Goal: Task Accomplishment & Management: Use online tool/utility

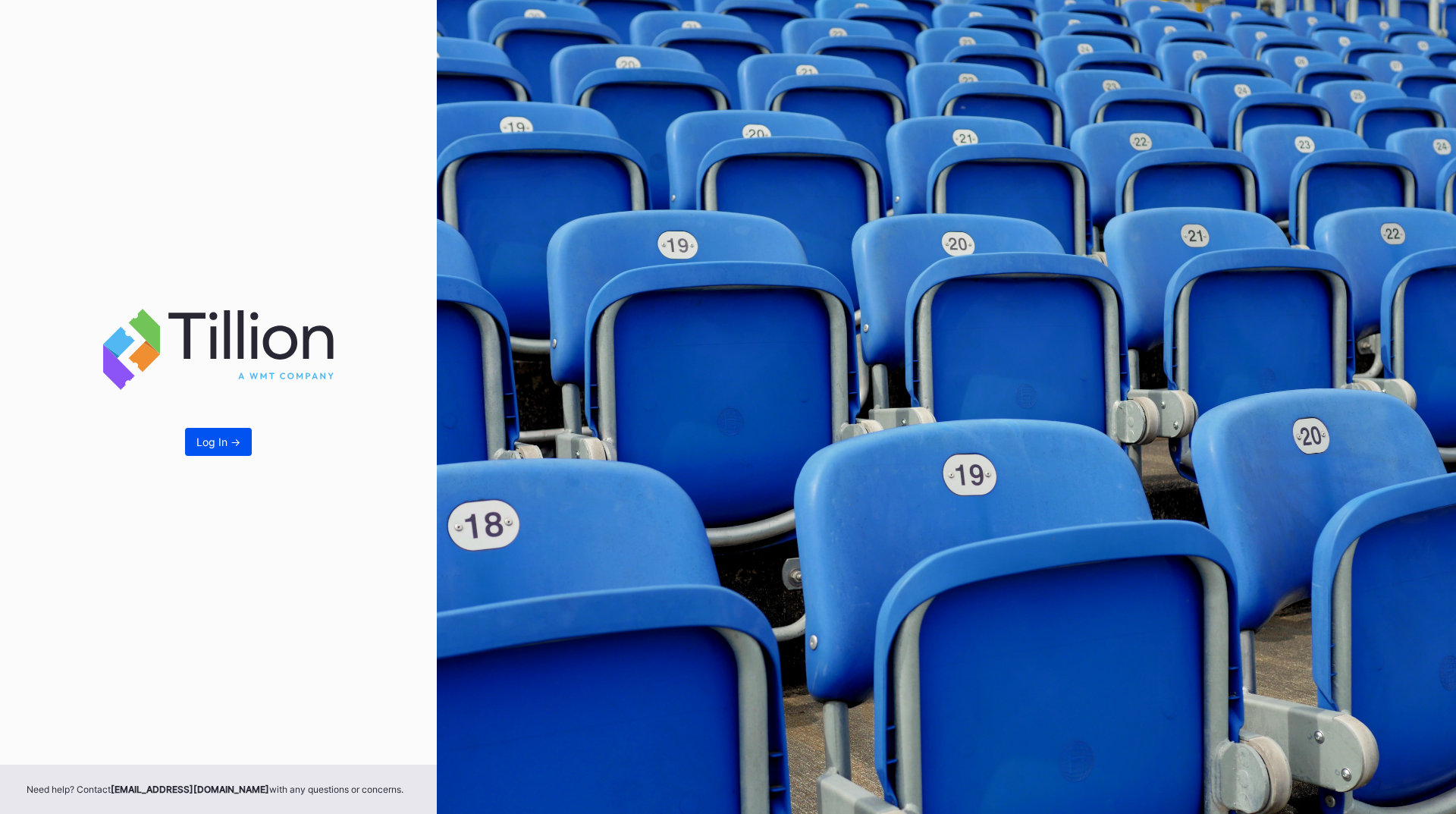
click at [239, 442] on div "Log In ->" at bounding box center [218, 442] width 44 height 13
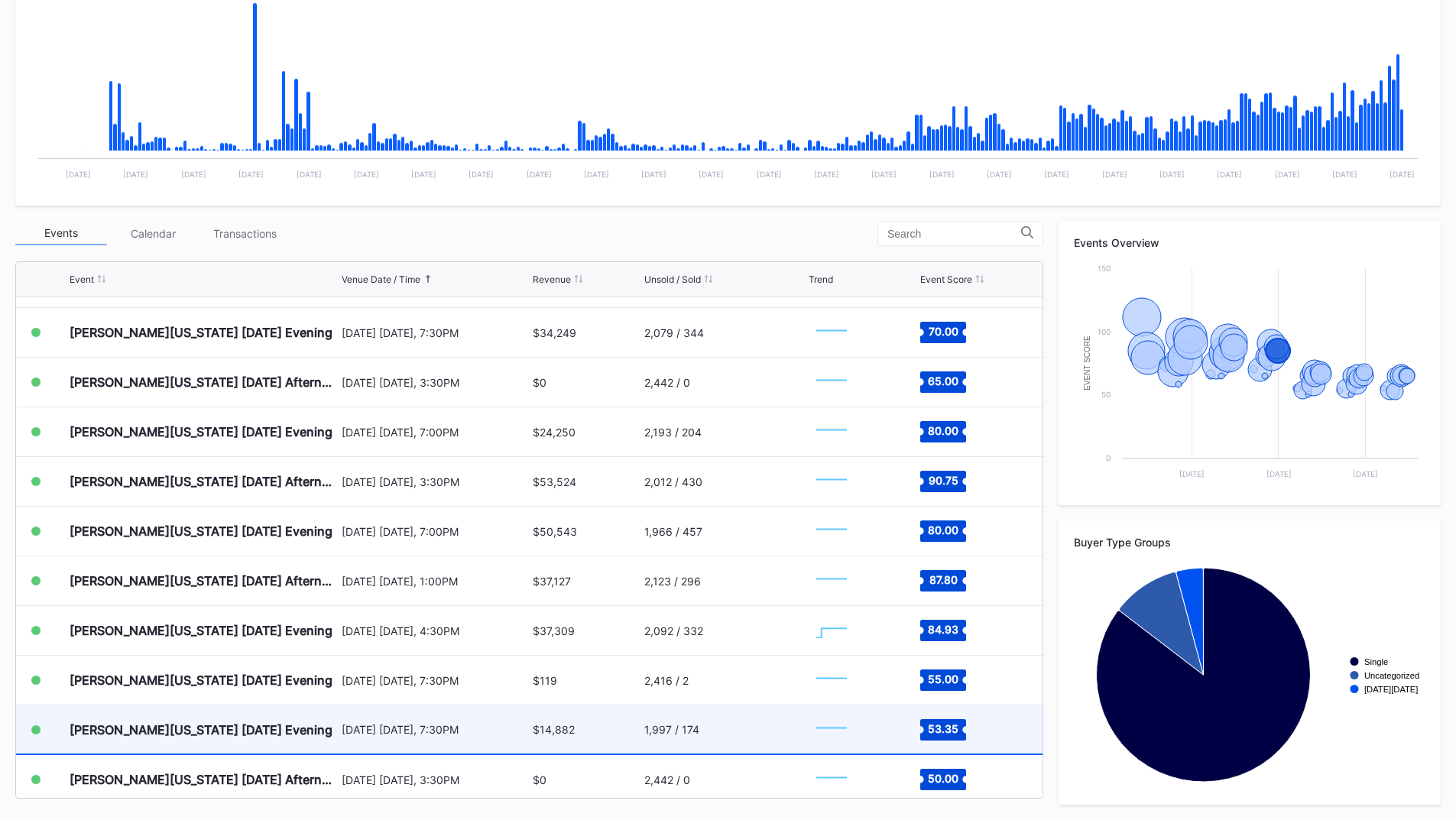
scroll to position [1070, 0]
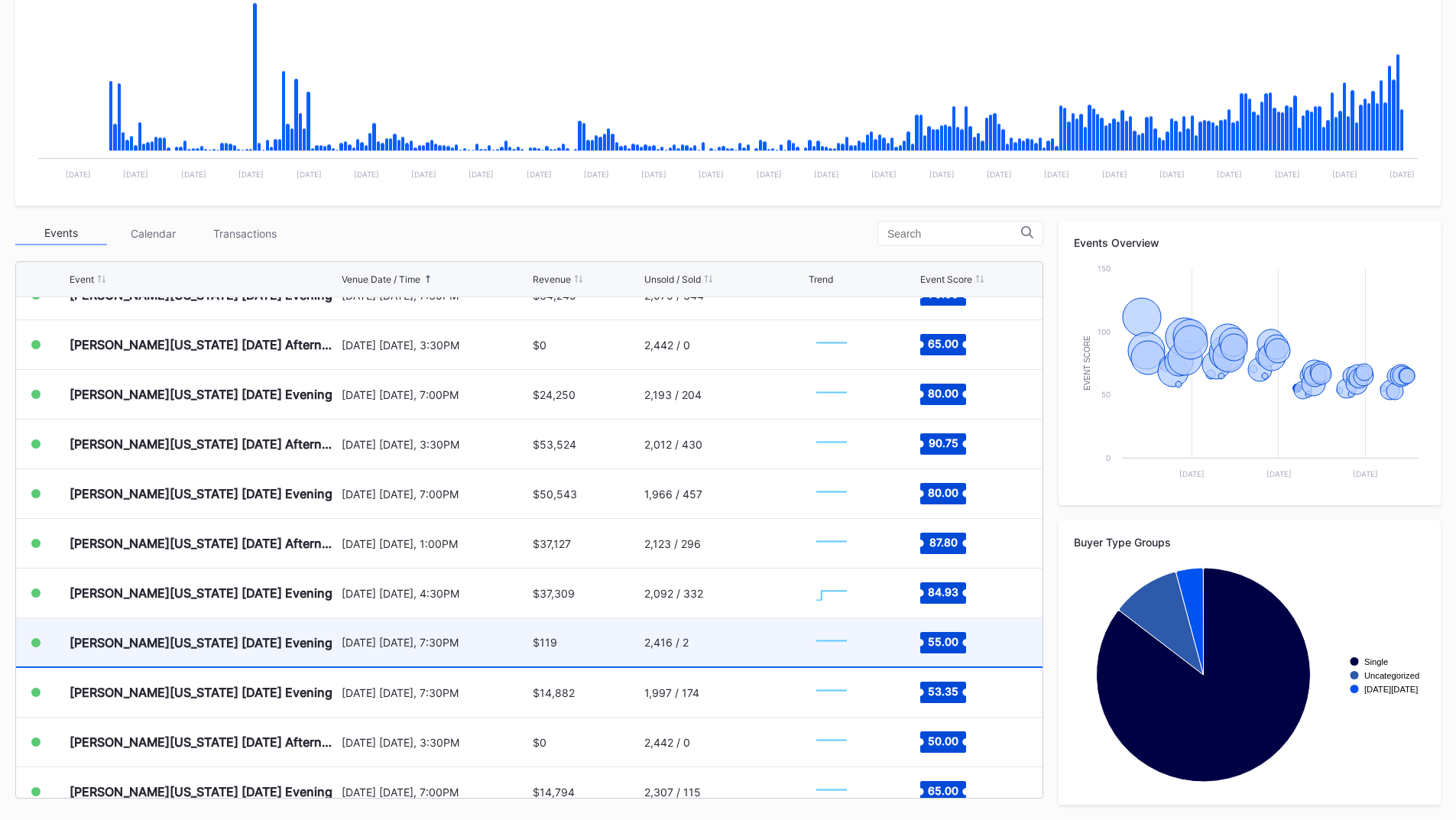
click at [596, 643] on div "$119" at bounding box center [586, 642] width 107 height 48
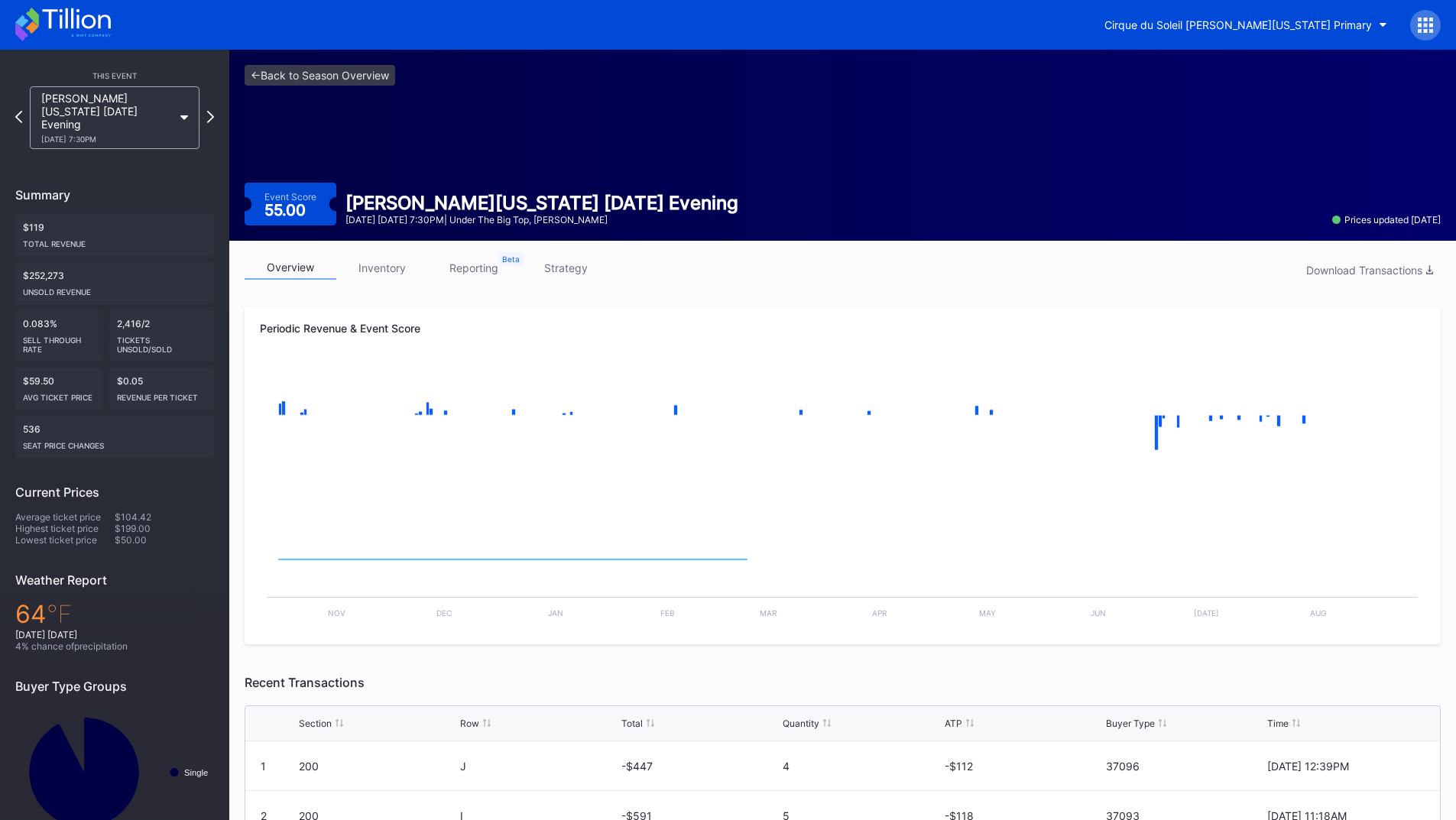
click at [549, 256] on link "strategy" at bounding box center [565, 267] width 92 height 23
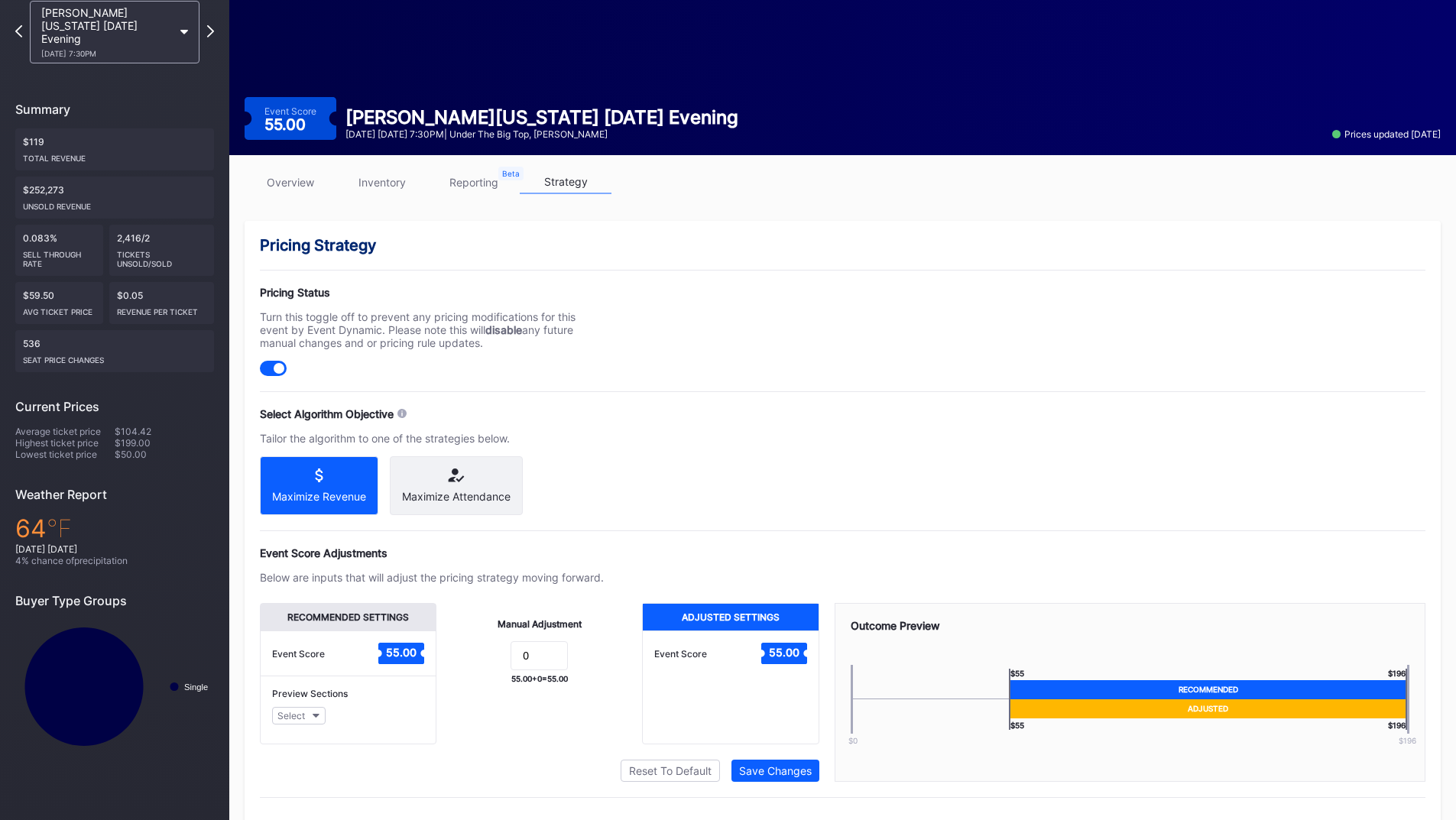
scroll to position [122, 0]
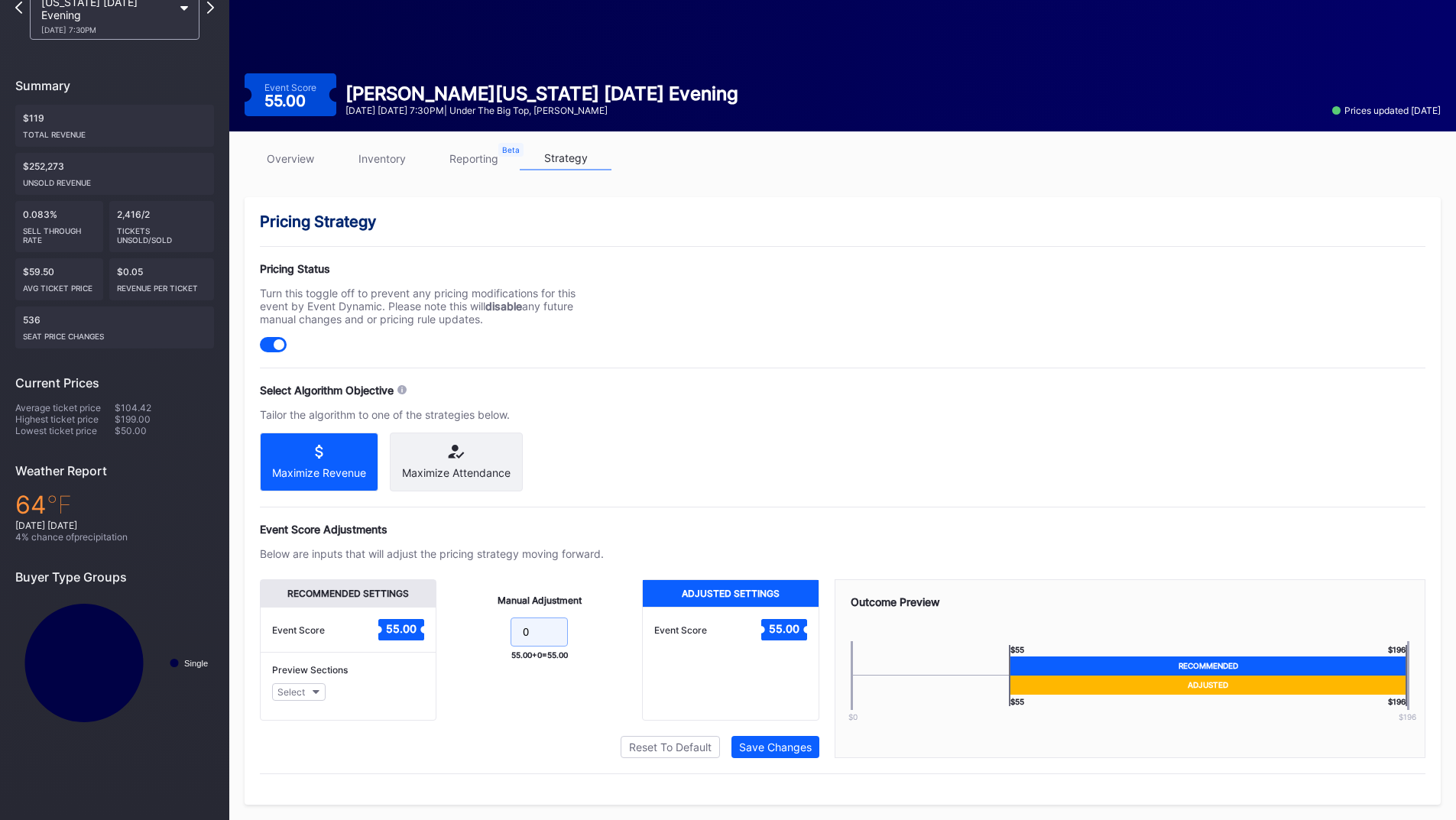
drag, startPoint x: 539, startPoint y: 622, endPoint x: 472, endPoint y: 624, distance: 67.0
click at [473, 624] on form "0" at bounding box center [539, 634] width 175 height 33
type input "10"
click at [792, 742] on div "Save Changes" at bounding box center [775, 747] width 73 height 13
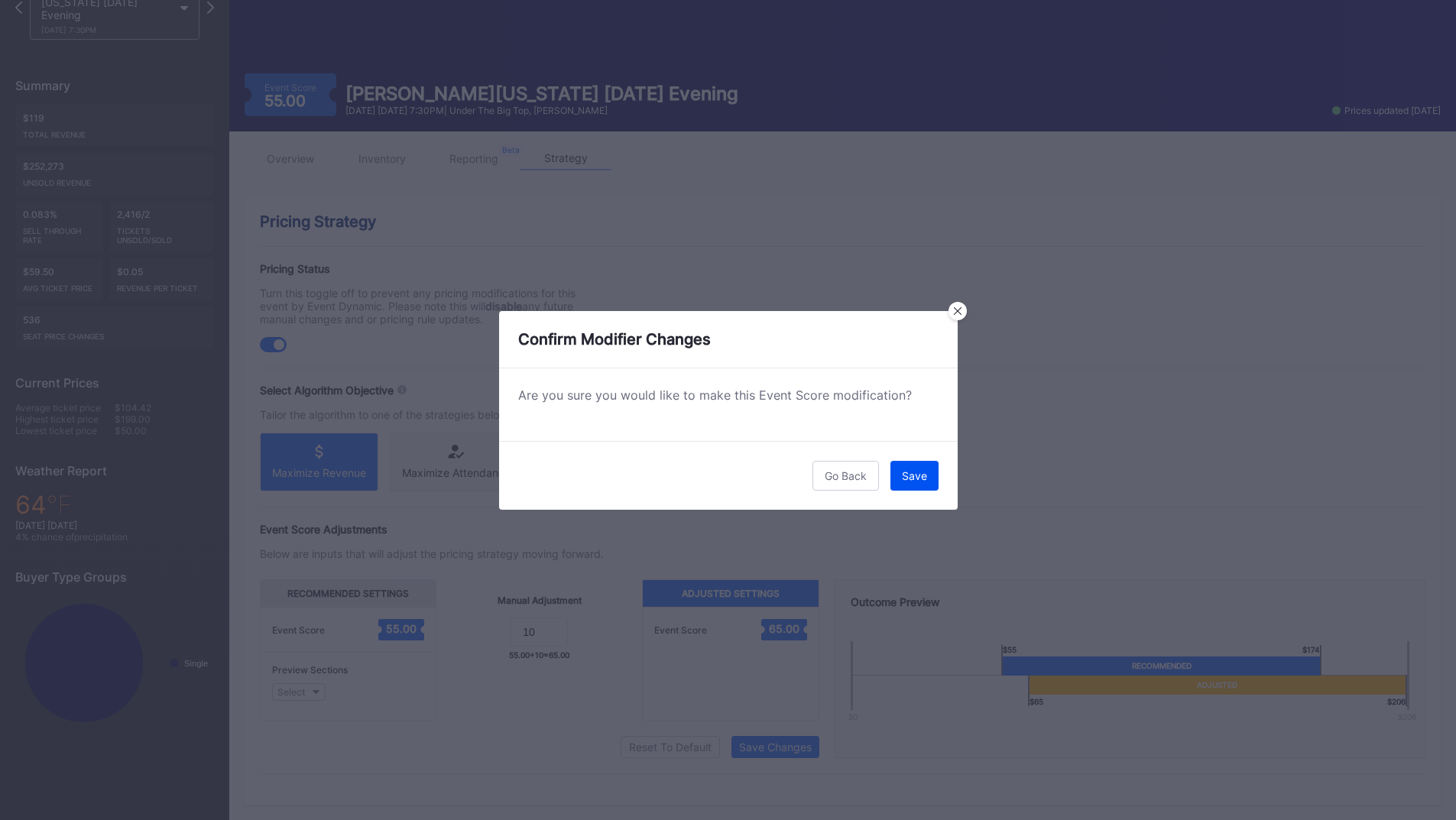
click at [916, 478] on div "Save" at bounding box center [914, 476] width 25 height 13
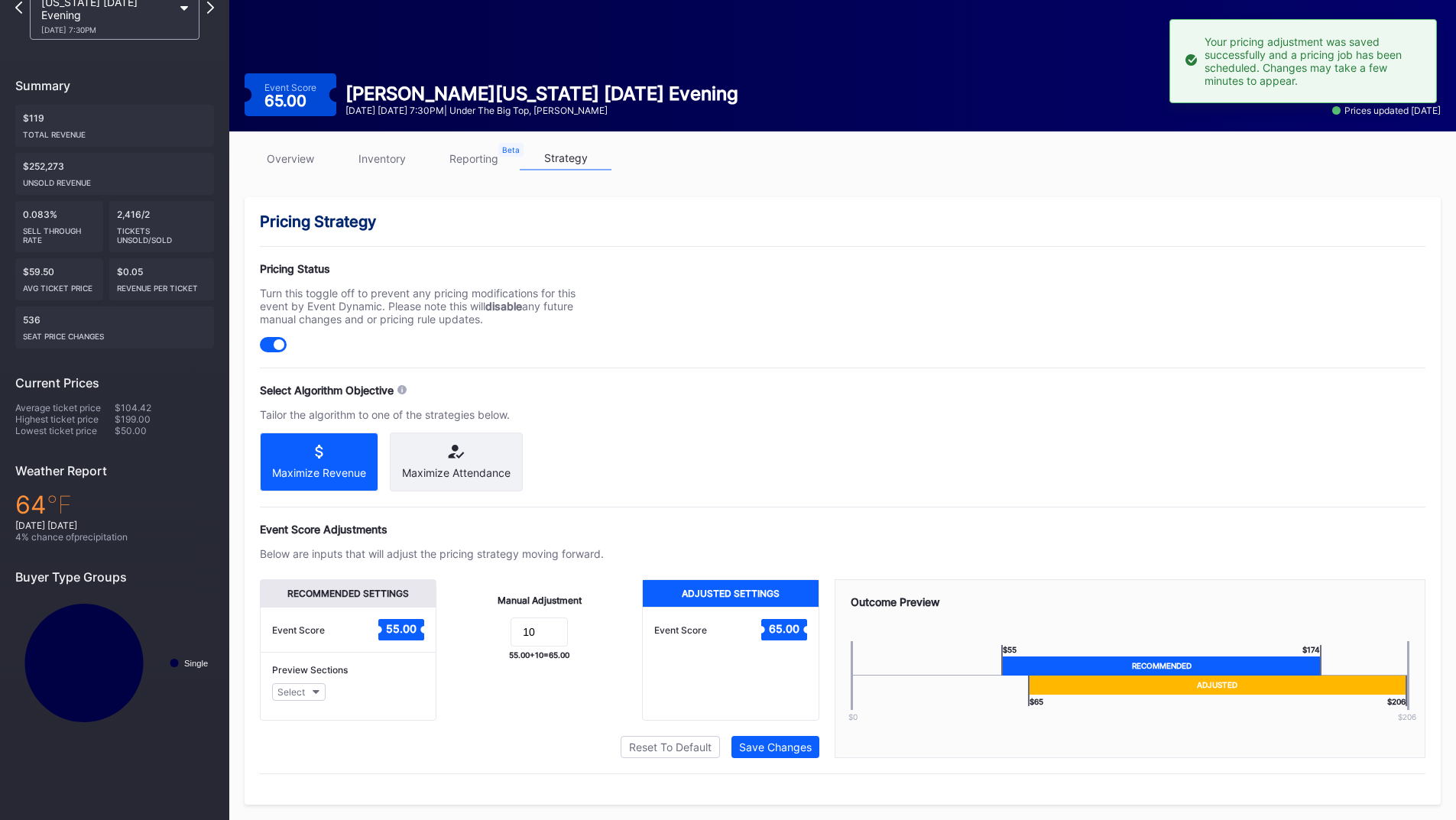
scroll to position [0, 0]
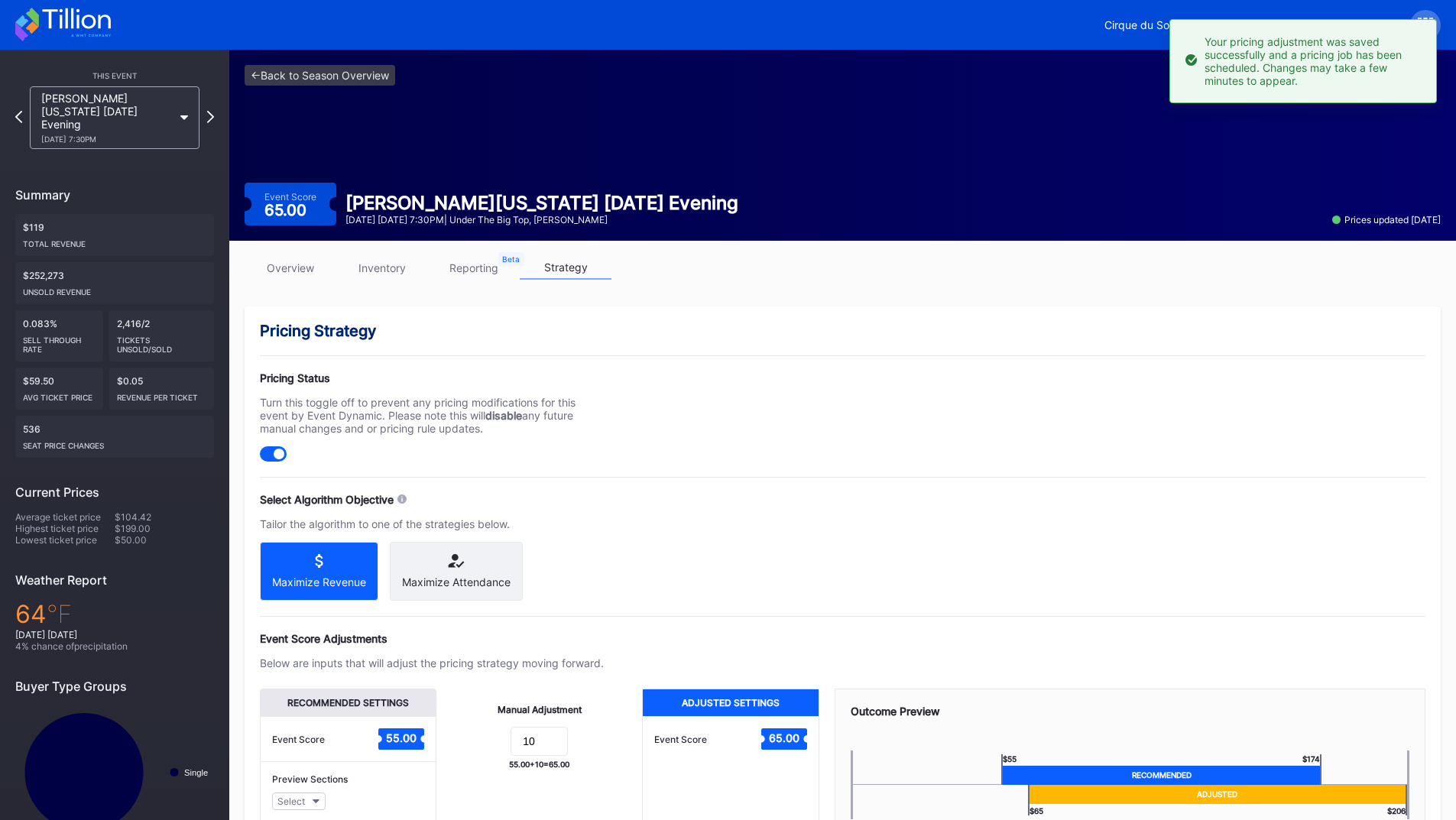
click at [216, 112] on div "This Event [PERSON_NAME][US_STATE] [DATE] Evening [DATE] 7:30PM Summary $119 To…" at bounding box center [114, 451] width 229 height 805
click at [213, 110] on icon at bounding box center [211, 117] width 8 height 15
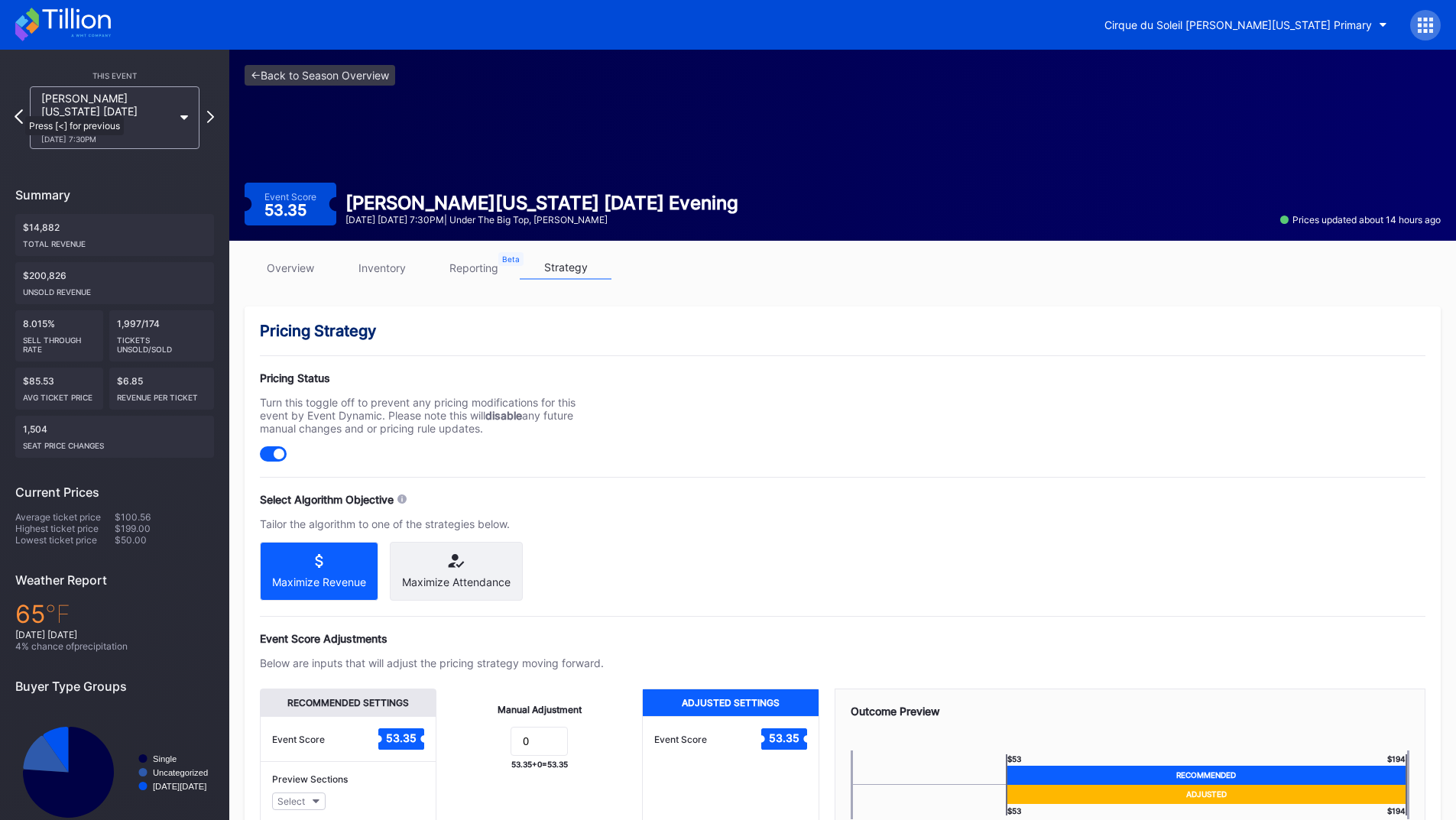
click at [18, 109] on icon at bounding box center [19, 117] width 8 height 15
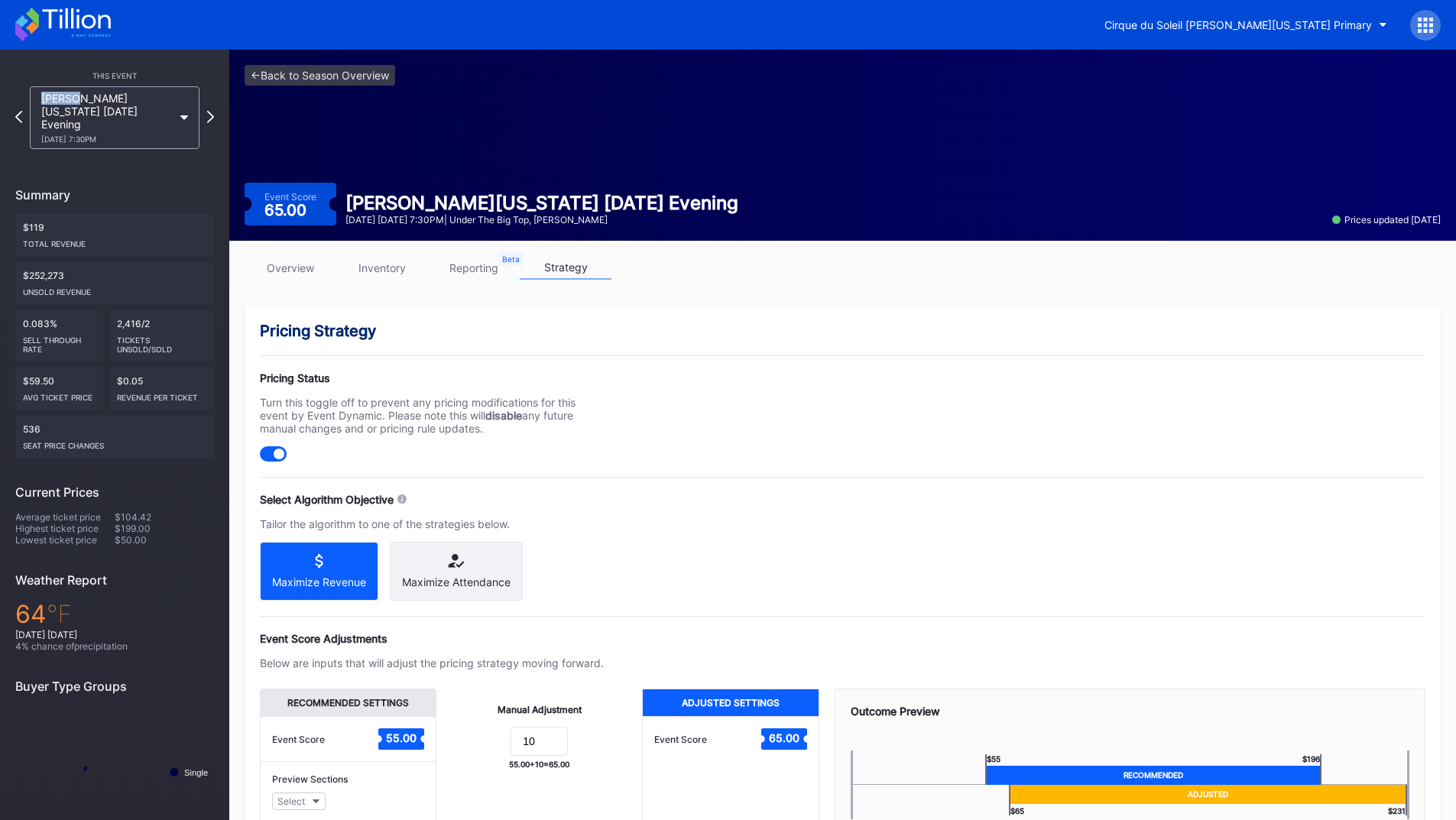
click at [18, 110] on icon at bounding box center [19, 116] width 6 height 12
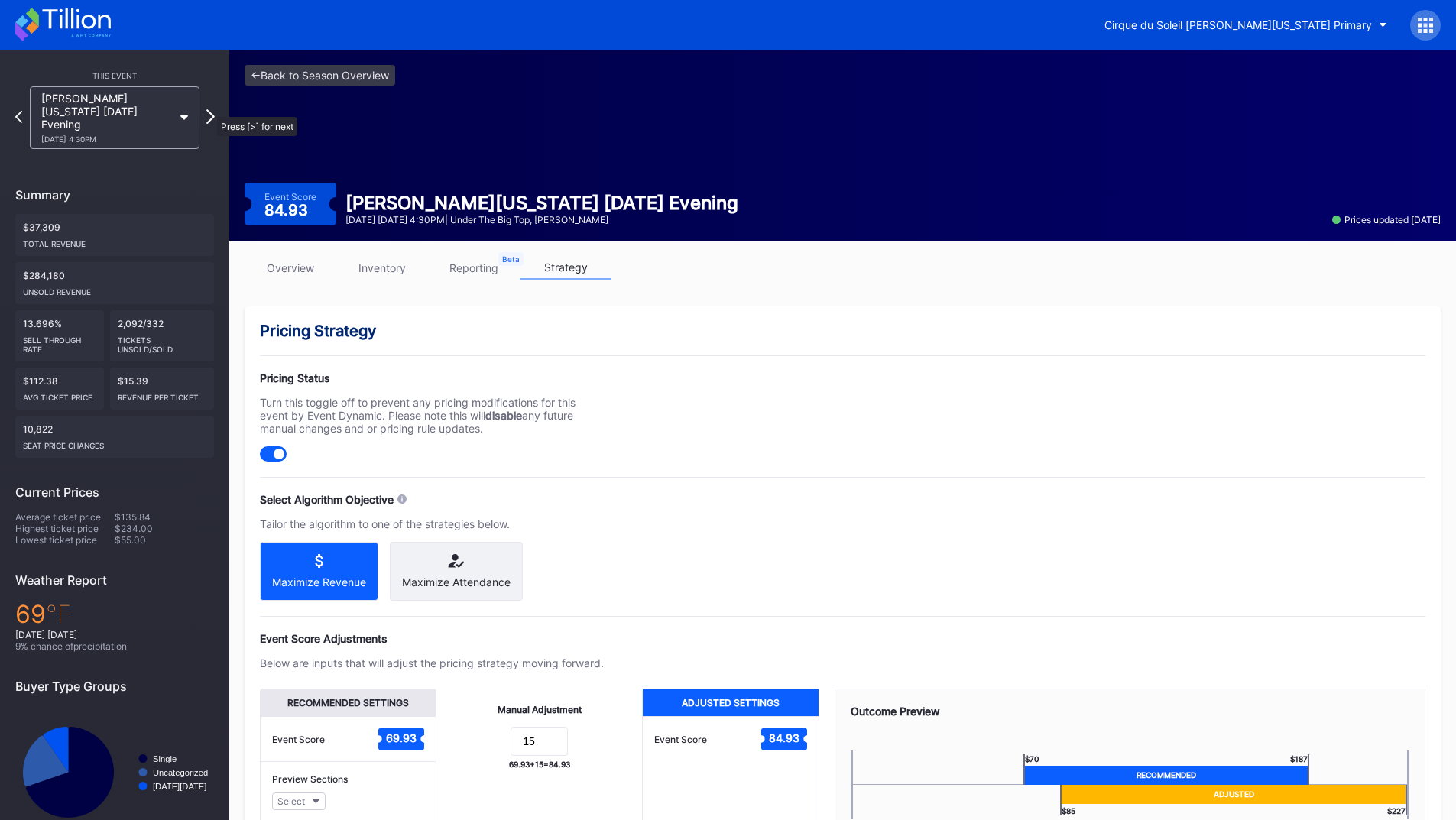
click at [209, 109] on icon at bounding box center [211, 117] width 8 height 15
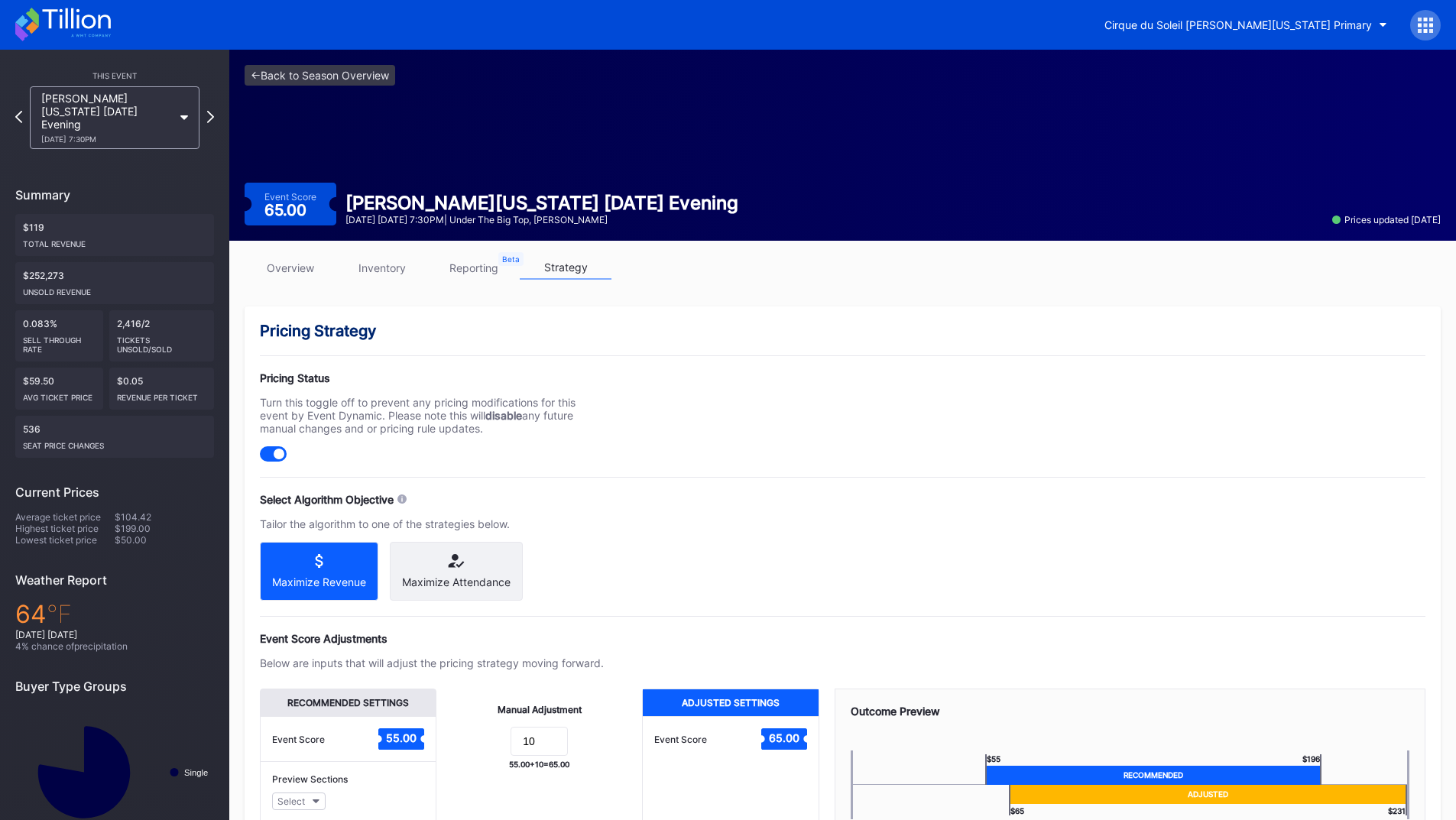
click at [209, 111] on icon at bounding box center [211, 117] width 6 height 12
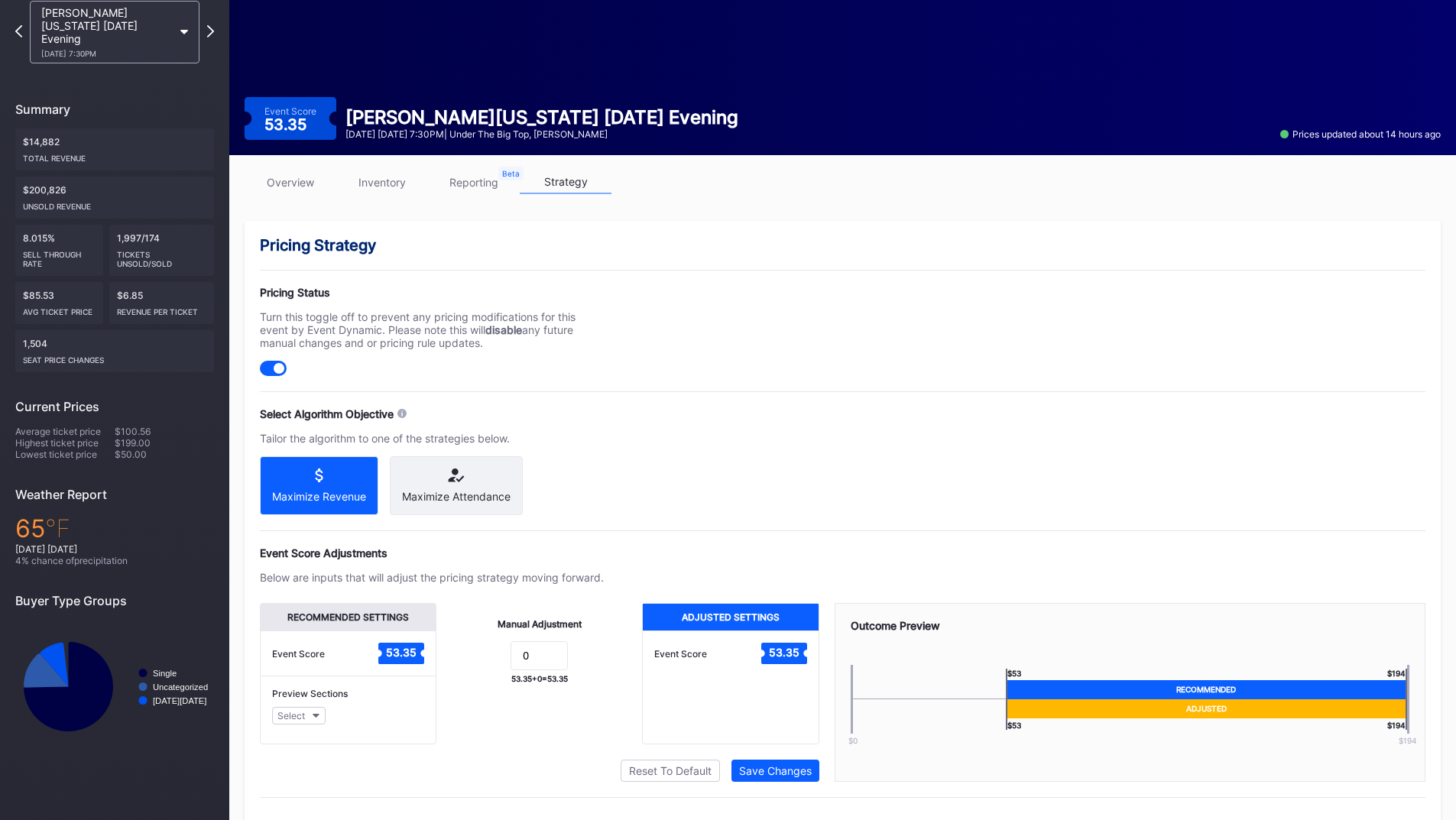
scroll to position [122, 0]
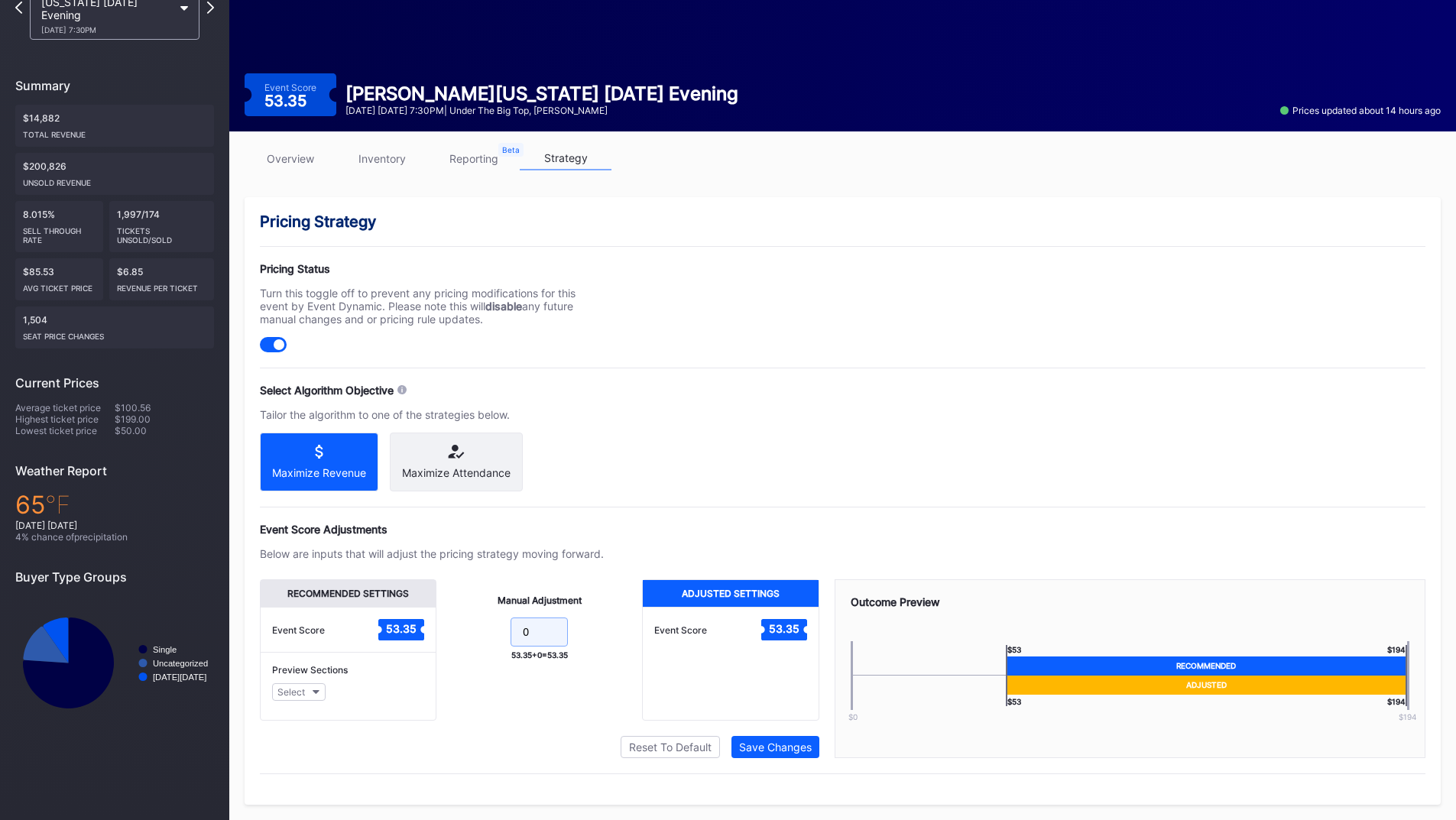
click at [543, 621] on input "0" at bounding box center [539, 632] width 58 height 29
click at [496, 630] on form "0" at bounding box center [539, 634] width 175 height 33
type input "10"
click at [754, 745] on div "Save Changes" at bounding box center [775, 747] width 73 height 13
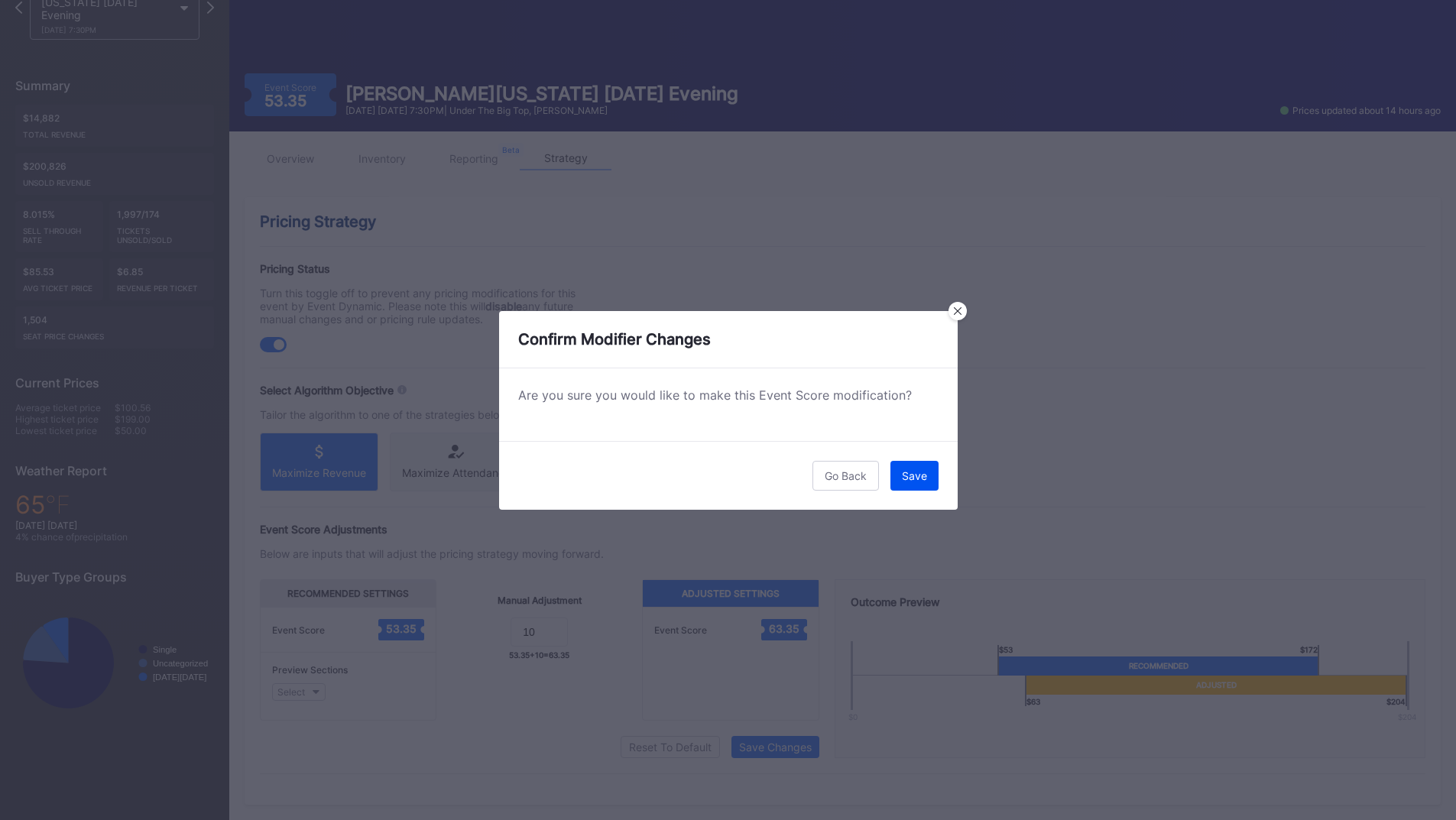
click at [924, 464] on button "Save" at bounding box center [914, 476] width 48 height 30
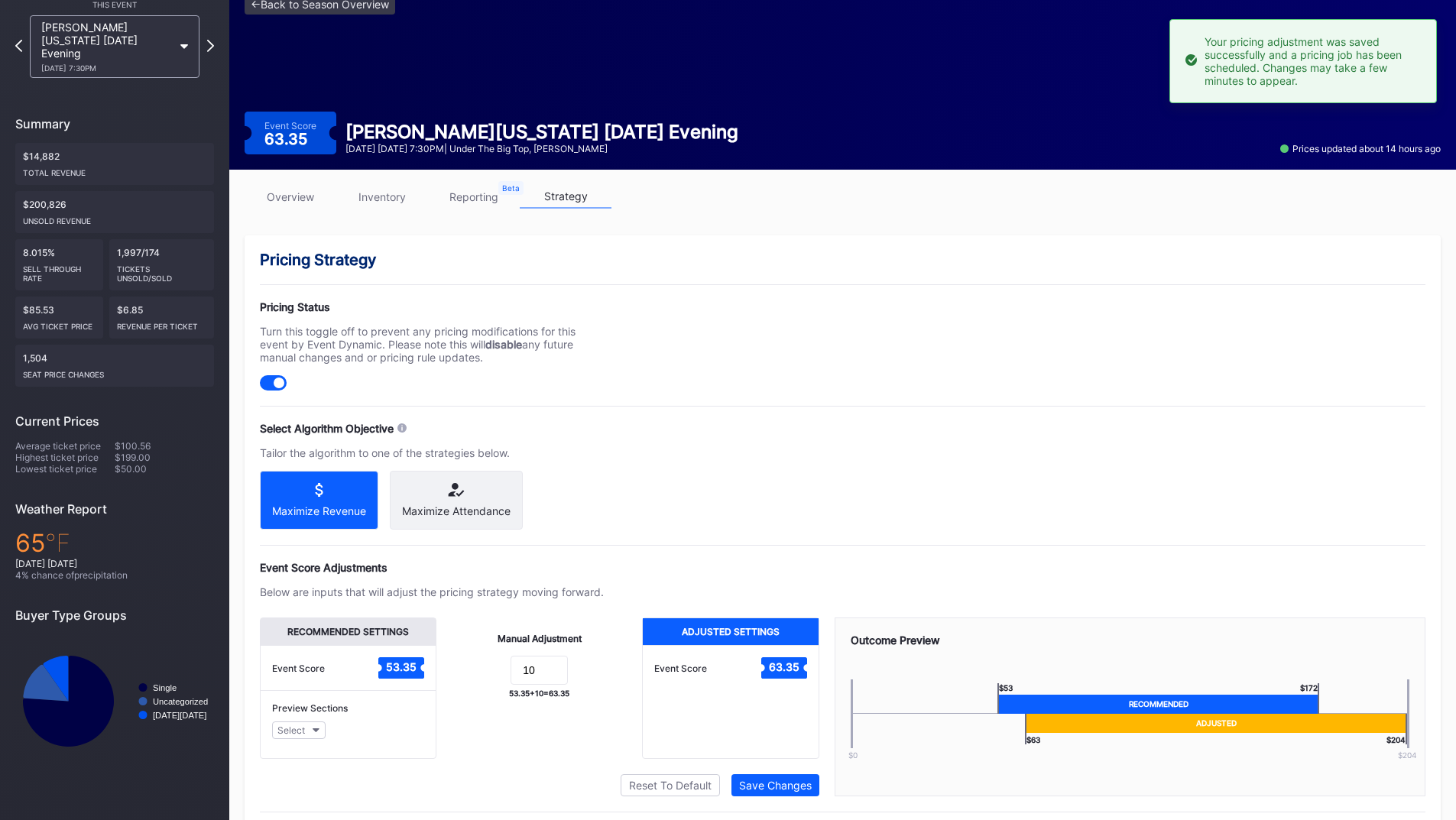
scroll to position [0, 0]
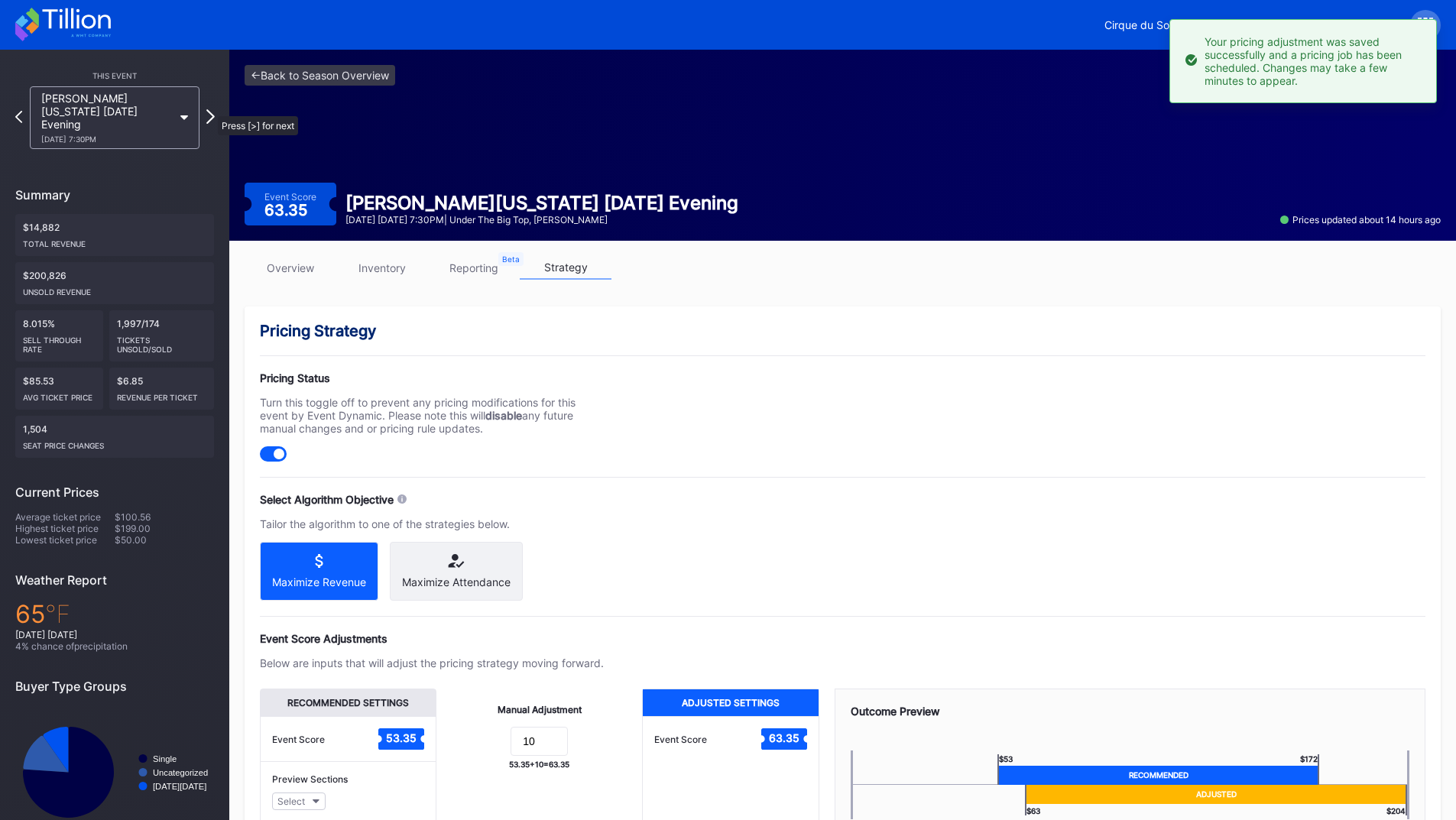
click at [210, 109] on icon at bounding box center [211, 117] width 8 height 15
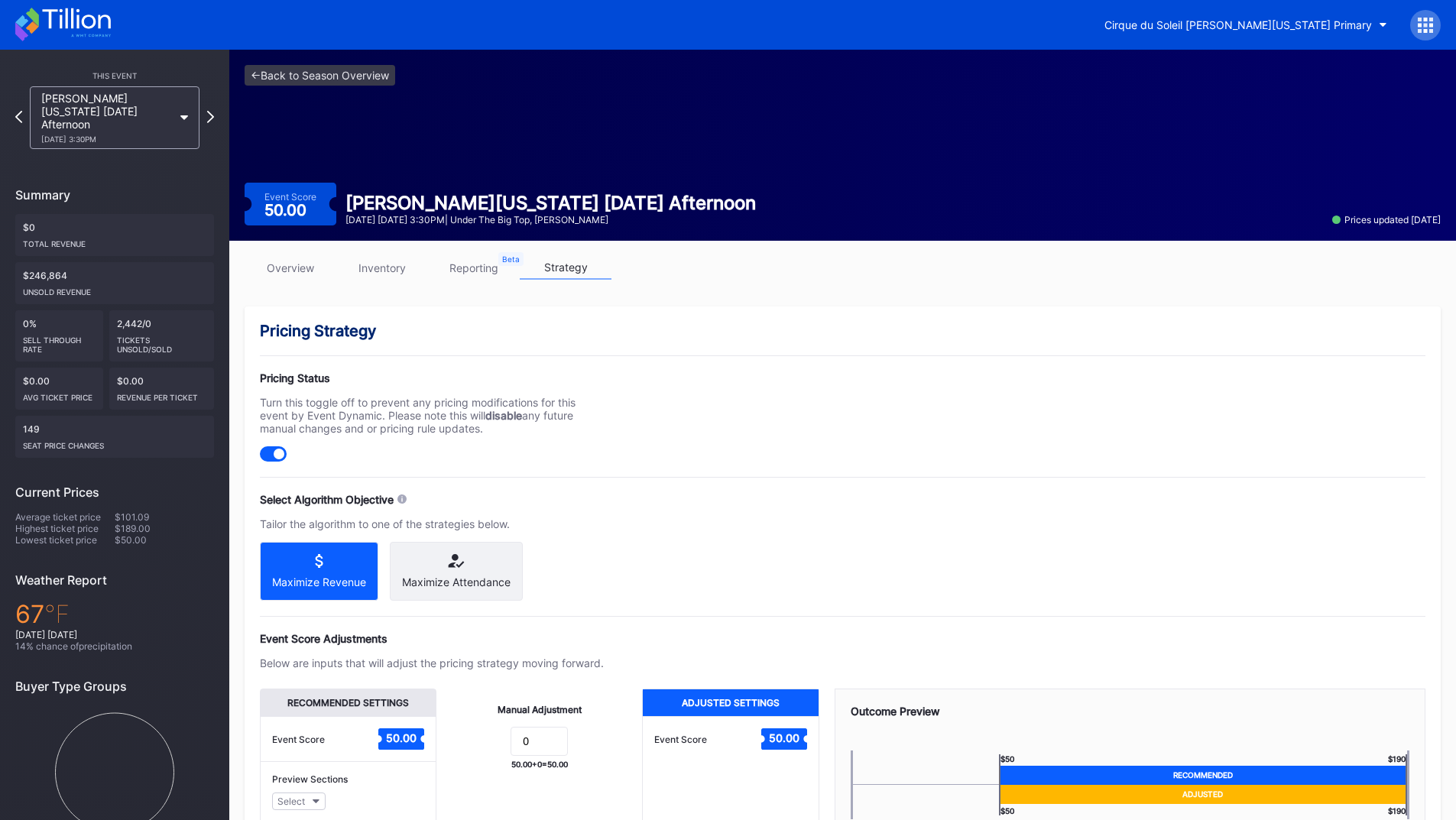
scroll to position [122, 0]
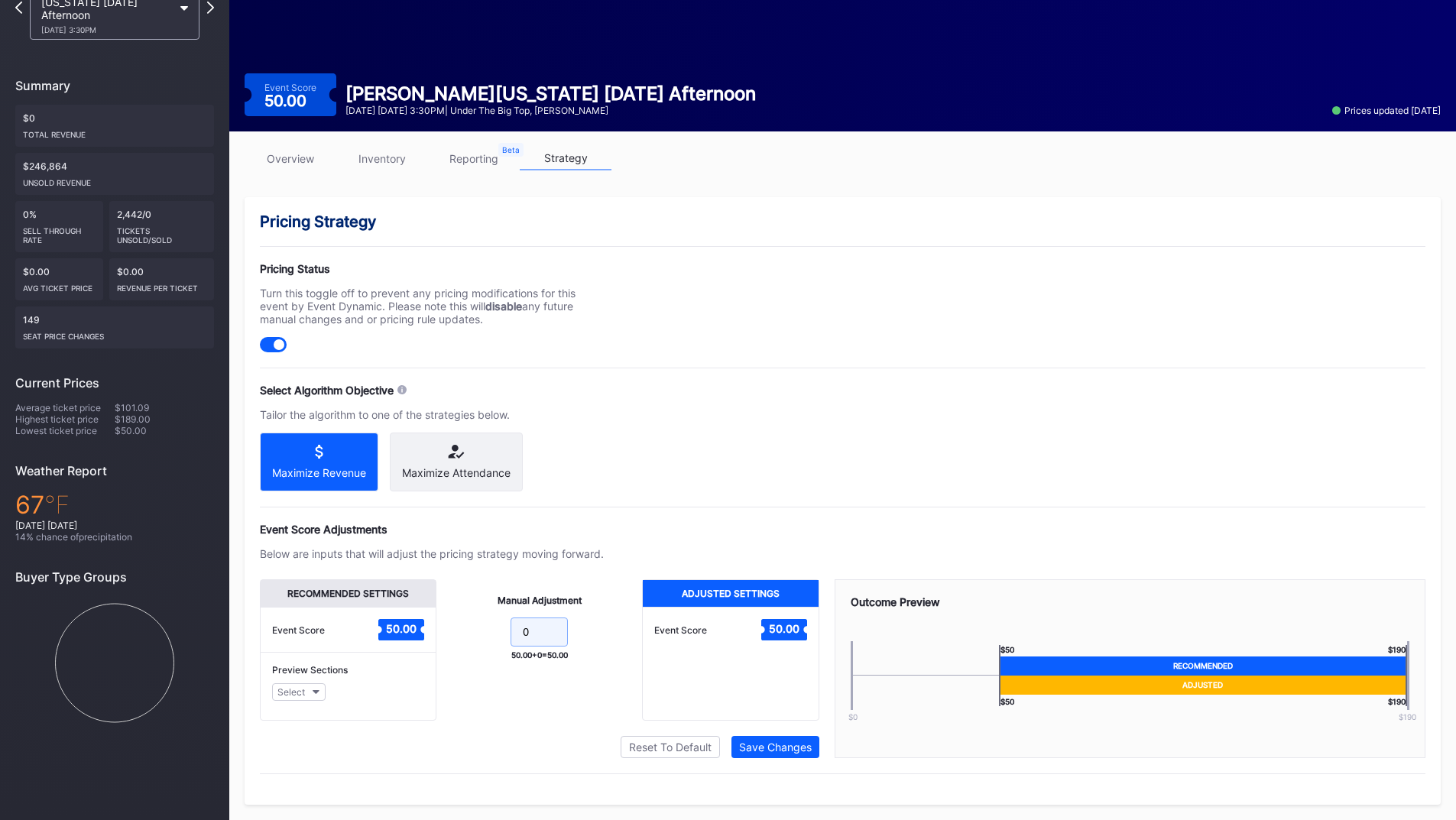
drag, startPoint x: 542, startPoint y: 633, endPoint x: 486, endPoint y: 629, distance: 56.1
click at [486, 629] on form "0" at bounding box center [539, 634] width 175 height 33
type input "10"
click at [785, 745] on div "Save Changes" at bounding box center [775, 747] width 73 height 13
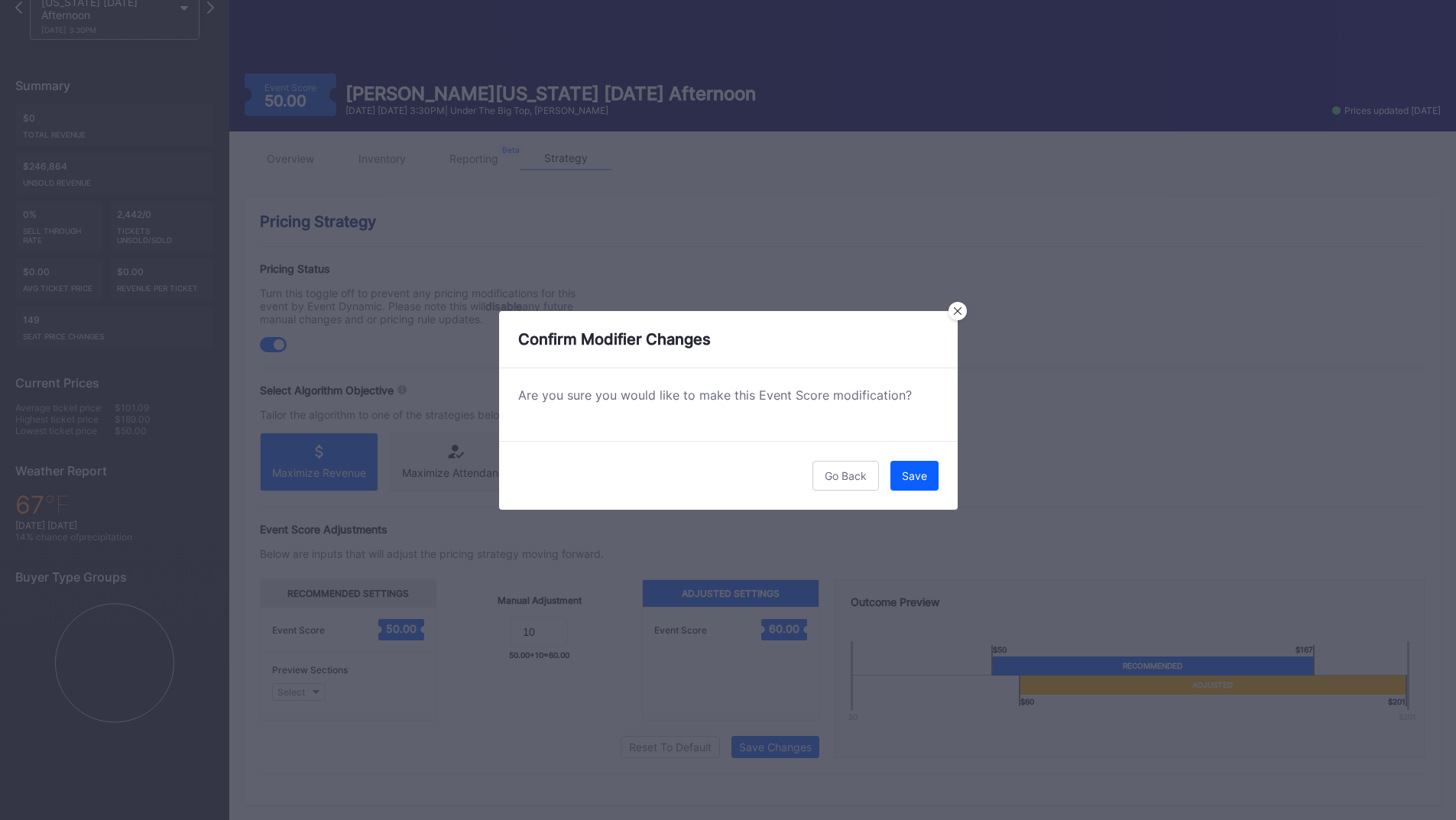
drag, startPoint x: 927, startPoint y: 478, endPoint x: 912, endPoint y: 472, distance: 16.2
click at [927, 478] on button "Save" at bounding box center [914, 476] width 48 height 30
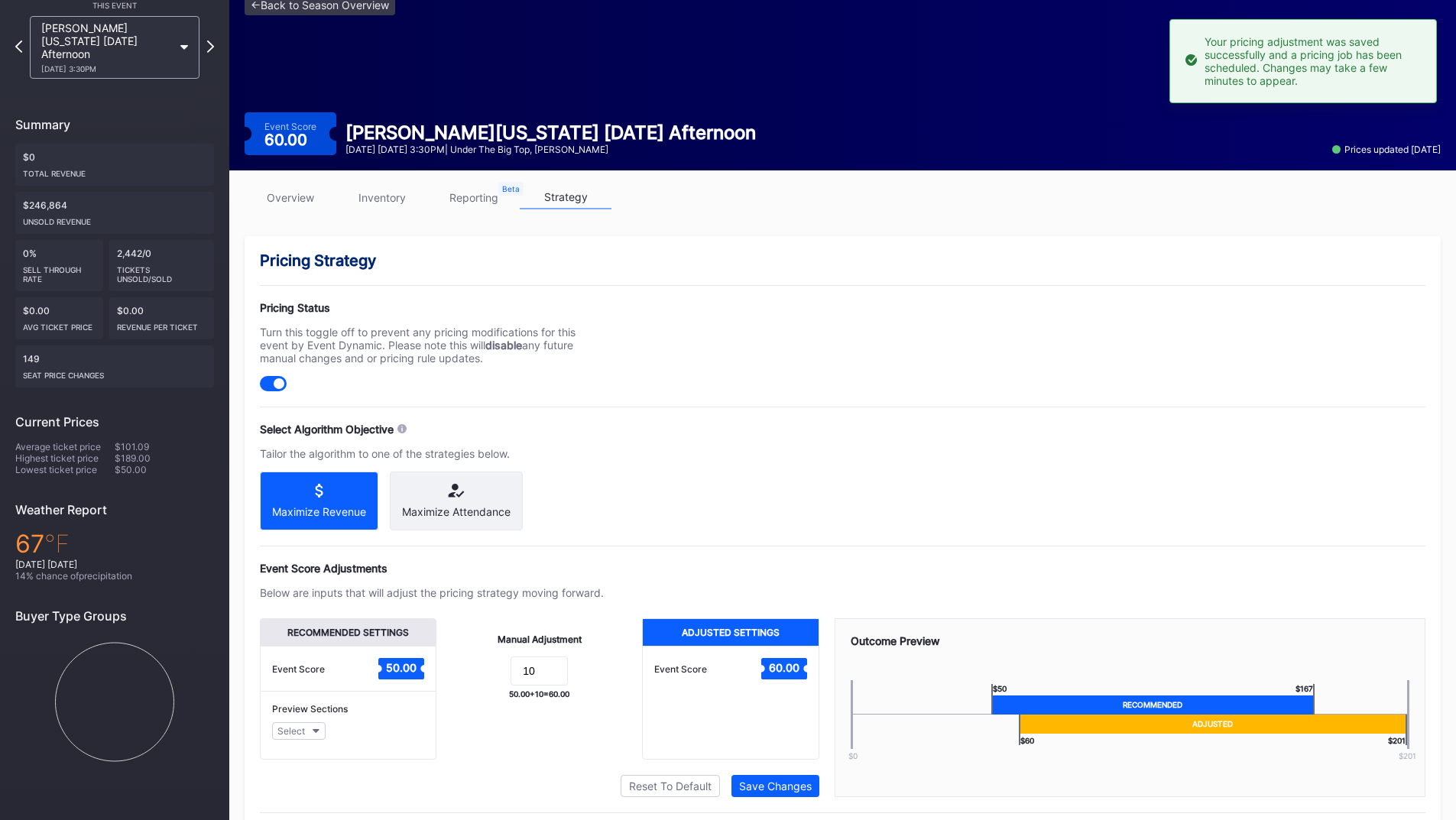
scroll to position [0, 0]
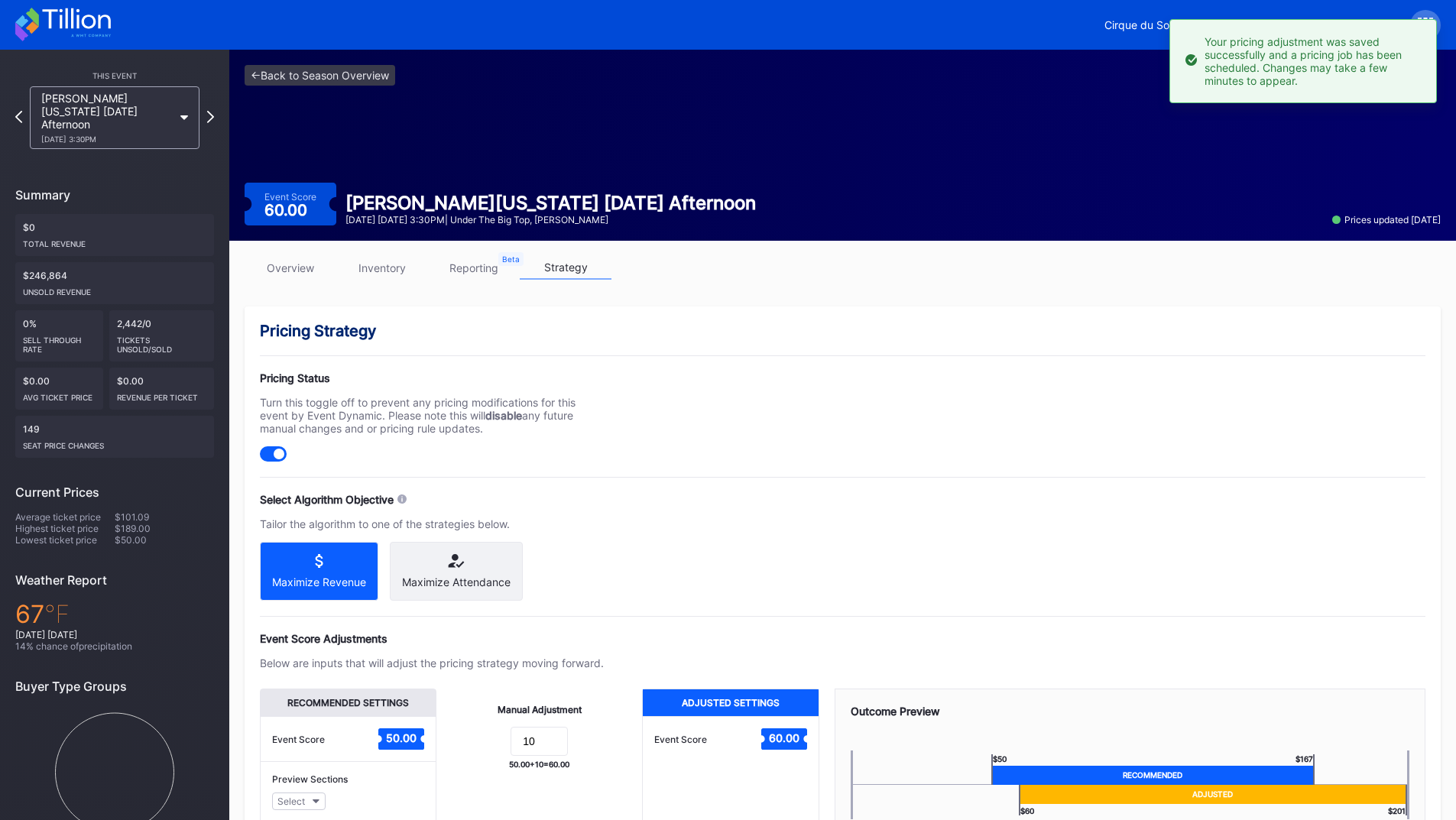
click at [215, 113] on div "This Event [PERSON_NAME][US_STATE] [DATE] Afternoon [DATE] 3:30PM Summary $0 To…" at bounding box center [114, 451] width 229 height 805
click at [211, 109] on icon at bounding box center [211, 117] width 8 height 15
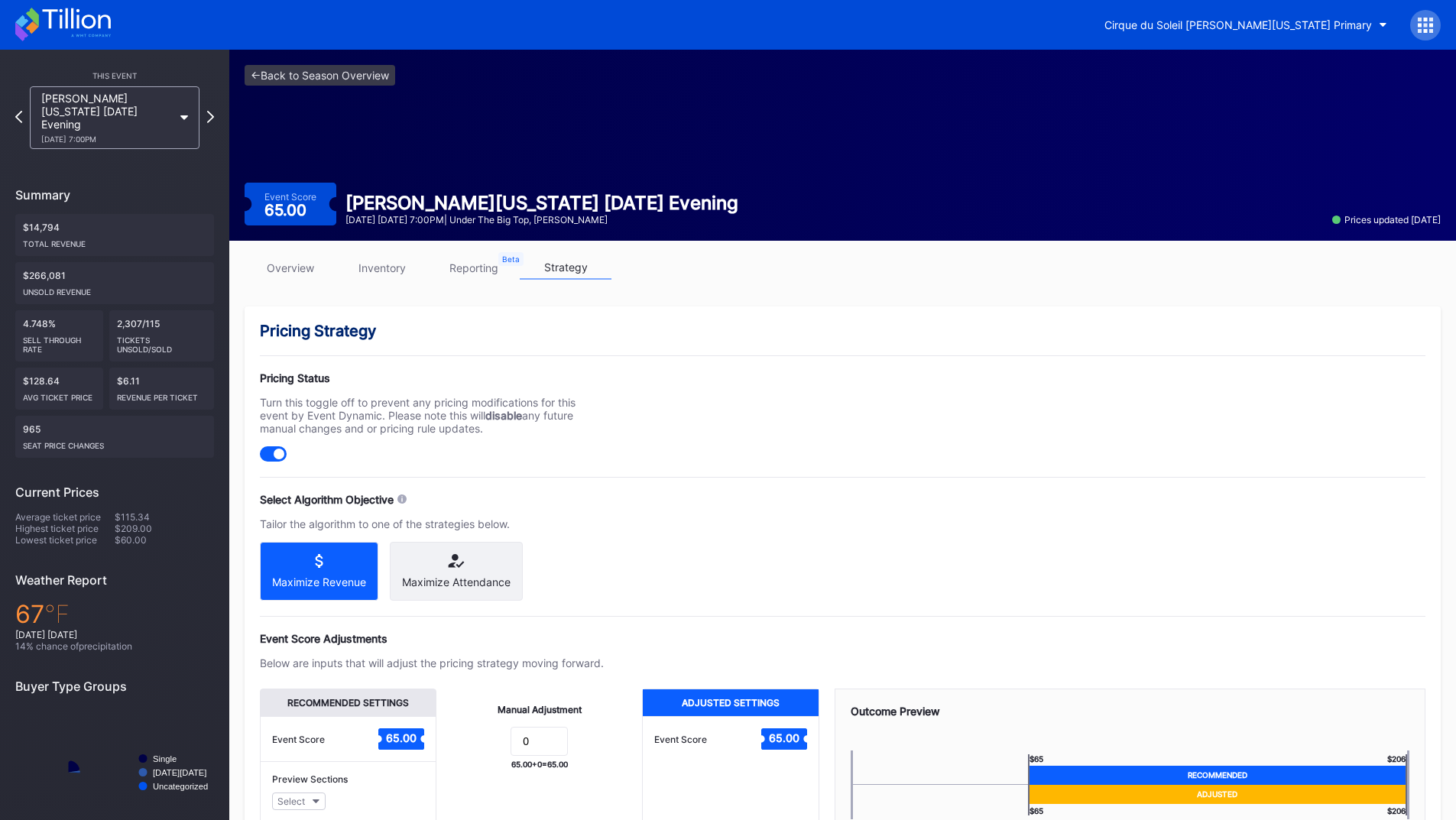
scroll to position [122, 0]
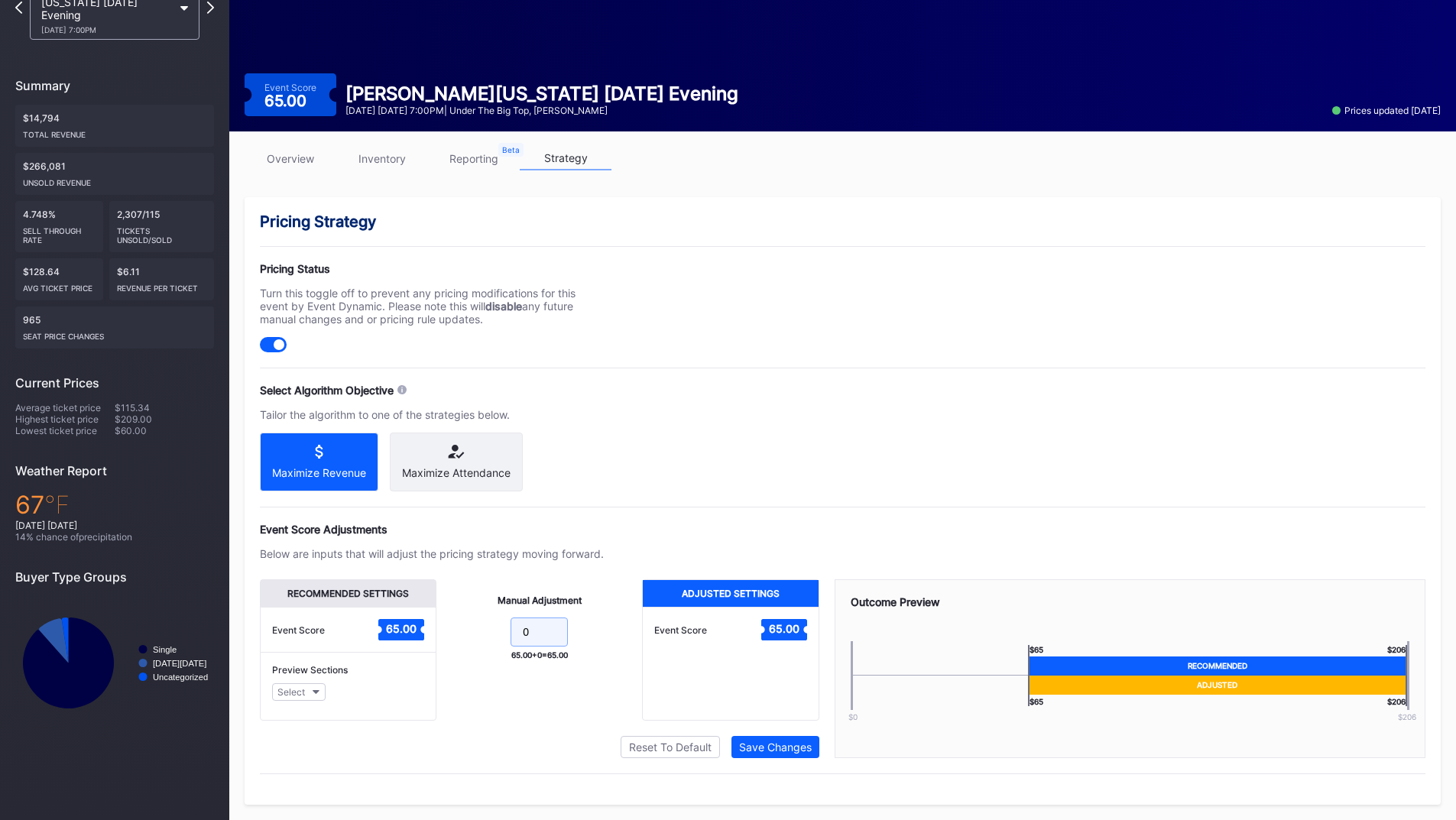
drag, startPoint x: 516, startPoint y: 625, endPoint x: 403, endPoint y: 614, distance: 113.5
click at [403, 614] on div "Recommended Settings Event Score 65.00 Preview Sections Select Manual Adjustmen…" at bounding box center [540, 650] width 559 height 141
drag, startPoint x: 549, startPoint y: 634, endPoint x: 476, endPoint y: 635, distance: 73.0
click at [476, 635] on form "0" at bounding box center [539, 634] width 175 height 33
type input "10"
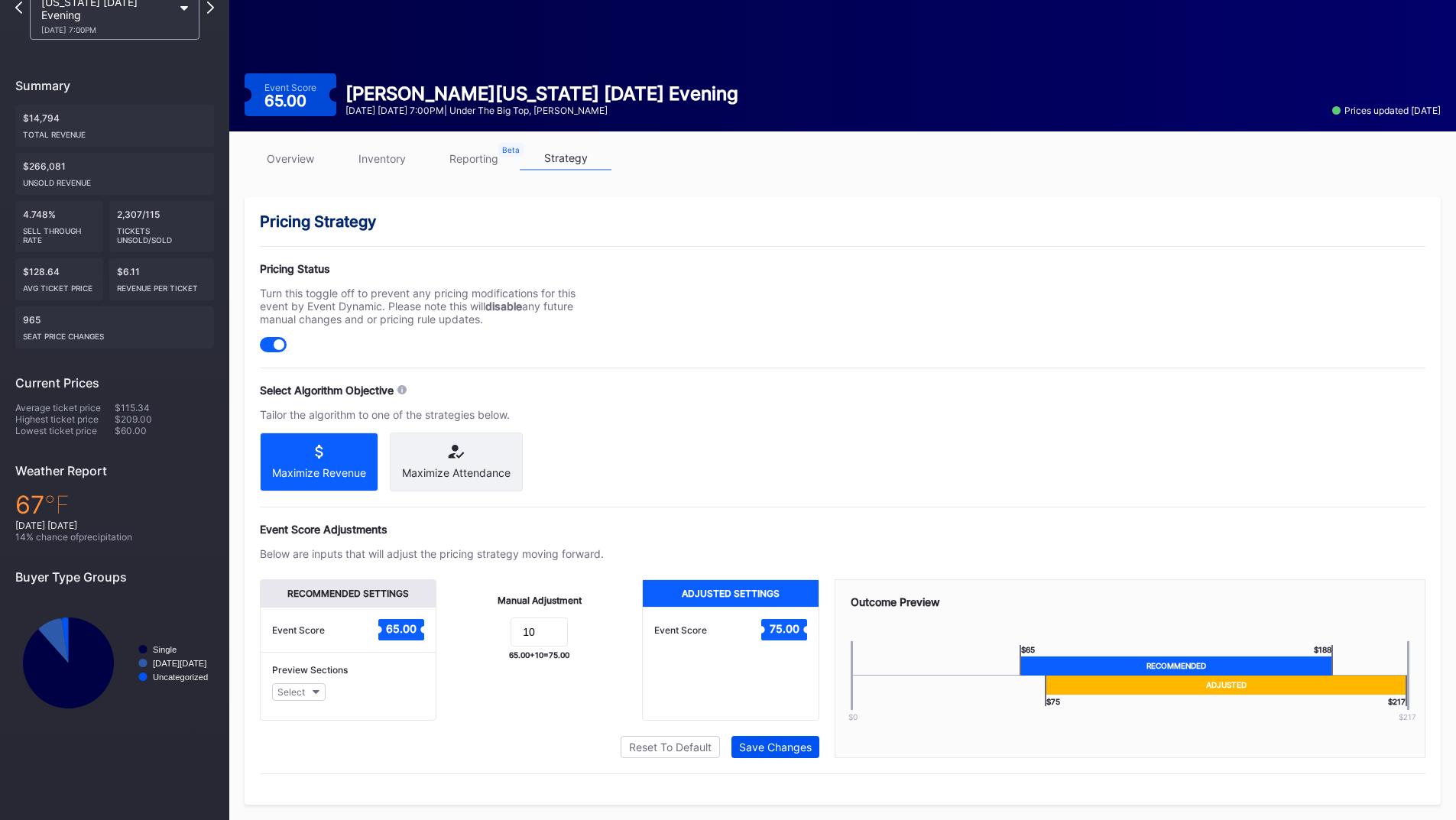
click at [758, 745] on div "Save Changes" at bounding box center [775, 747] width 73 height 13
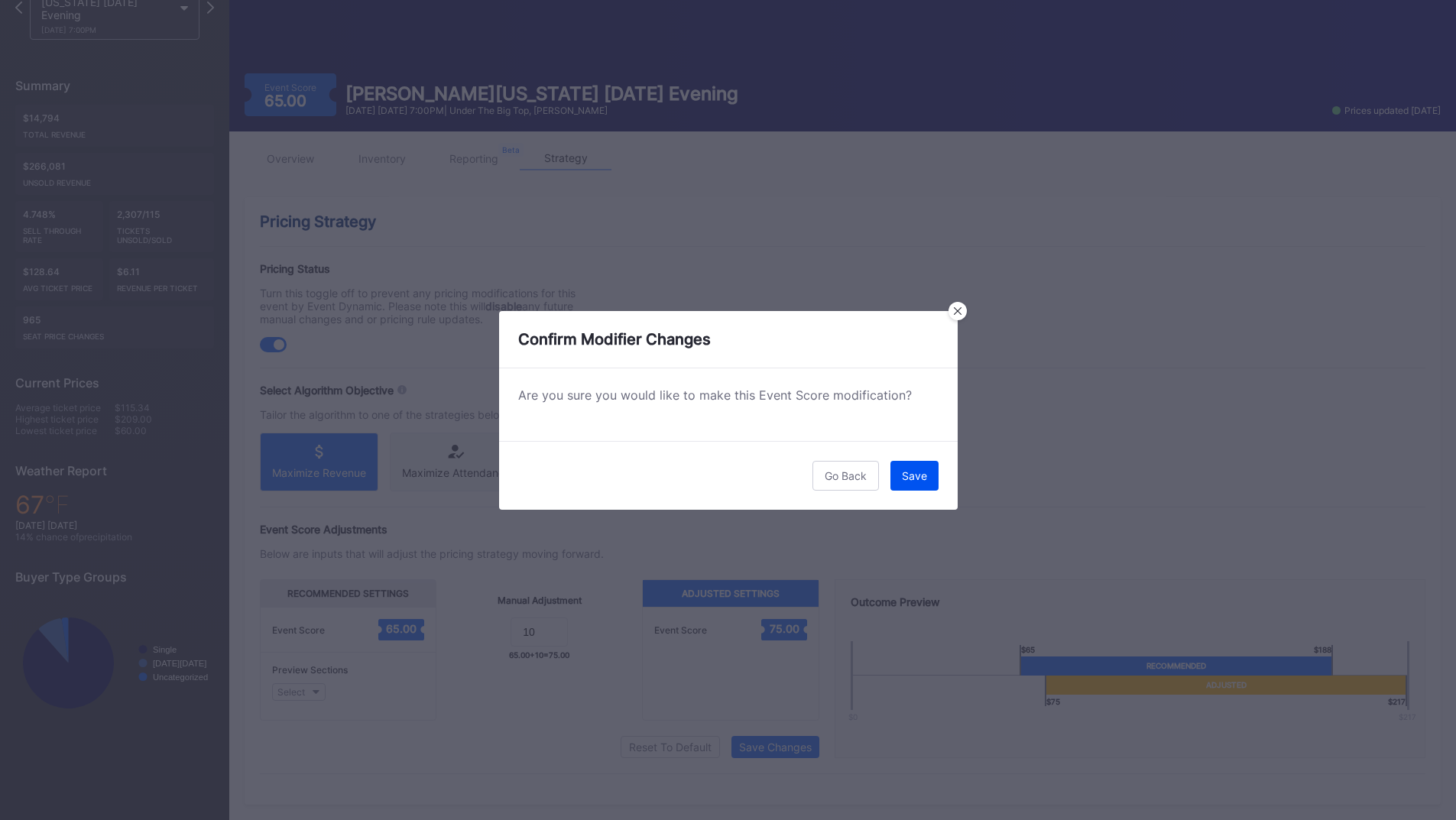
click at [905, 489] on button "Save" at bounding box center [914, 476] width 48 height 30
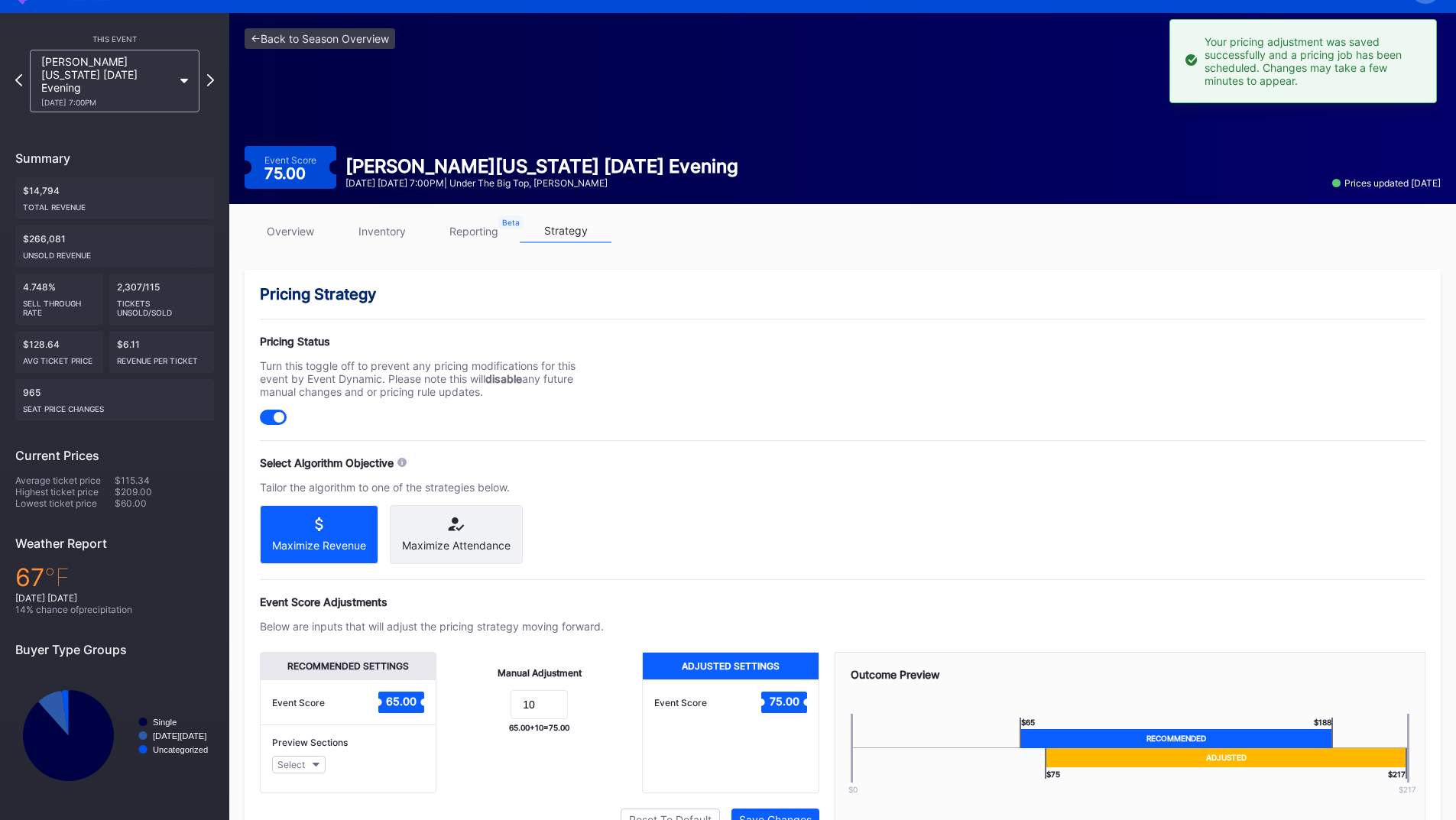
scroll to position [0, 0]
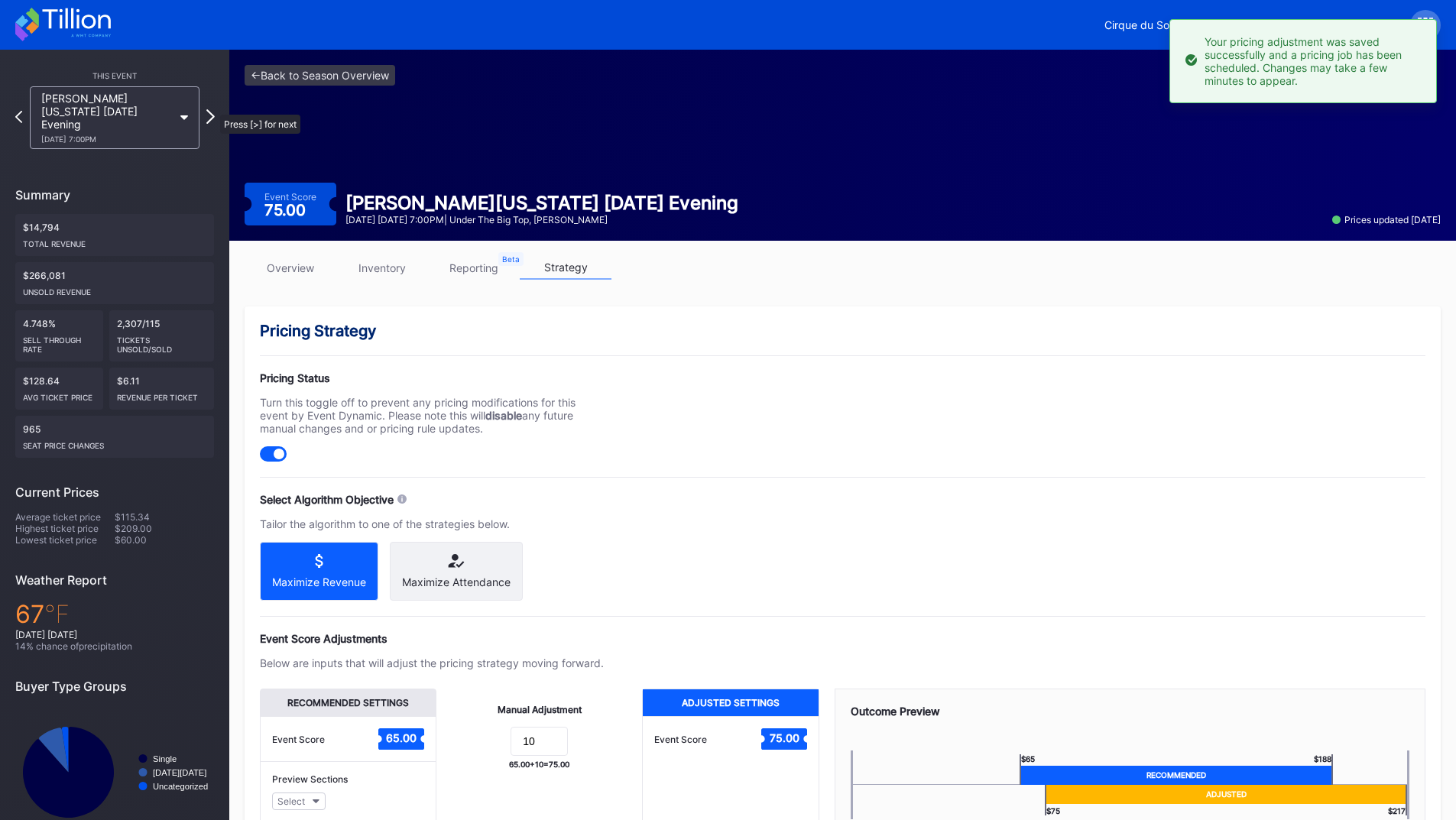
click at [212, 109] on icon at bounding box center [211, 117] width 8 height 15
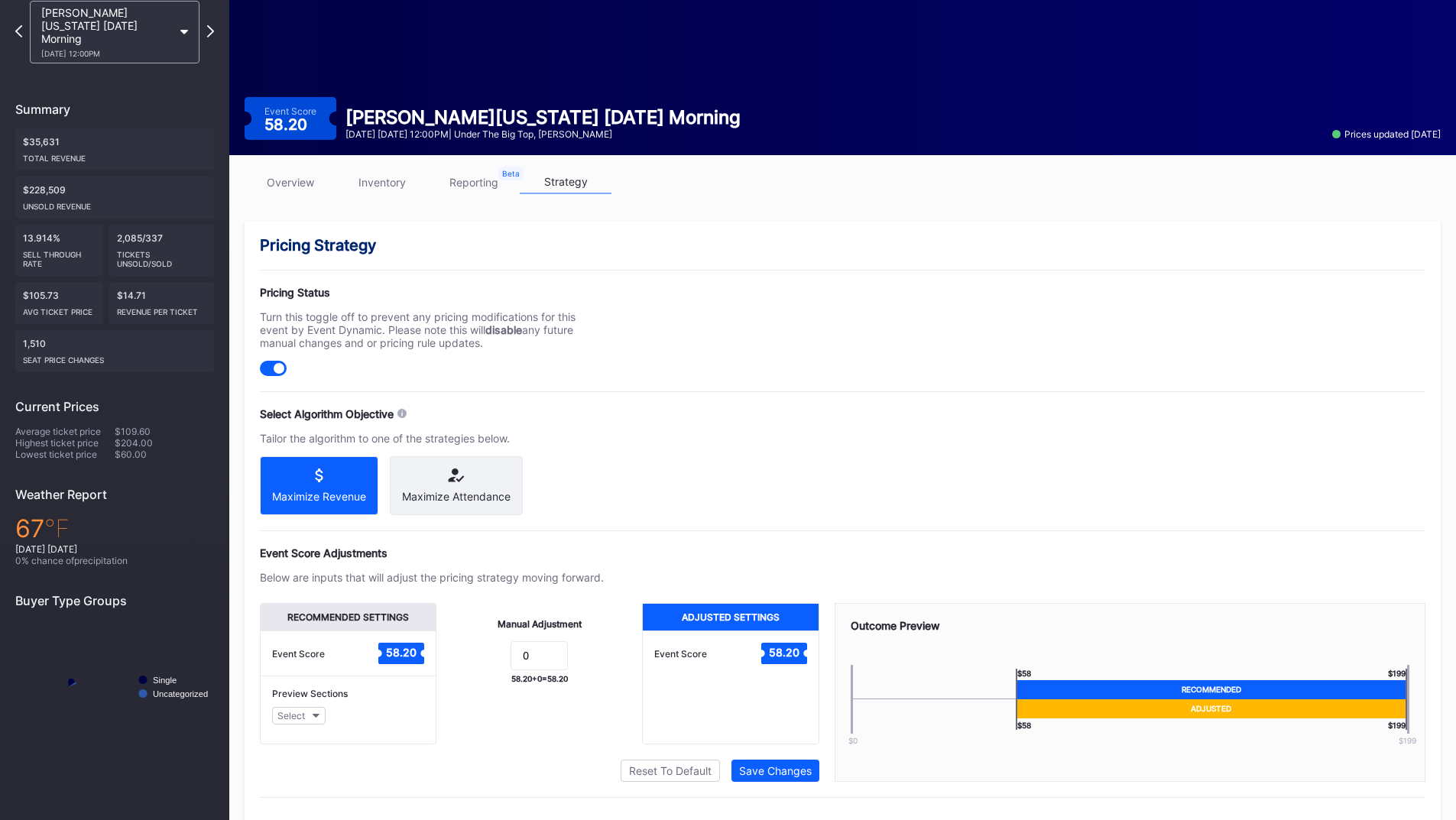
scroll to position [122, 0]
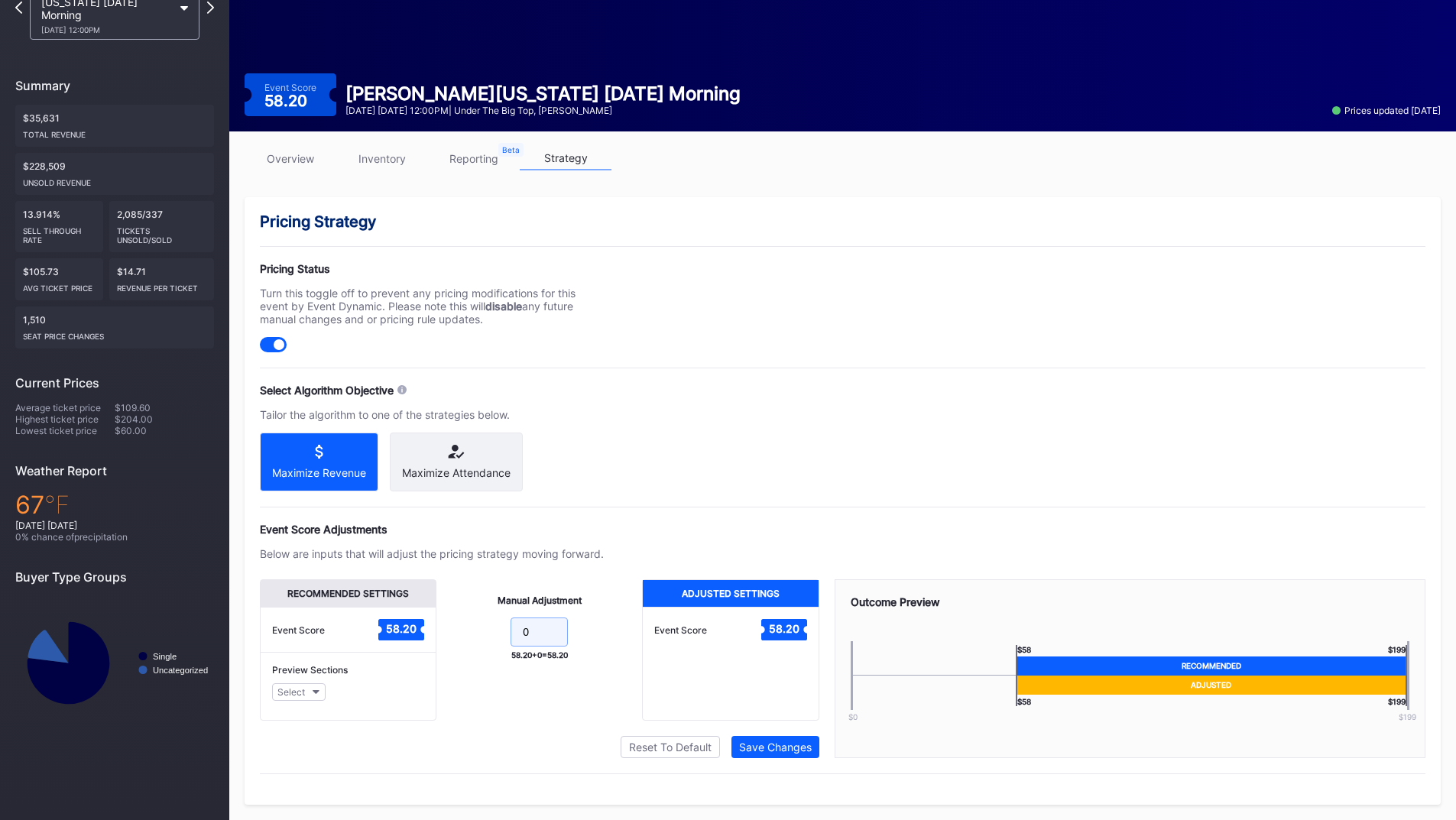
drag, startPoint x: 440, startPoint y: 625, endPoint x: 428, endPoint y: 625, distance: 12.0
click at [429, 625] on div "Recommended Settings Event Score 58.20 Preview Sections Select Manual Adjustmen…" at bounding box center [540, 650] width 559 height 141
type input "10"
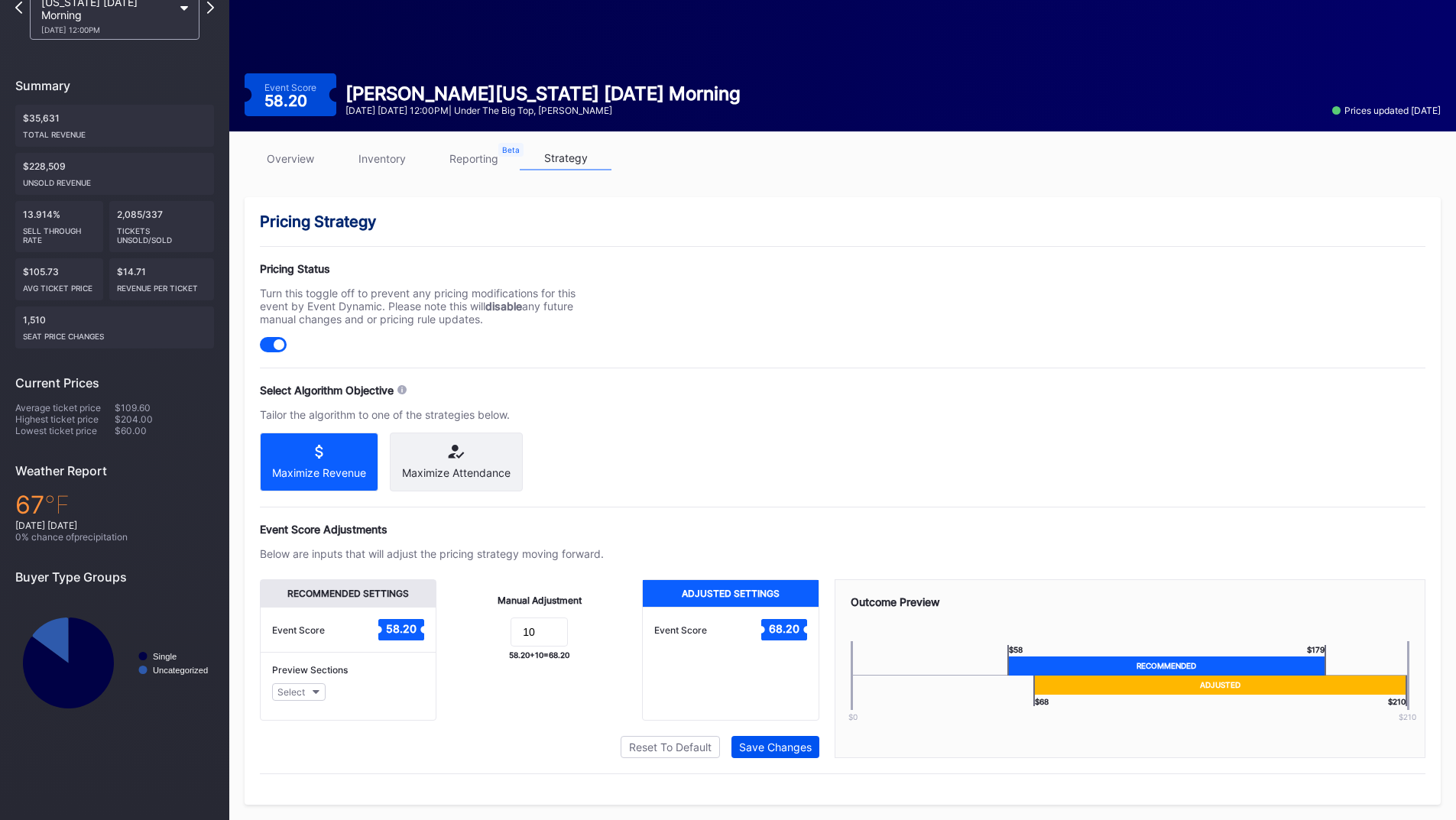
click at [785, 751] on div "Save Changes" at bounding box center [775, 747] width 73 height 13
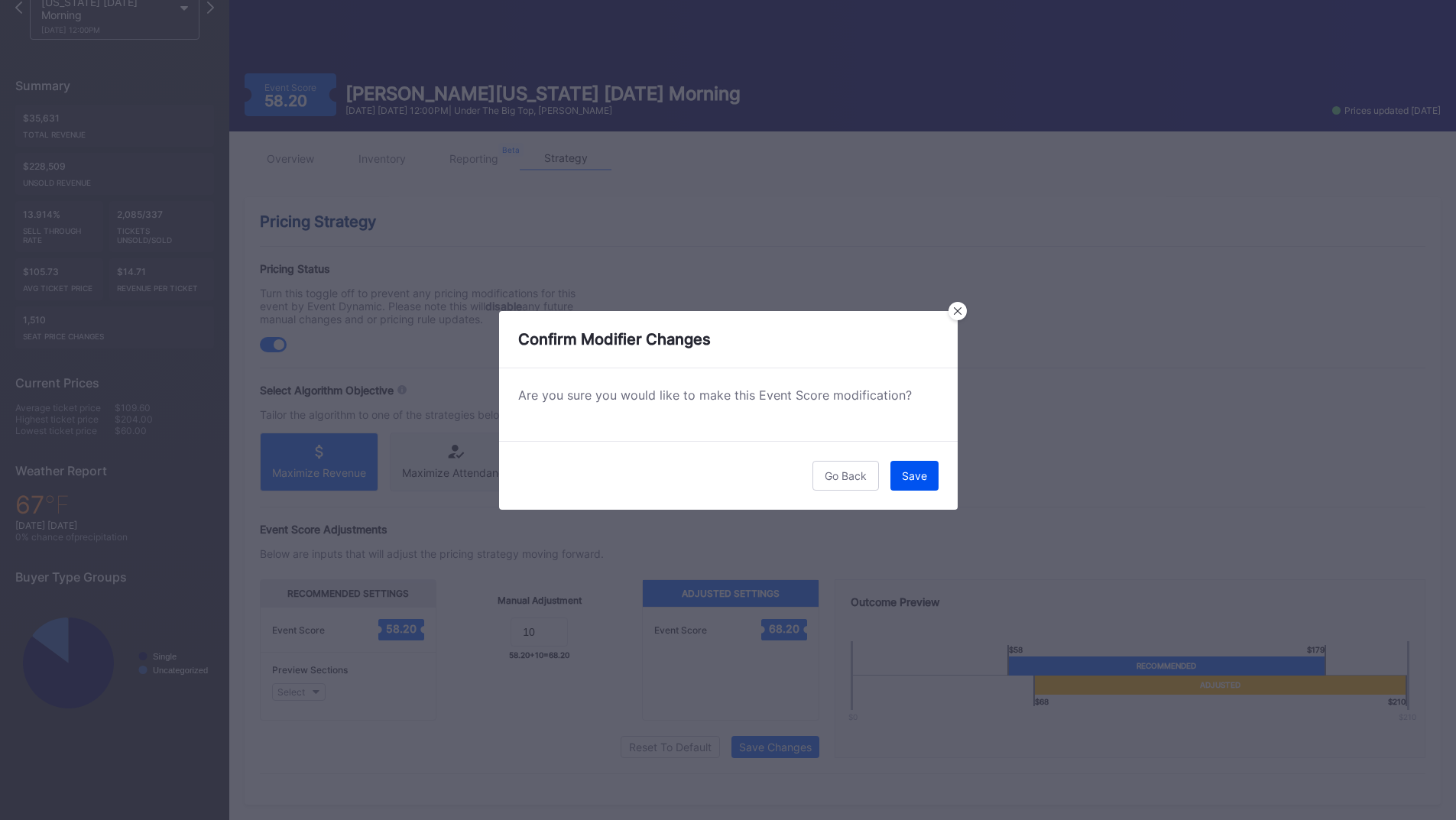
click at [908, 469] on div "Save" at bounding box center [914, 476] width 25 height 13
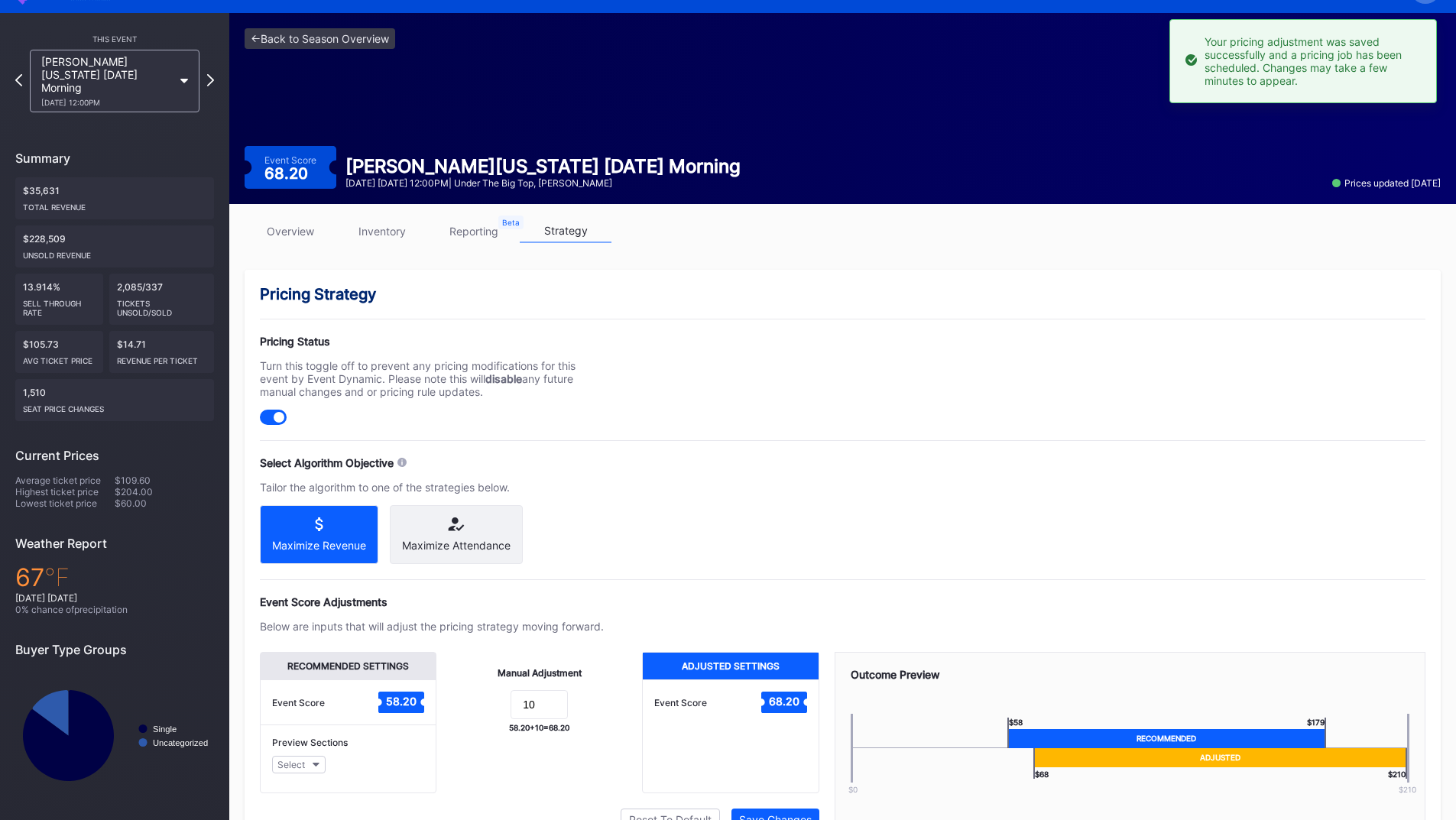
scroll to position [0, 0]
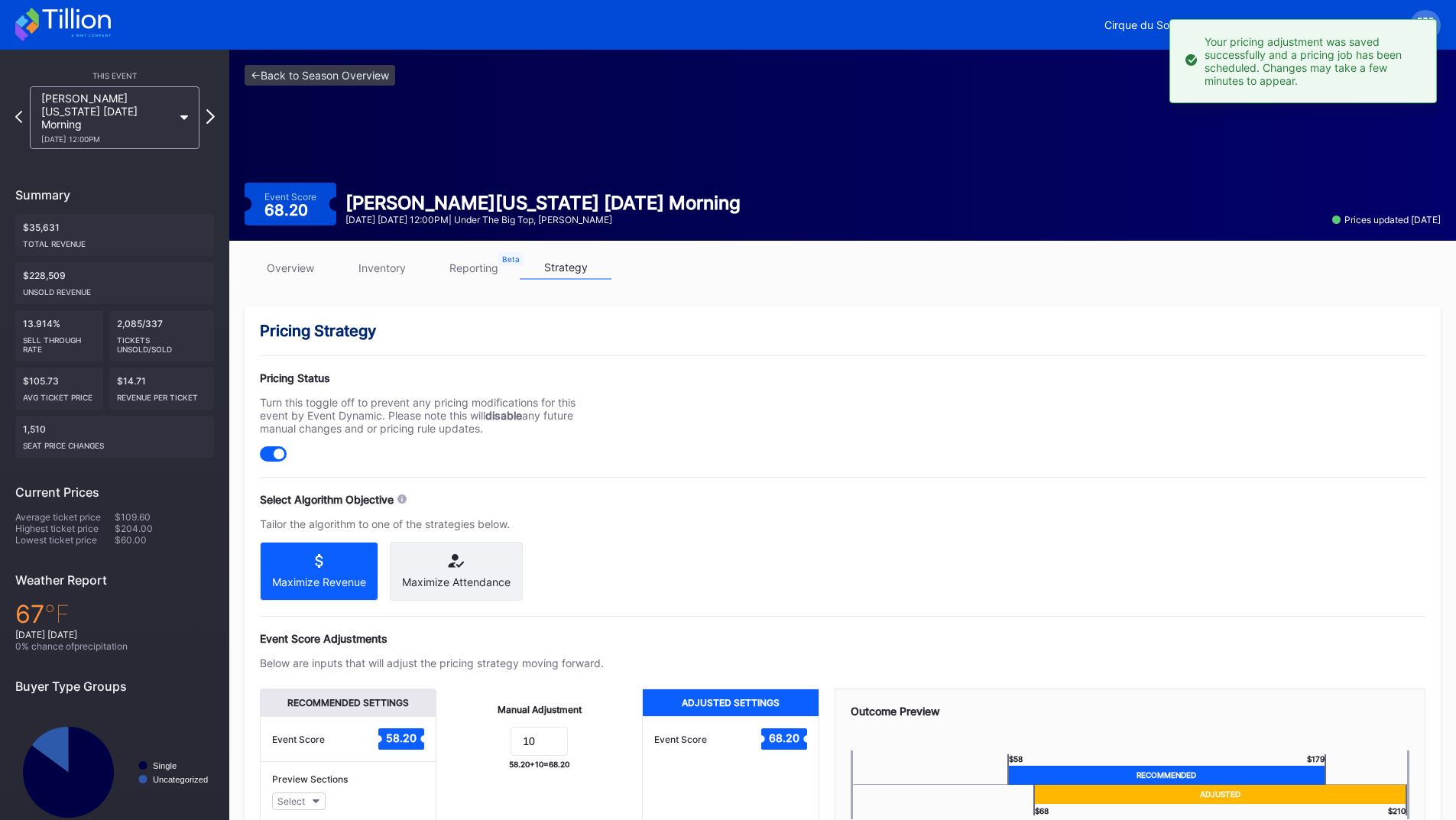
click at [207, 109] on icon at bounding box center [211, 117] width 8 height 15
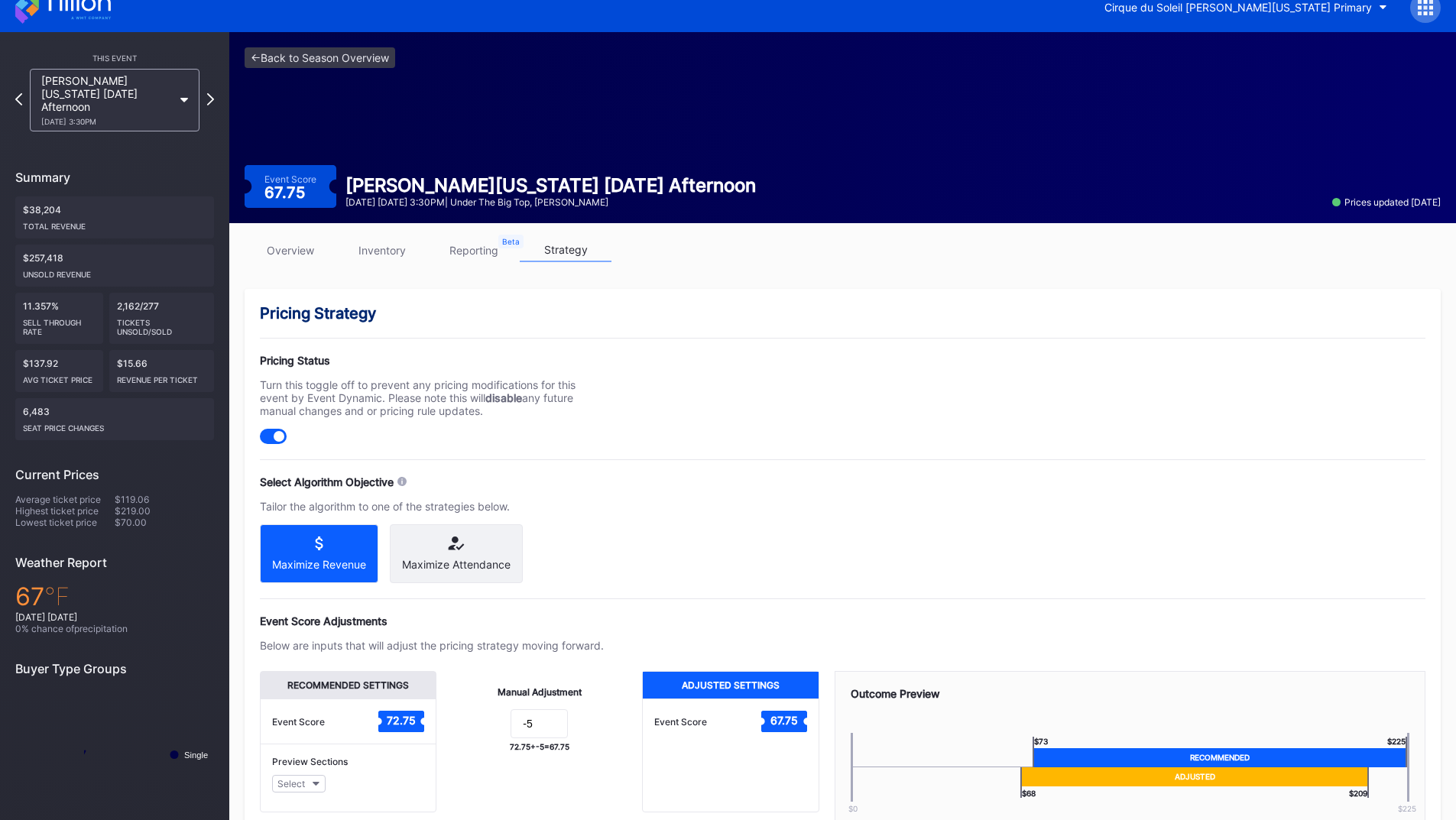
scroll to position [122, 0]
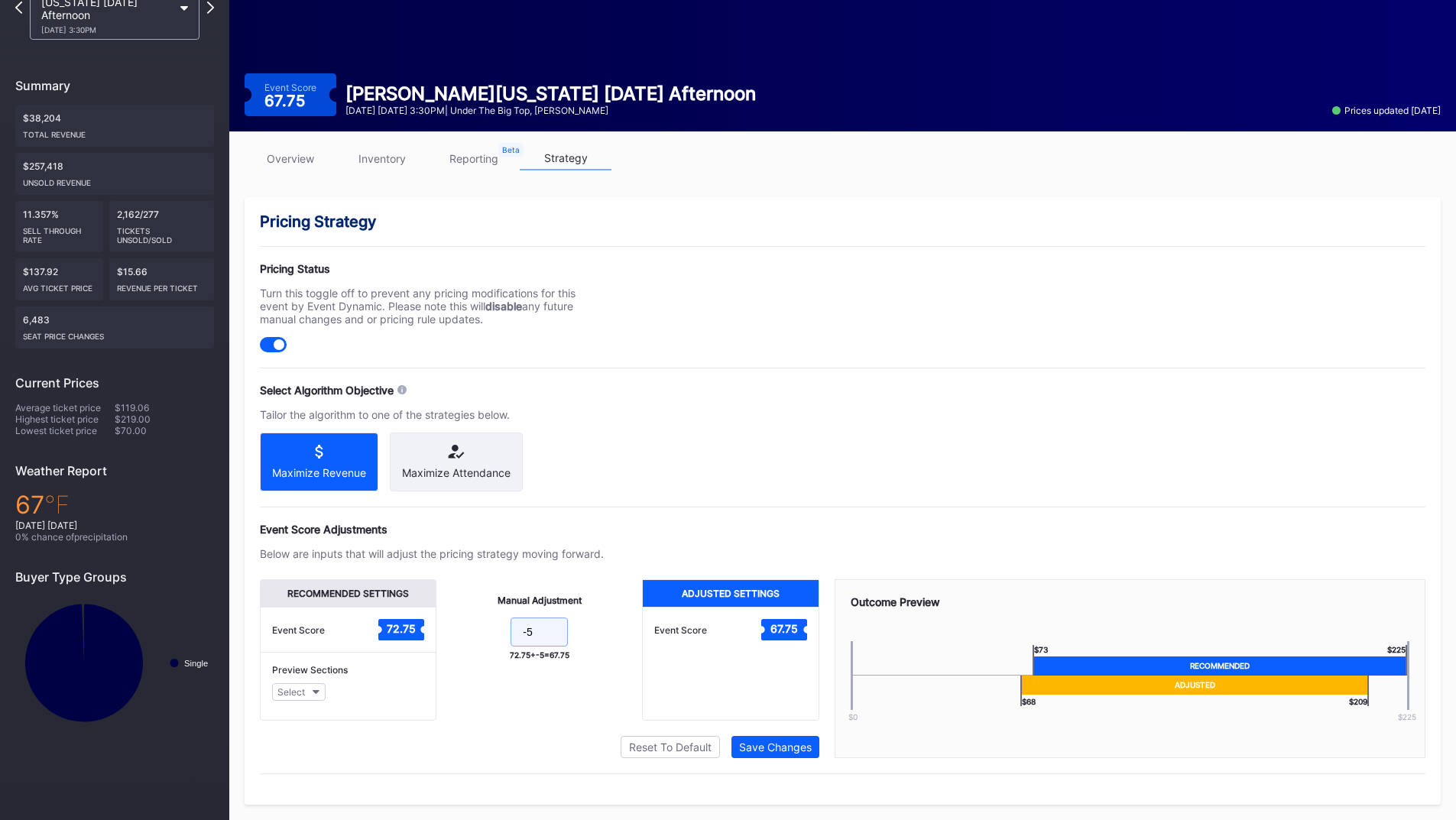
drag, startPoint x: 543, startPoint y: 633, endPoint x: 452, endPoint y: 625, distance: 91.4
click at [452, 625] on form "-5" at bounding box center [539, 634] width 175 height 33
type input "10"
click at [777, 747] on div "Save Changes" at bounding box center [775, 747] width 73 height 13
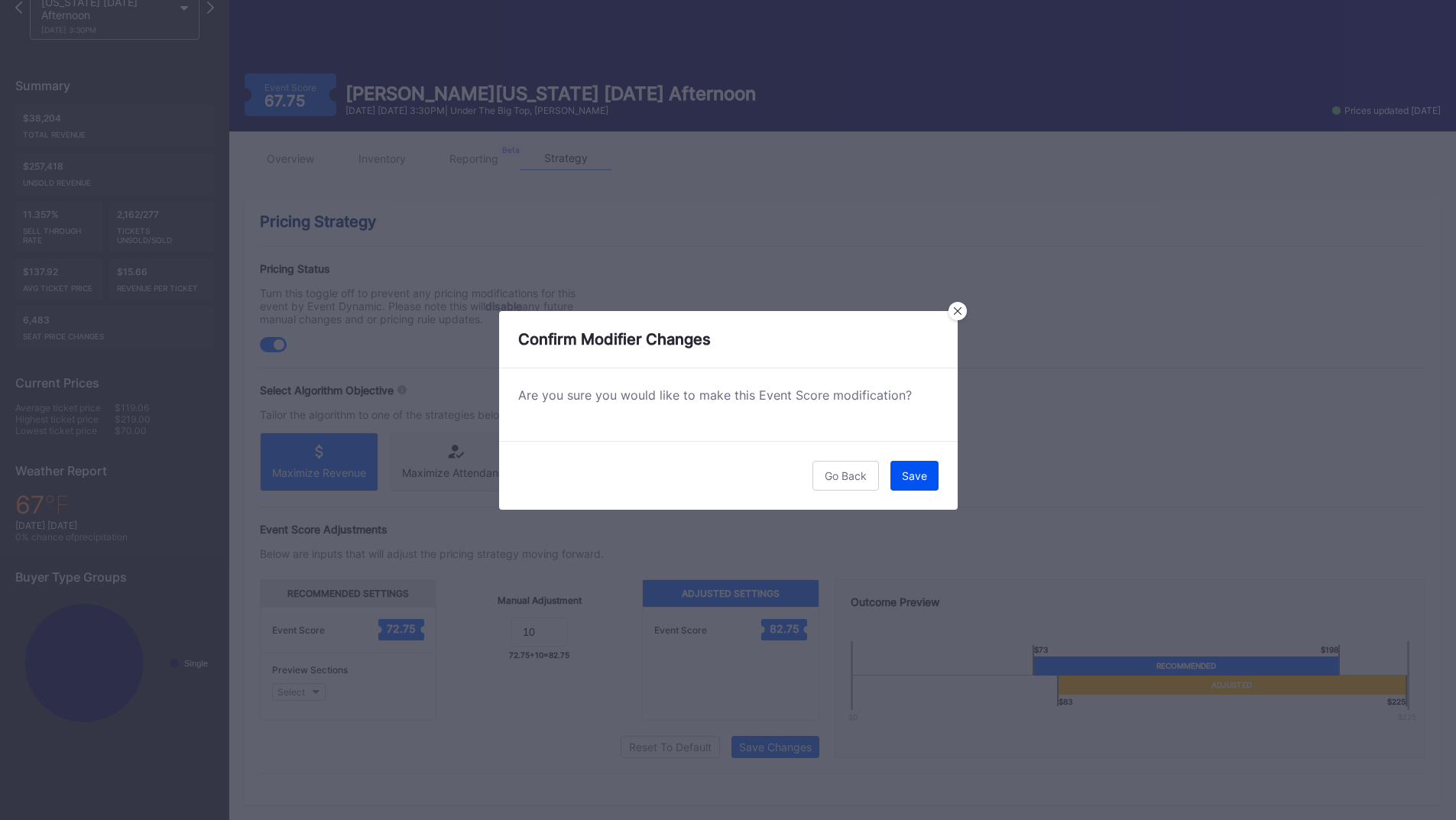
click at [928, 471] on button "Save" at bounding box center [914, 476] width 48 height 30
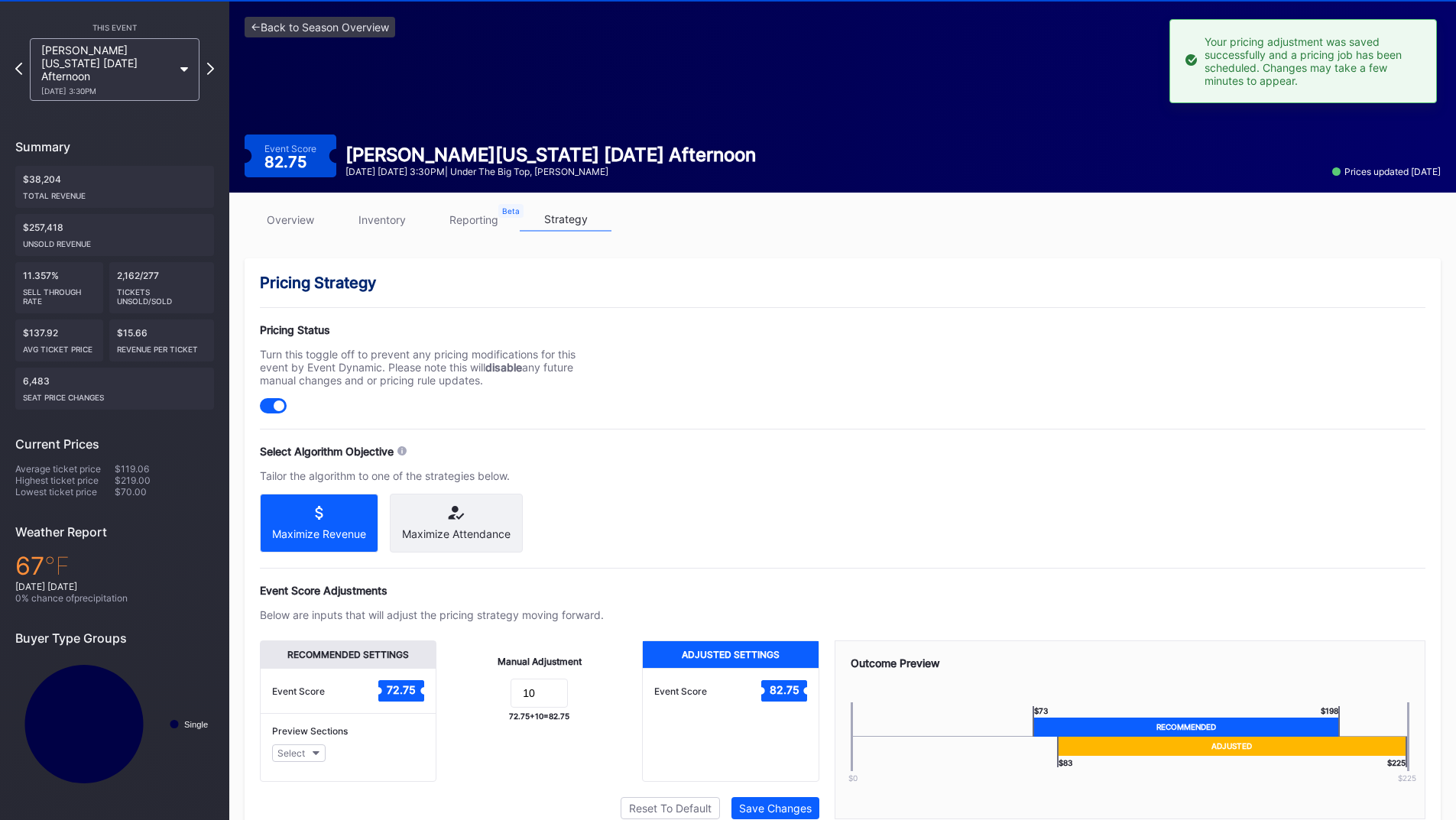
scroll to position [0, 0]
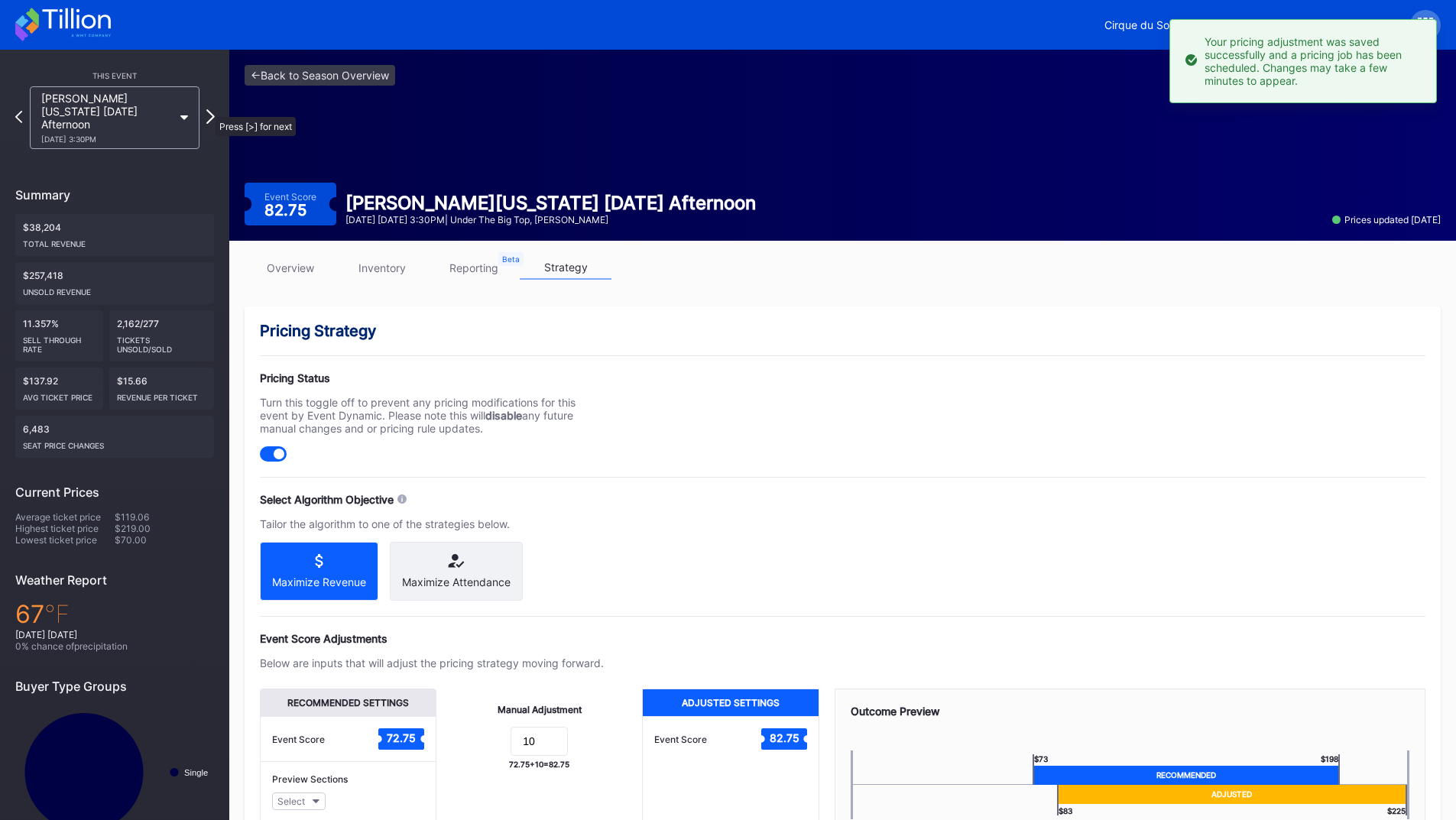
click at [207, 109] on icon at bounding box center [211, 117] width 8 height 15
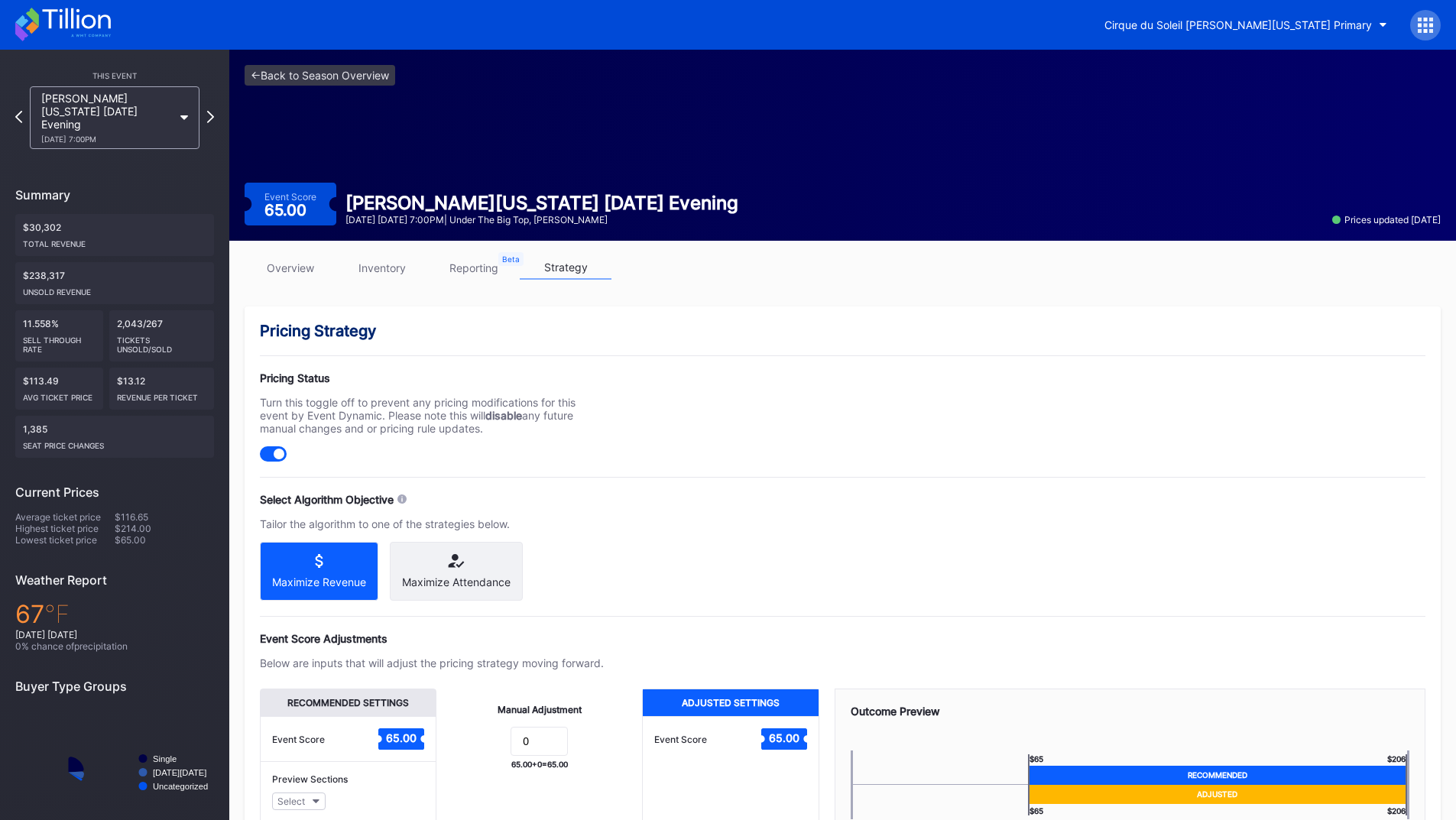
scroll to position [122, 0]
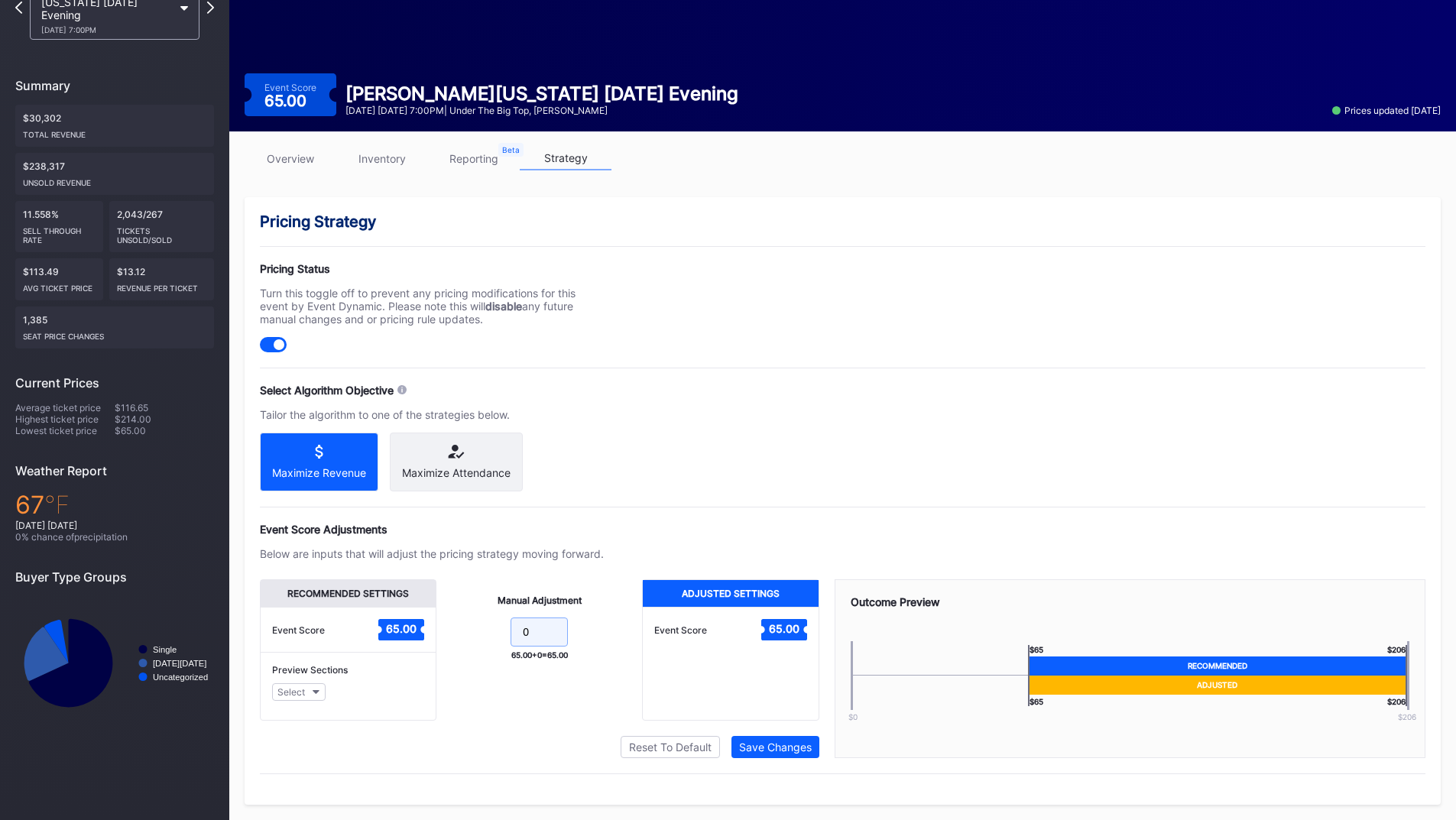
drag, startPoint x: 535, startPoint y: 626, endPoint x: 486, endPoint y: 616, distance: 50.0
click at [487, 617] on div "Manual Adjustment 0 65.00 + 0 = 65.00" at bounding box center [540, 650] width 206 height 141
type input "10"
click at [810, 747] on div "Save Changes" at bounding box center [775, 747] width 73 height 13
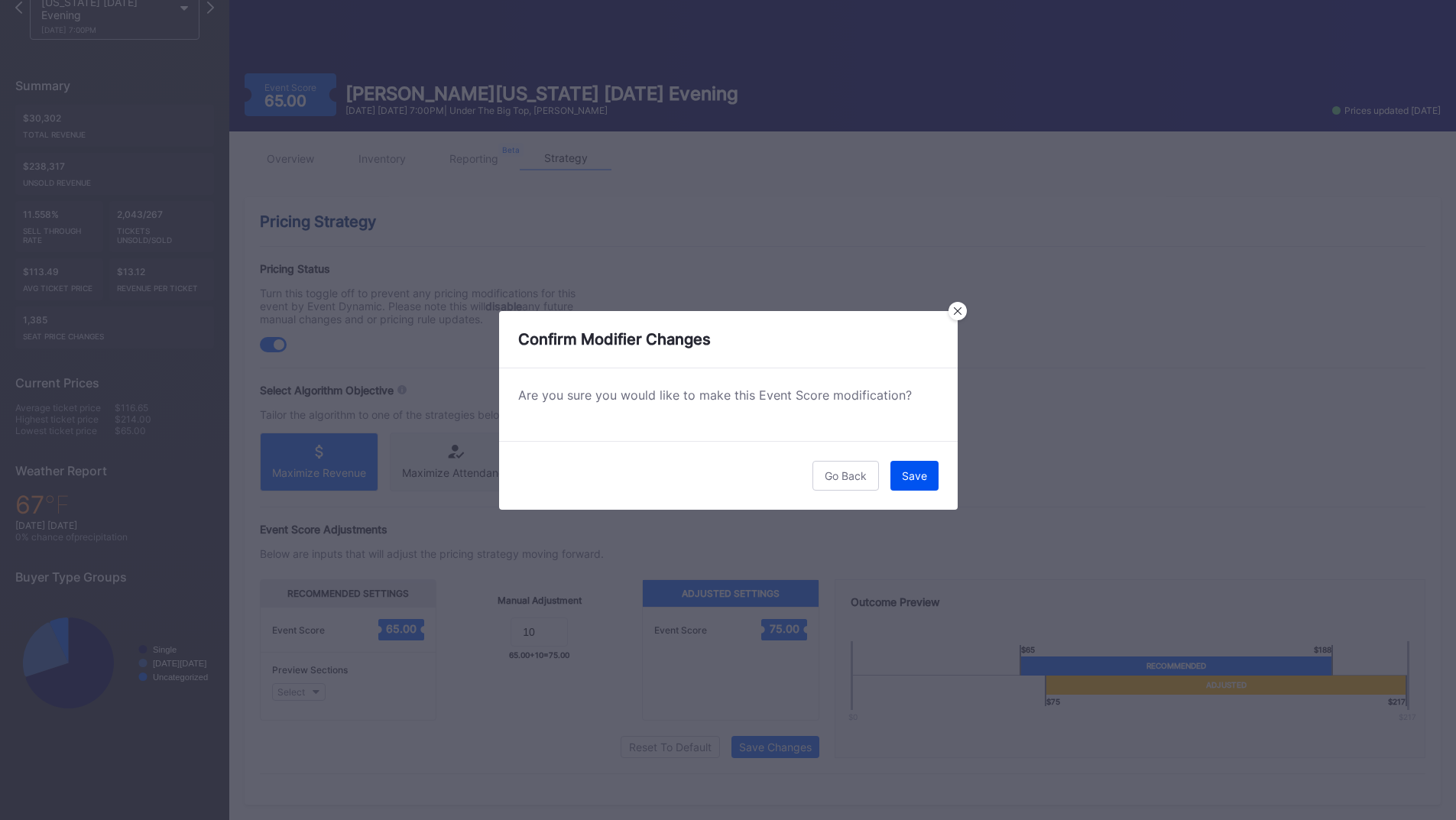
click at [899, 486] on button "Save" at bounding box center [914, 476] width 48 height 30
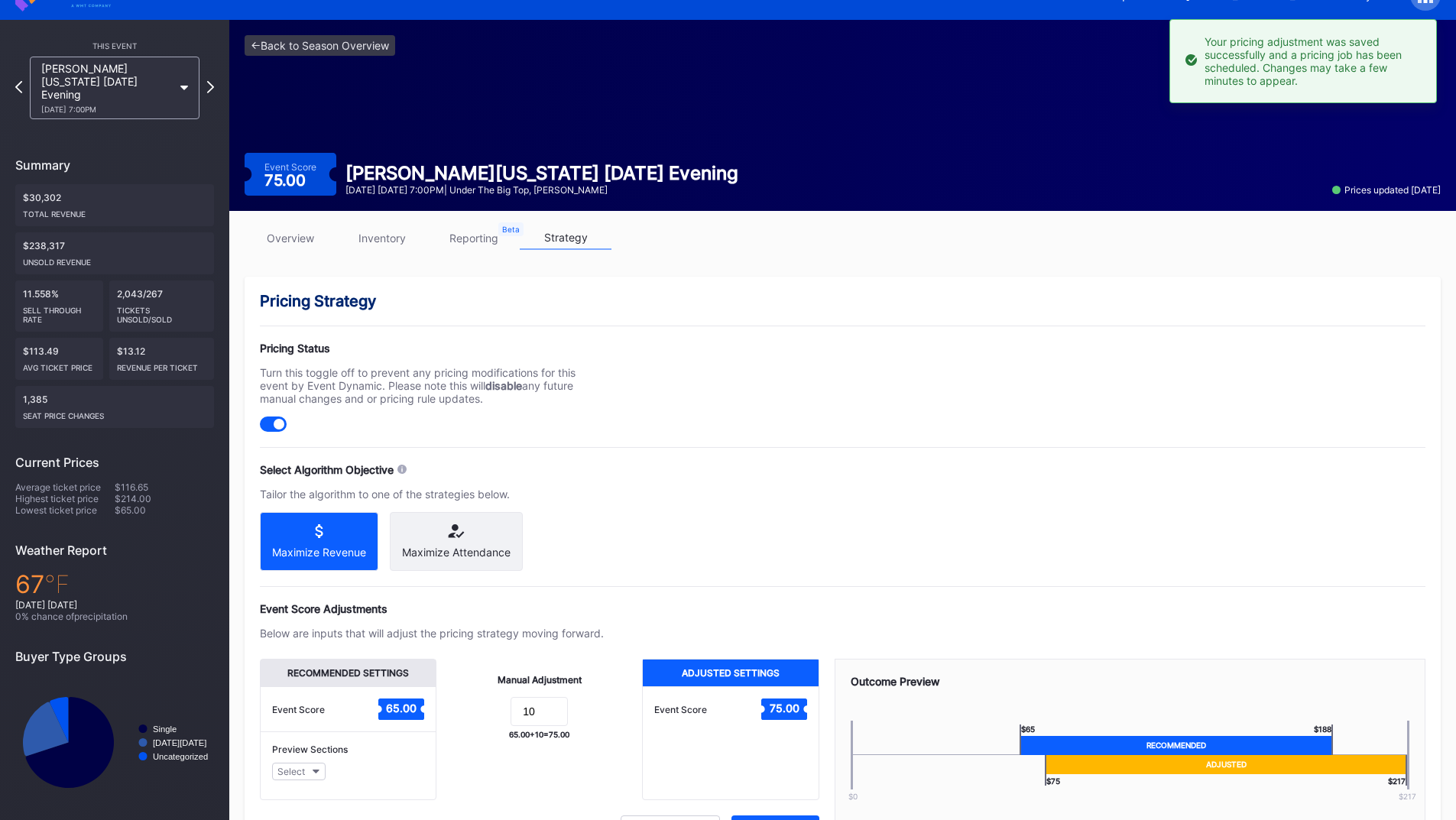
scroll to position [0, 0]
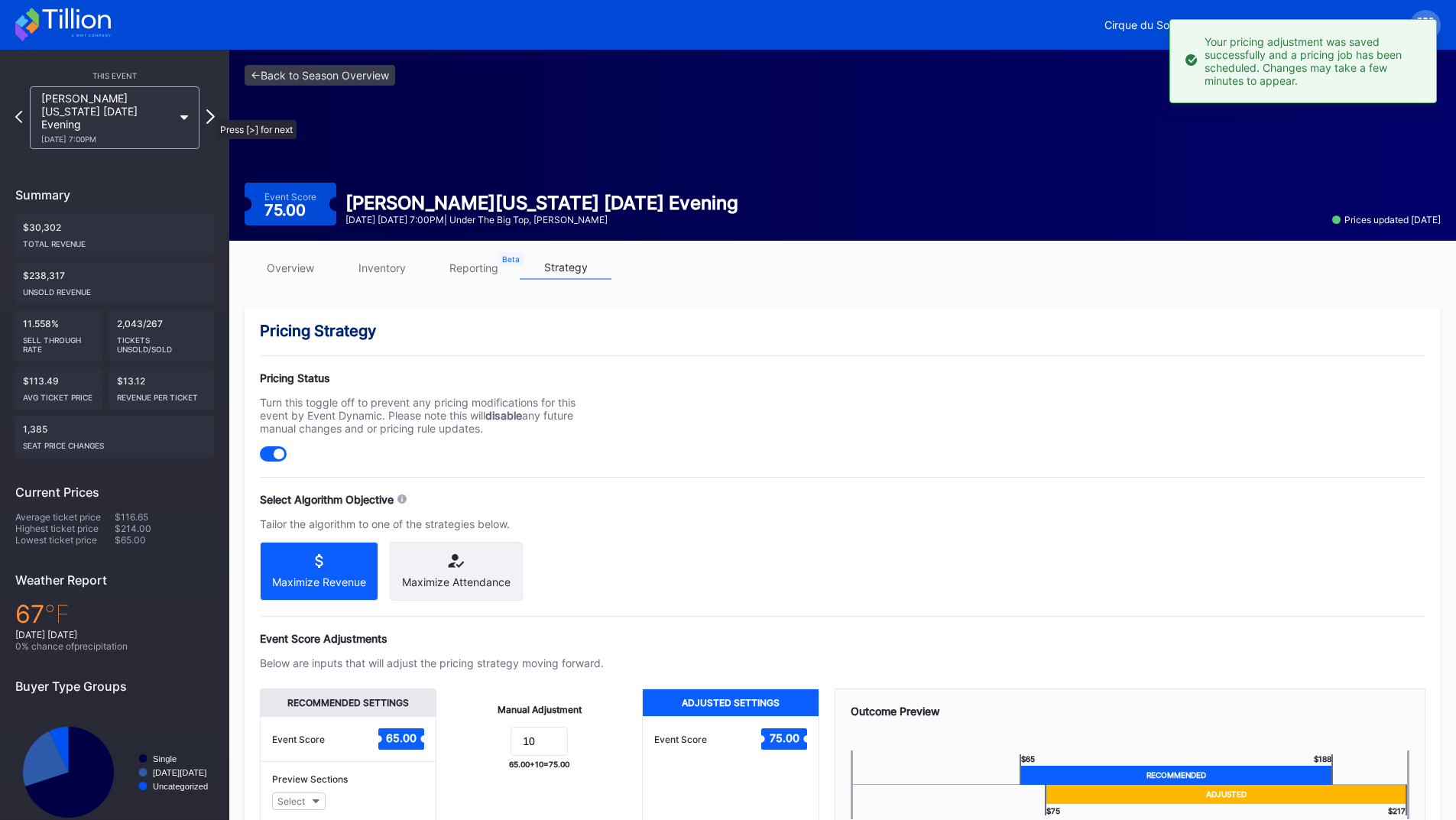
click at [208, 113] on icon at bounding box center [211, 117] width 8 height 15
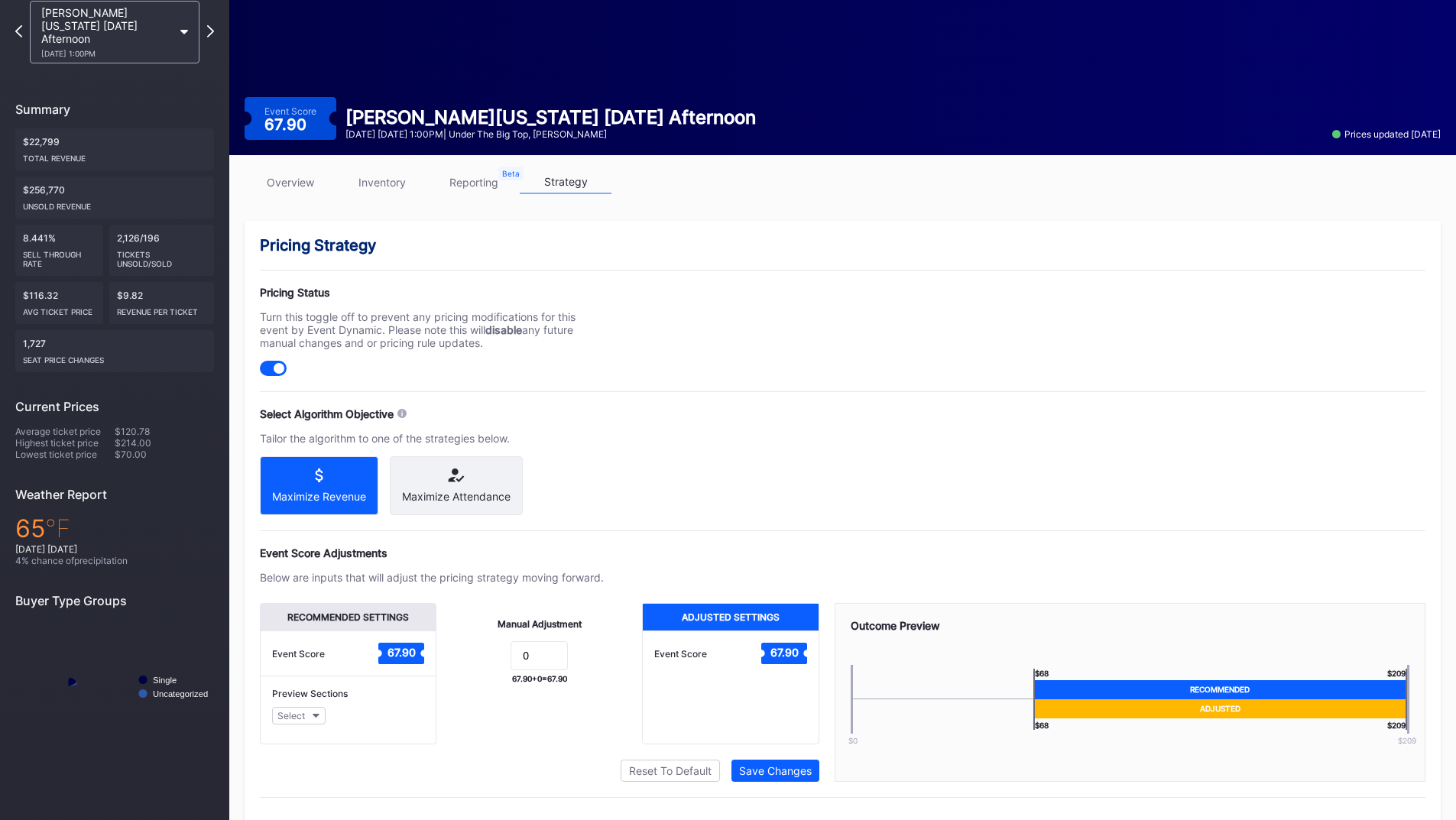
scroll to position [122, 0]
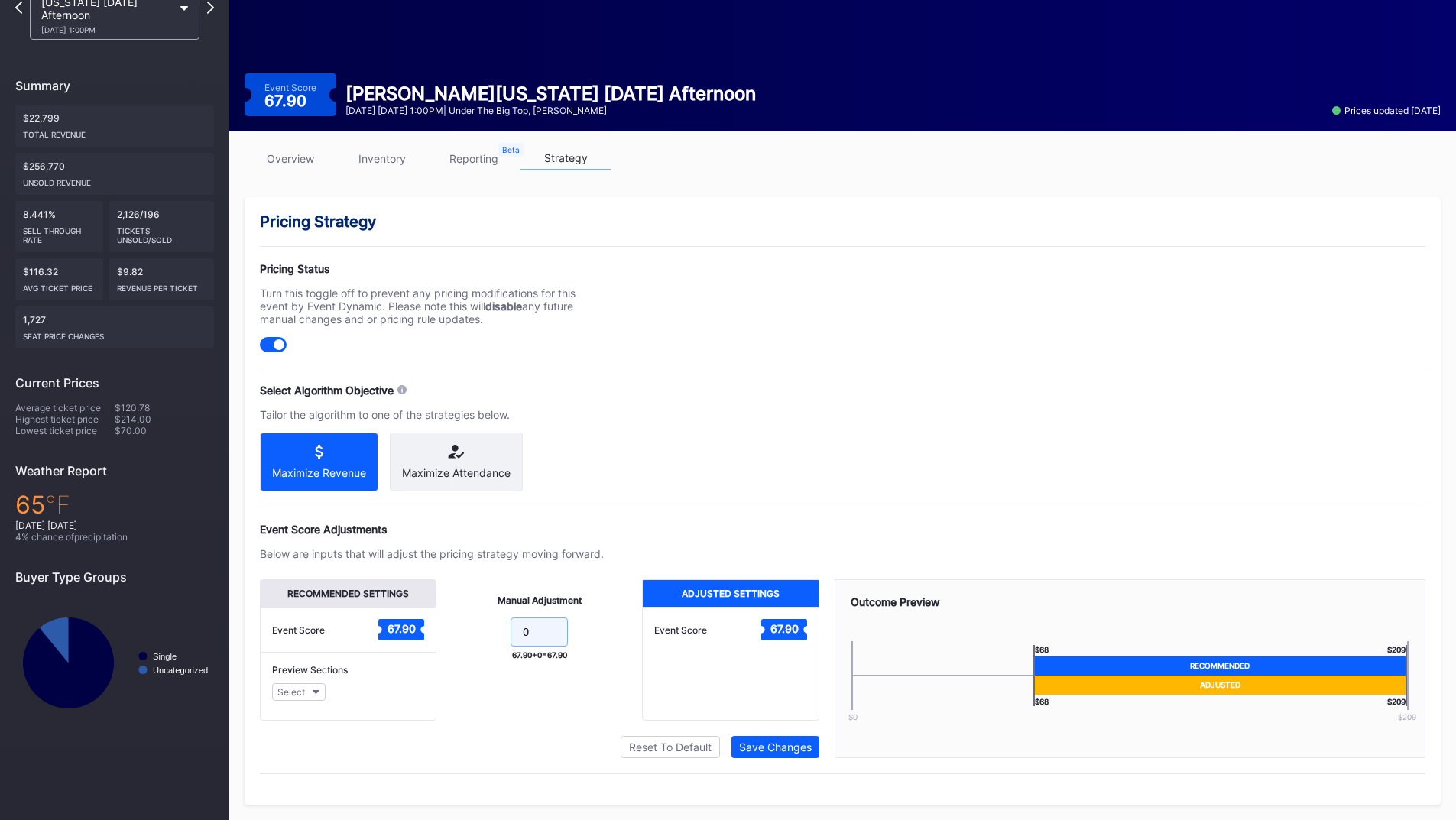
drag, startPoint x: 540, startPoint y: 635, endPoint x: 474, endPoint y: 630, distance: 66.2
click at [474, 630] on form "0" at bounding box center [539, 634] width 175 height 33
type input "10"
click at [790, 745] on div "Save Changes" at bounding box center [775, 747] width 73 height 13
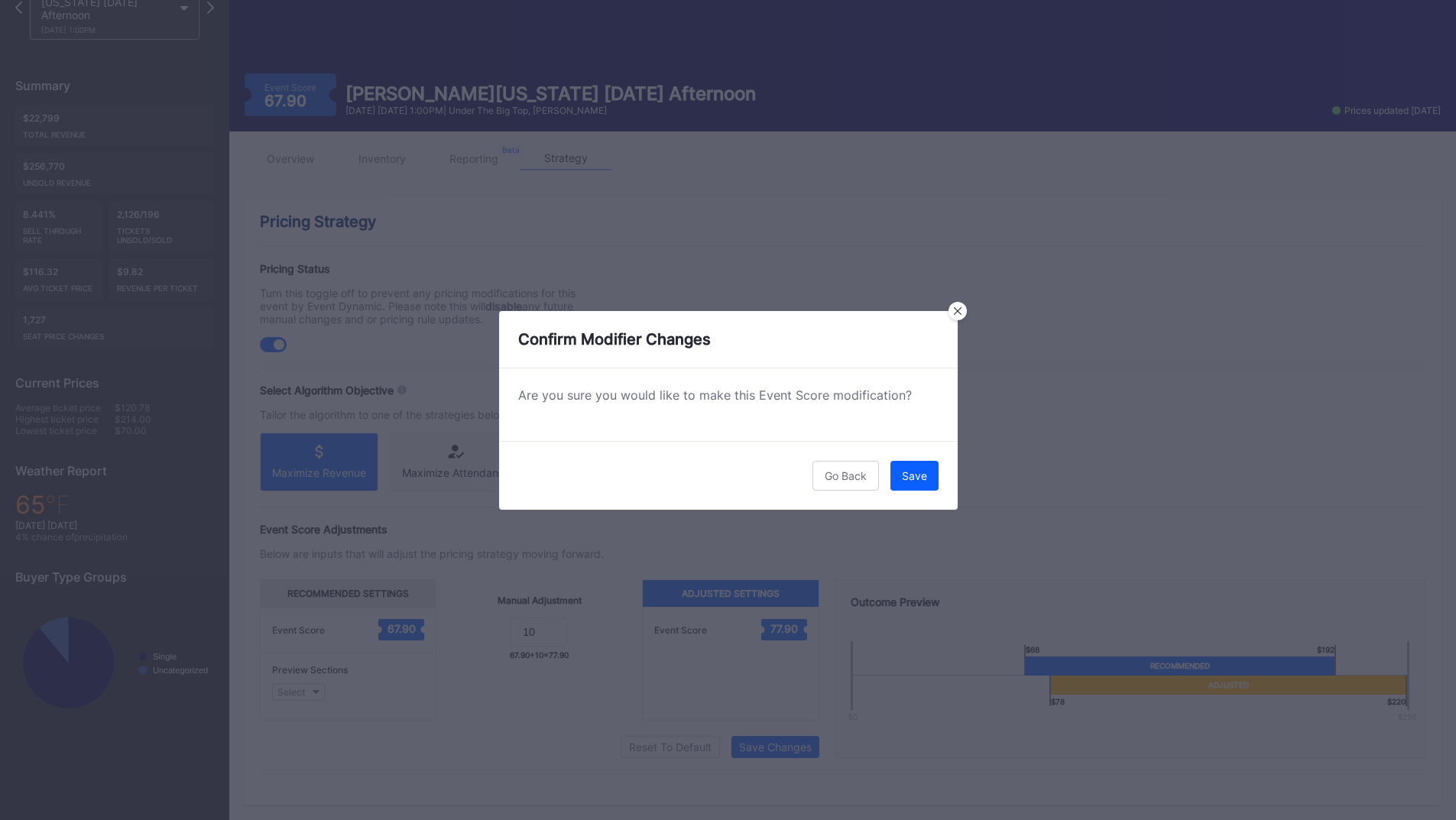
click at [929, 485] on button "Save" at bounding box center [914, 476] width 48 height 30
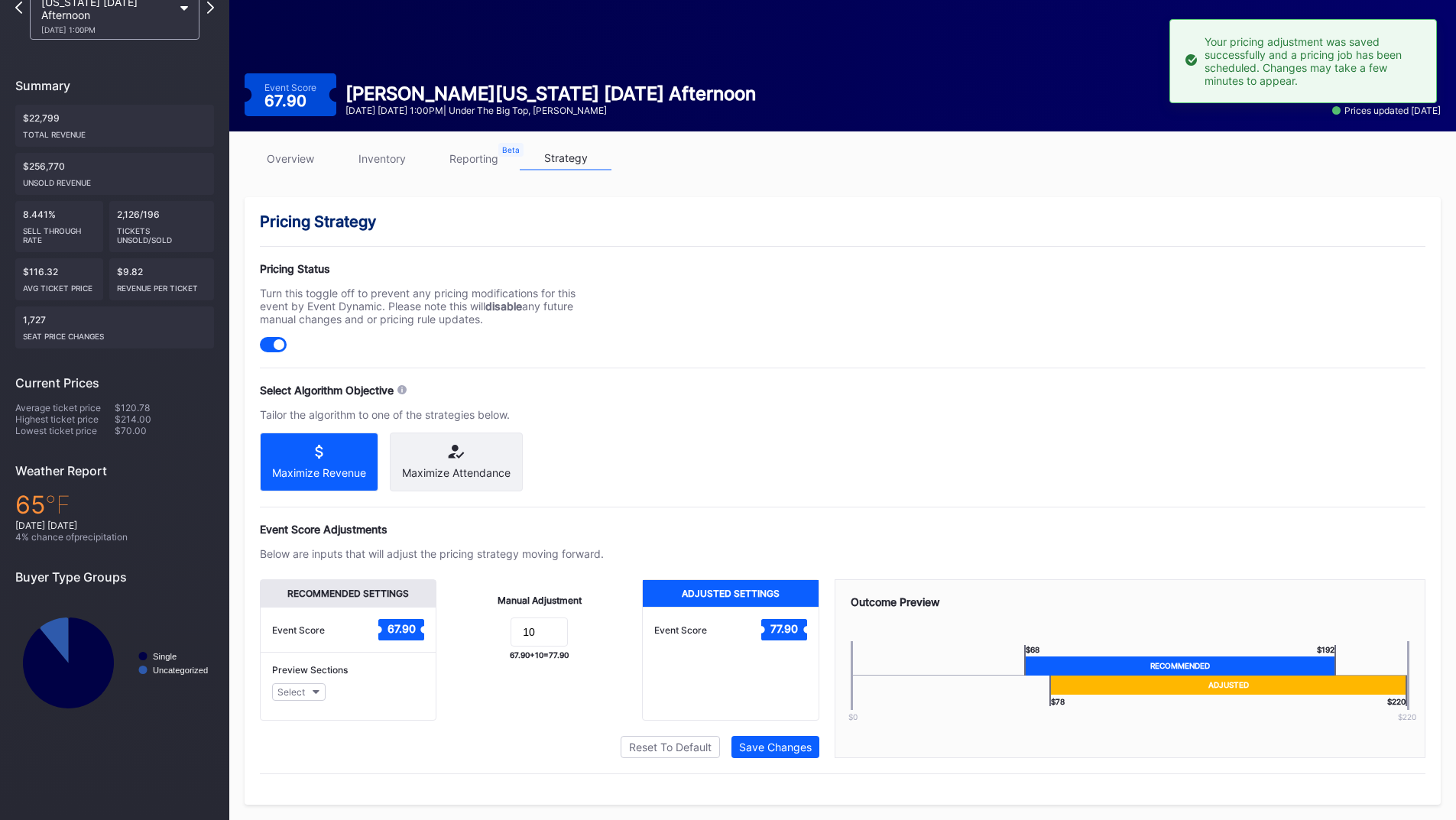
click at [928, 480] on div "Pricing Strategy Pricing Status Turn this toggle off to prevent any pricing mod…" at bounding box center [843, 501] width 1196 height 608
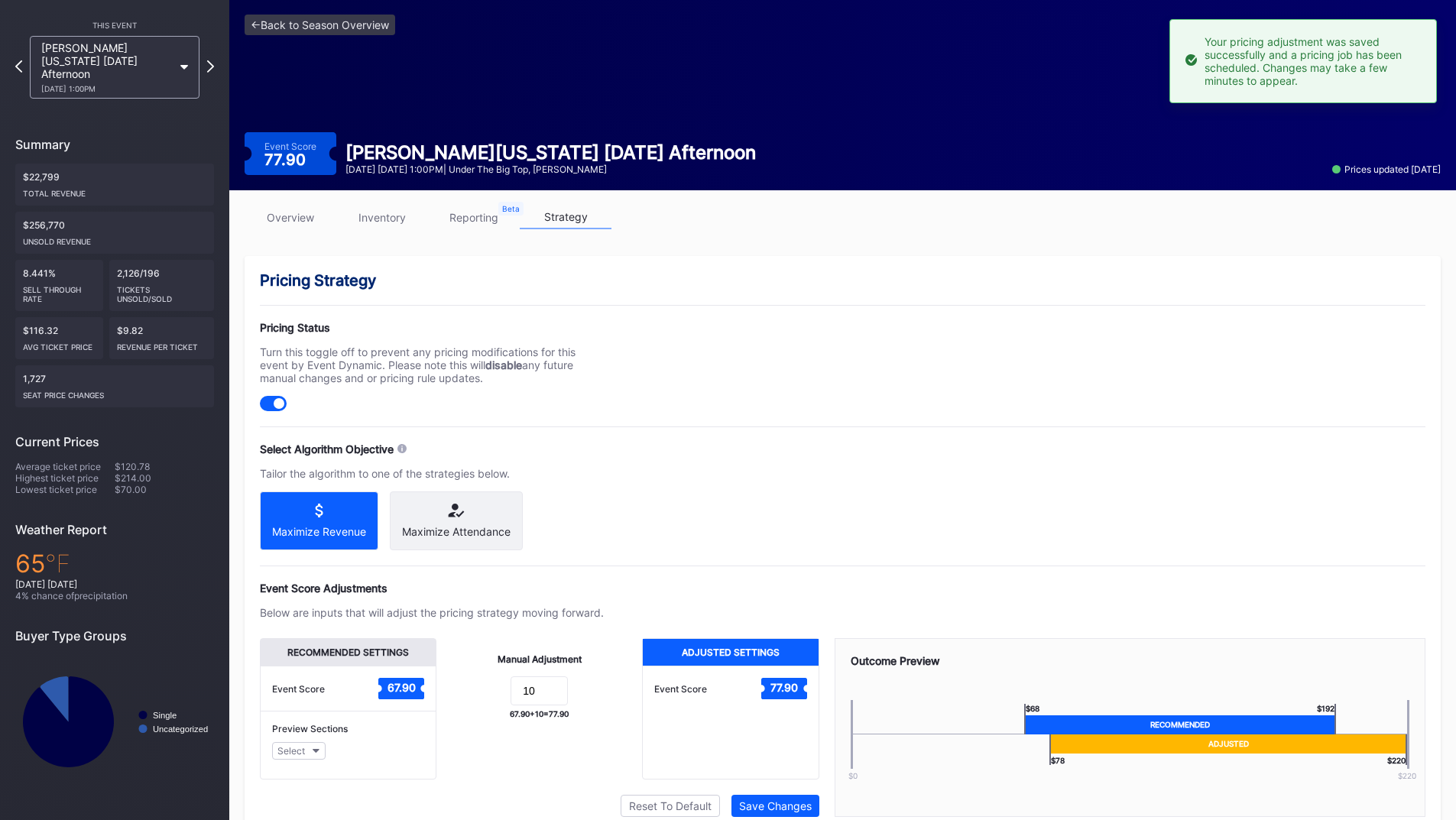
scroll to position [0, 0]
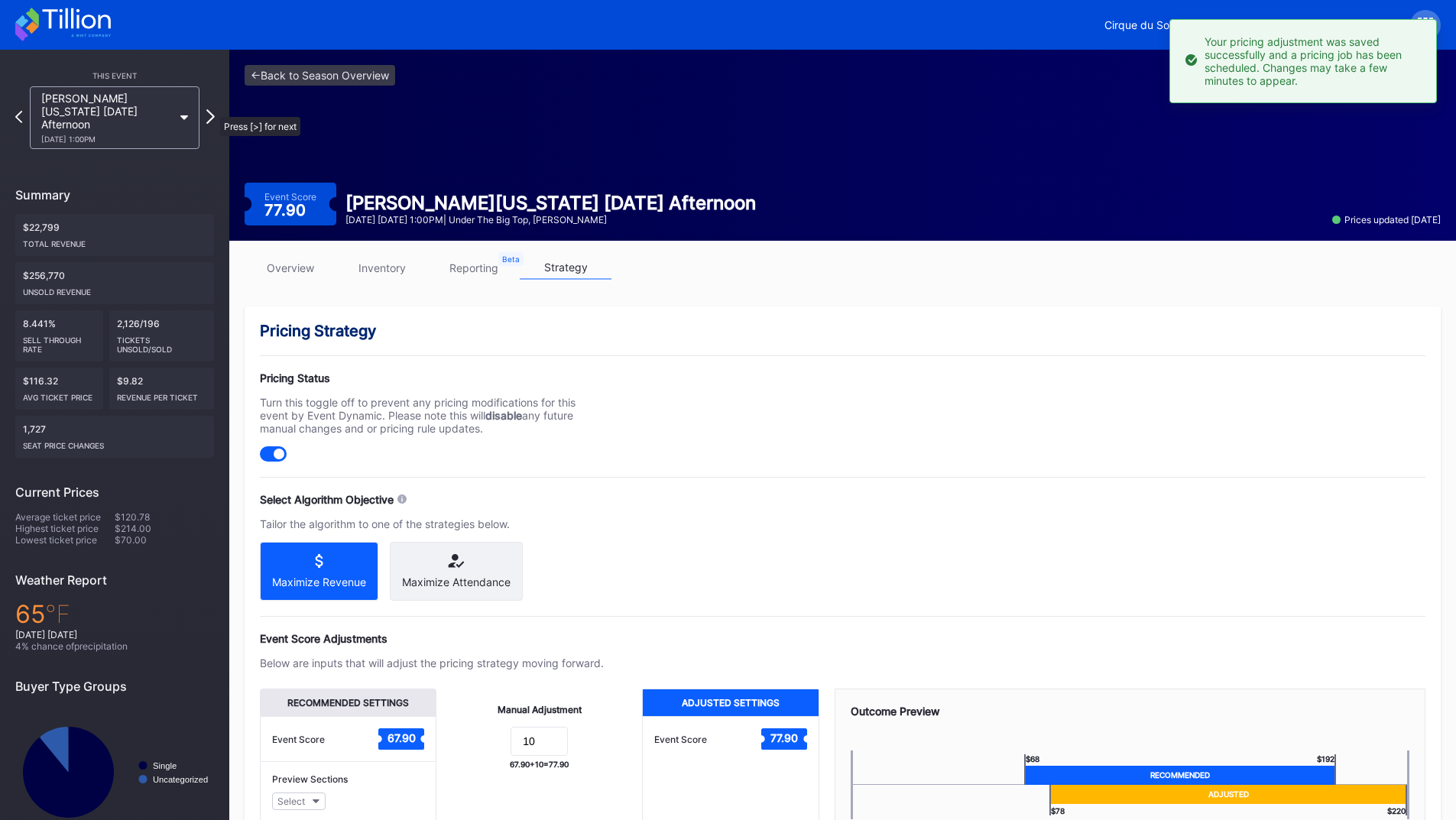
click at [212, 109] on icon at bounding box center [211, 117] width 8 height 15
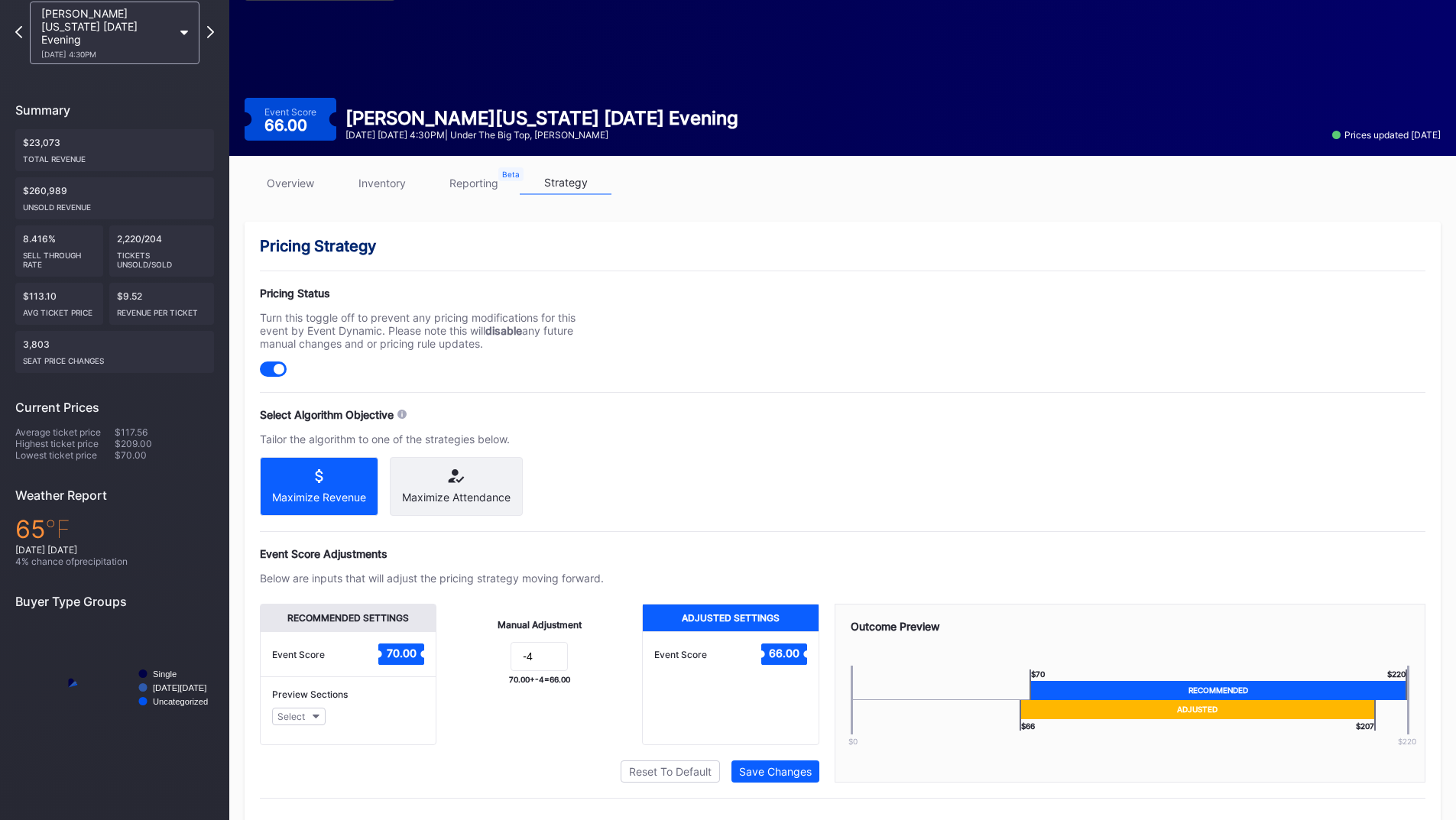
scroll to position [122, 0]
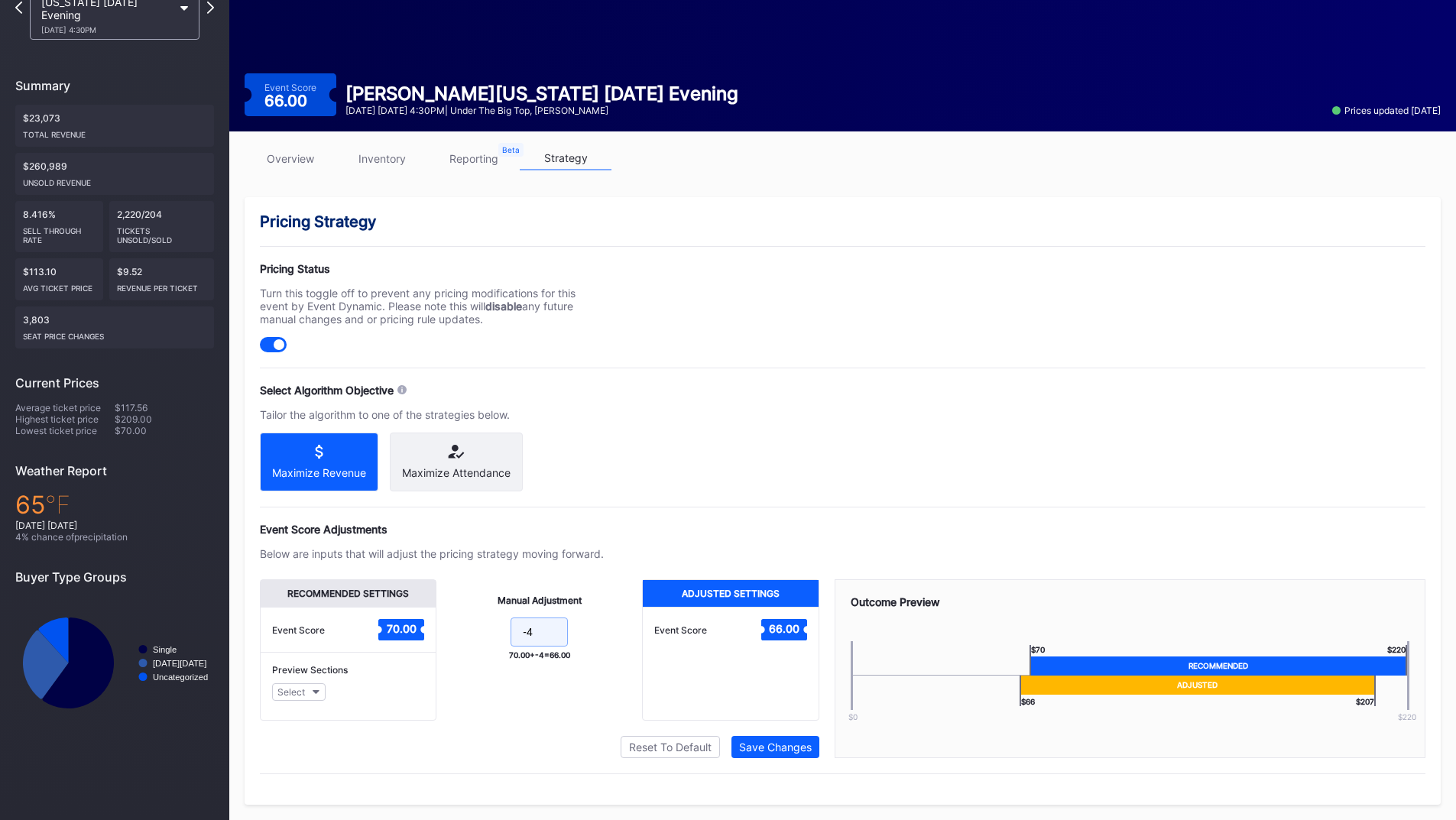
drag, startPoint x: 536, startPoint y: 639, endPoint x: 448, endPoint y: 632, distance: 88.3
click at [448, 632] on div "Manual Adjustment -4 70.00 + -4 = 66.00" at bounding box center [540, 650] width 206 height 141
type input "10"
click at [800, 744] on div "Save Changes" at bounding box center [775, 747] width 73 height 13
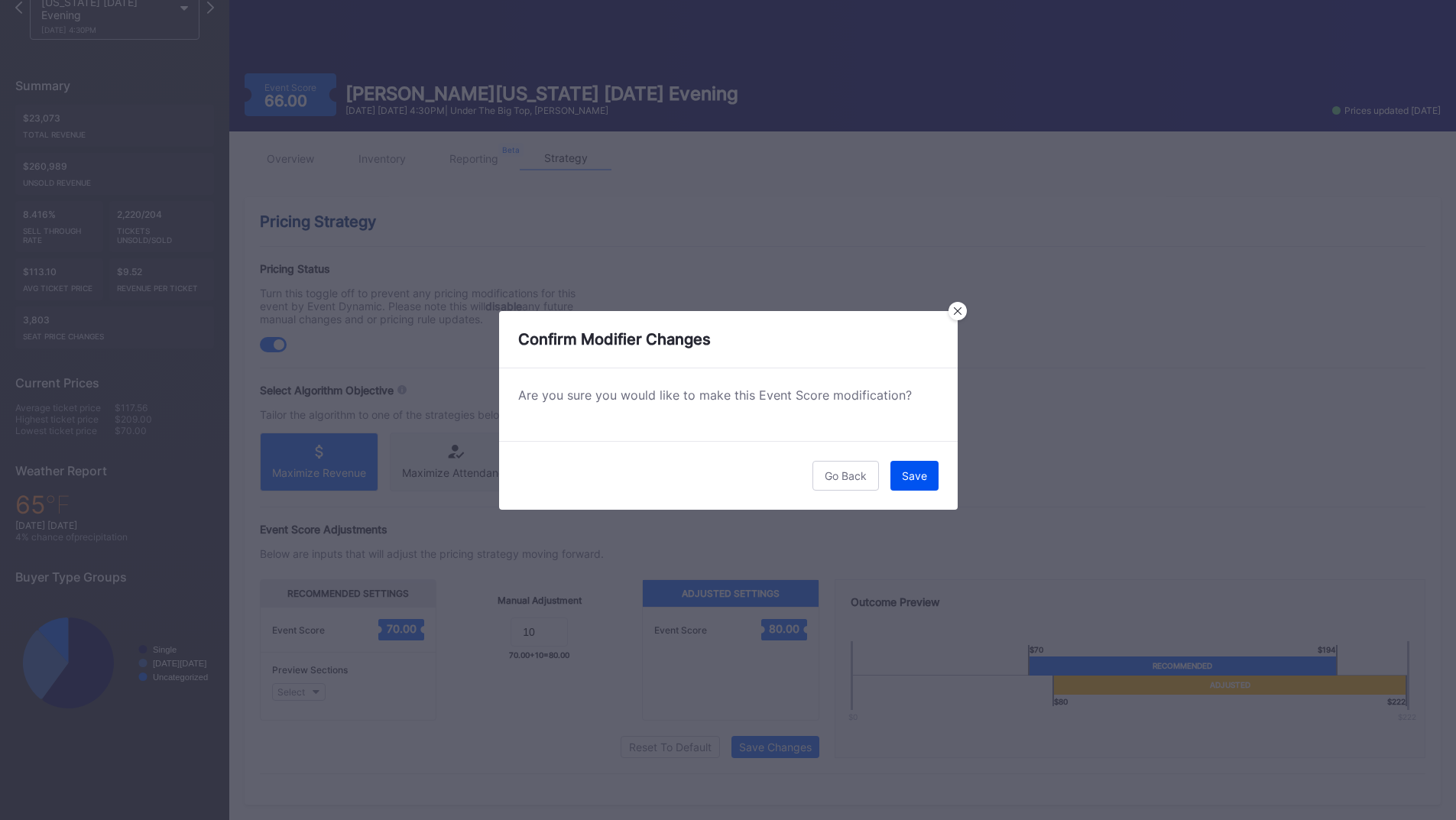
click at [920, 481] on div "Save" at bounding box center [914, 476] width 25 height 13
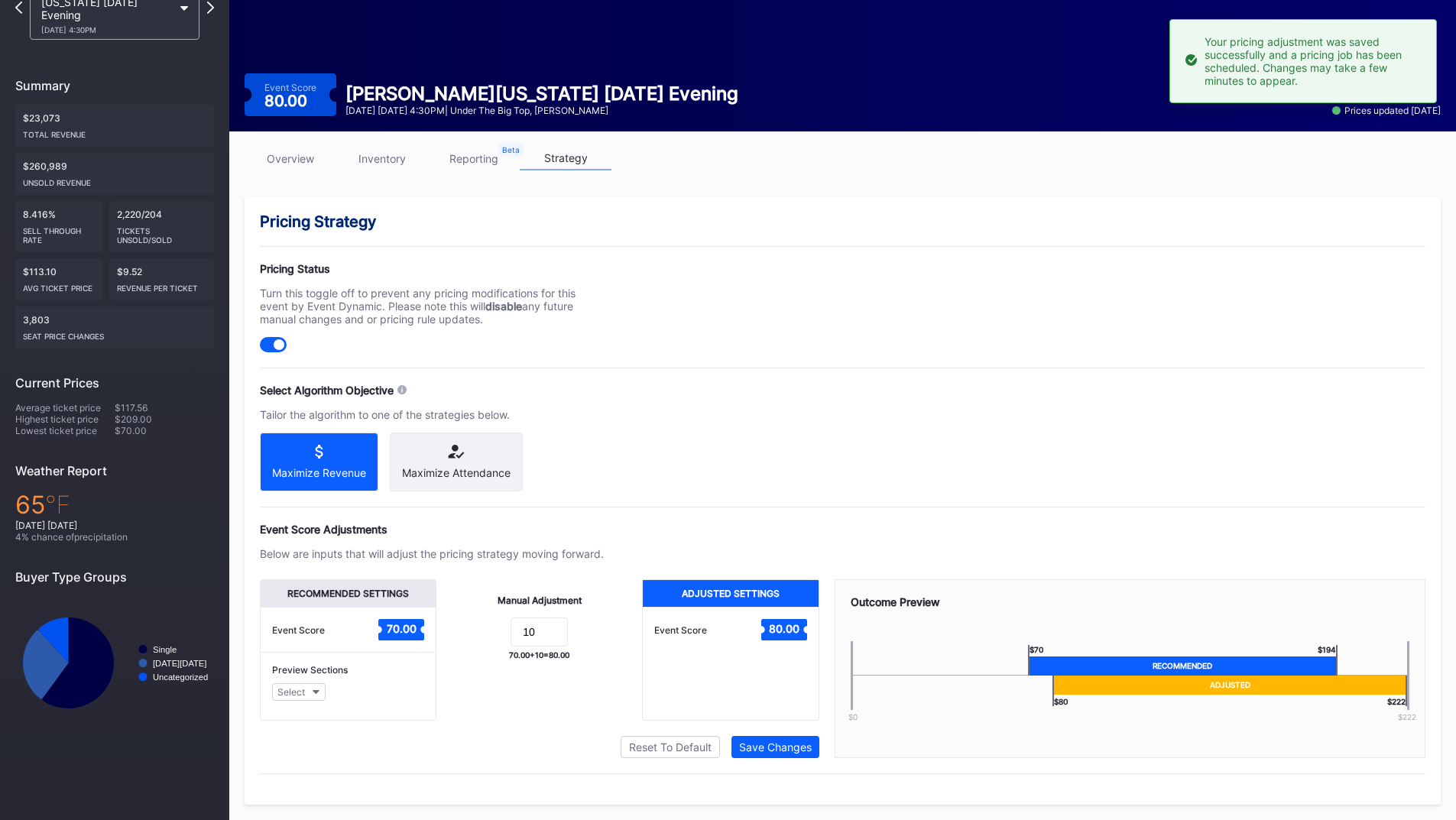
scroll to position [0, 0]
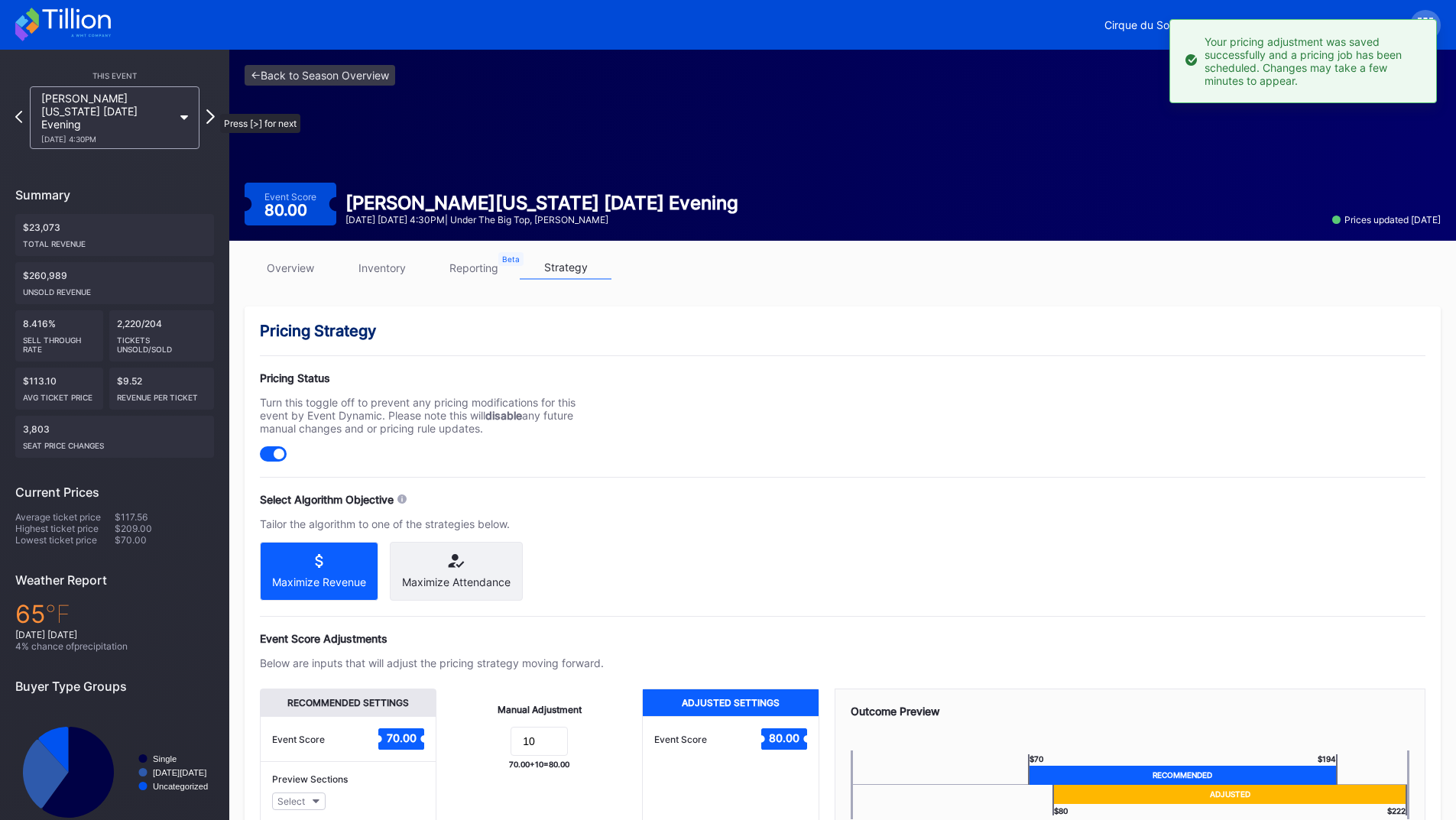
click at [212, 109] on icon at bounding box center [211, 117] width 8 height 15
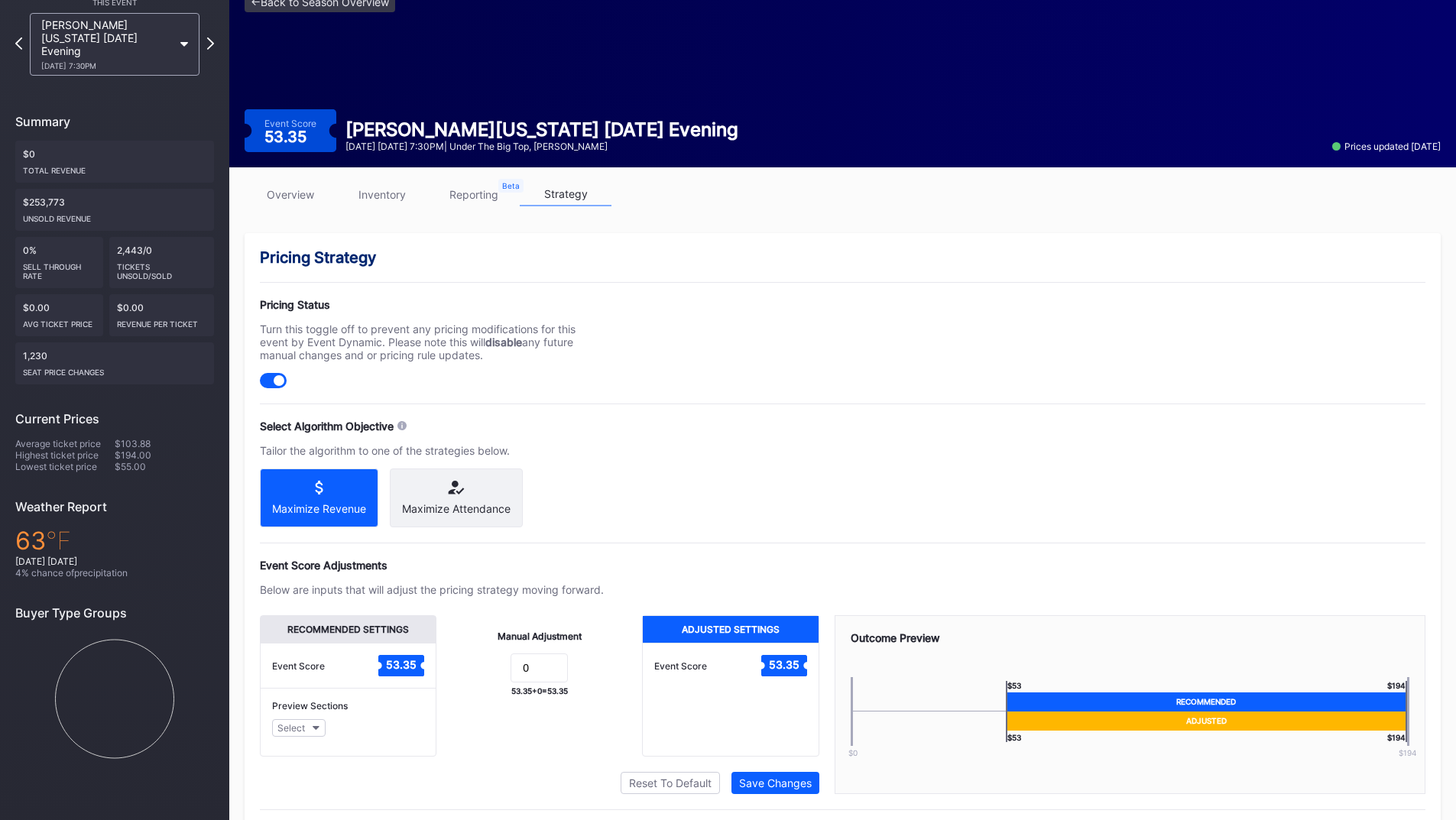
scroll to position [122, 0]
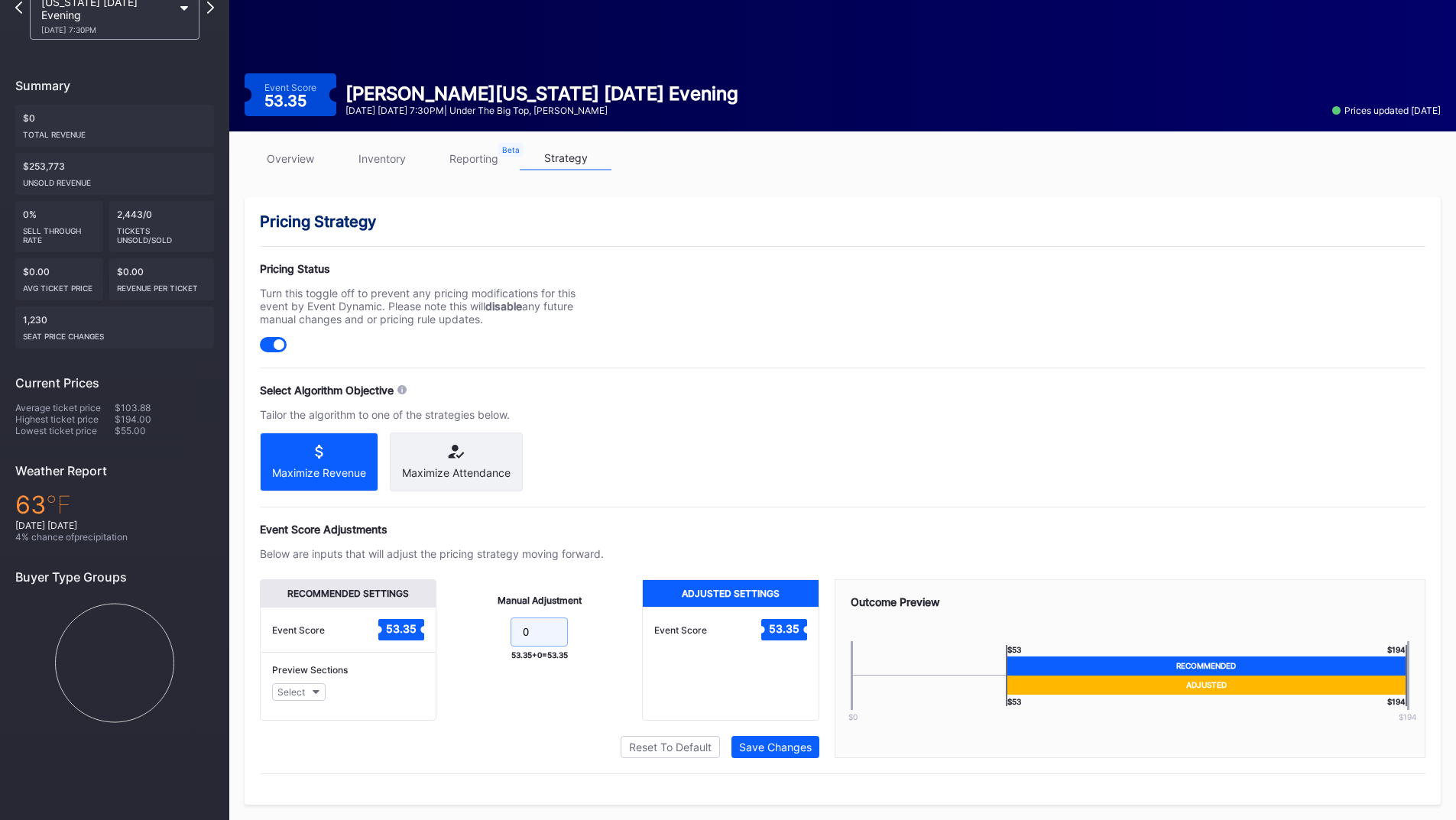
drag, startPoint x: 536, startPoint y: 626, endPoint x: 436, endPoint y: 622, distance: 100.1
click at [436, 622] on div "Recommended Settings Event Score 53.35 Preview Sections Select Manual Adjustmen…" at bounding box center [540, 650] width 559 height 141
type input "10"
click at [769, 747] on div "Save Changes" at bounding box center [775, 747] width 73 height 13
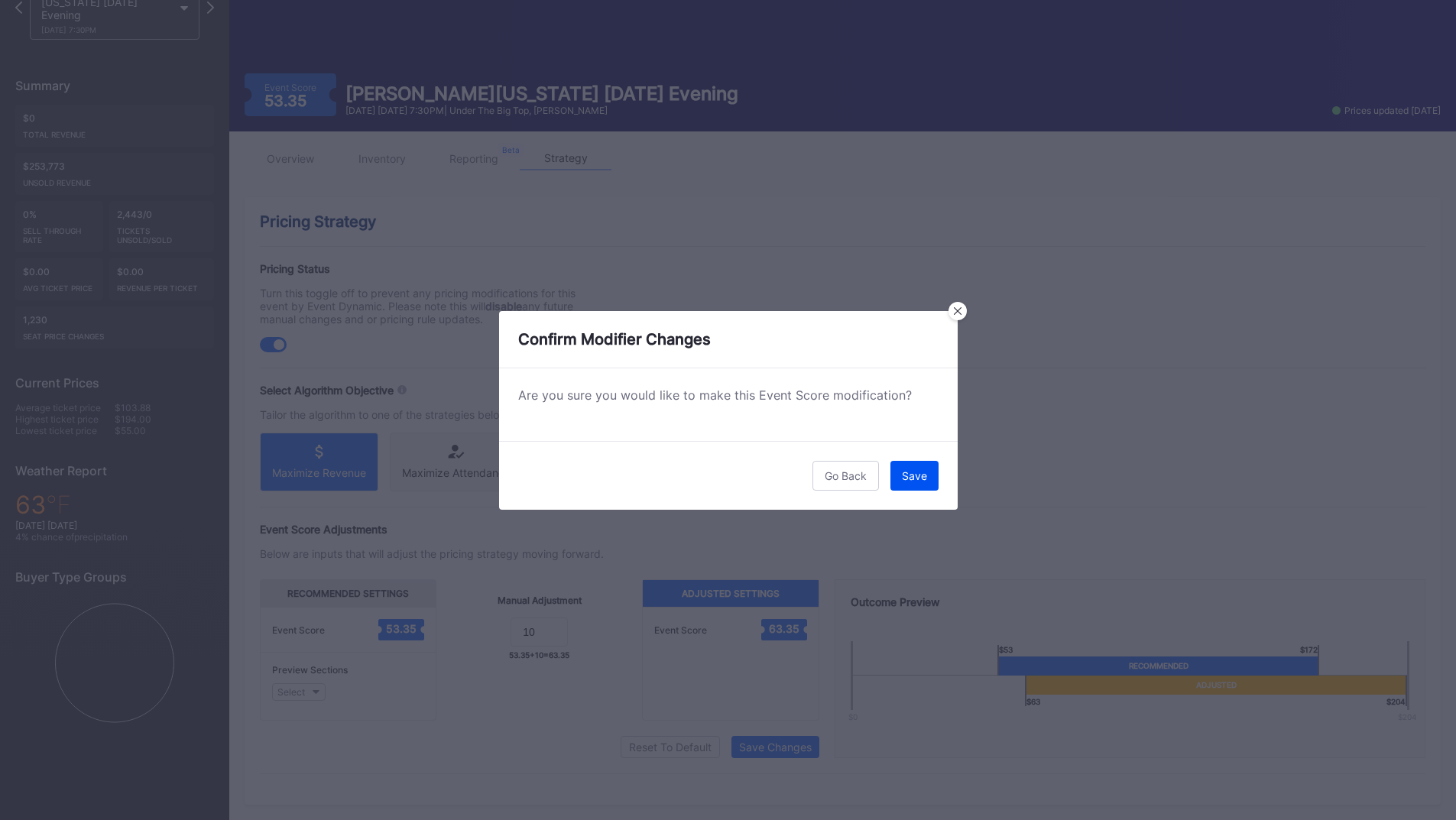
click at [924, 478] on div "Save" at bounding box center [914, 476] width 25 height 13
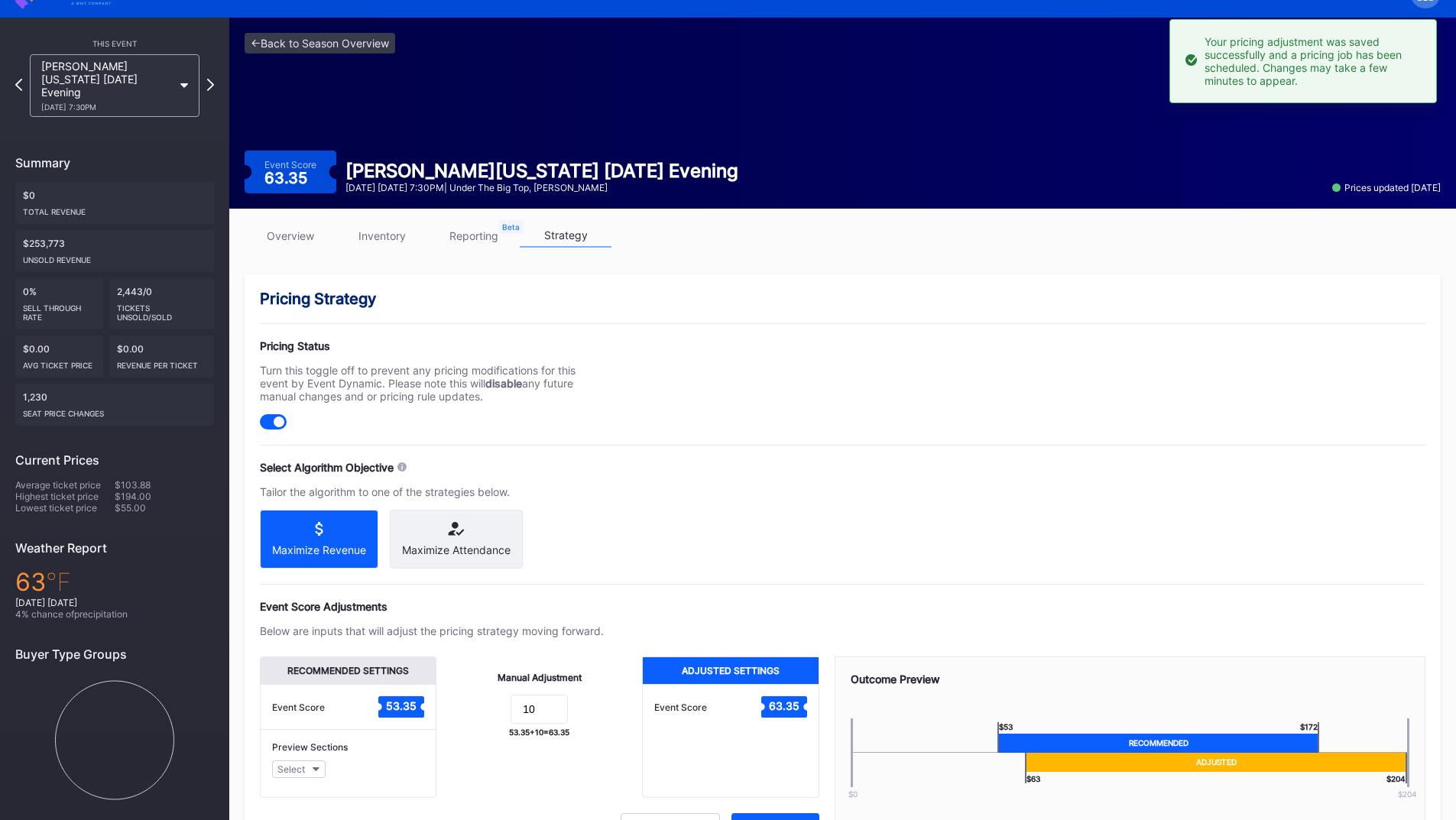
scroll to position [0, 0]
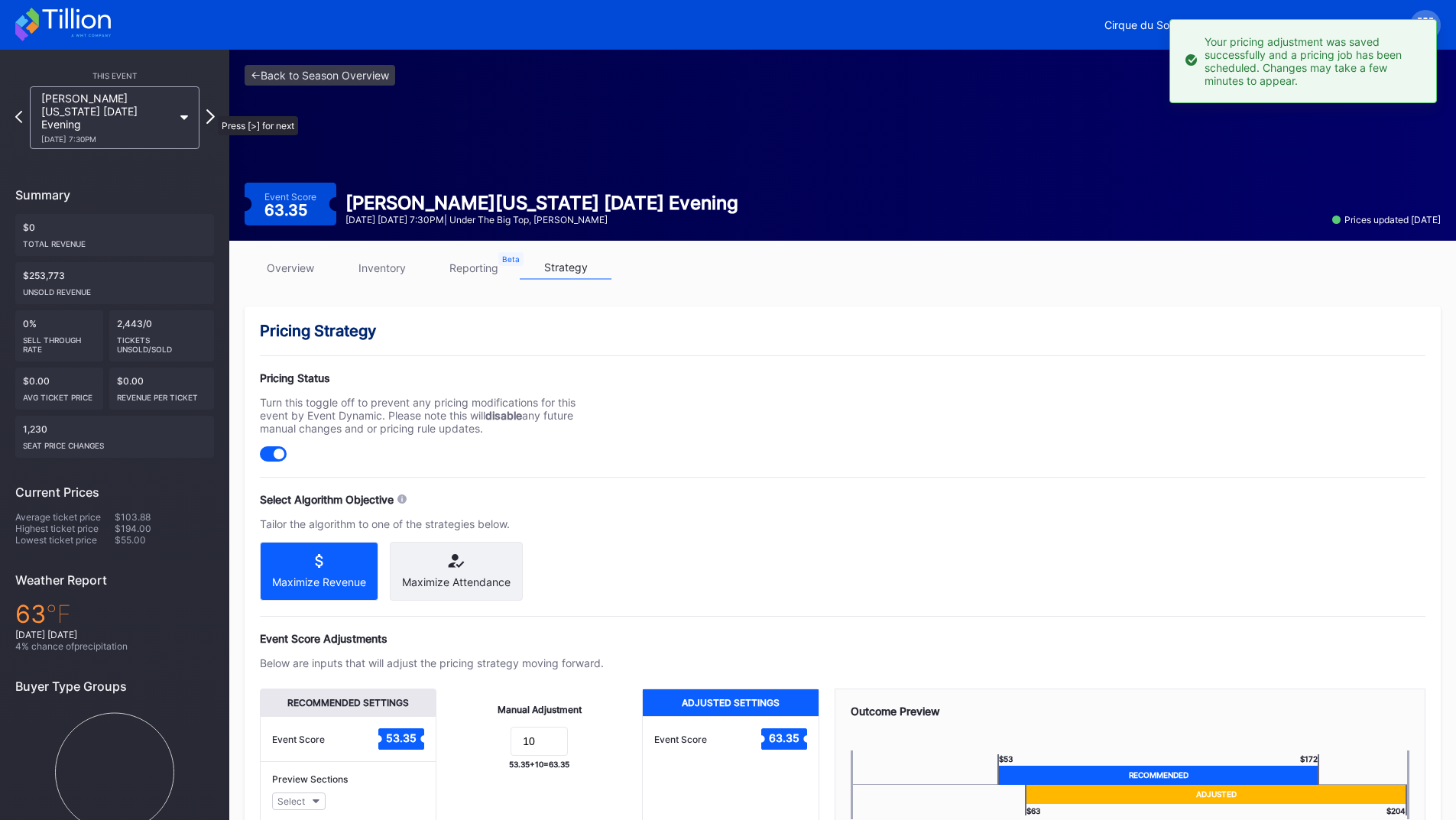
click at [210, 109] on icon at bounding box center [211, 117] width 8 height 15
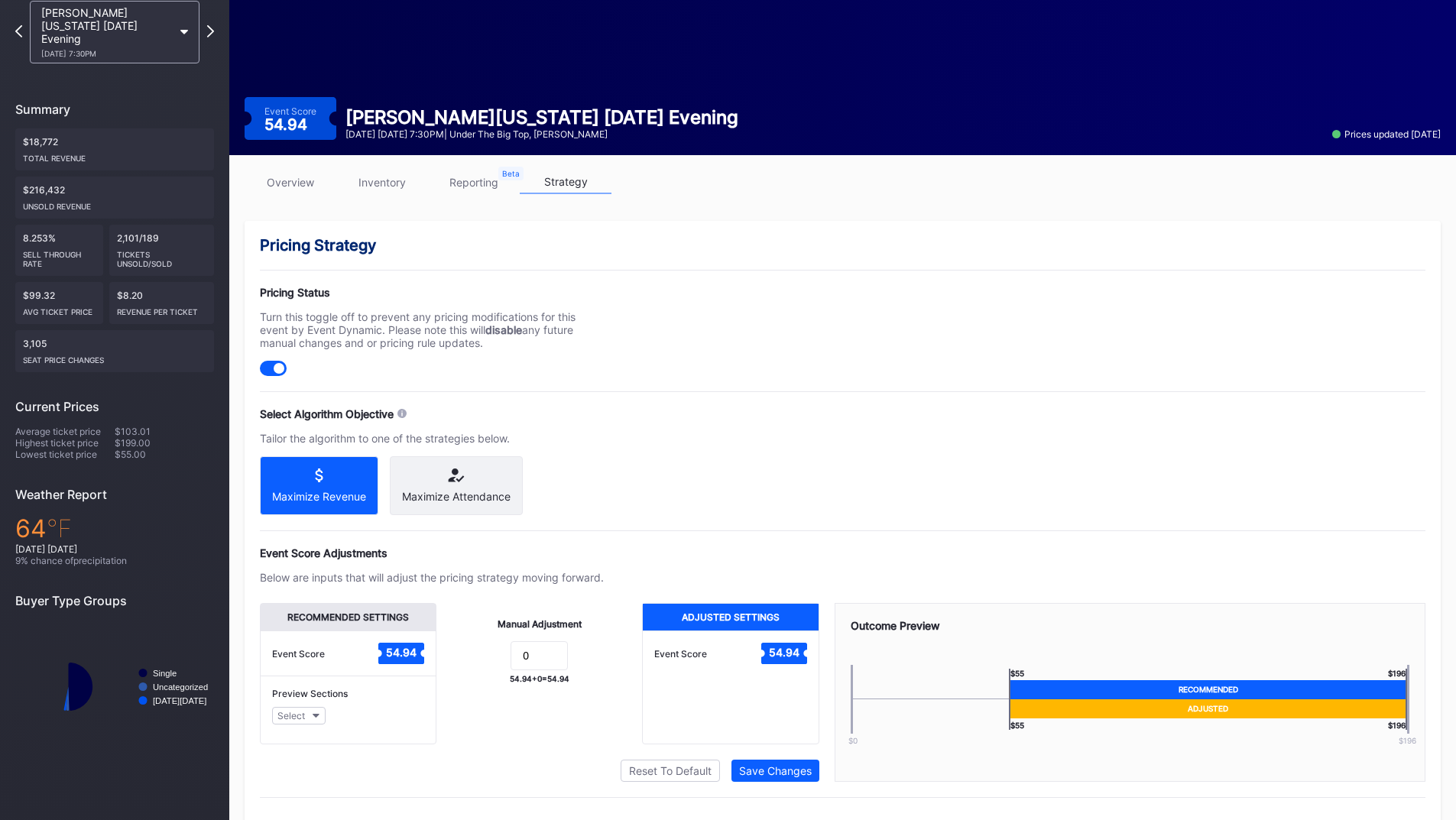
scroll to position [122, 0]
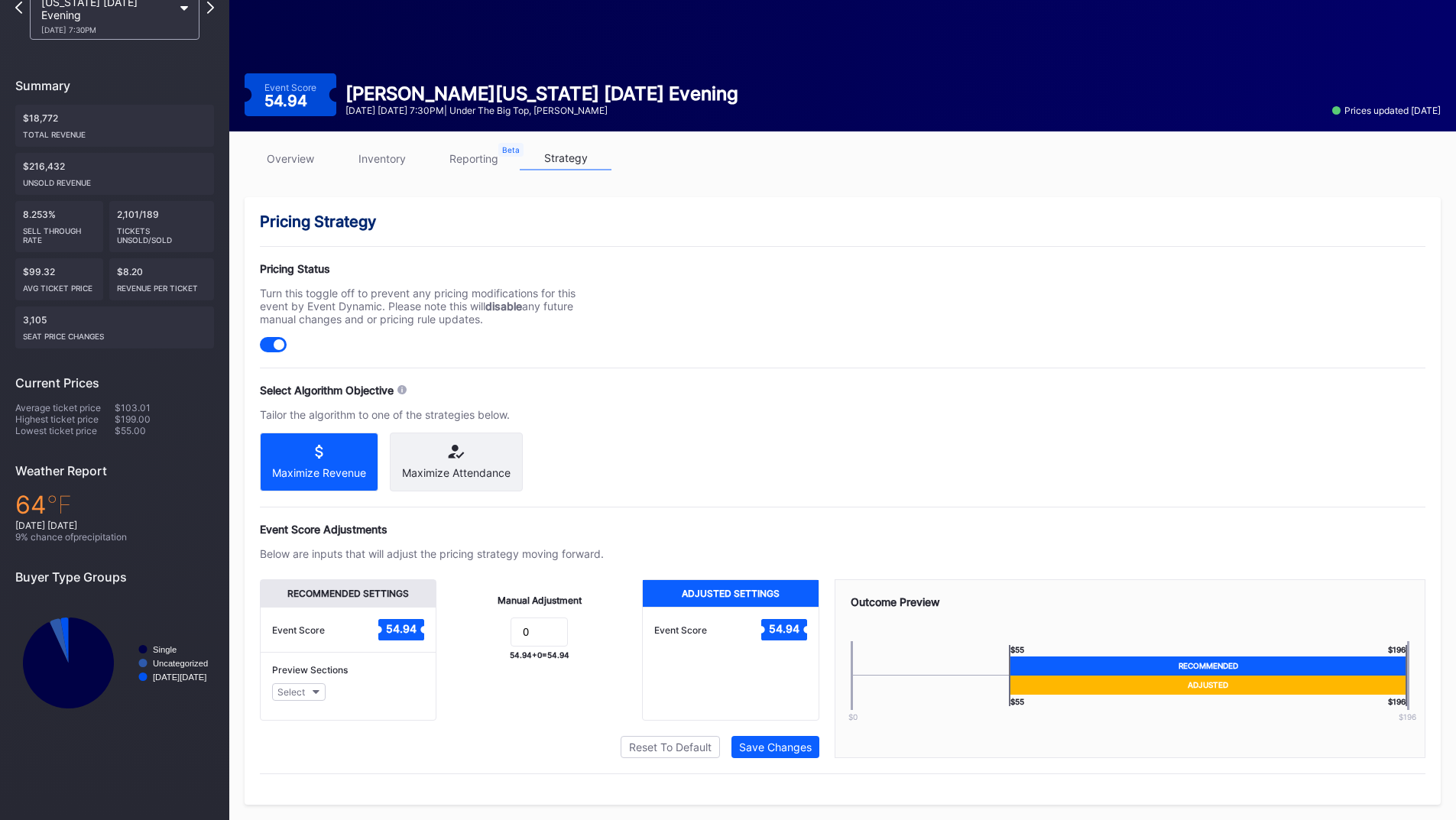
drag, startPoint x: 543, startPoint y: 646, endPoint x: 494, endPoint y: 638, distance: 49.6
click at [494, 638] on form "0" at bounding box center [539, 634] width 175 height 33
click at [557, 626] on input "0" at bounding box center [539, 632] width 58 height 29
type input "10"
click at [772, 744] on div "Save Changes" at bounding box center [775, 747] width 73 height 13
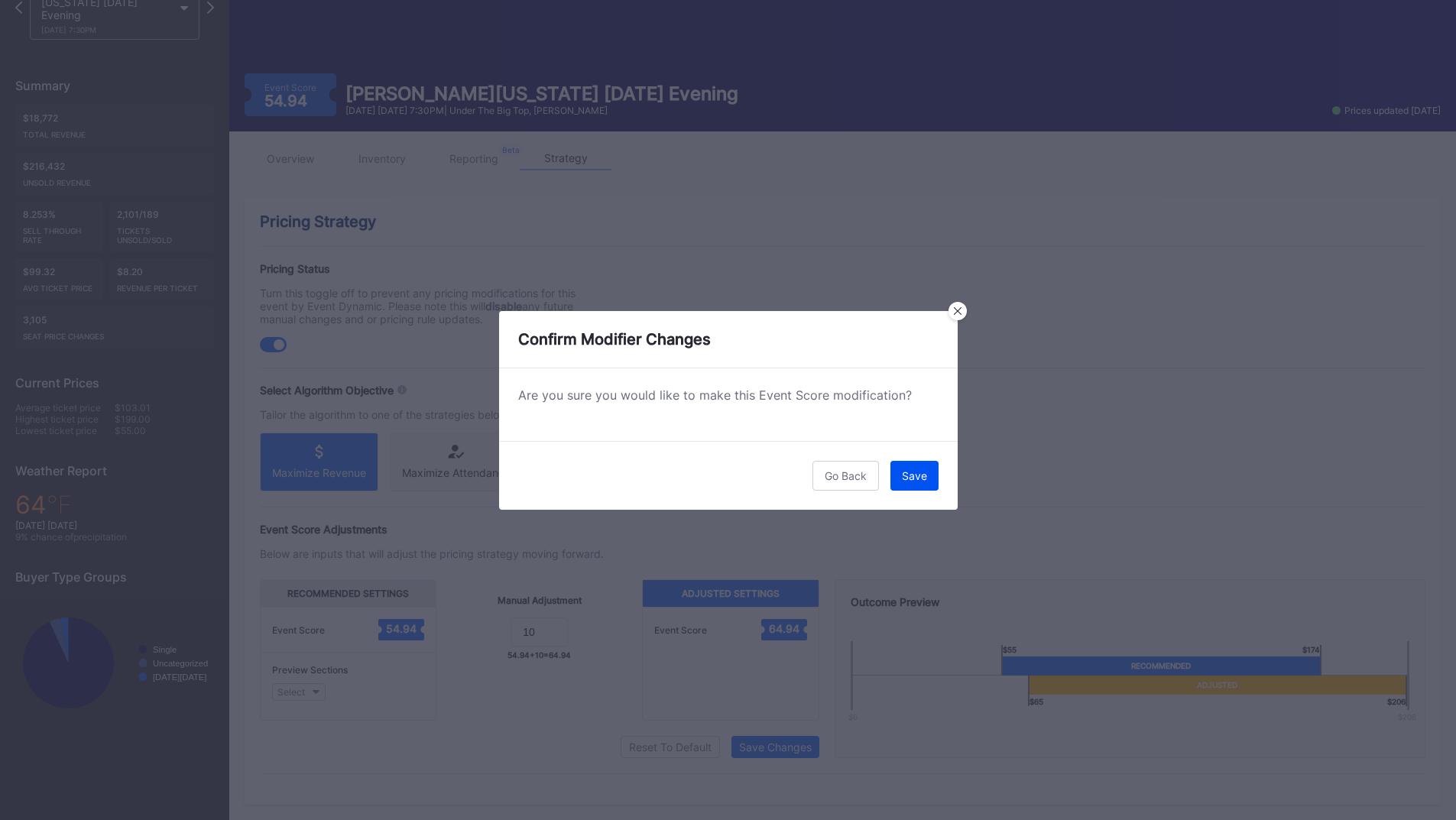
click at [920, 480] on div "Save" at bounding box center [914, 476] width 25 height 13
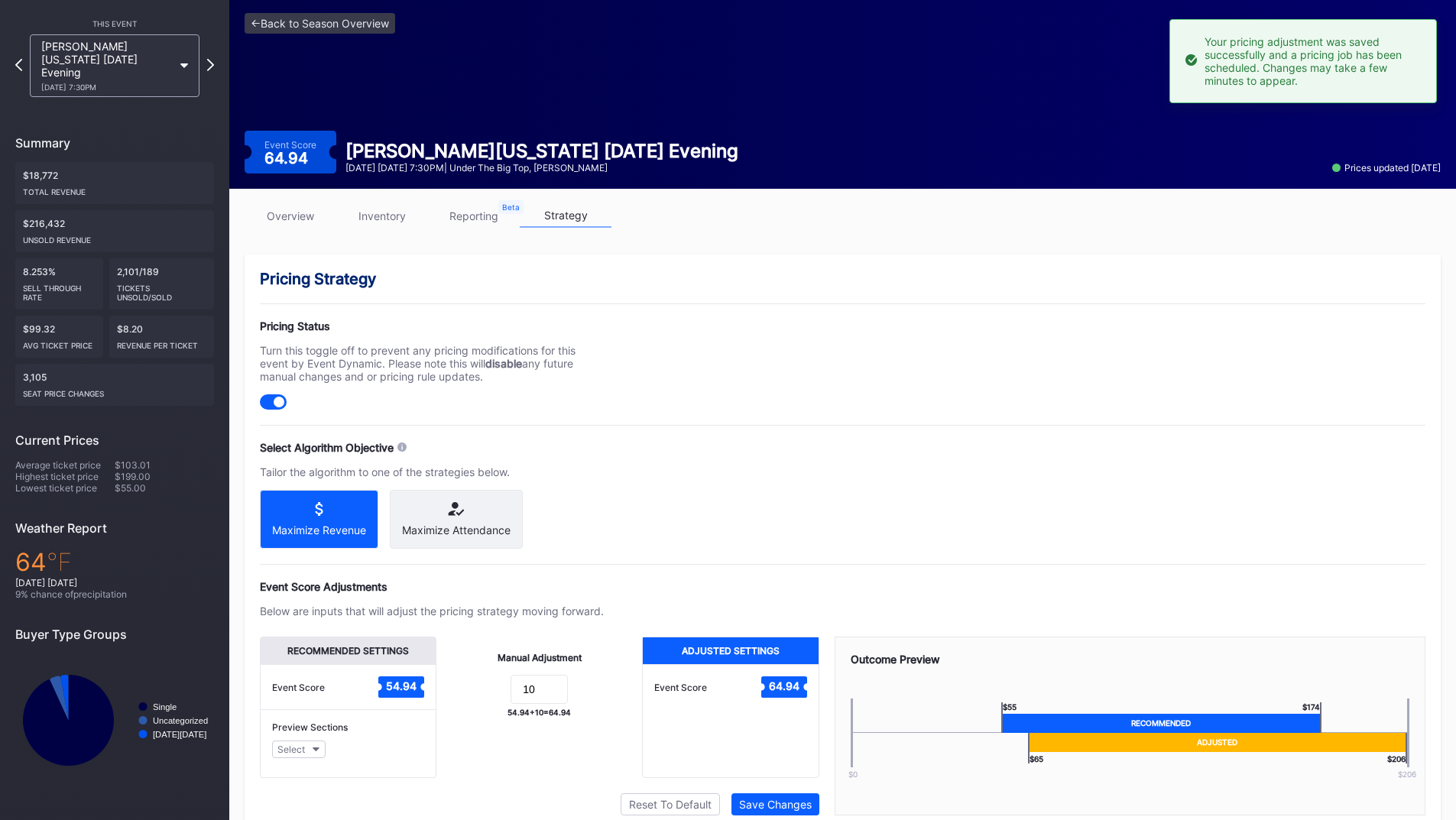
scroll to position [0, 0]
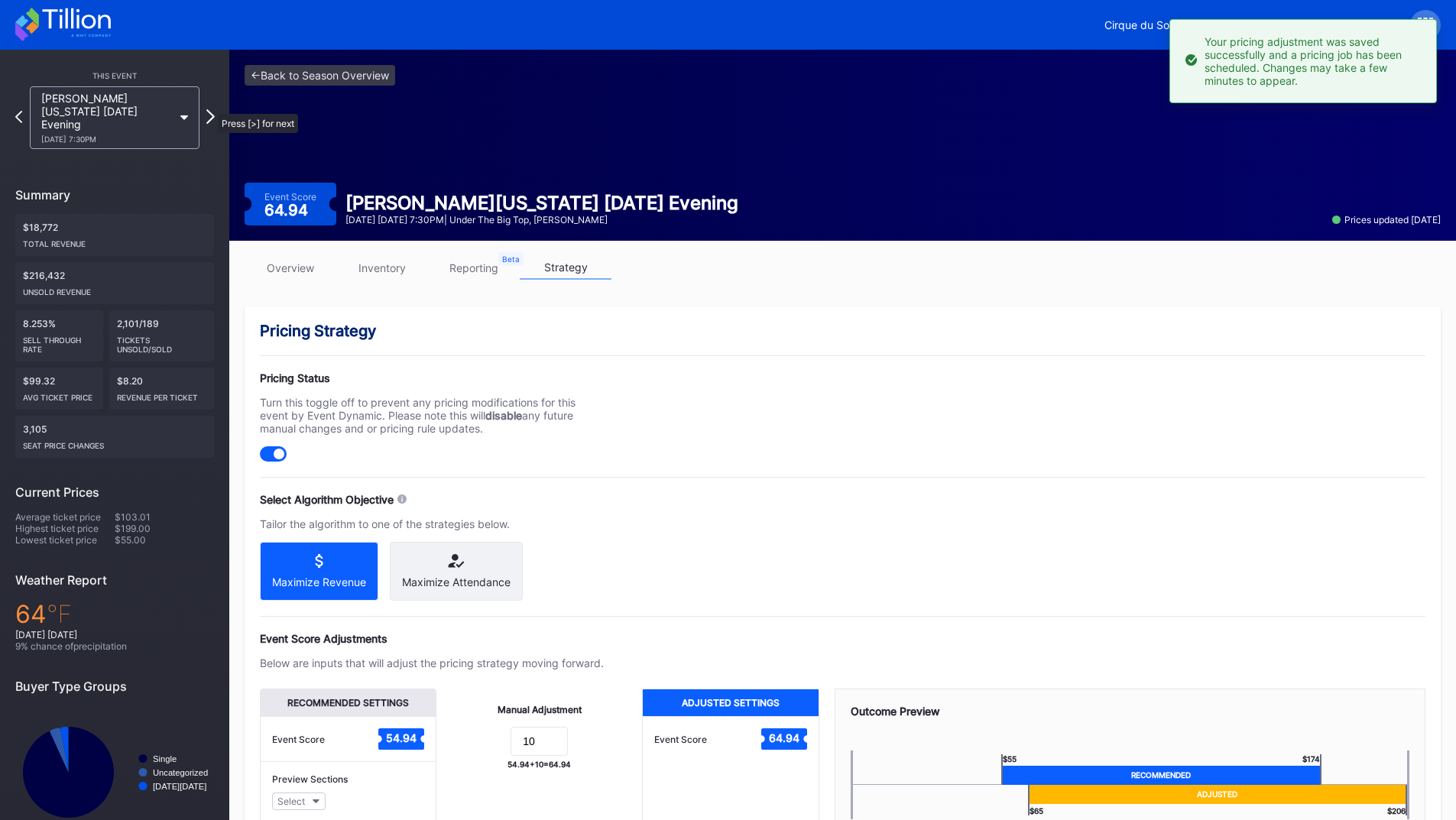
click at [210, 109] on icon at bounding box center [211, 117] width 8 height 15
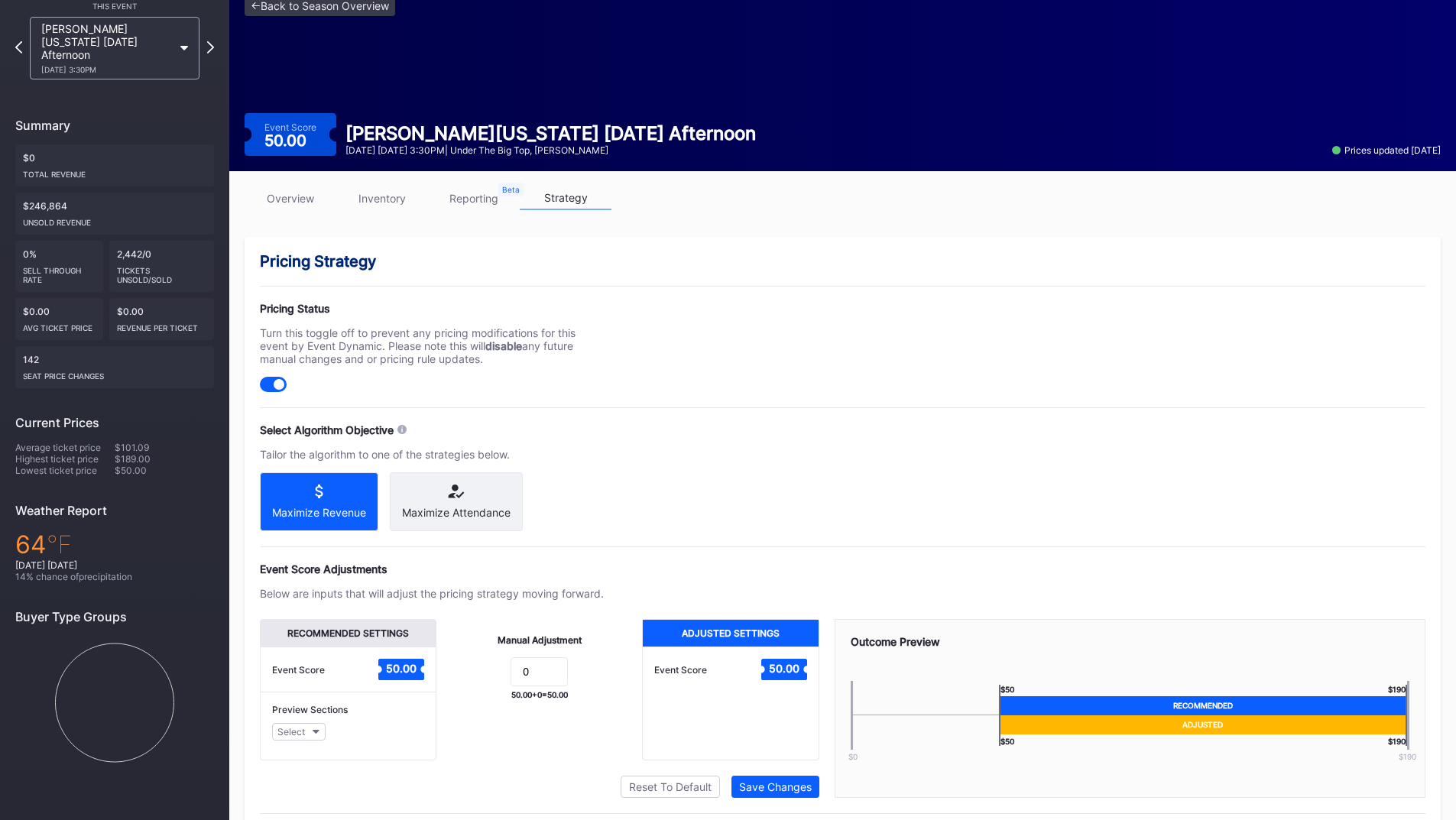
scroll to position [122, 0]
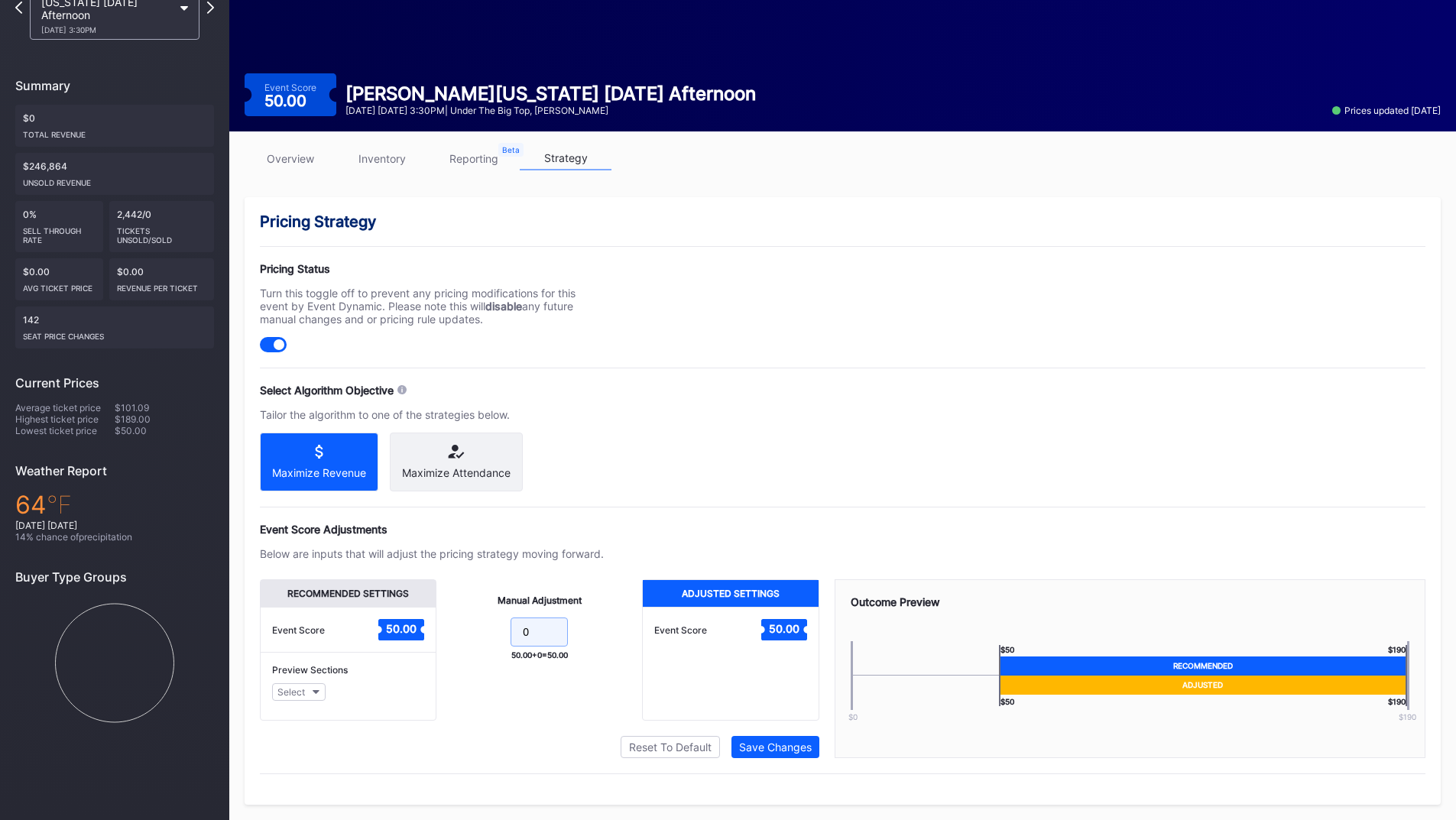
drag, startPoint x: 545, startPoint y: 626, endPoint x: 464, endPoint y: 630, distance: 81.1
click at [464, 630] on form "0" at bounding box center [539, 634] width 175 height 33
type input "10"
click at [771, 745] on div "Save Changes" at bounding box center [775, 747] width 73 height 13
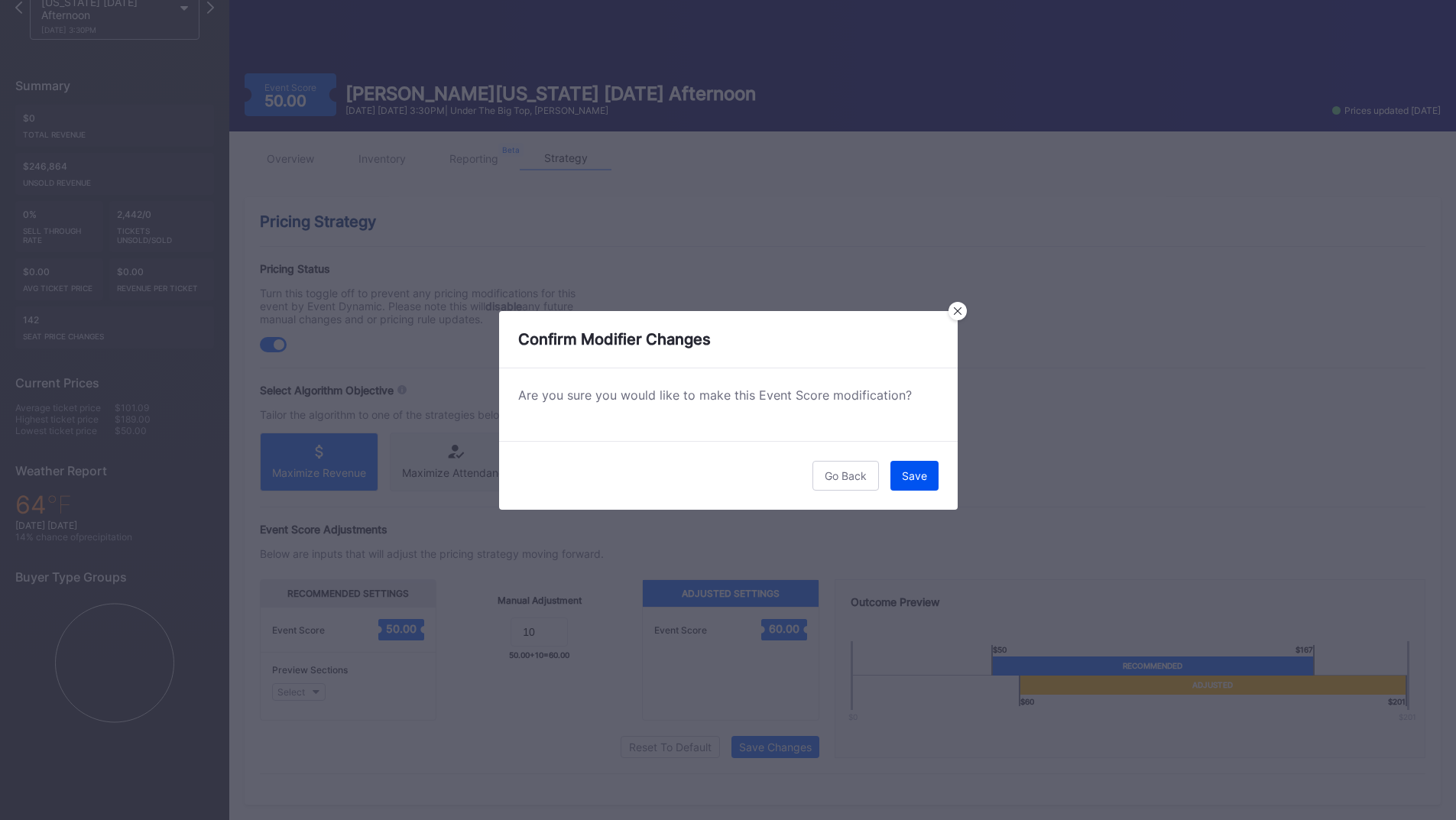
click at [922, 474] on div "Save" at bounding box center [914, 476] width 25 height 13
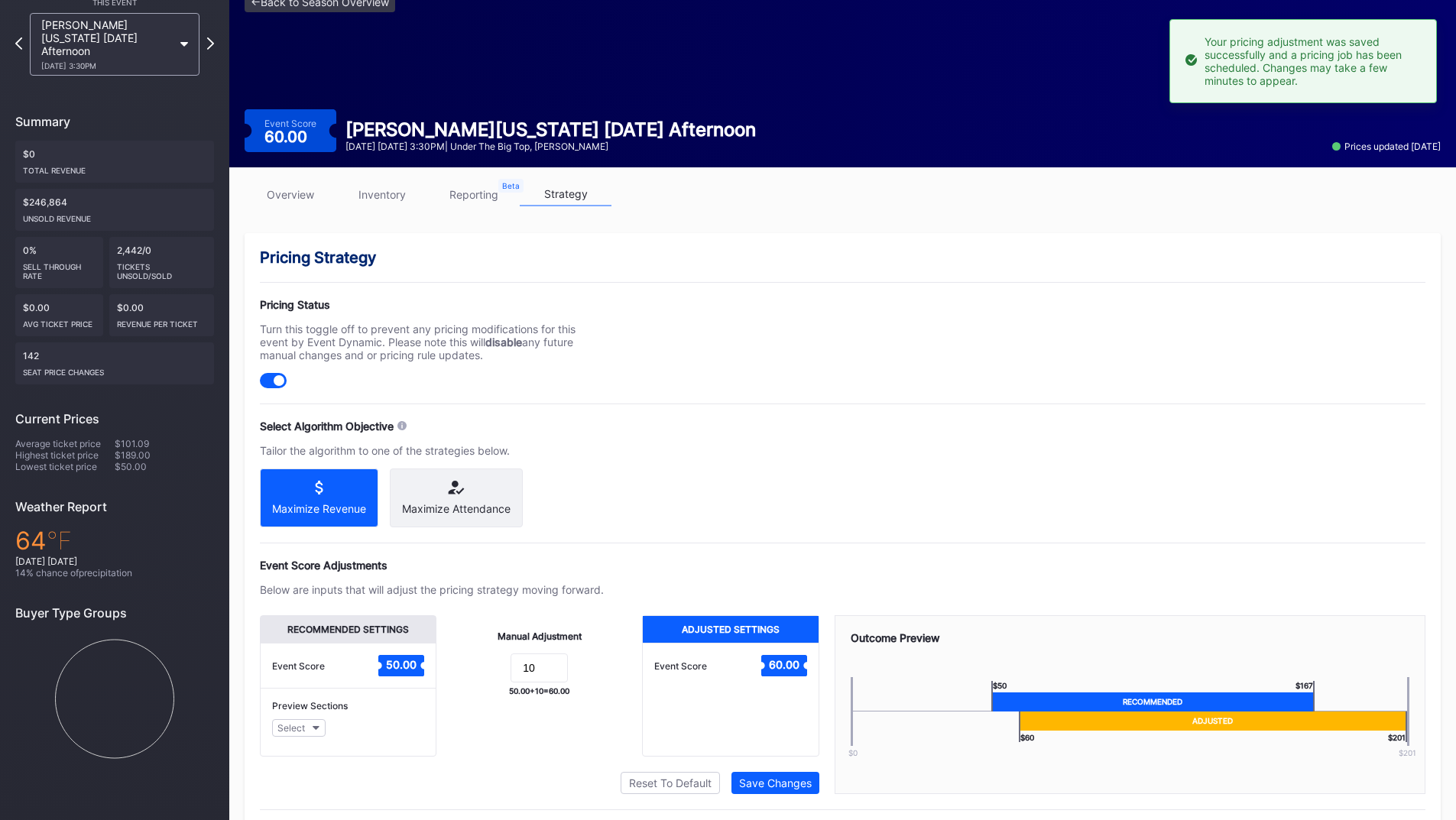
scroll to position [0, 0]
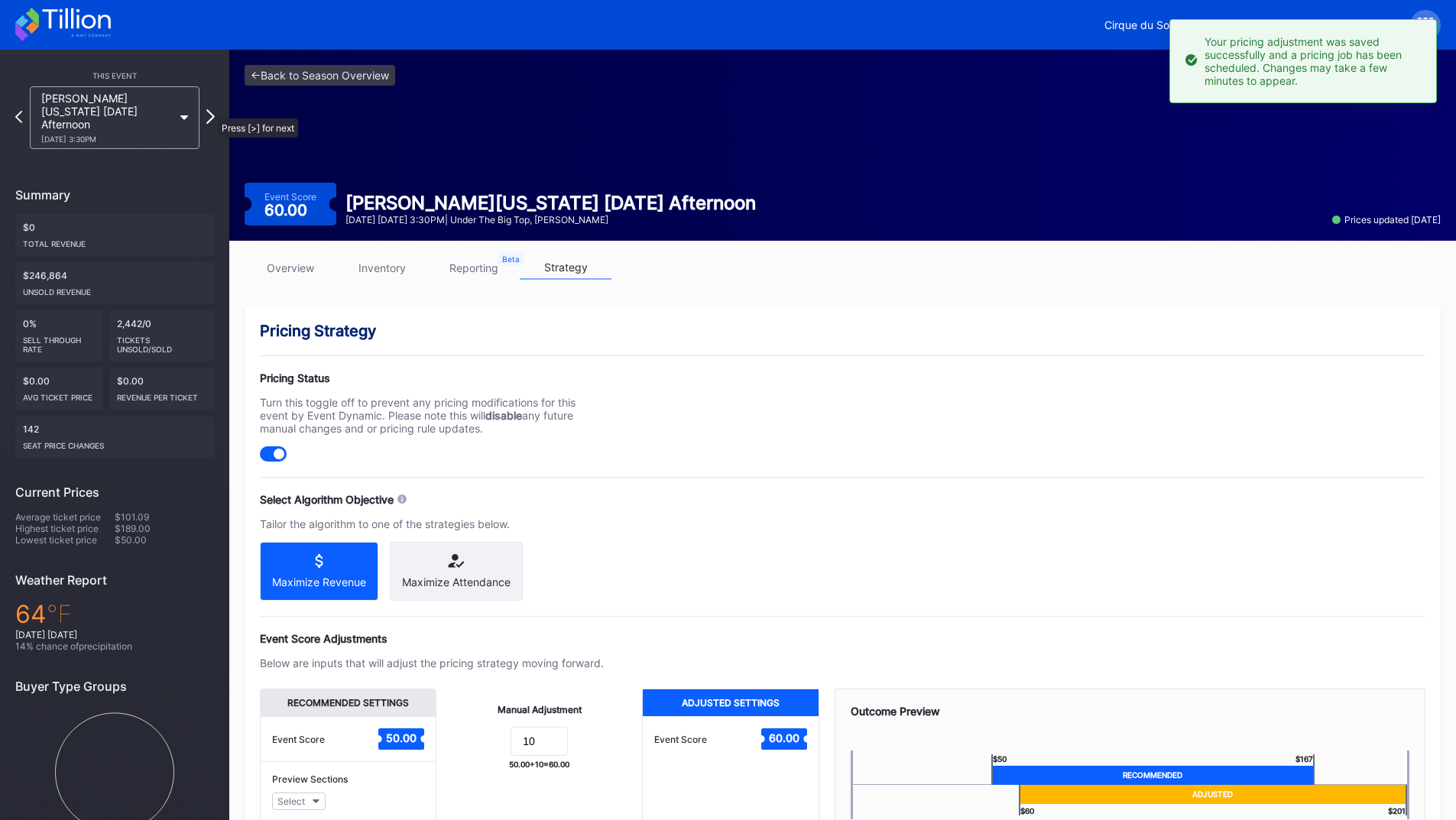
click at [210, 111] on icon at bounding box center [211, 117] width 8 height 15
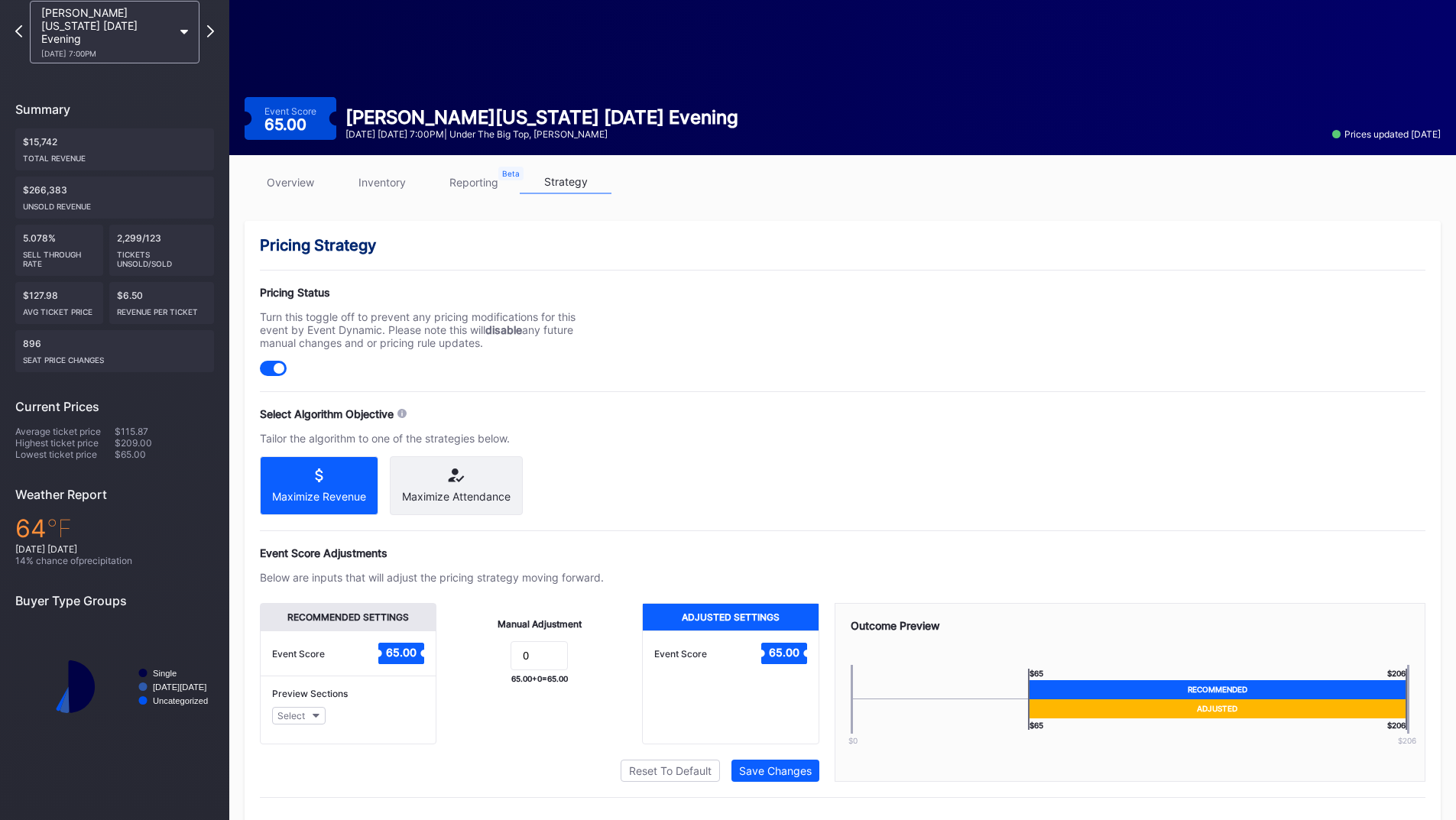
scroll to position [122, 0]
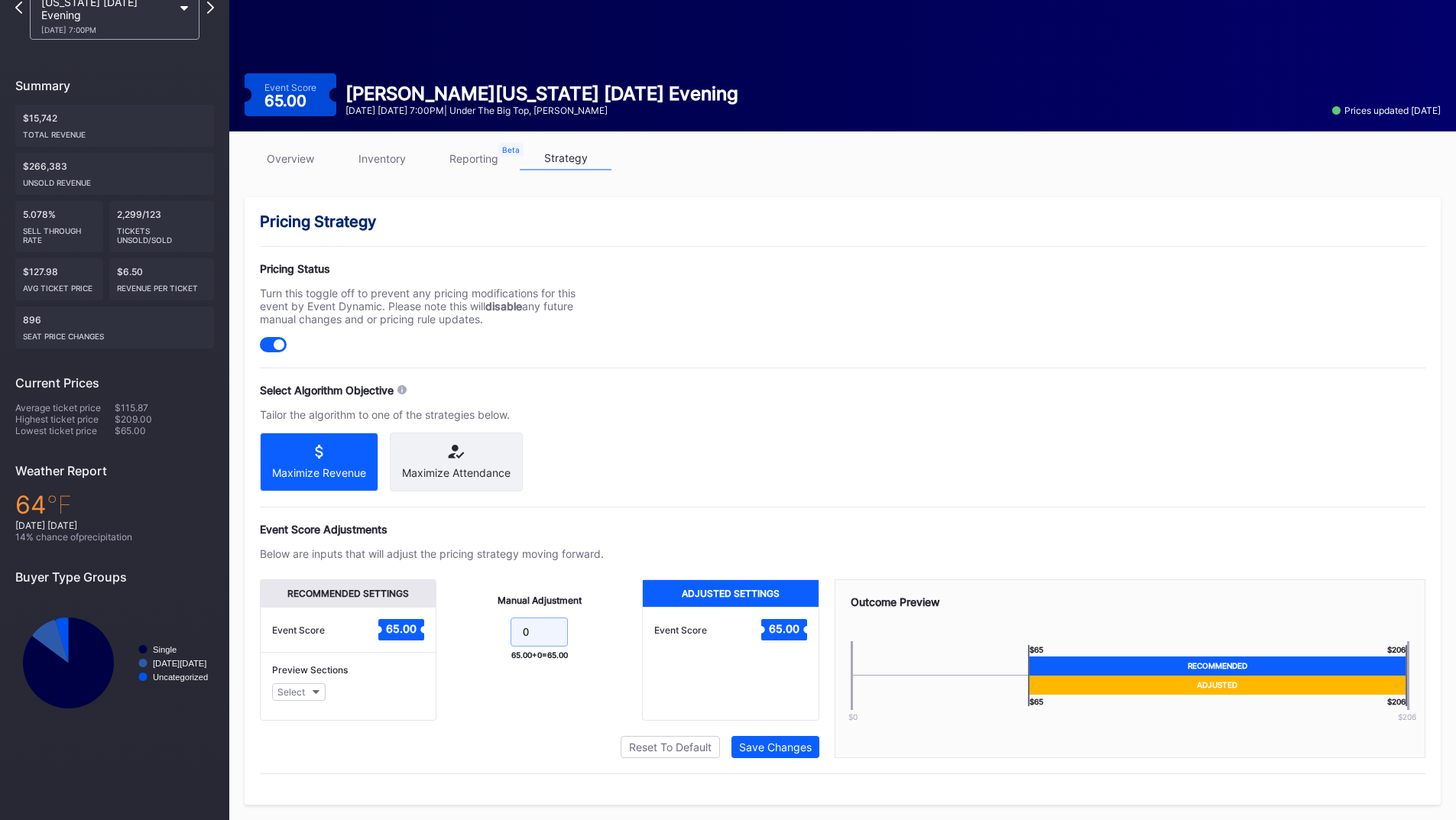
drag, startPoint x: 552, startPoint y: 632, endPoint x: 427, endPoint y: 618, distance: 125.8
click at [434, 619] on div "Recommended Settings Event Score 65.00 Preview Sections Select Manual Adjustmen…" at bounding box center [540, 650] width 559 height 141
type input "10"
click at [754, 747] on div "Save Changes" at bounding box center [775, 747] width 73 height 13
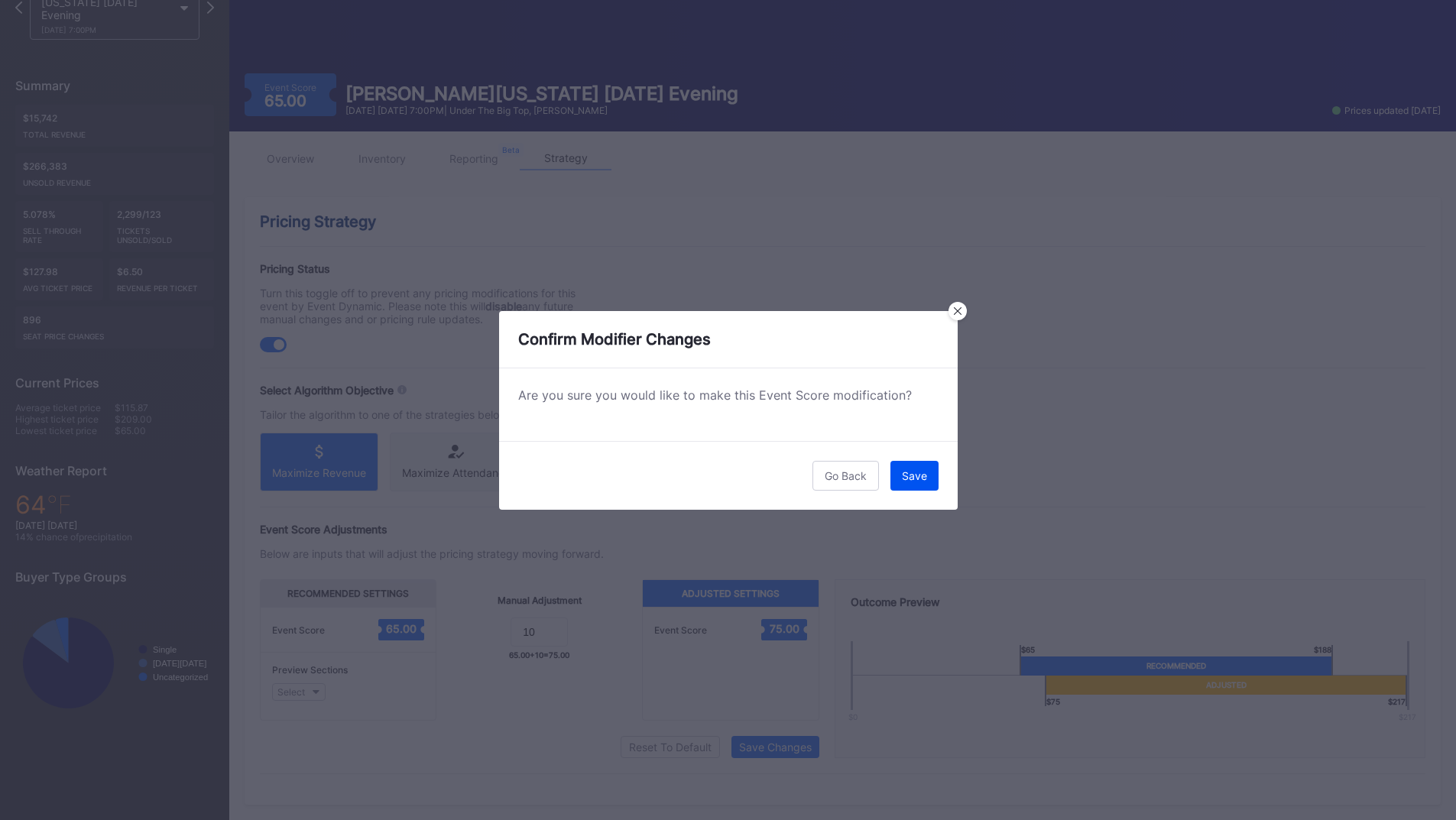
click at [905, 490] on button "Save" at bounding box center [914, 476] width 48 height 30
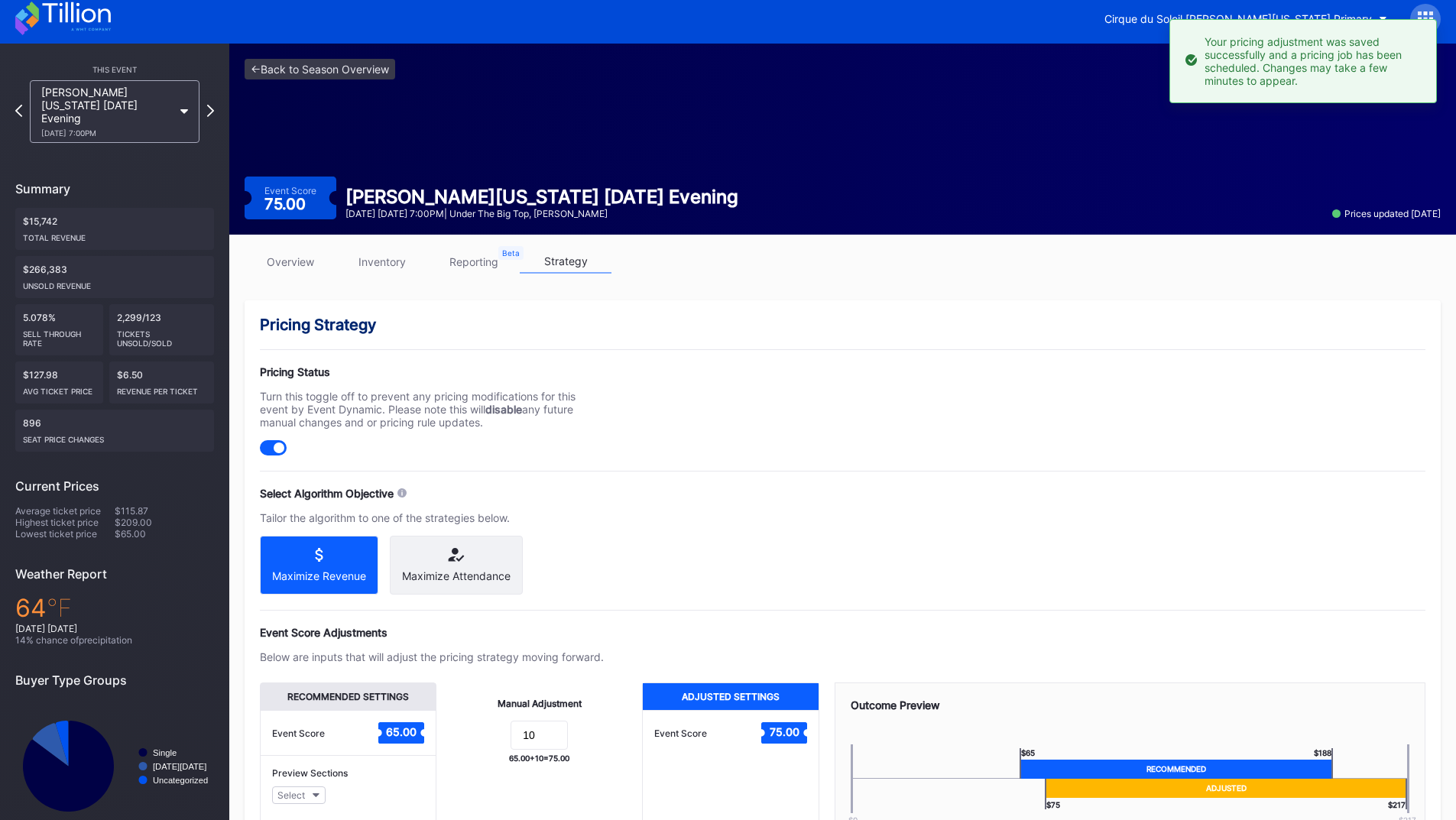
scroll to position [0, 0]
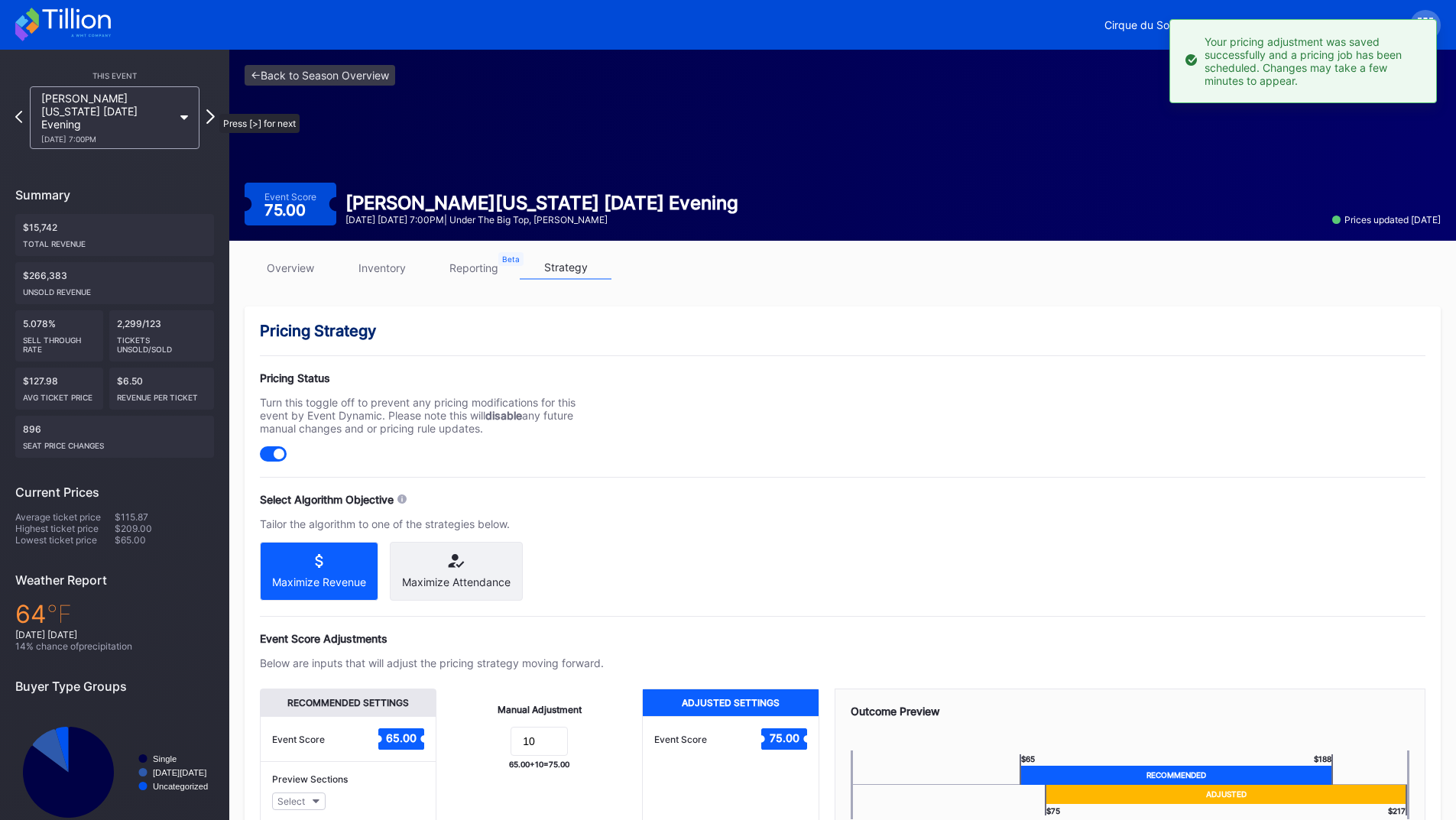
click at [211, 109] on icon at bounding box center [211, 117] width 8 height 15
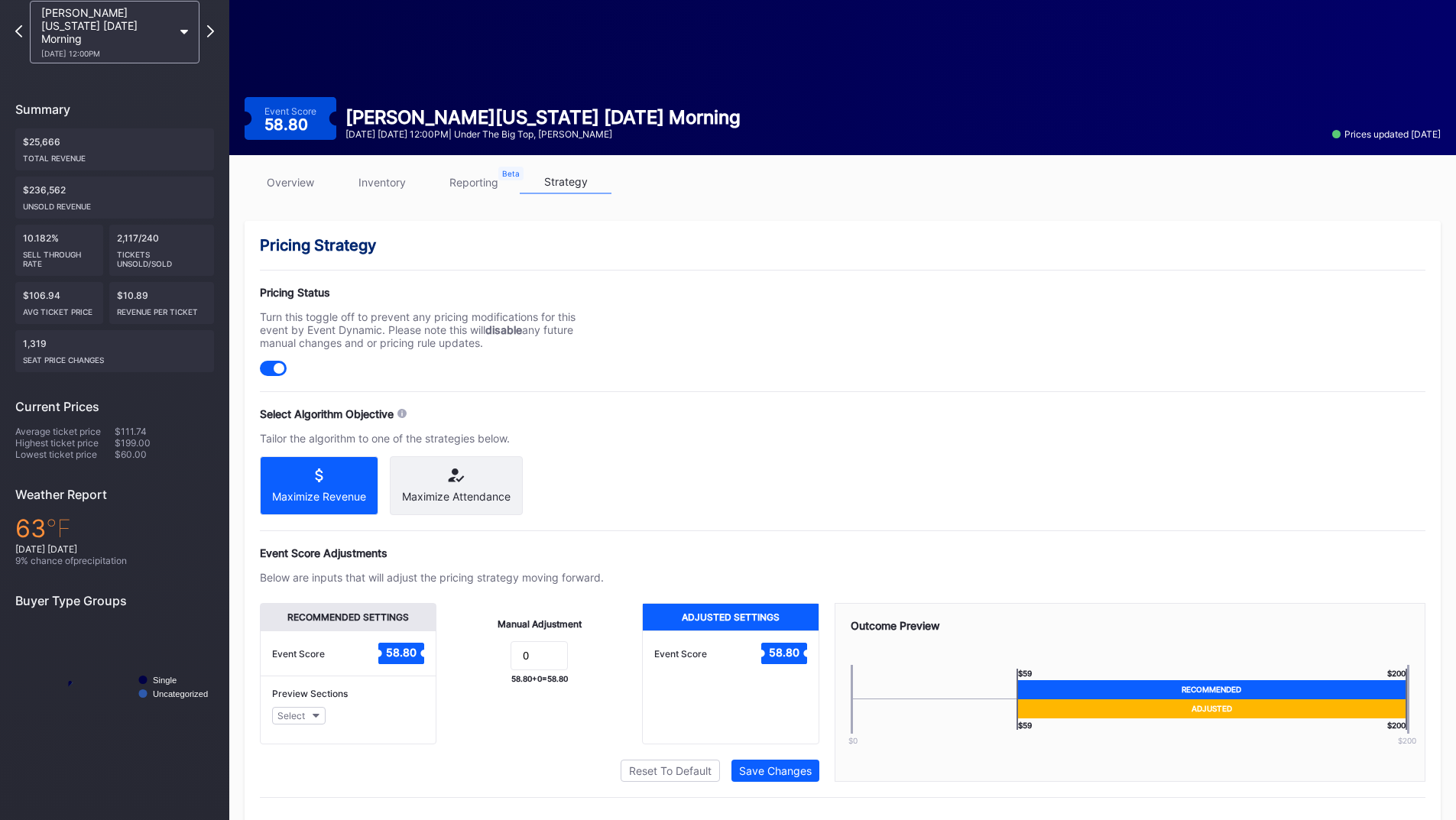
scroll to position [122, 0]
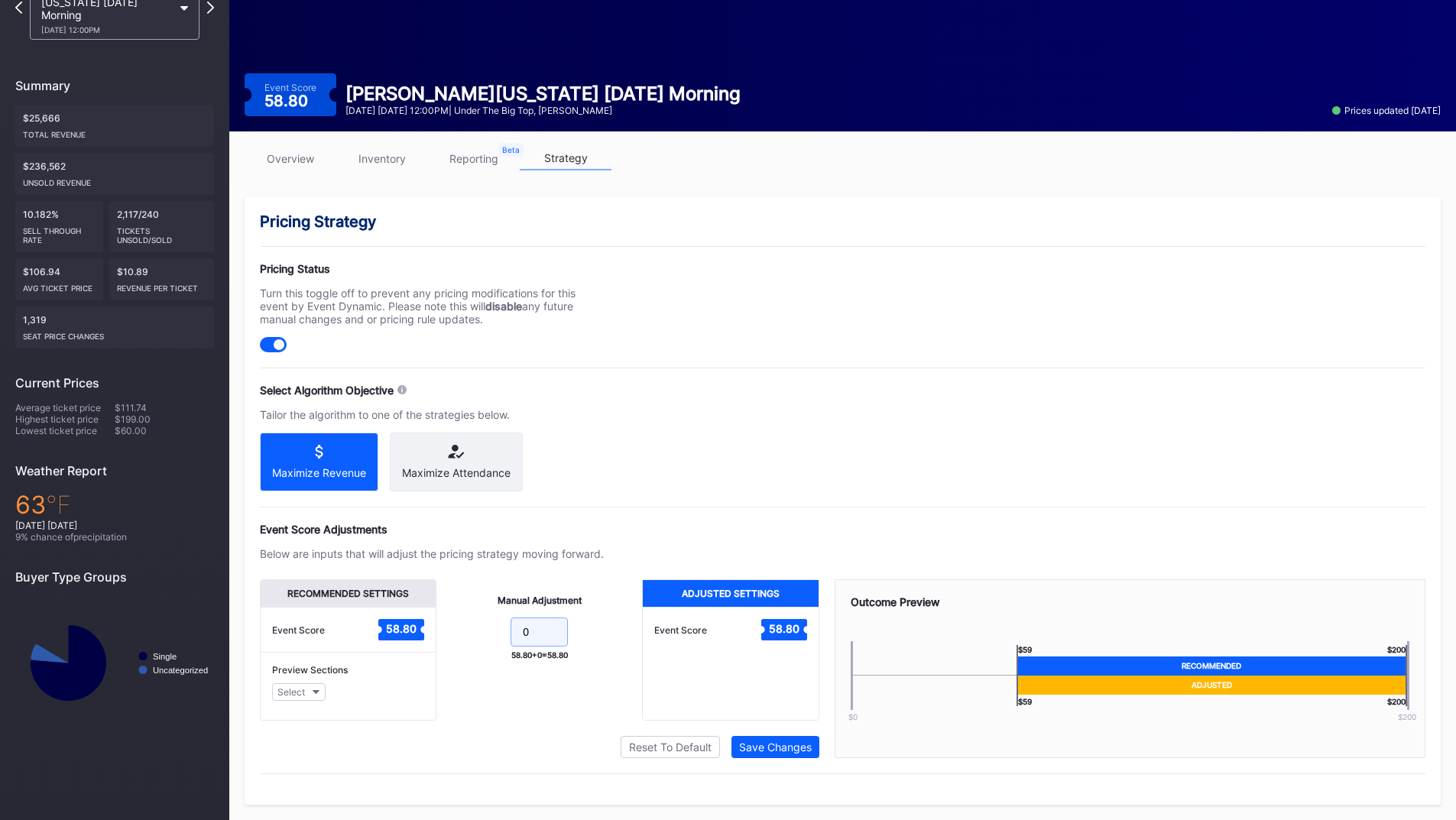
drag, startPoint x: 543, startPoint y: 638, endPoint x: 478, endPoint y: 634, distance: 65.1
click at [478, 634] on form "0" at bounding box center [539, 634] width 175 height 33
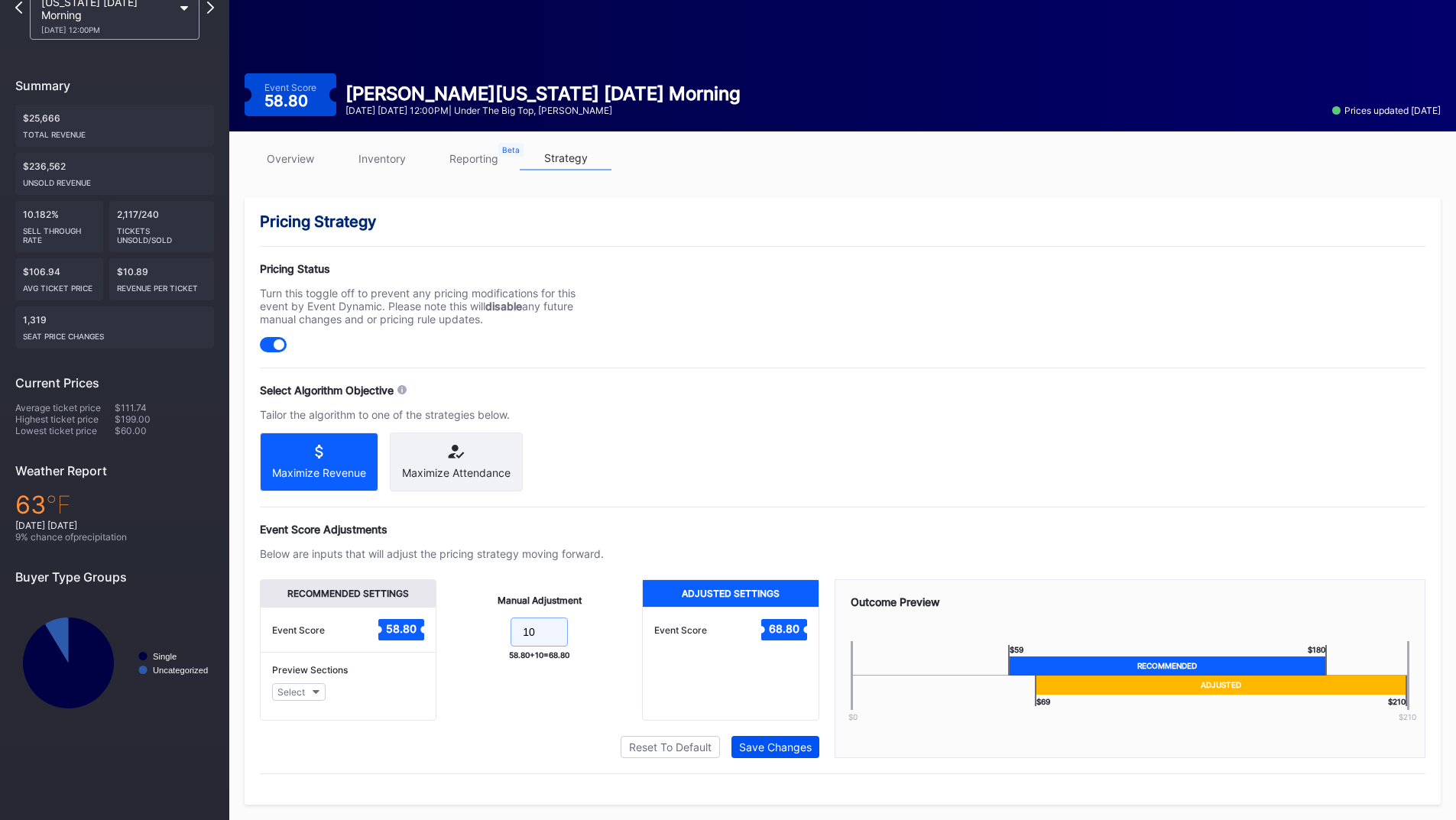
type input "10"
click at [771, 746] on div "Save Changes" at bounding box center [775, 747] width 73 height 13
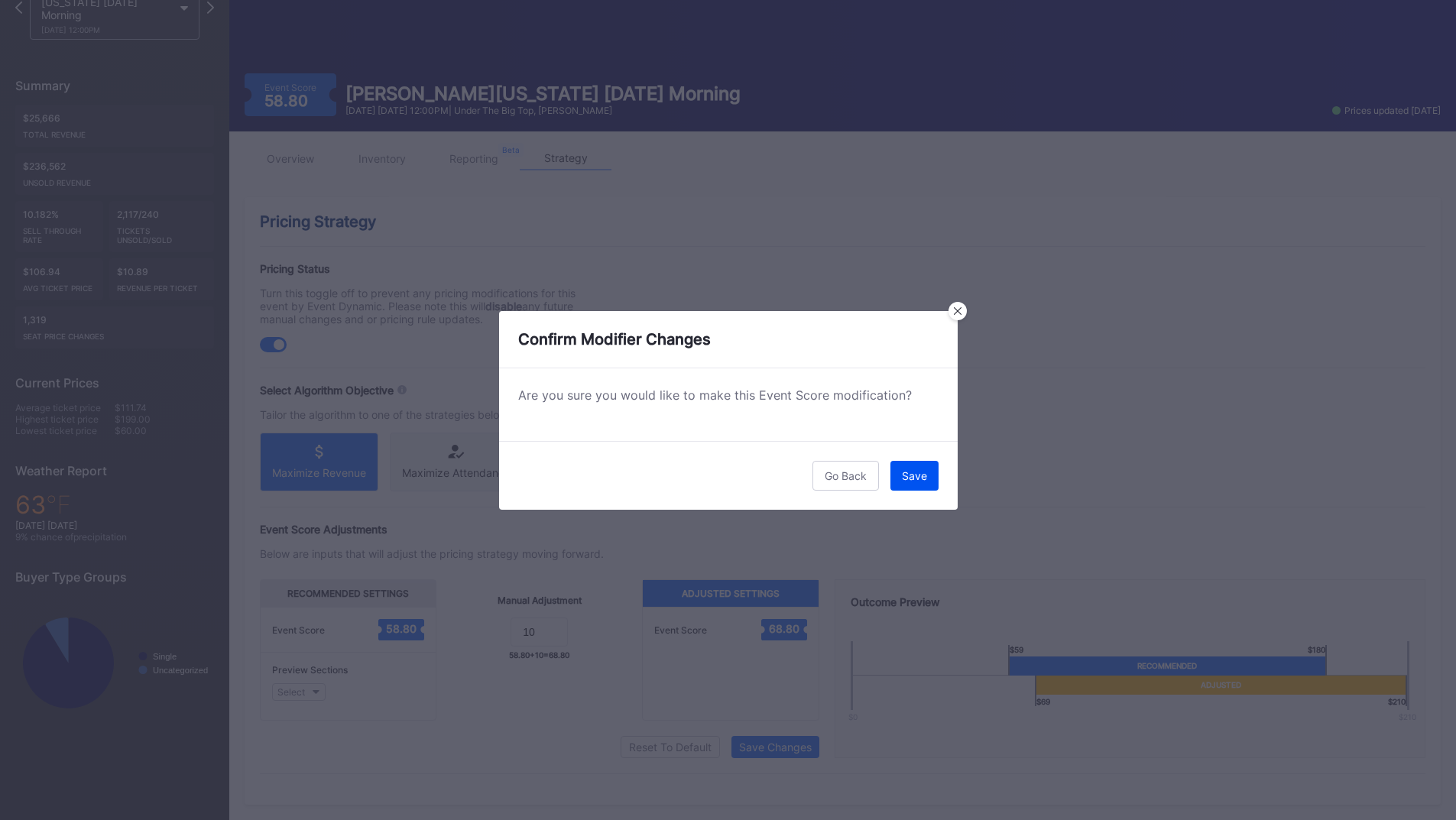
click at [921, 481] on div "Save" at bounding box center [914, 476] width 25 height 13
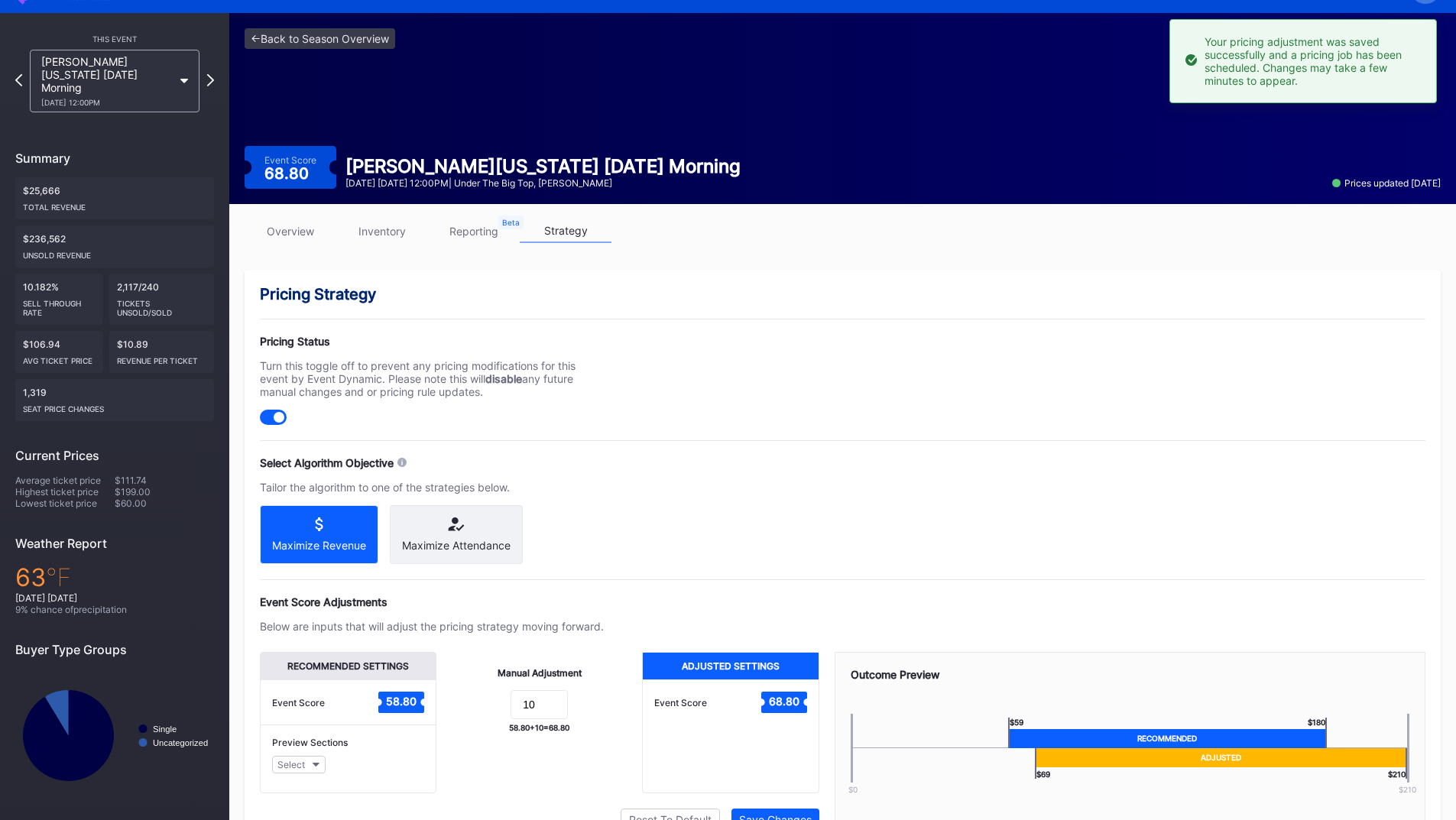
scroll to position [0, 0]
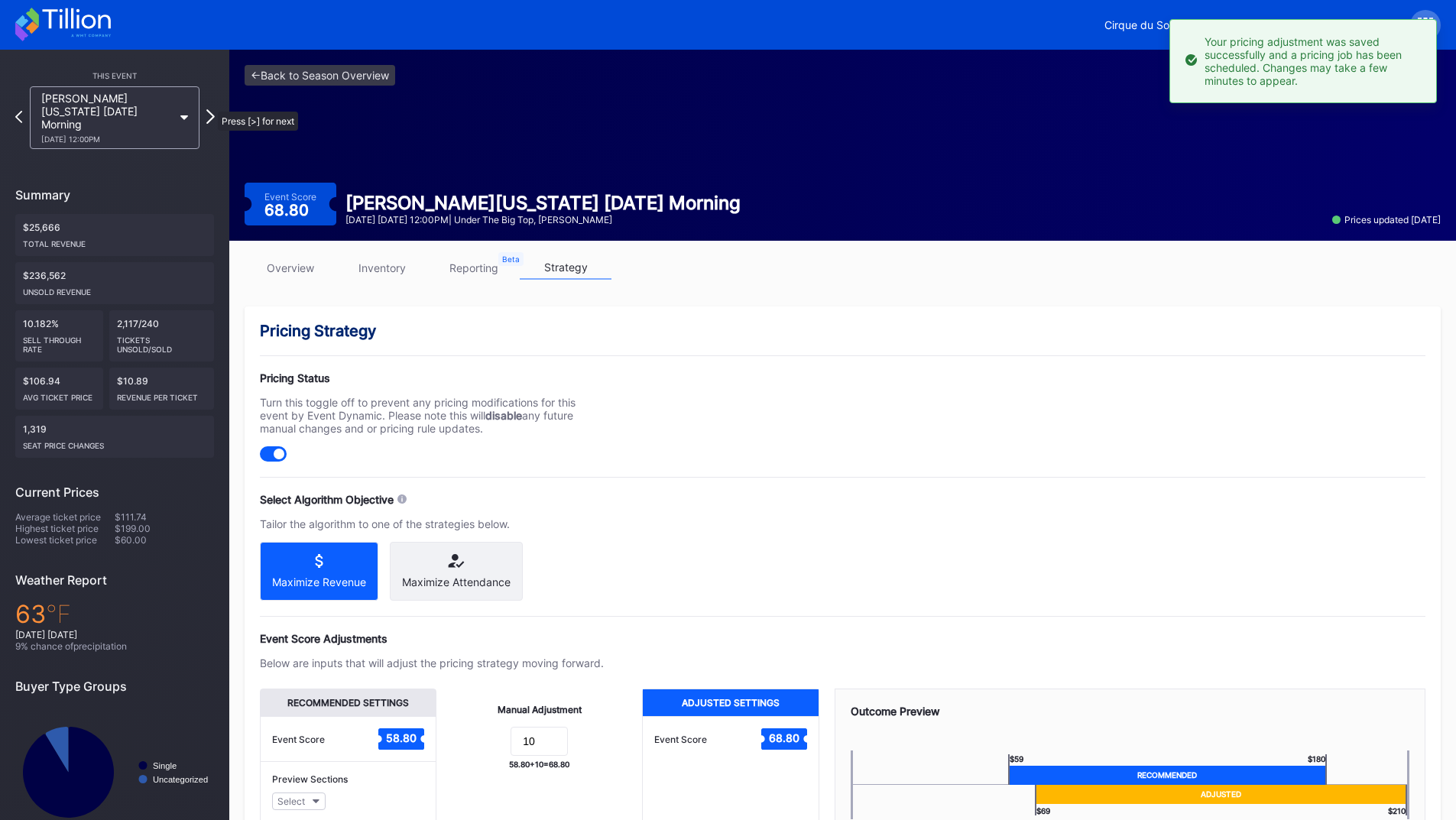
click at [210, 109] on icon at bounding box center [211, 117] width 8 height 15
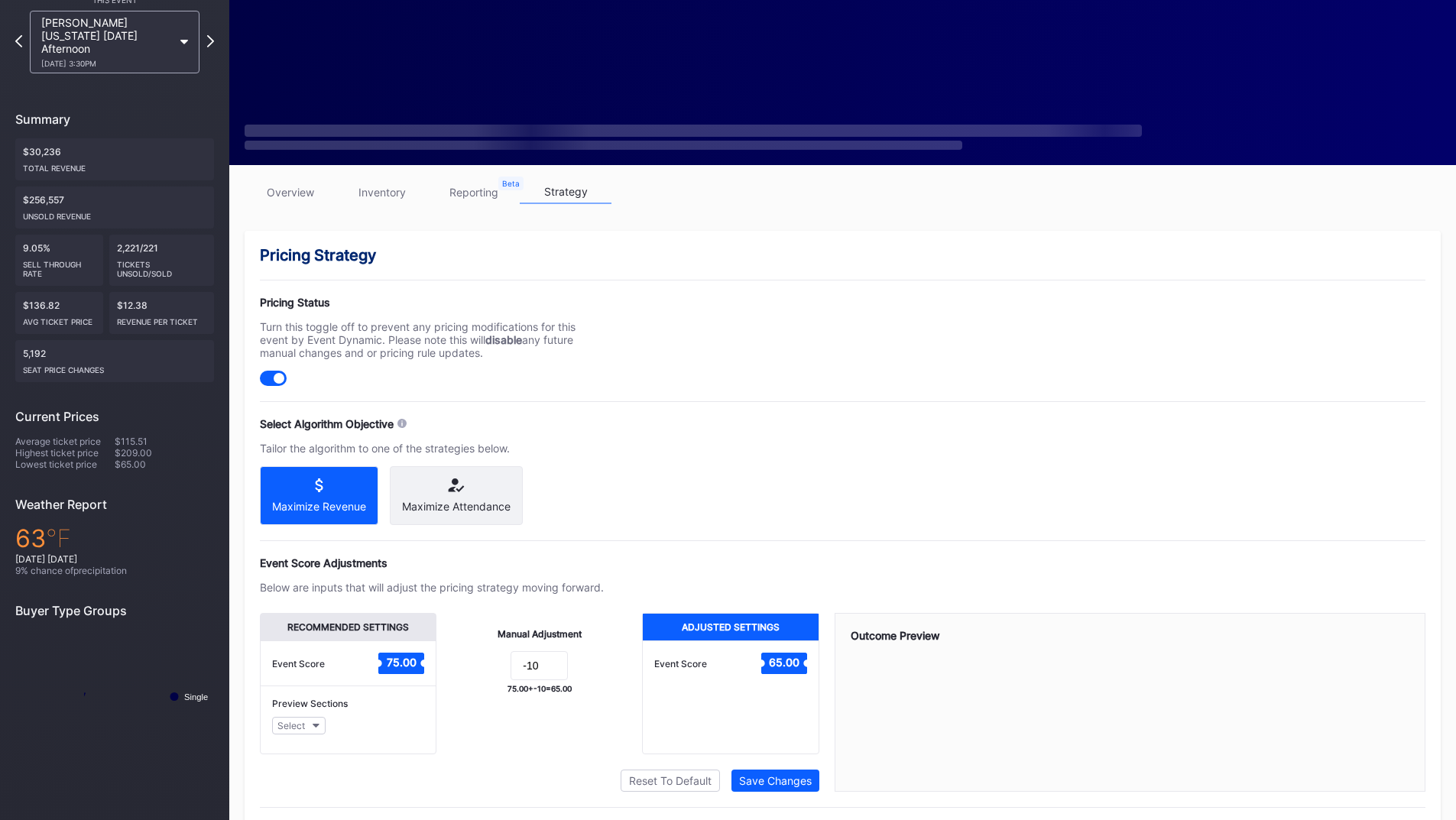
scroll to position [122, 0]
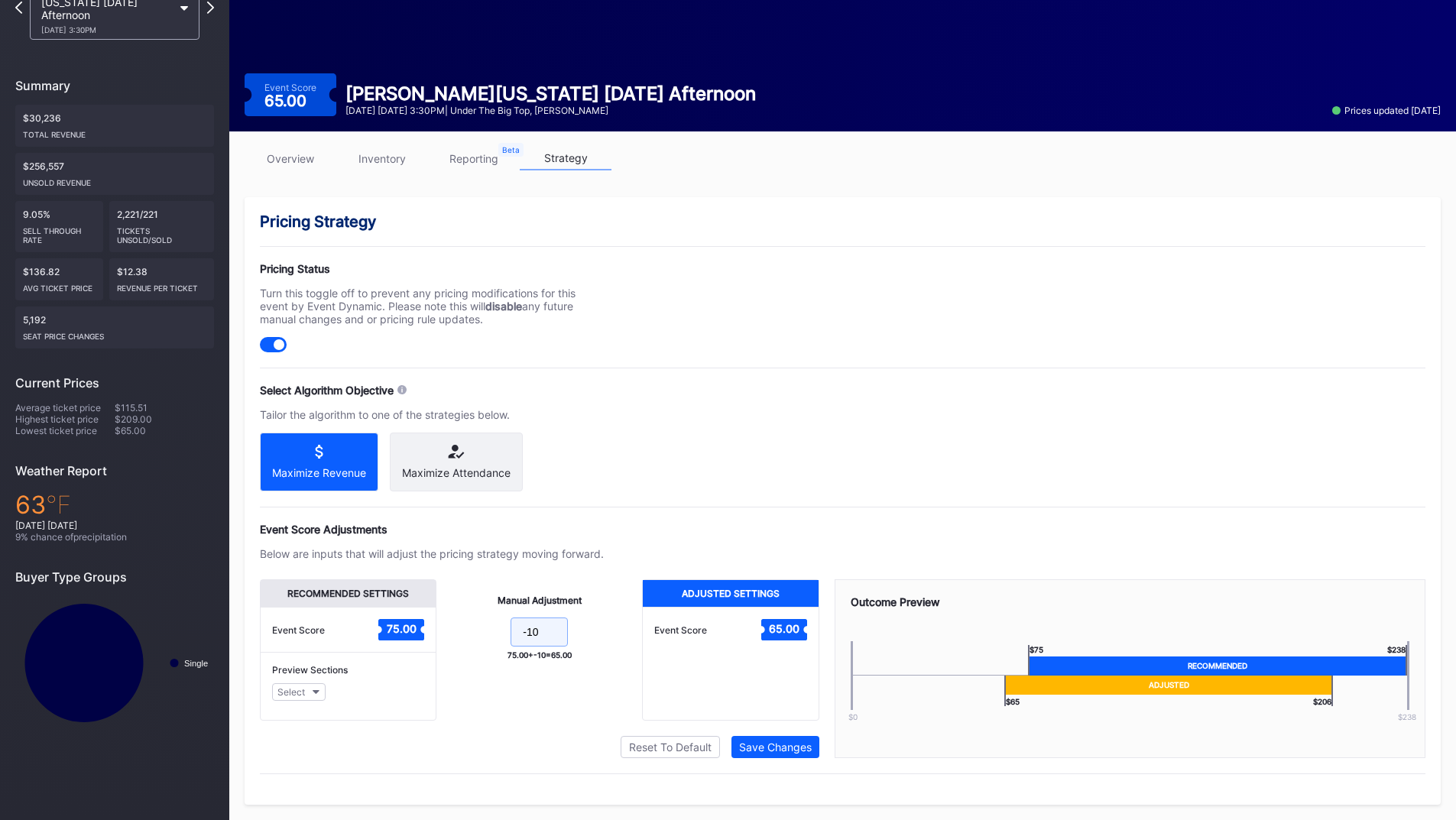
drag, startPoint x: 516, startPoint y: 627, endPoint x: 460, endPoint y: 627, distance: 56.0
click at [460, 627] on form "-10" at bounding box center [539, 634] width 175 height 33
type input "10"
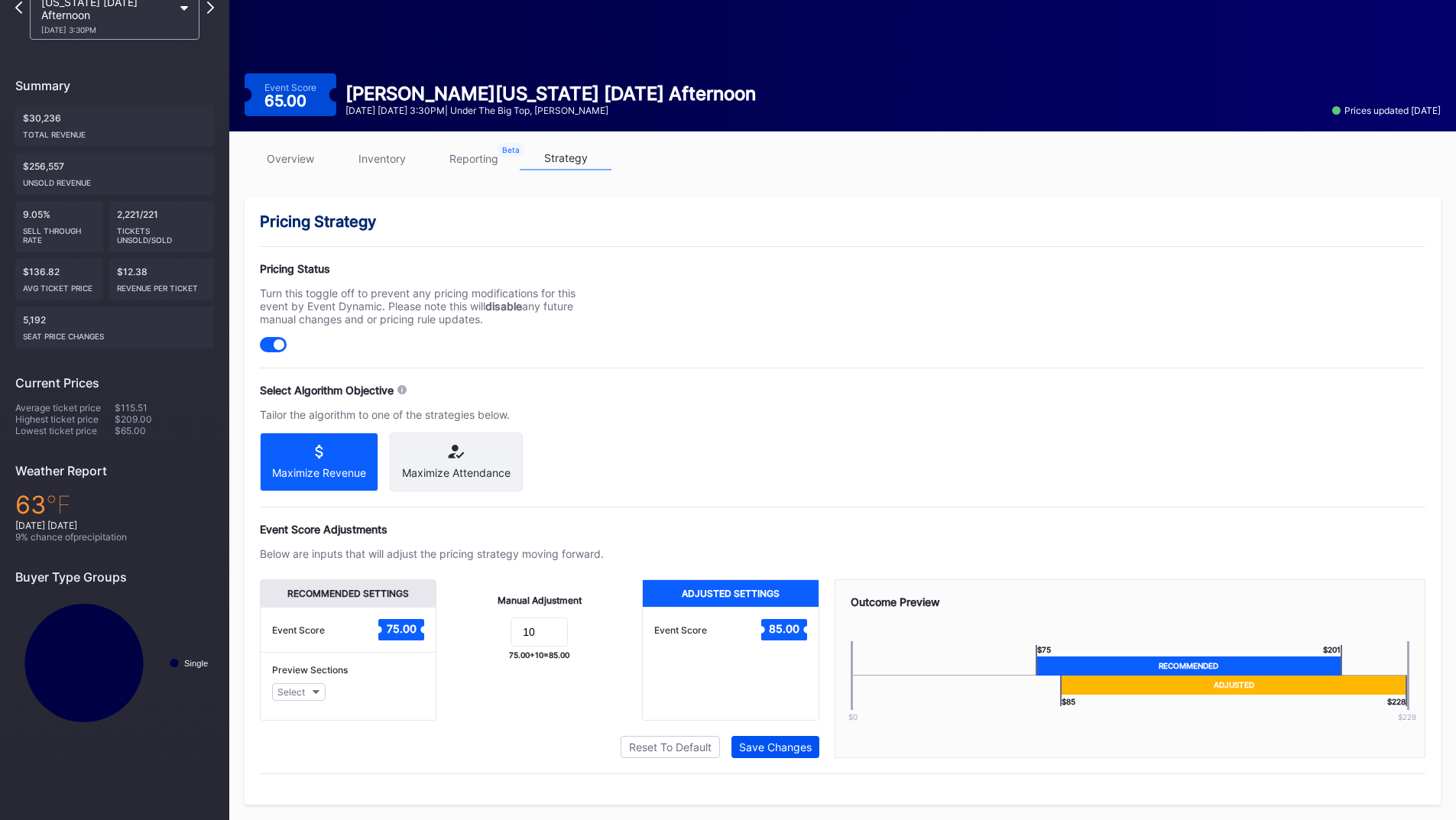
click at [770, 743] on div "Save Changes" at bounding box center [775, 747] width 73 height 13
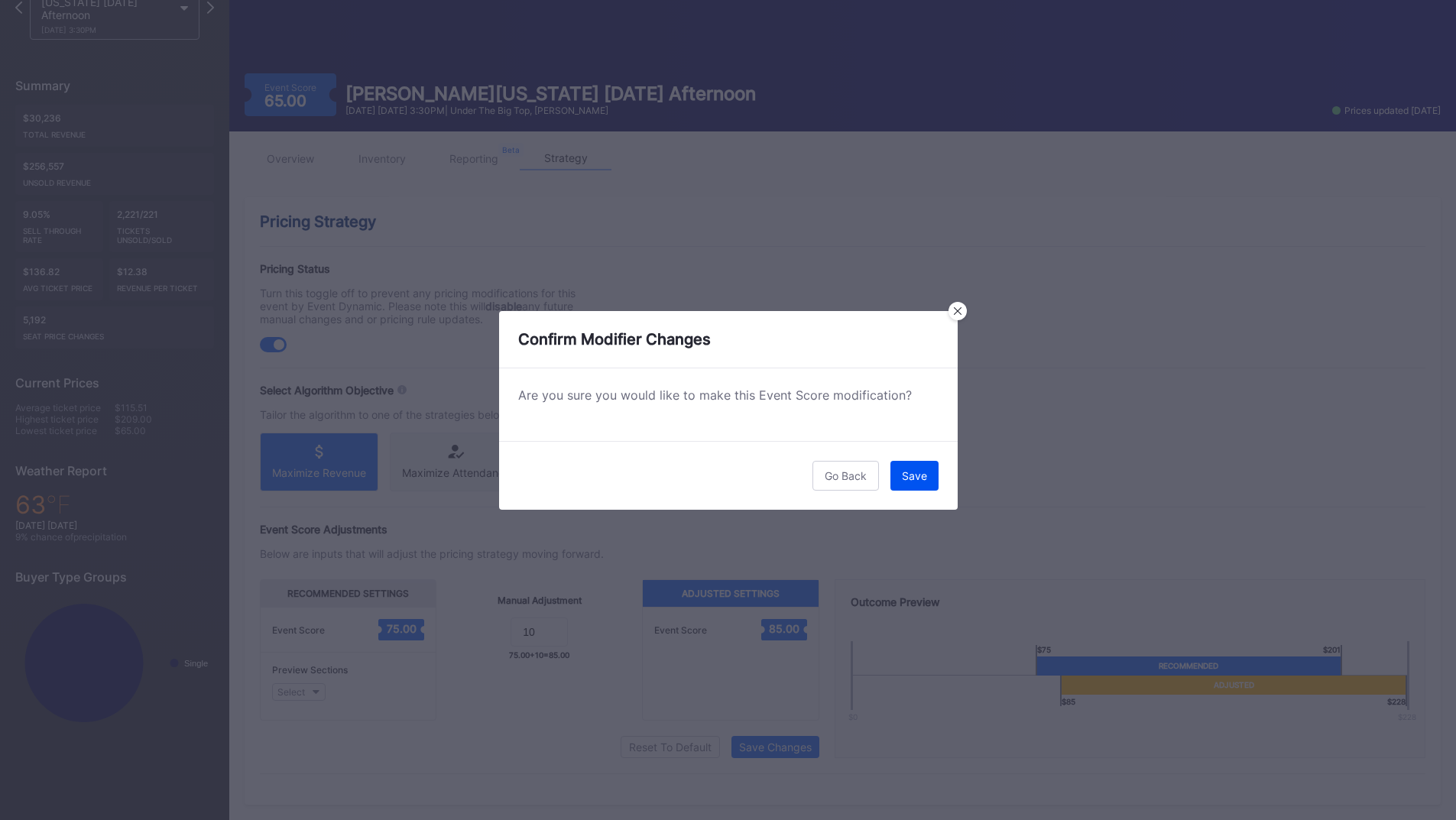
click at [924, 481] on div "Save" at bounding box center [914, 476] width 25 height 13
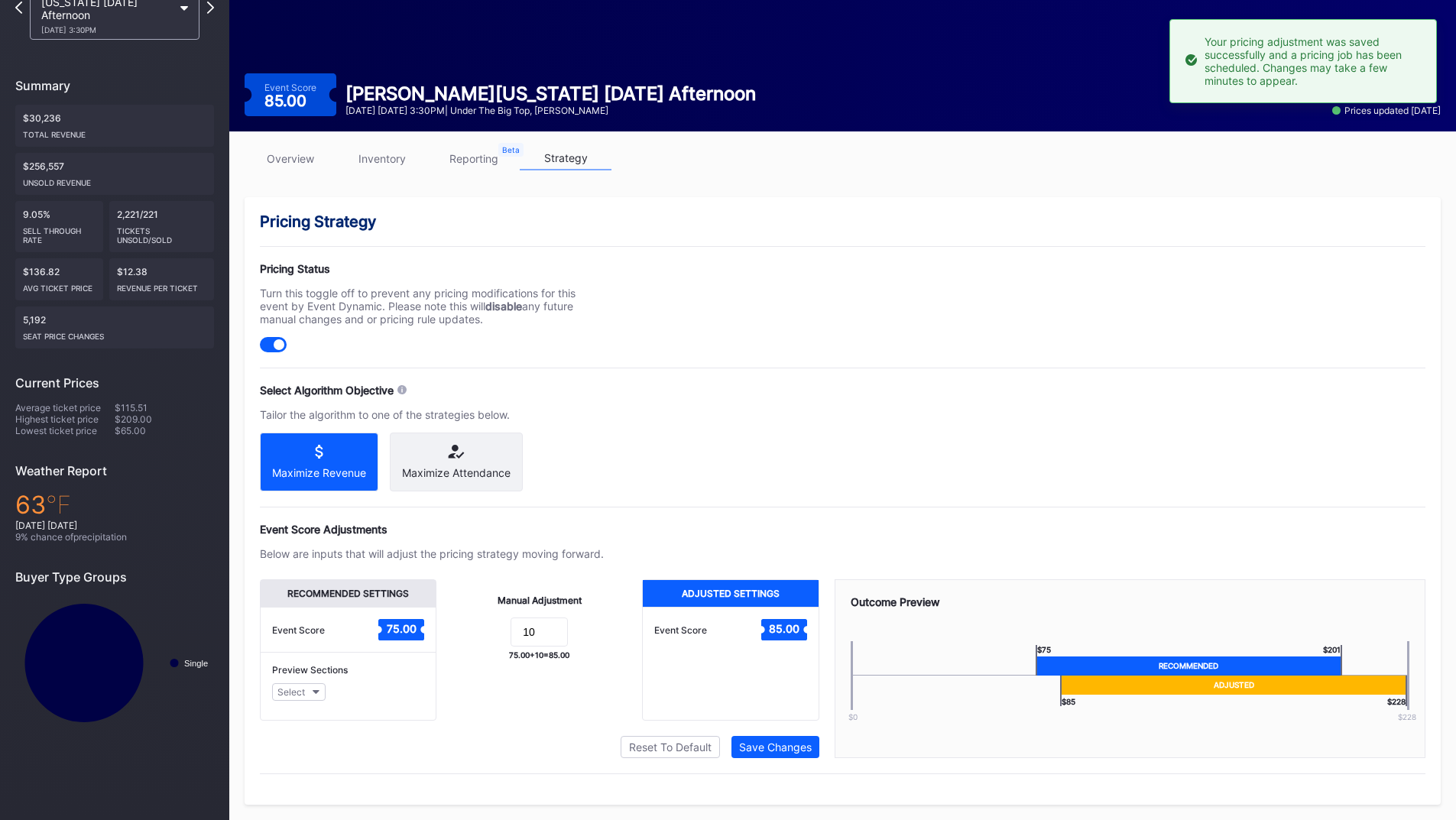
scroll to position [0, 0]
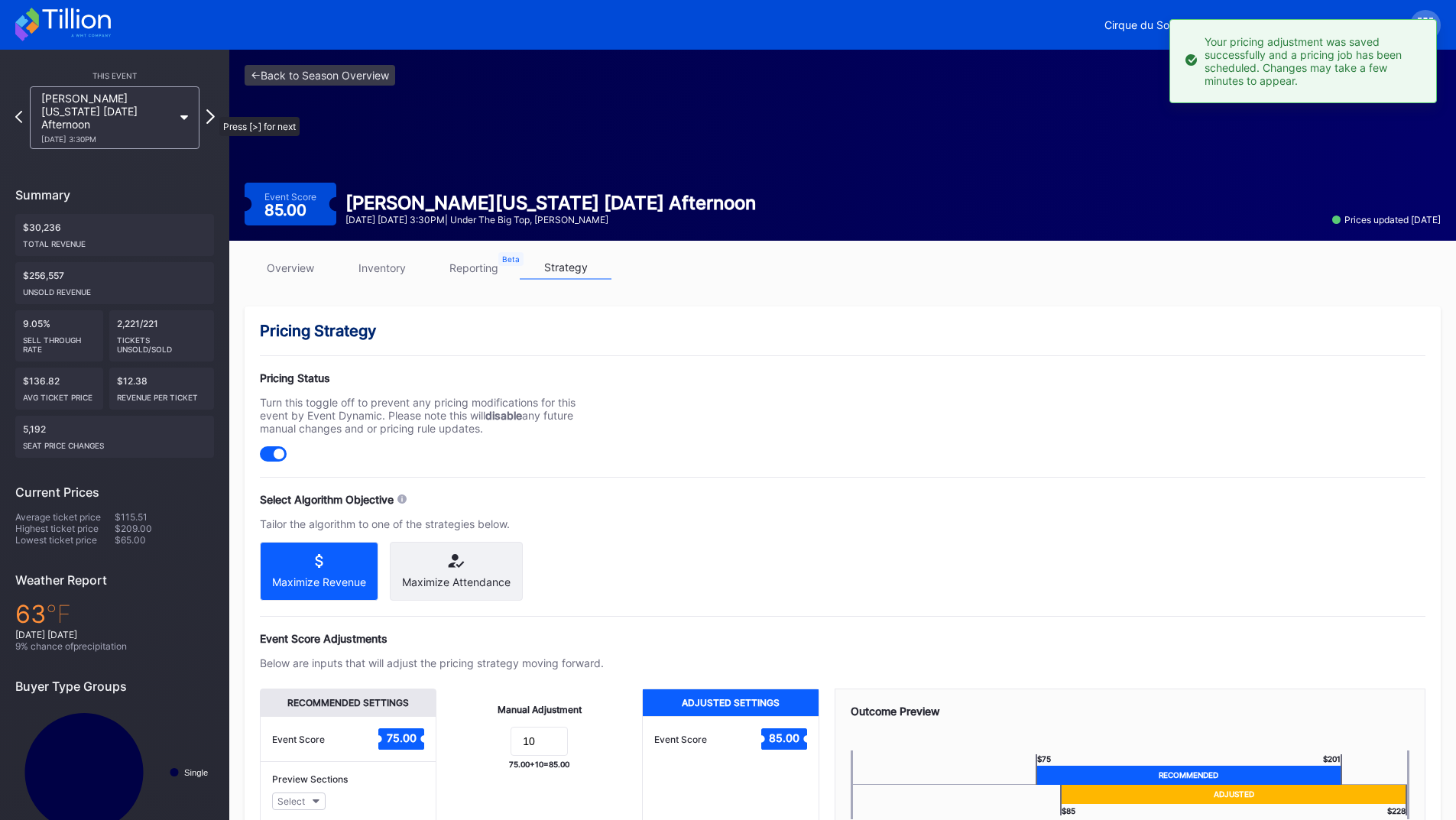
click at [211, 109] on icon at bounding box center [211, 117] width 8 height 15
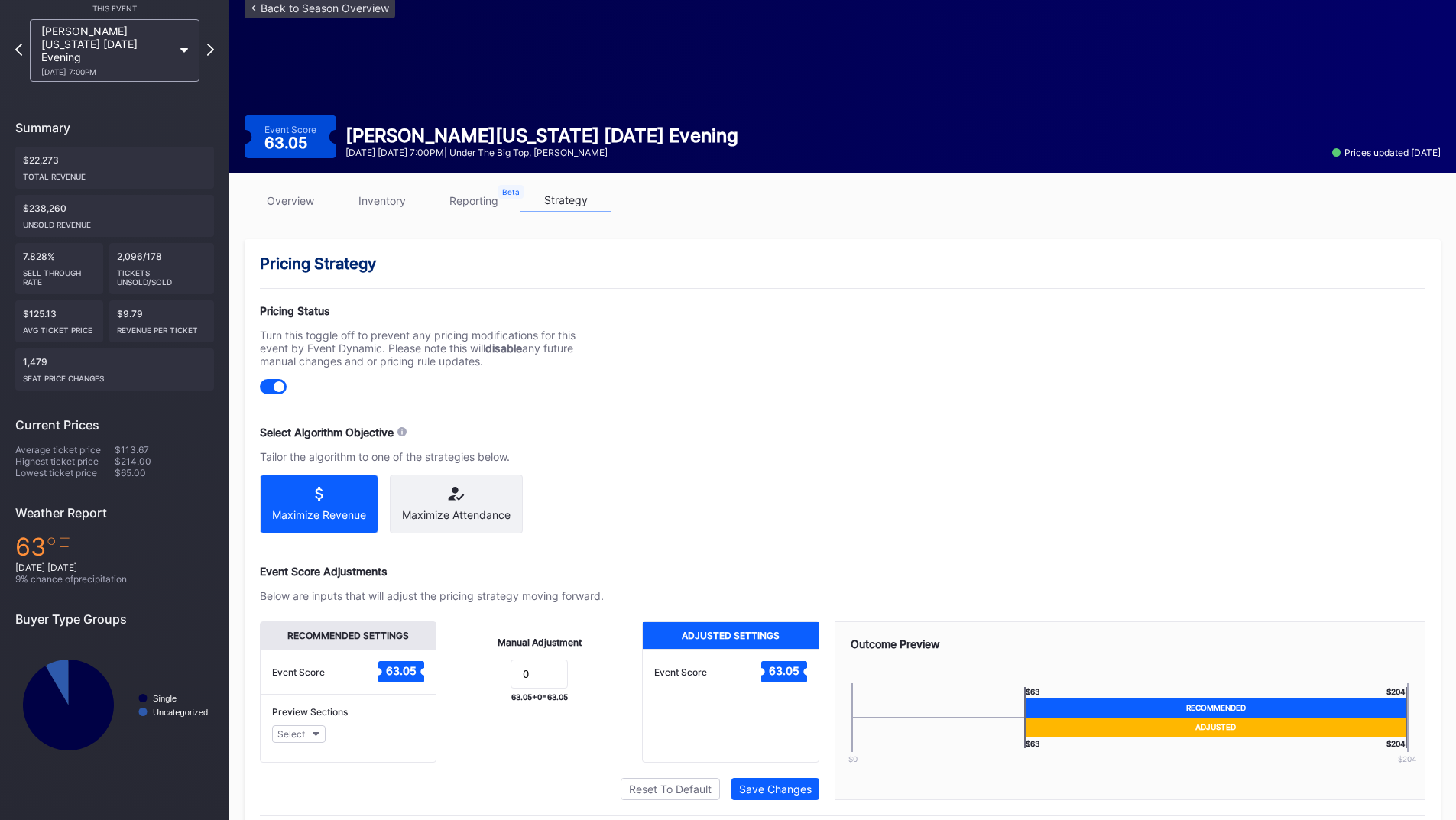
scroll to position [122, 0]
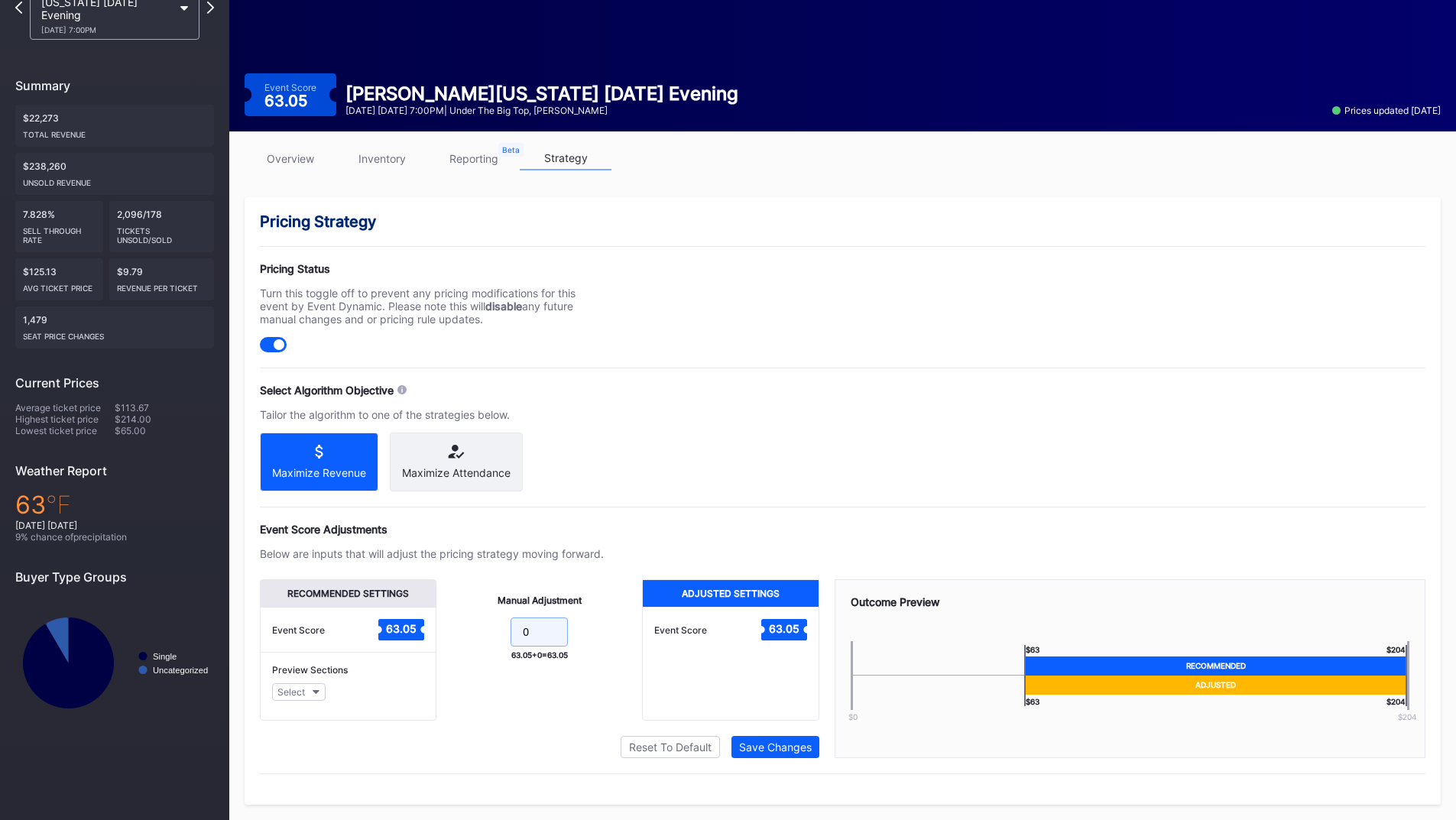
drag, startPoint x: 514, startPoint y: 631, endPoint x: 450, endPoint y: 623, distance: 64.5
click at [452, 623] on form "0" at bounding box center [539, 634] width 175 height 33
type input "10"
click at [762, 740] on button "Save Changes" at bounding box center [775, 746] width 88 height 22
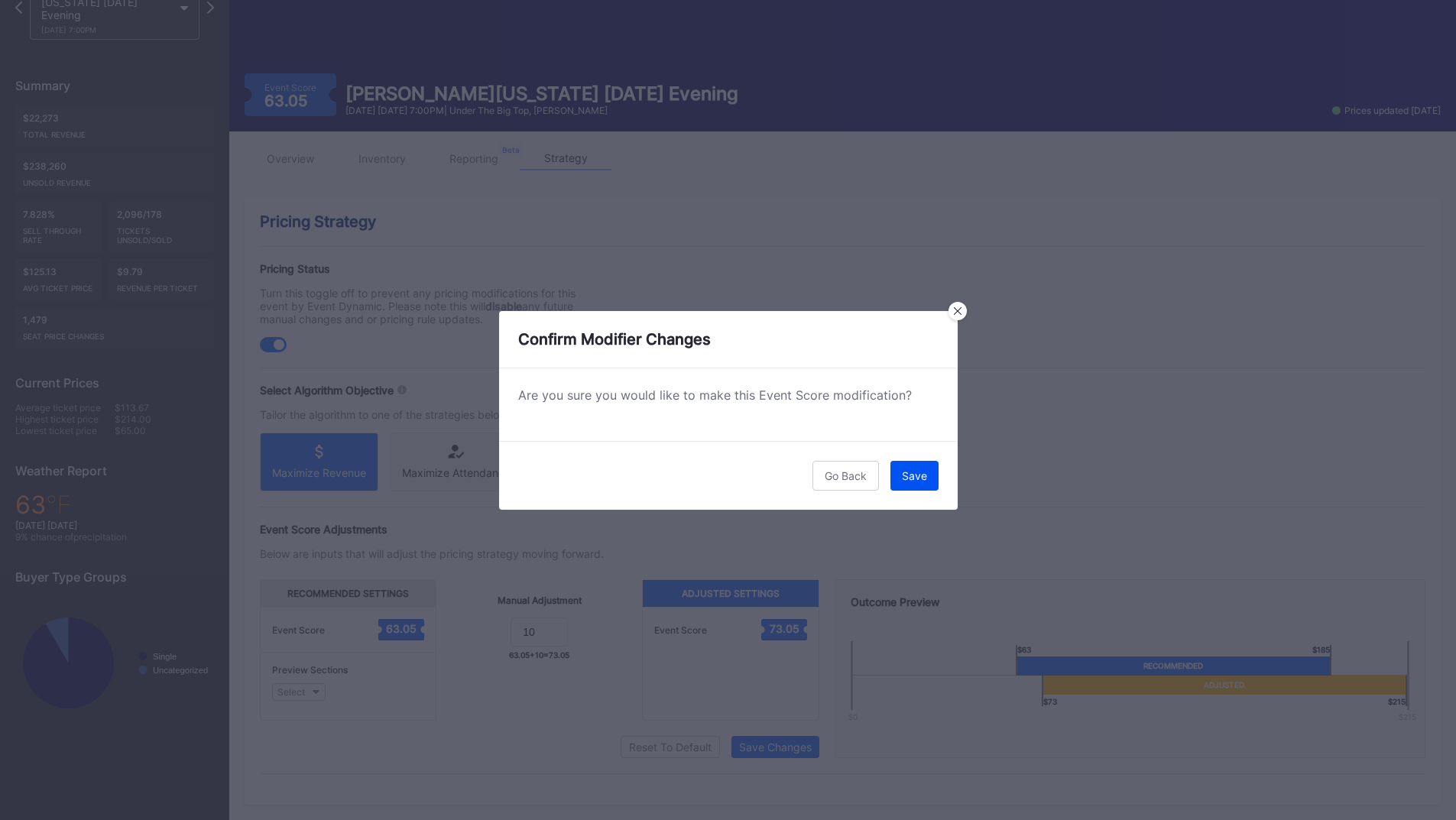
click at [922, 478] on div "Save" at bounding box center [914, 476] width 25 height 13
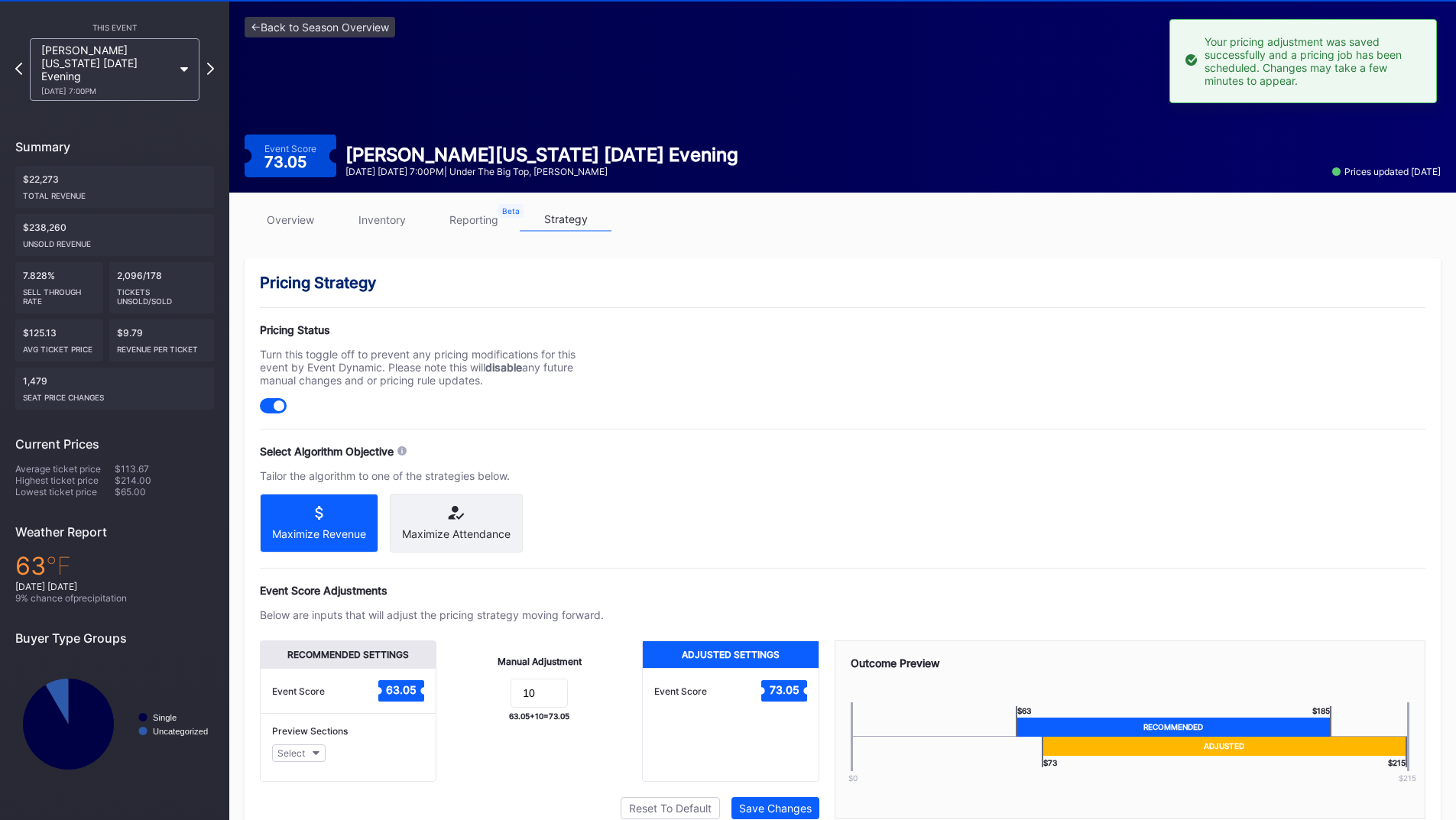
scroll to position [0, 0]
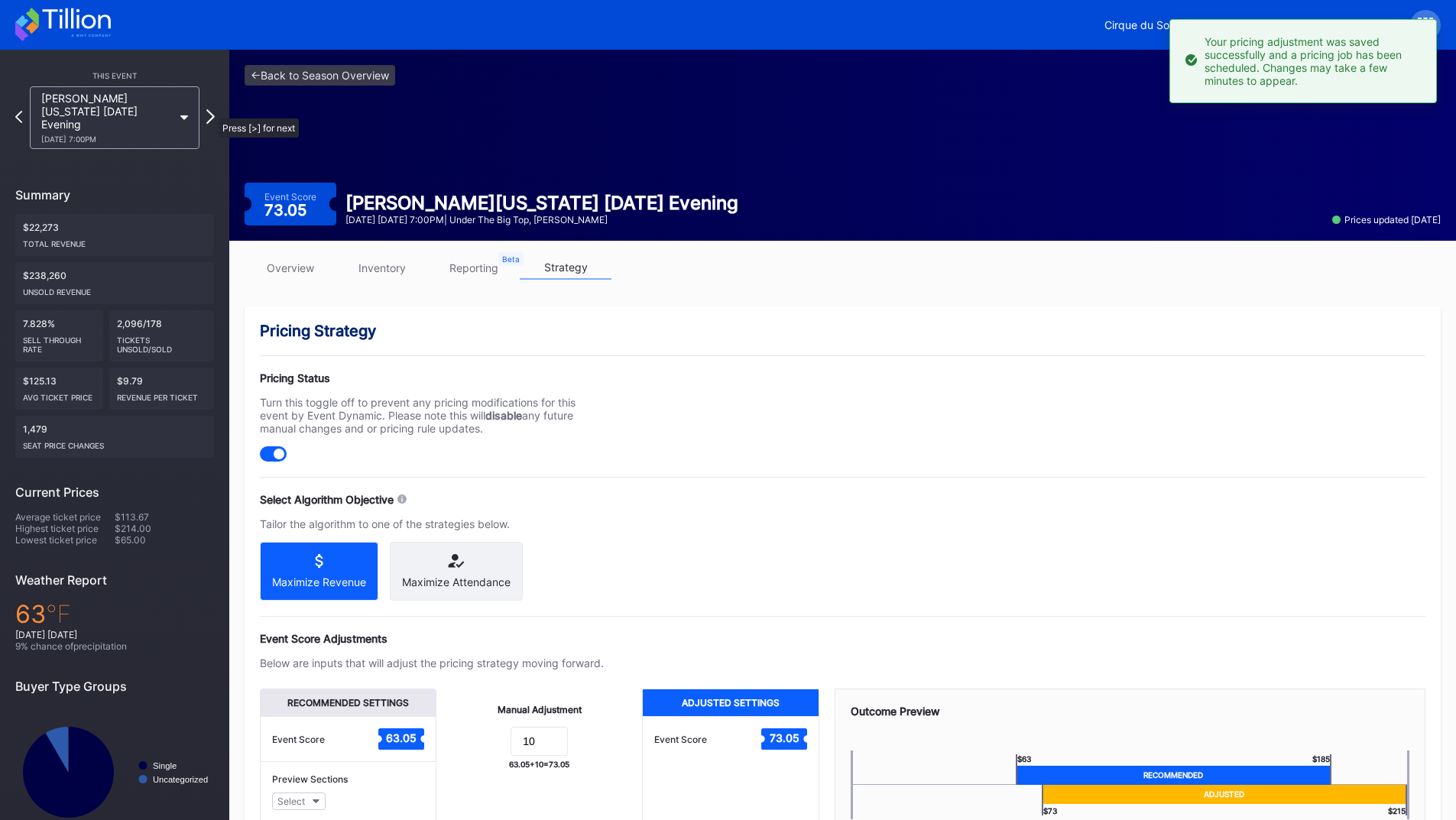
click at [211, 111] on icon at bounding box center [211, 117] width 8 height 15
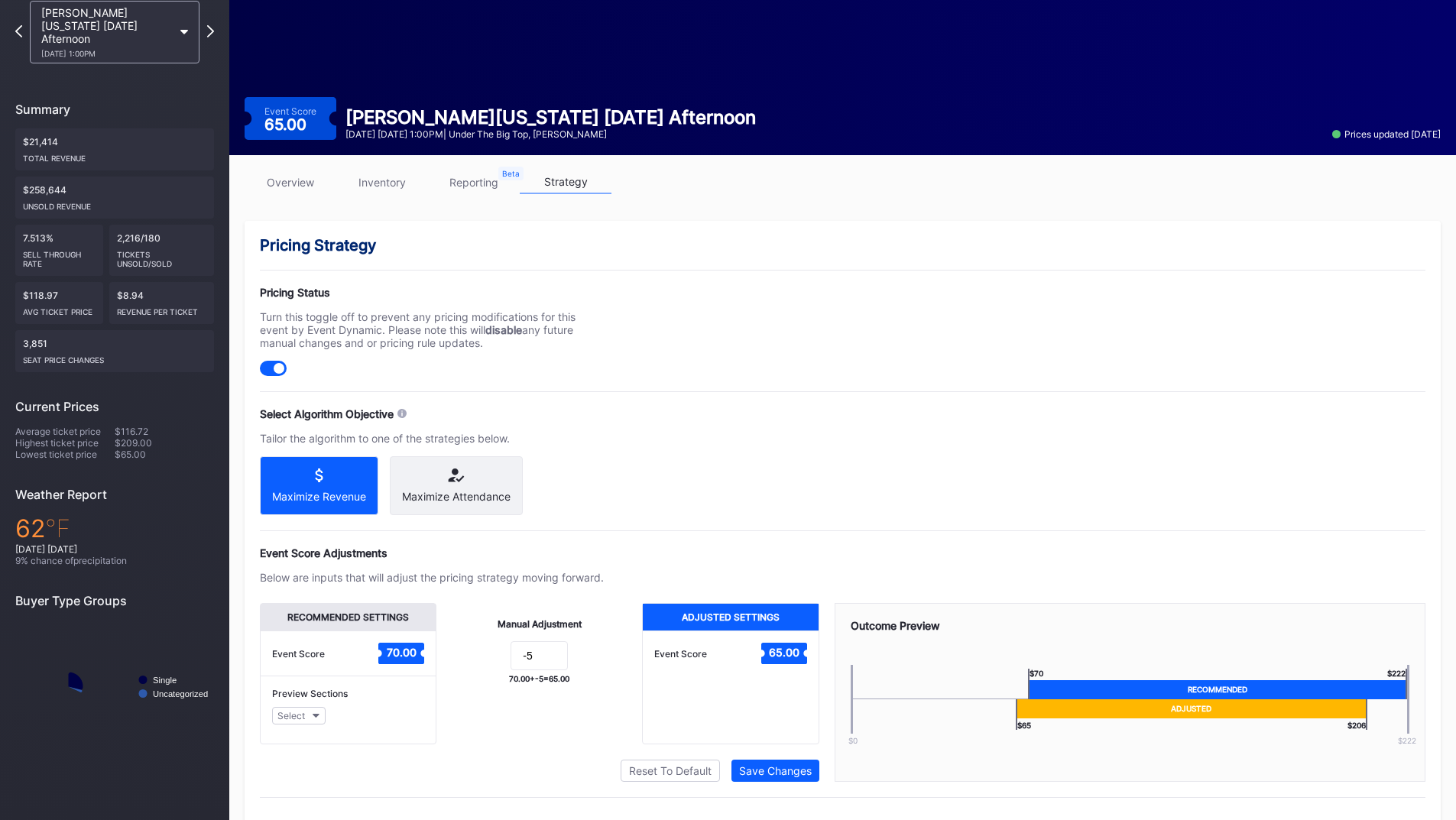
scroll to position [122, 0]
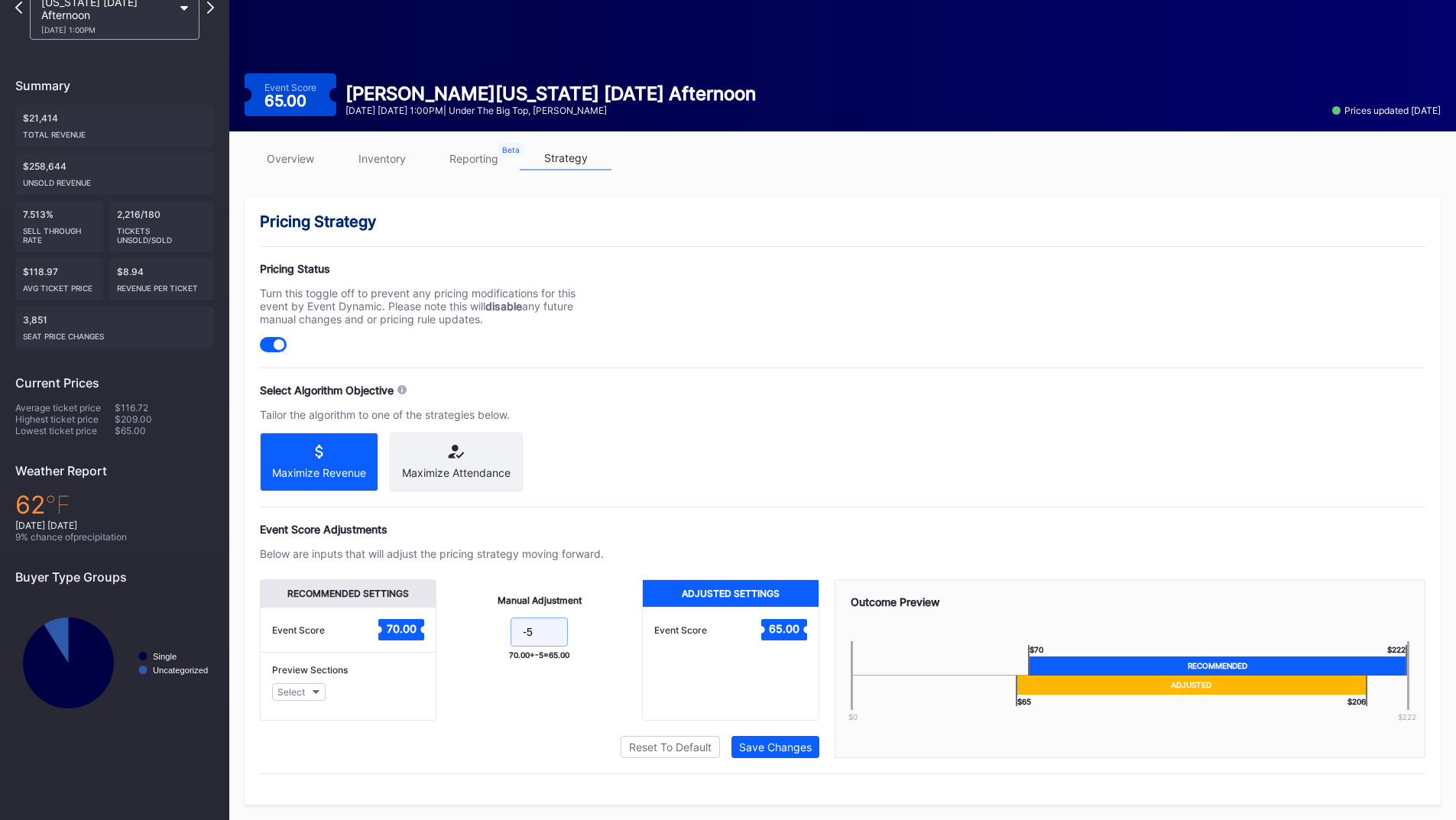
drag, startPoint x: 540, startPoint y: 635, endPoint x: 455, endPoint y: 635, distance: 85.0
click at [455, 635] on form "-5" at bounding box center [539, 634] width 175 height 33
type input "10"
click at [785, 745] on div "Save Changes" at bounding box center [775, 747] width 73 height 13
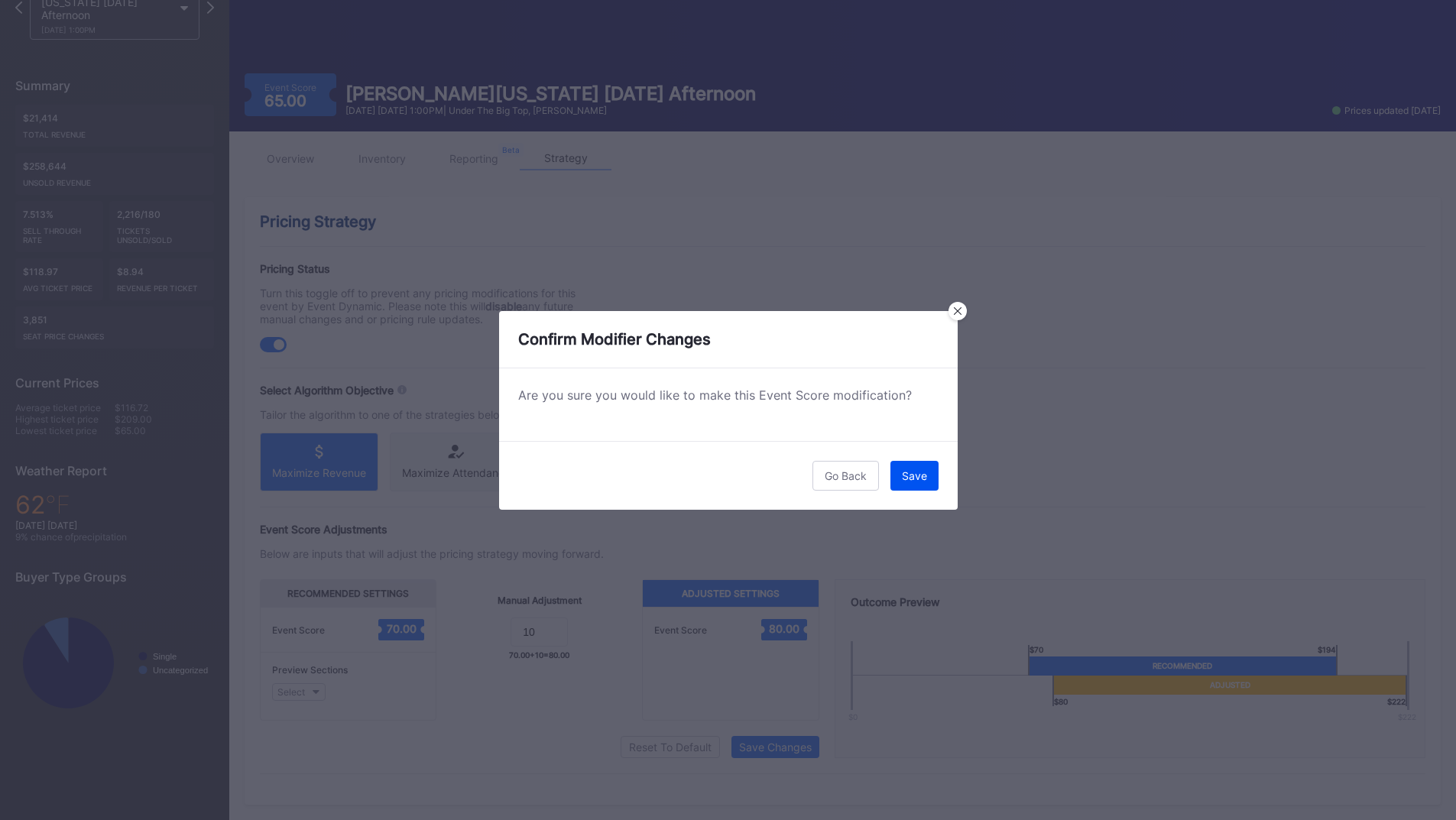
click at [908, 468] on button "Save" at bounding box center [914, 476] width 48 height 30
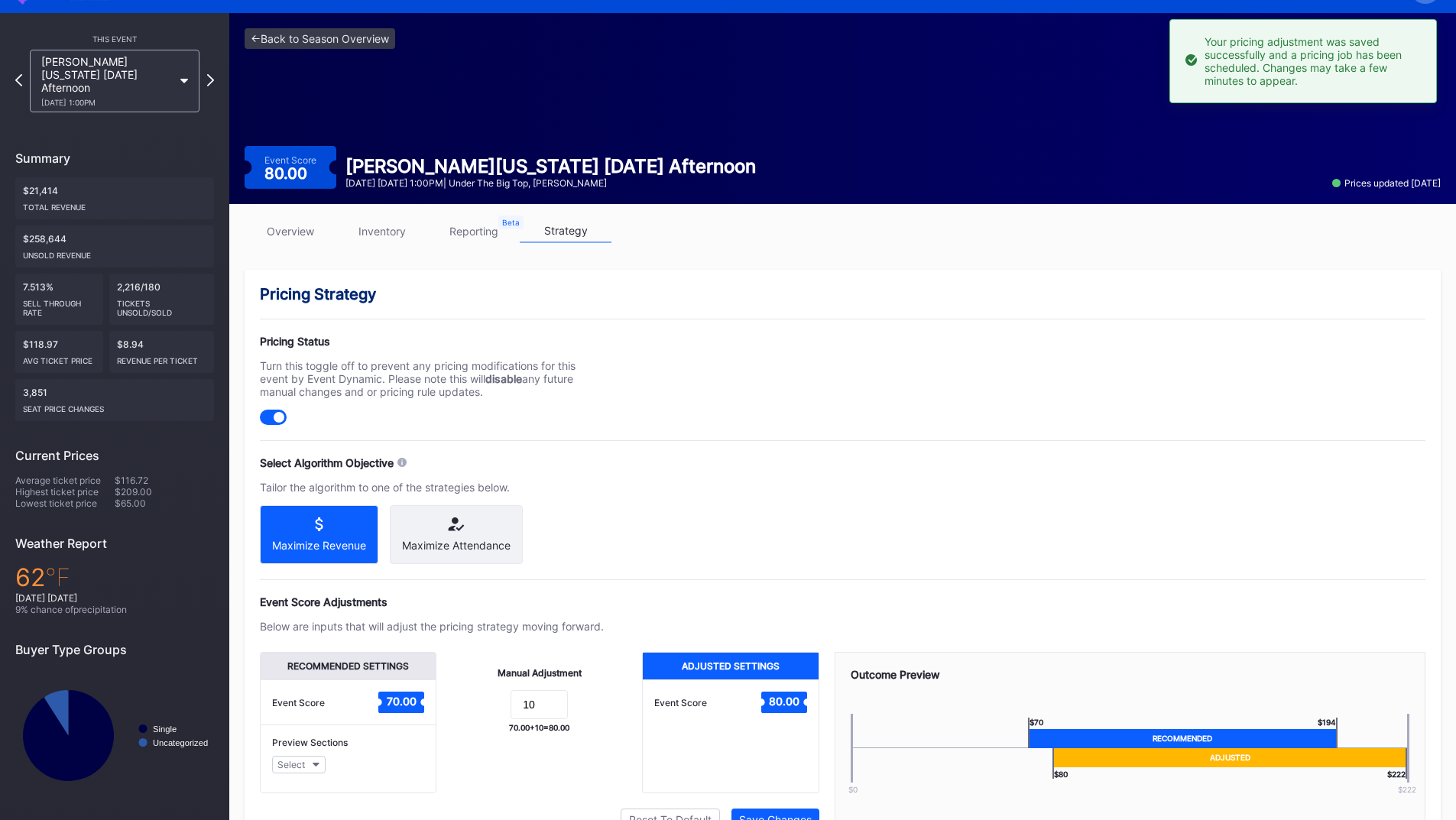
scroll to position [0, 0]
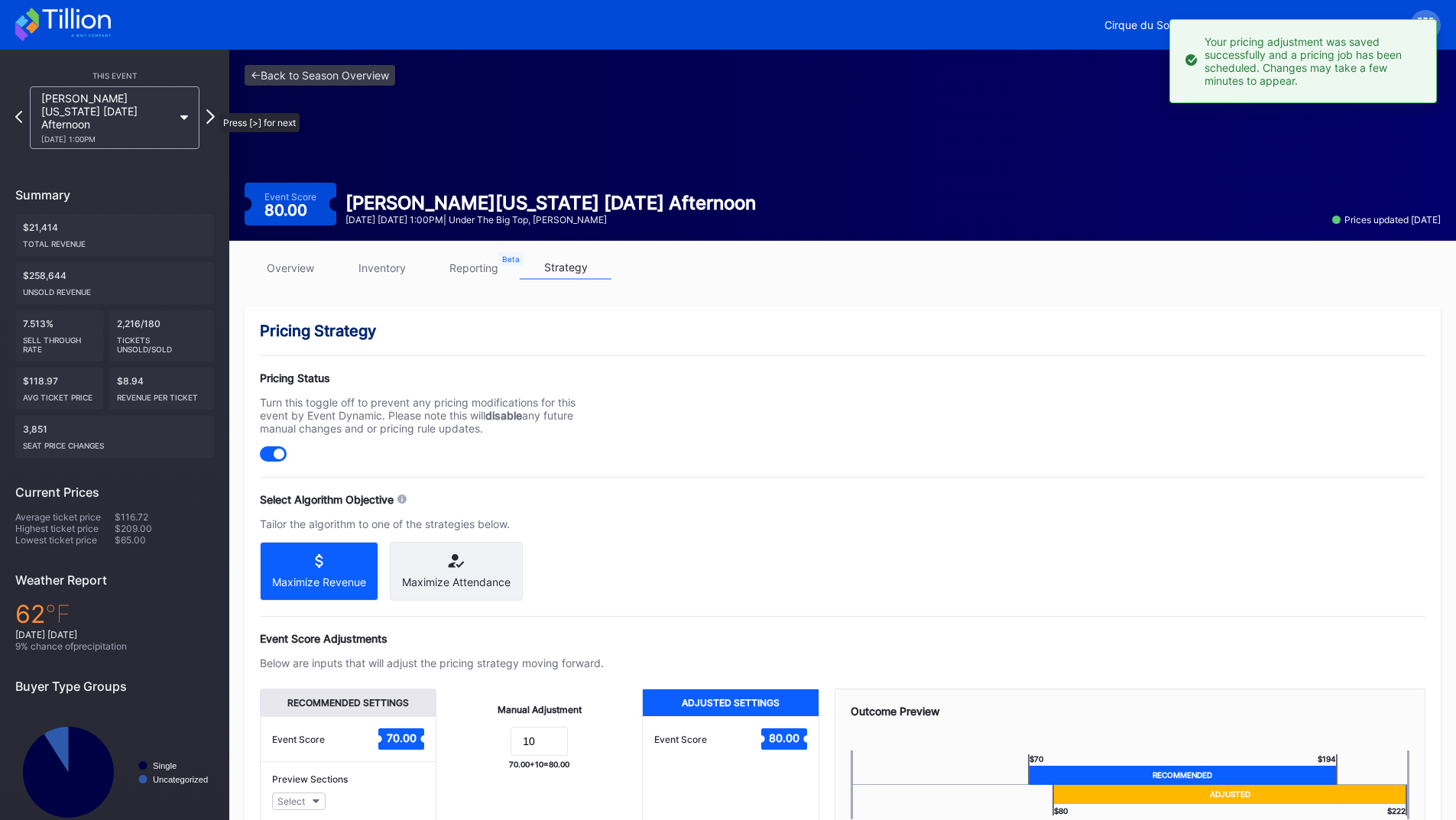
click at [212, 109] on icon at bounding box center [211, 117] width 8 height 15
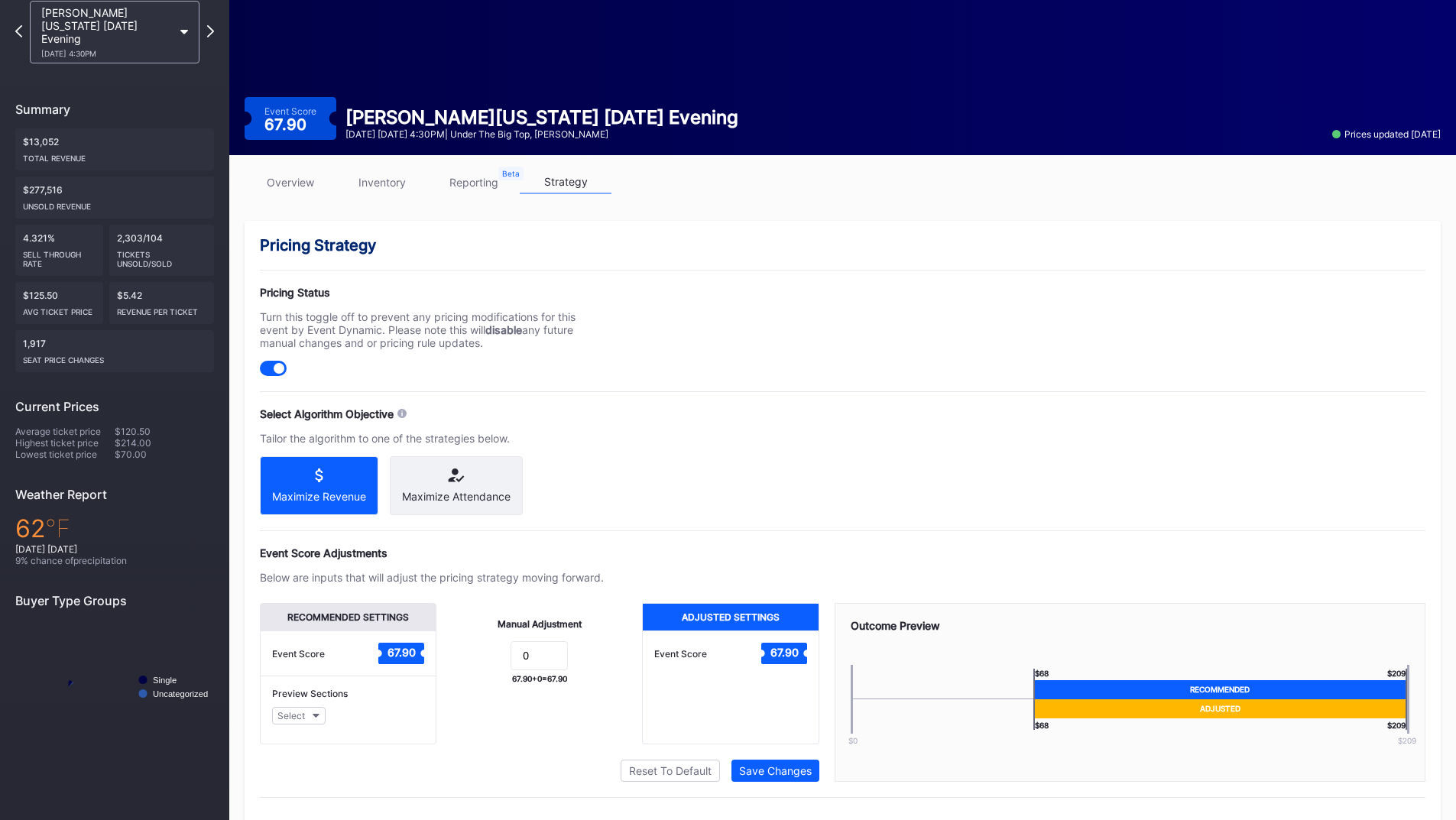
scroll to position [122, 0]
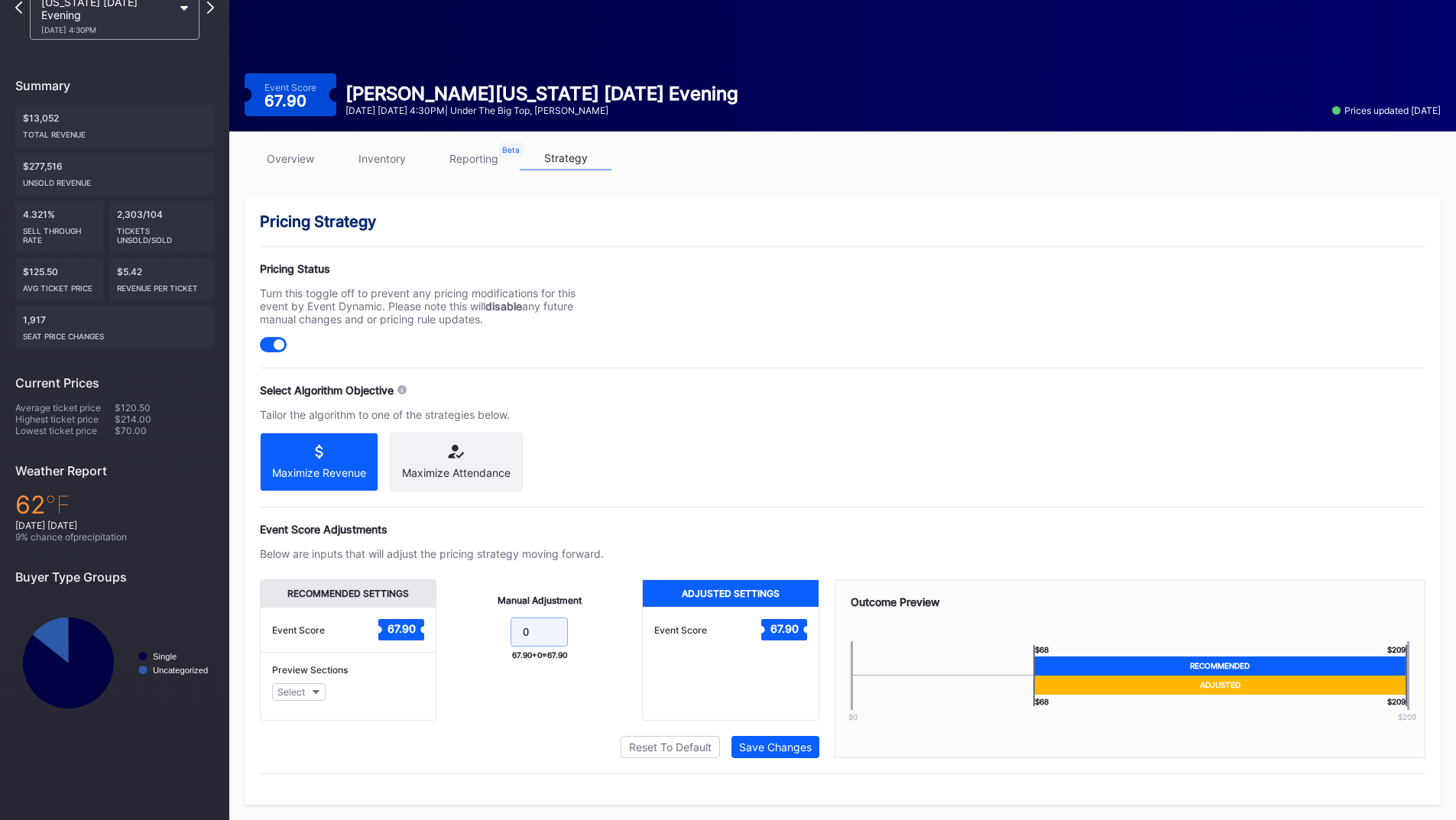
drag, startPoint x: 510, startPoint y: 625, endPoint x: 479, endPoint y: 623, distance: 31.1
click at [480, 623] on form "0" at bounding box center [539, 634] width 175 height 33
type input "10"
click at [762, 741] on button "Save Changes" at bounding box center [775, 746] width 88 height 22
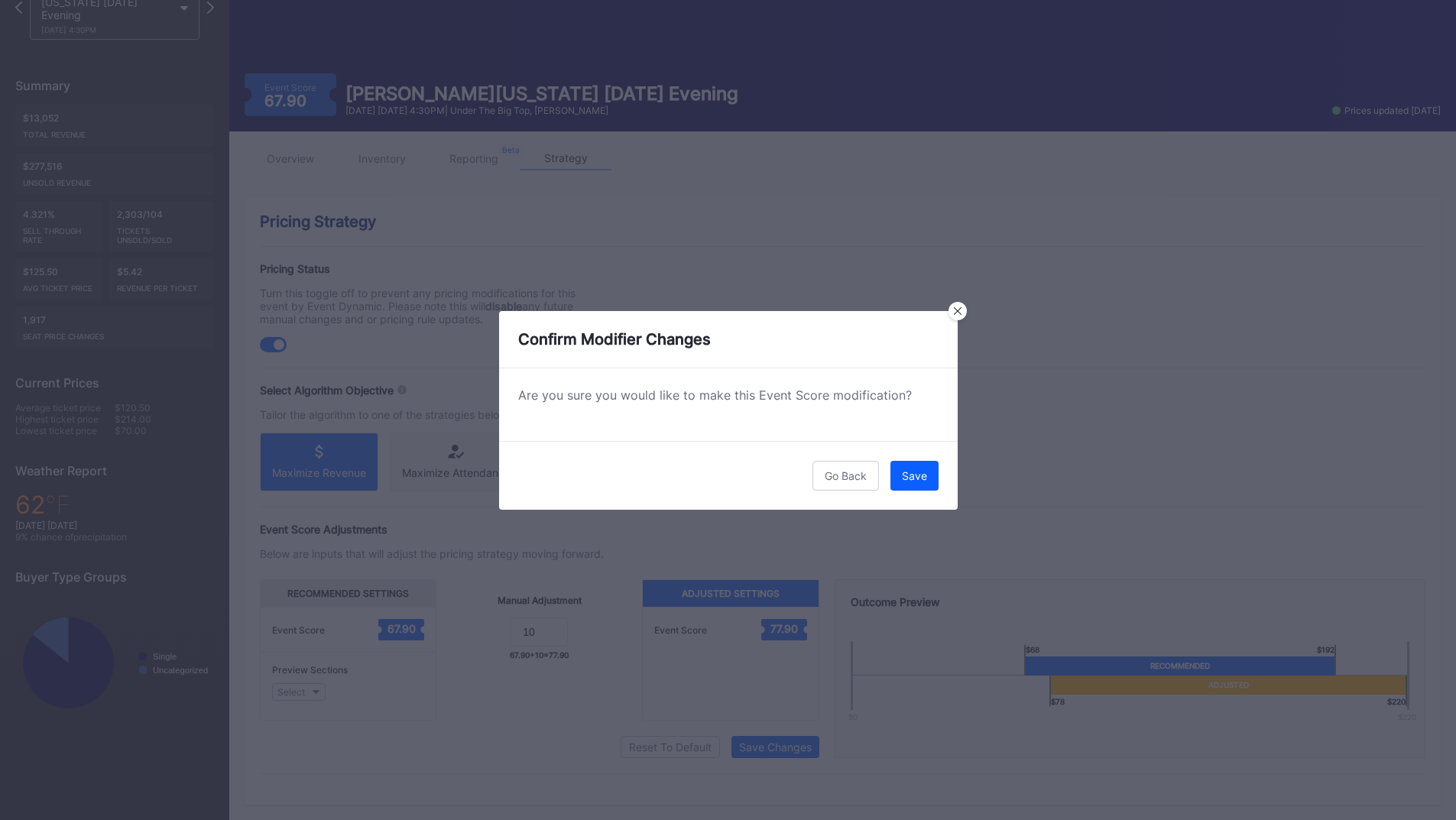
click at [901, 485] on button "Save" at bounding box center [914, 476] width 48 height 30
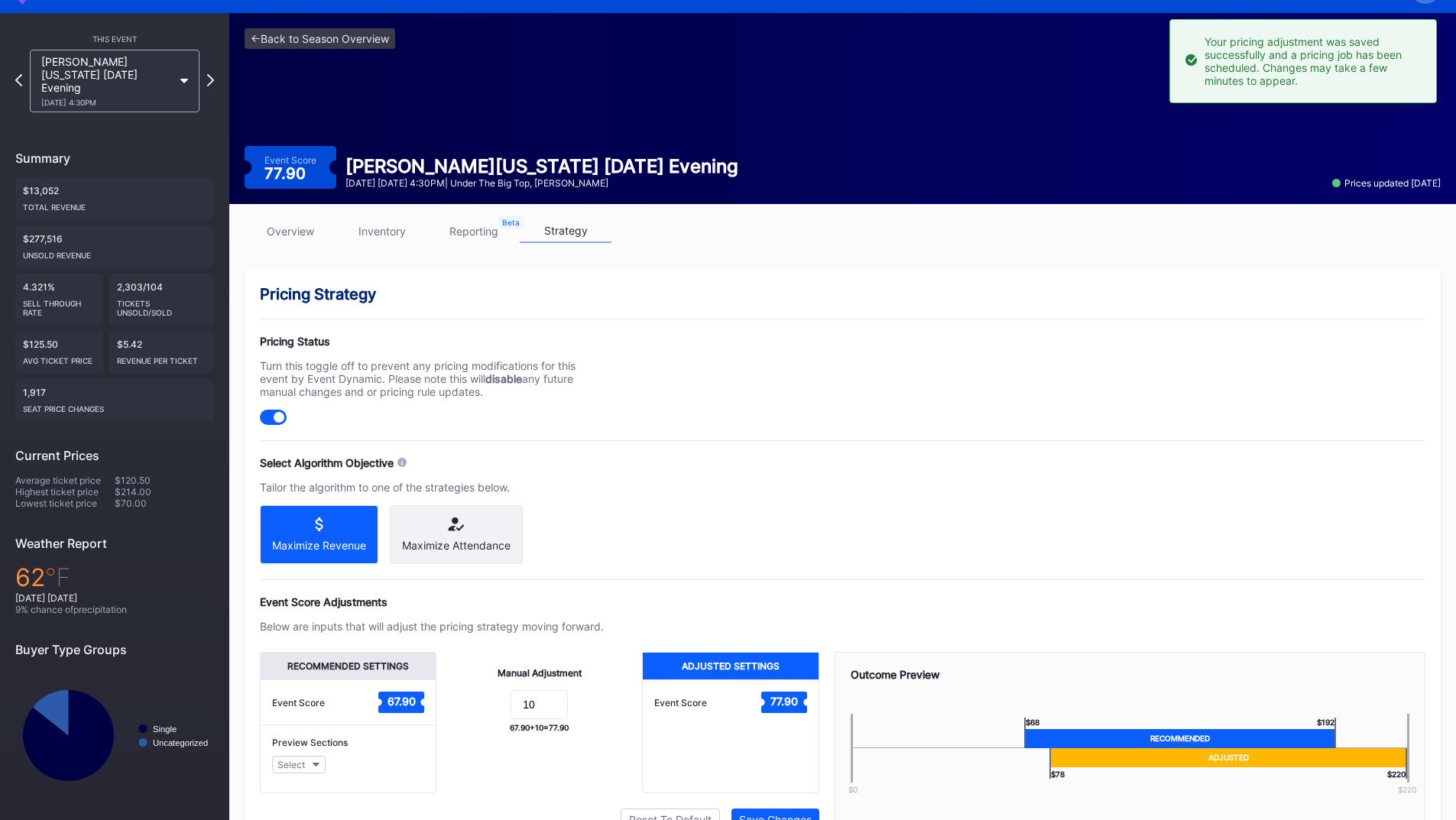
scroll to position [0, 0]
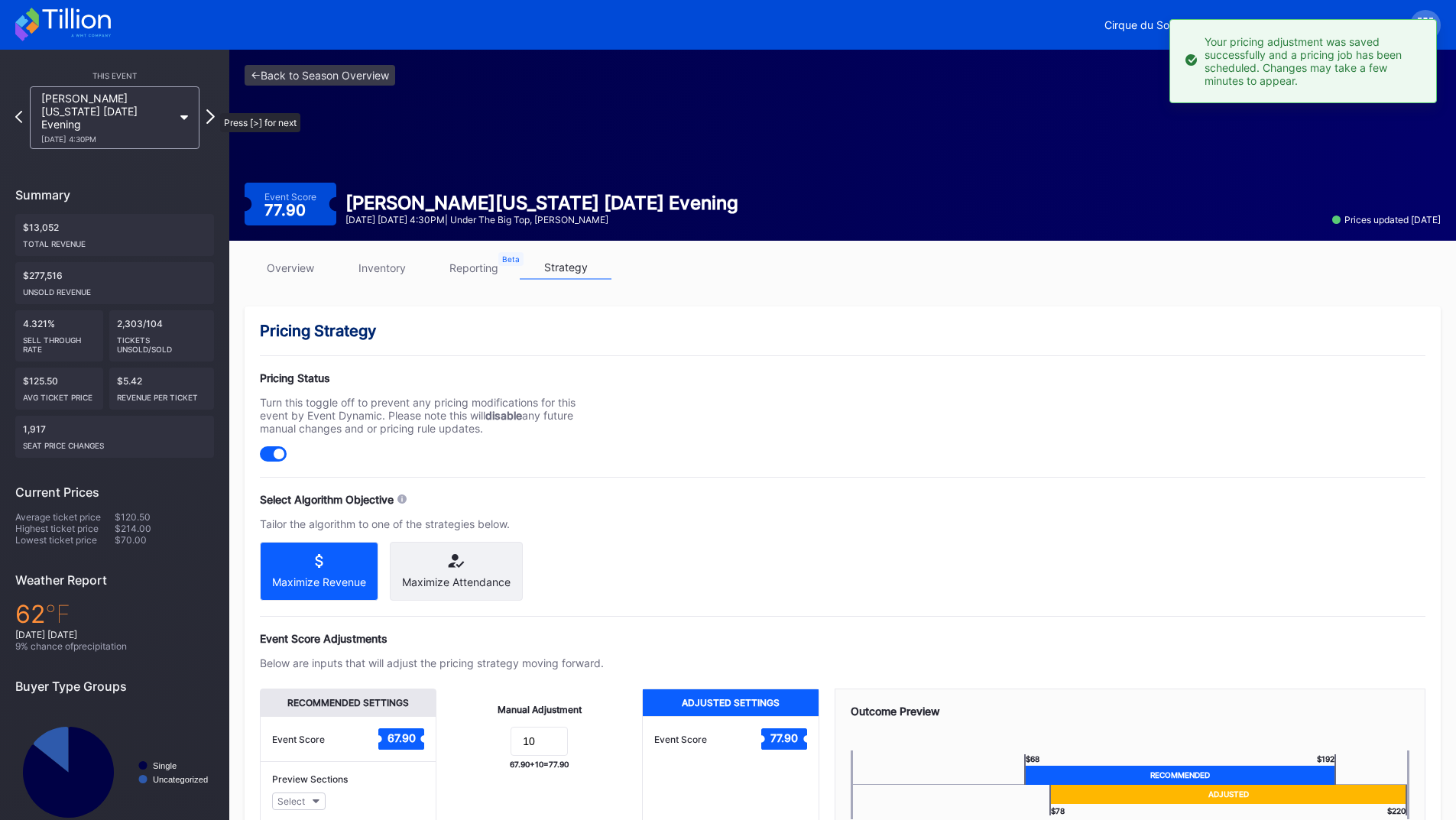
click at [212, 109] on icon at bounding box center [211, 117] width 8 height 15
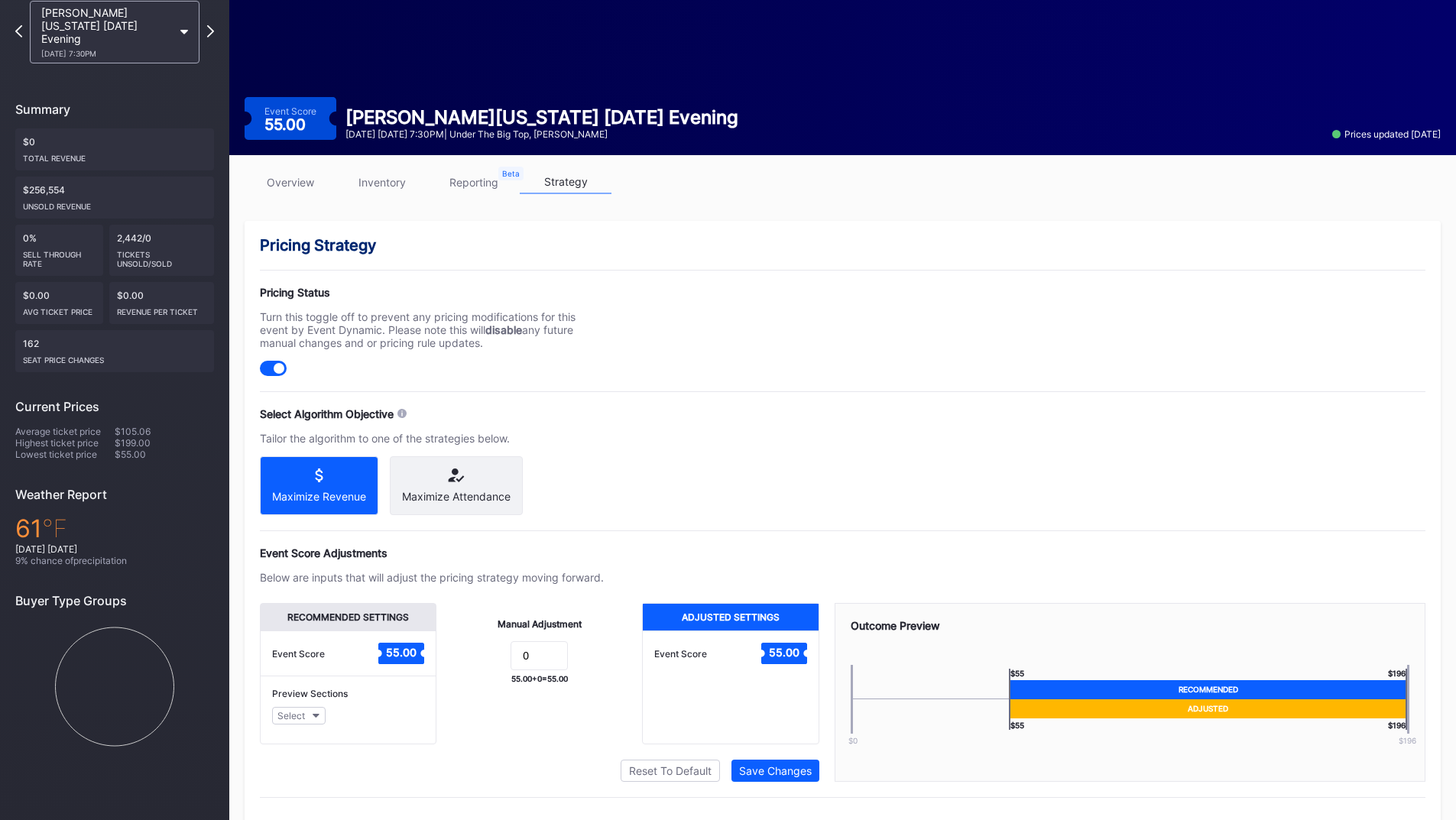
scroll to position [122, 0]
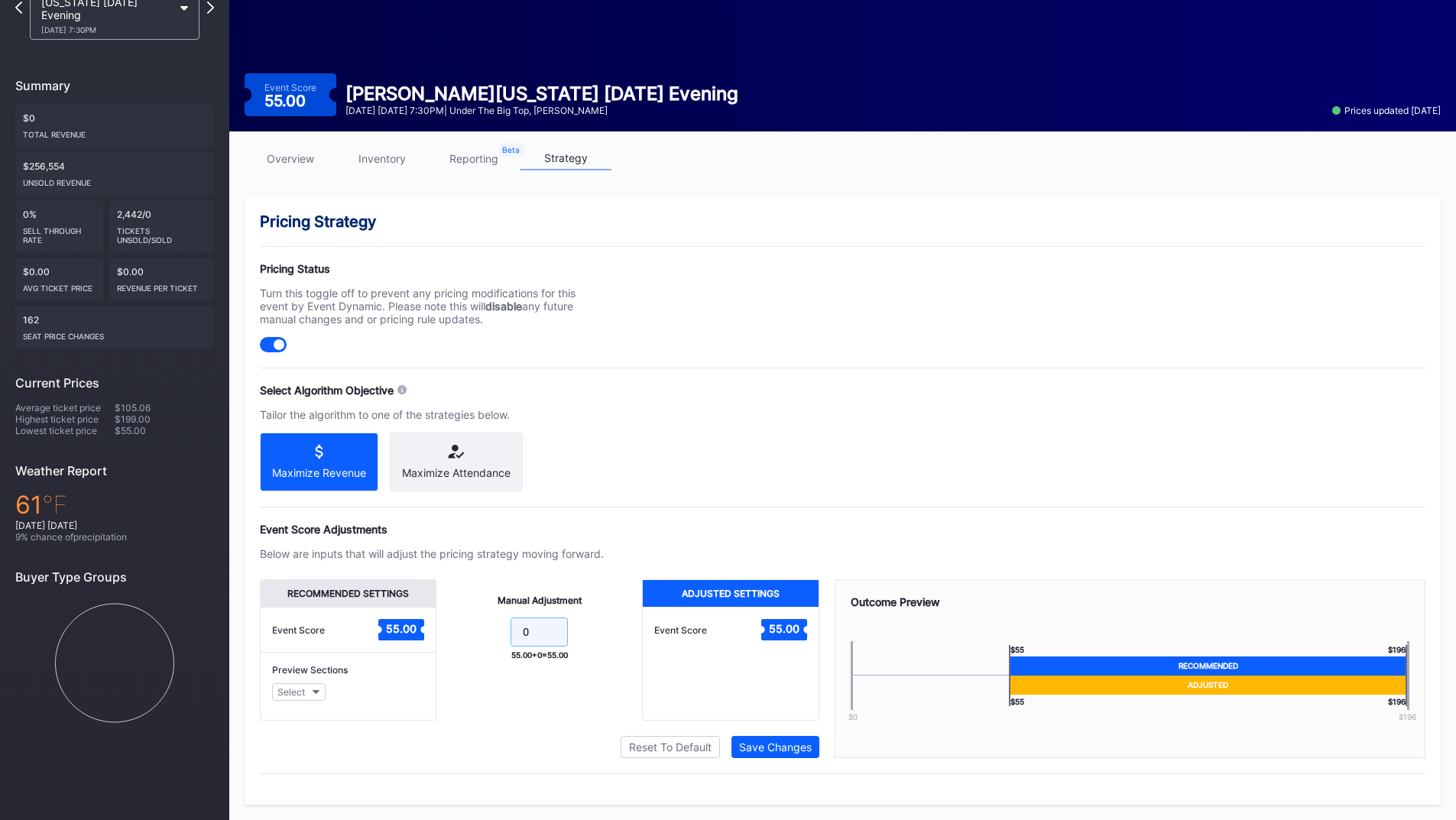
drag, startPoint x: 547, startPoint y: 630, endPoint x: 469, endPoint y: 625, distance: 78.2
click at [469, 625] on form "0" at bounding box center [539, 634] width 175 height 33
type input "10"
click at [765, 750] on div "Save Changes" at bounding box center [775, 747] width 73 height 13
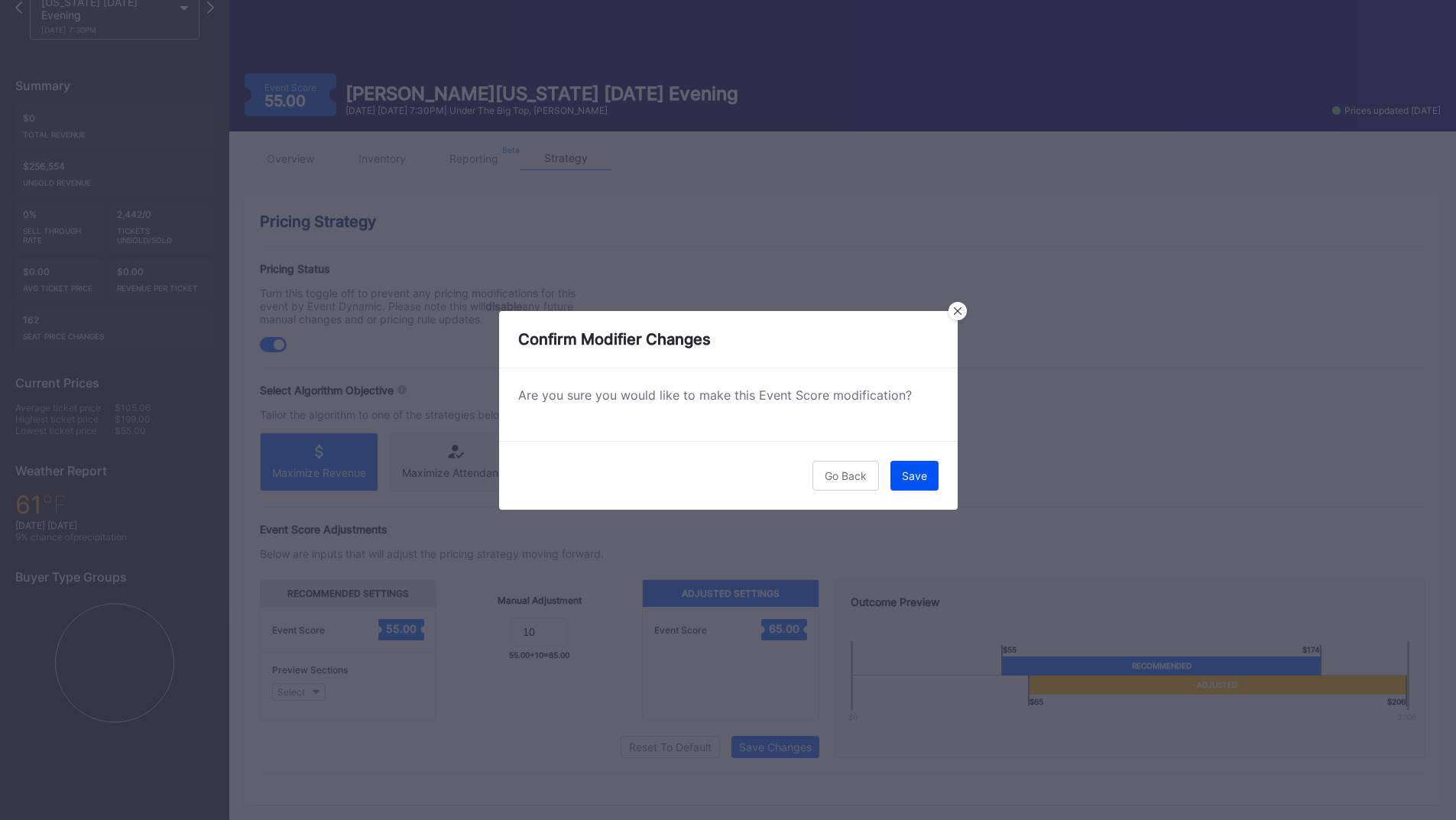
click at [899, 464] on button "Save" at bounding box center [914, 476] width 48 height 30
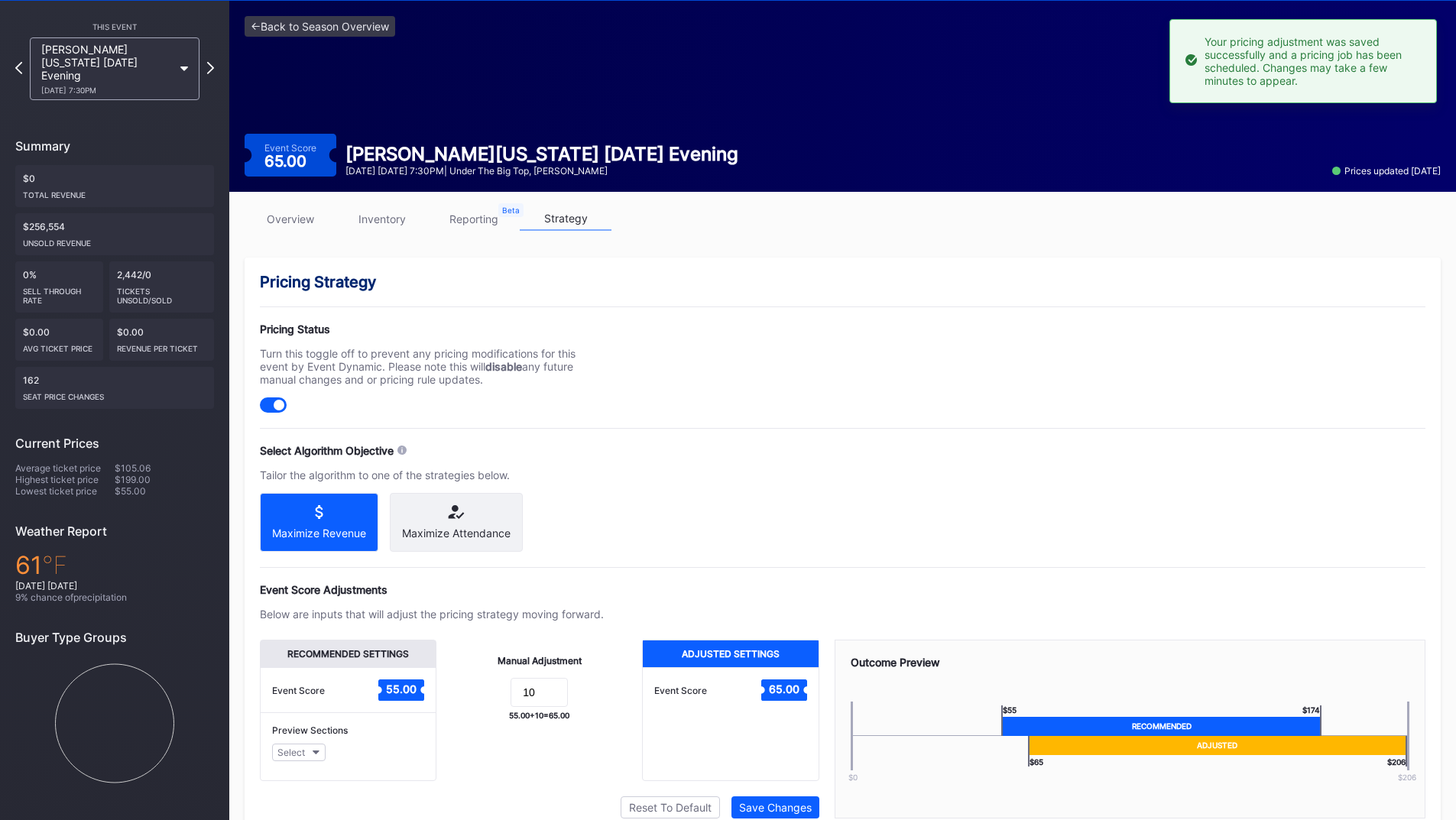
scroll to position [0, 0]
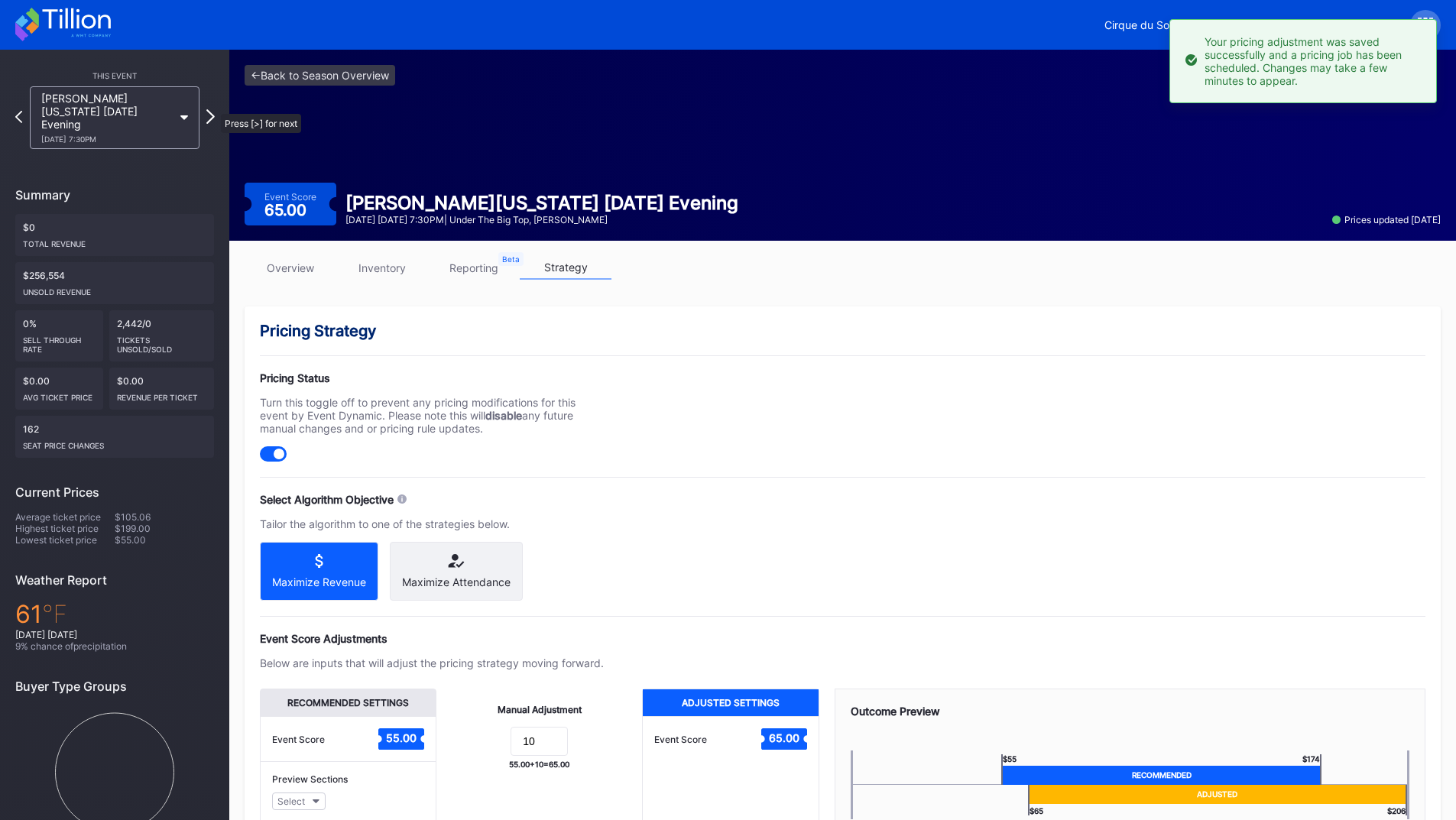
click at [213, 109] on icon at bounding box center [211, 117] width 8 height 15
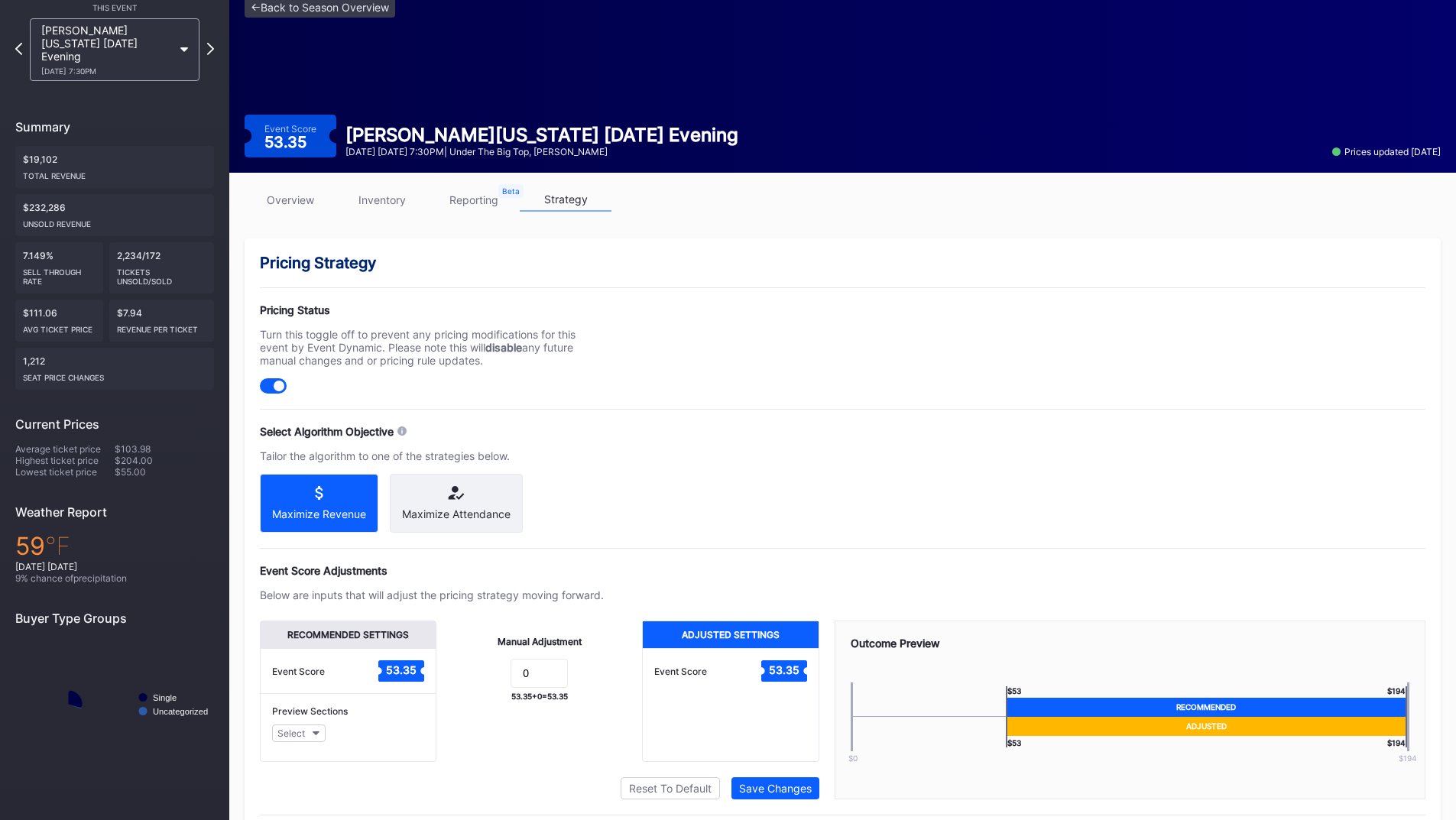
scroll to position [122, 0]
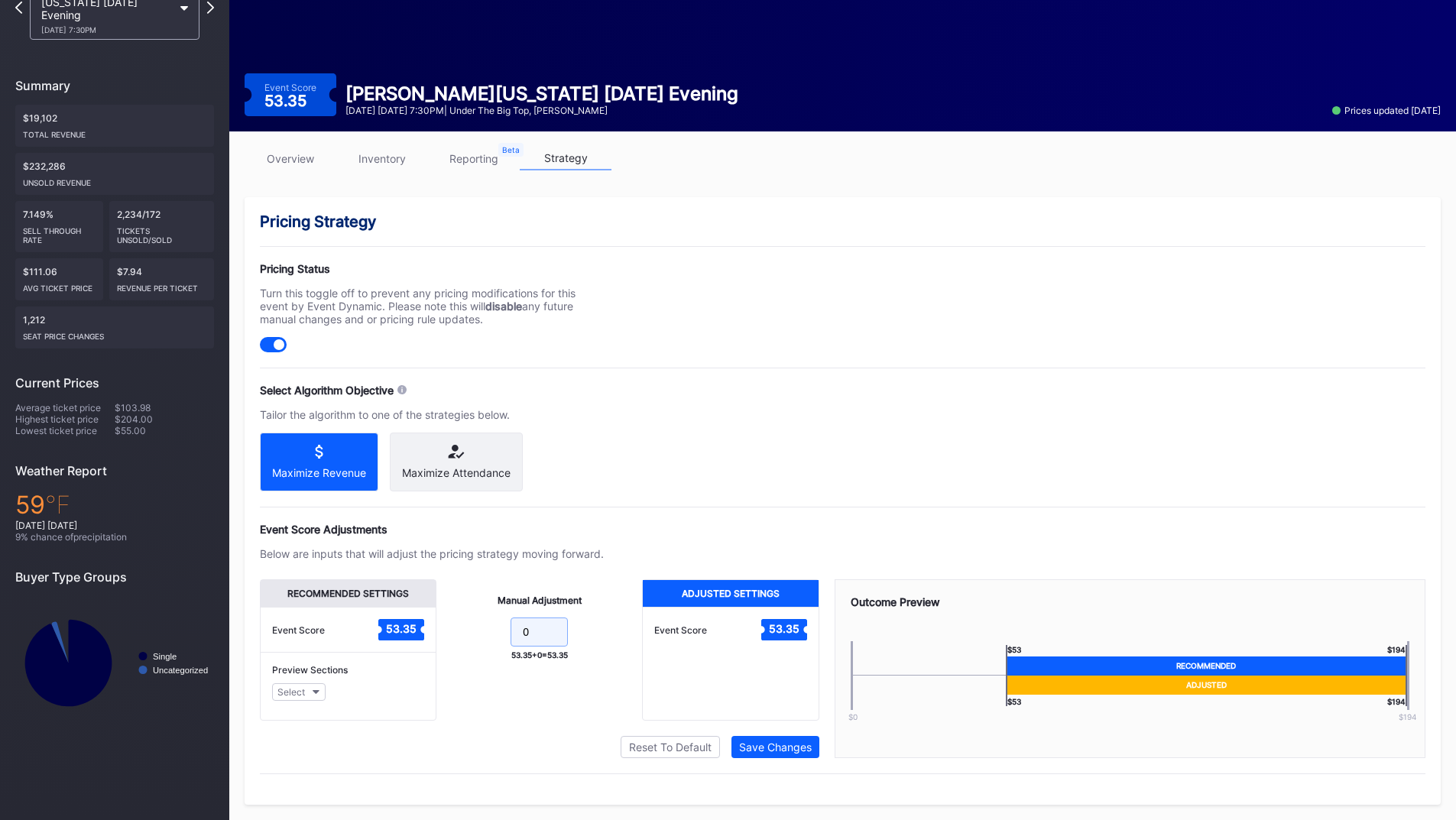
drag, startPoint x: 546, startPoint y: 630, endPoint x: 468, endPoint y: 626, distance: 78.1
click at [468, 626] on form "0" at bounding box center [539, 634] width 175 height 33
type input "10"
click at [785, 748] on div "Save Changes" at bounding box center [775, 747] width 73 height 13
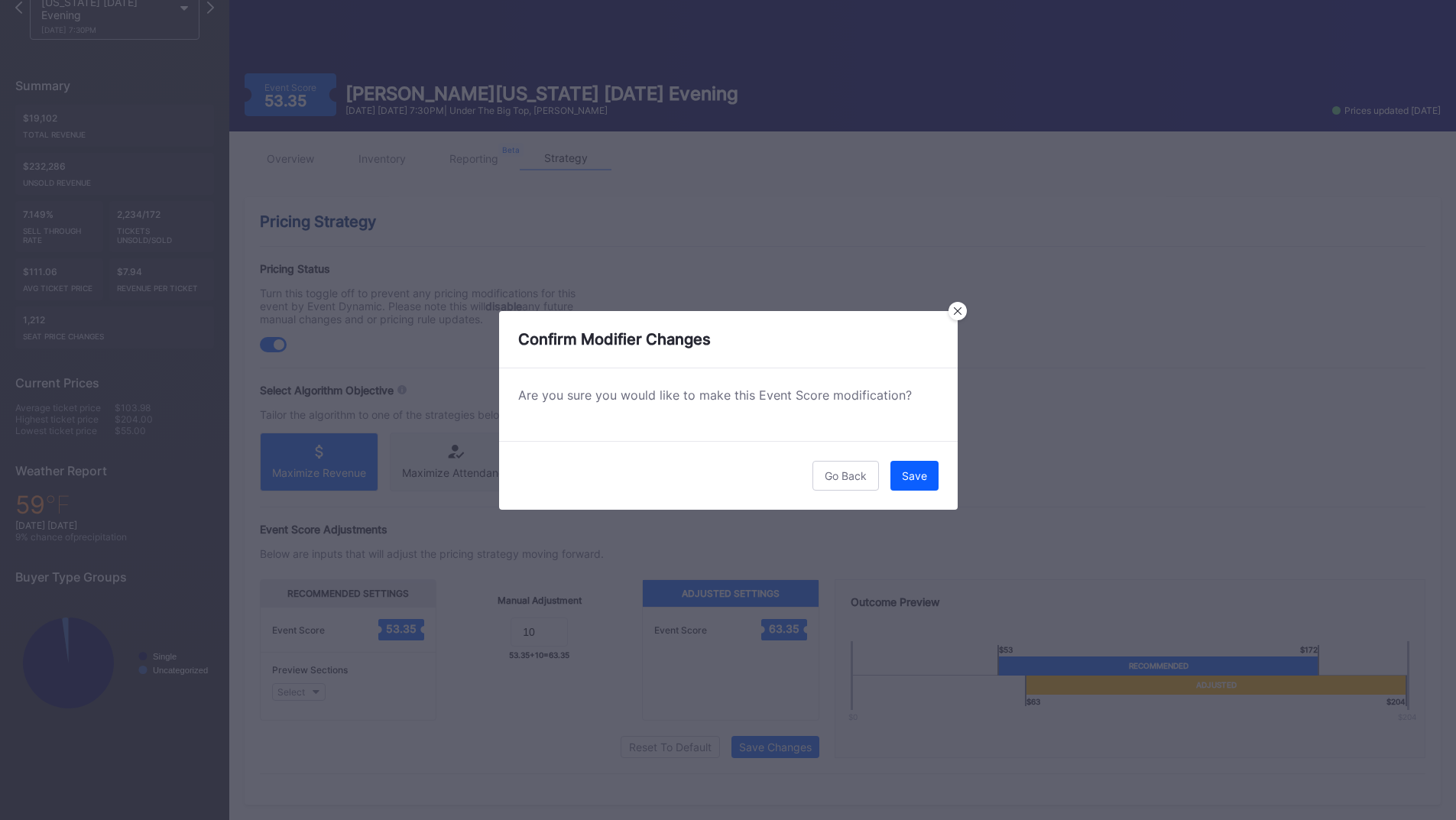
click at [924, 485] on button "Save" at bounding box center [914, 476] width 48 height 30
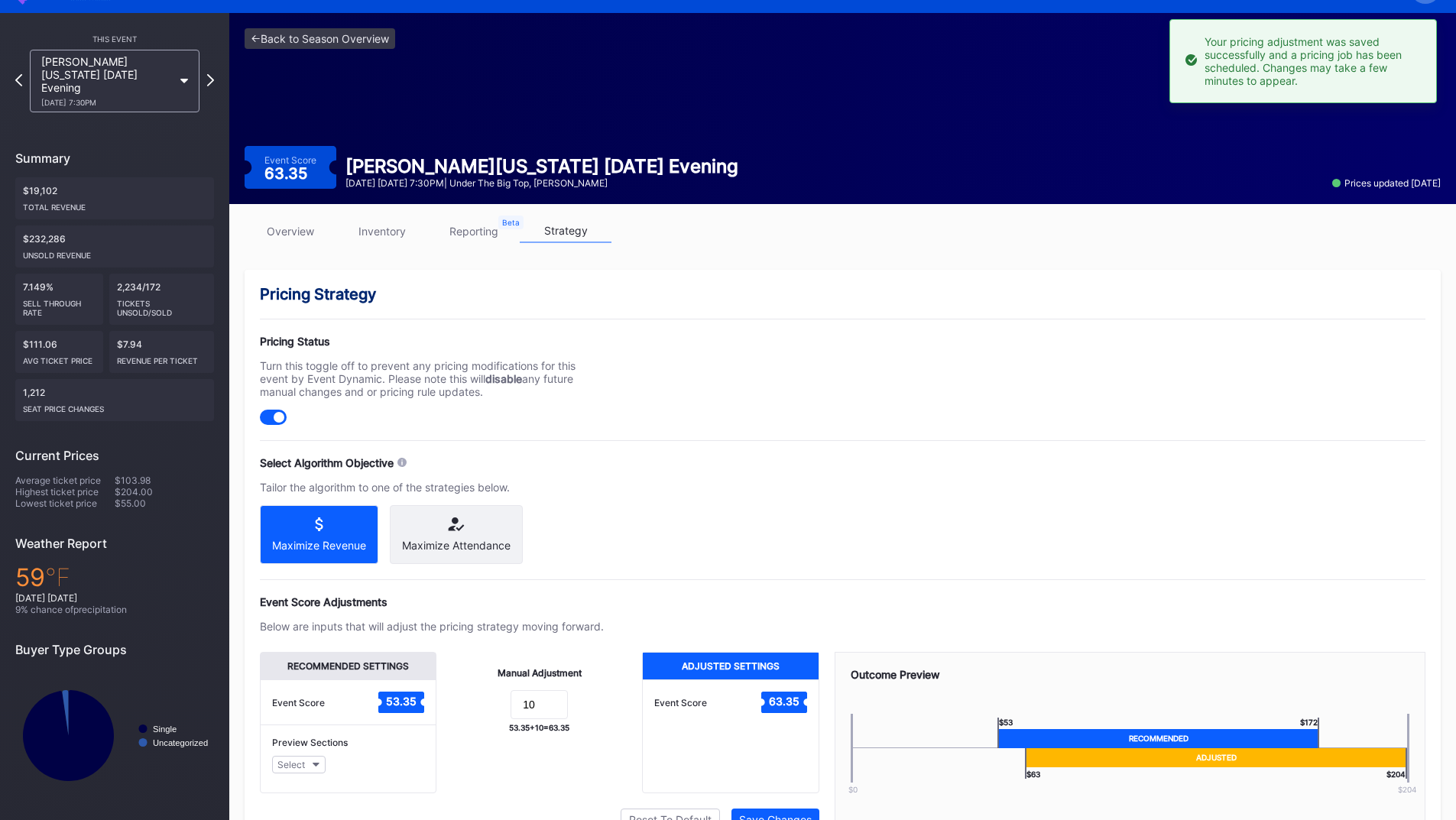
scroll to position [0, 0]
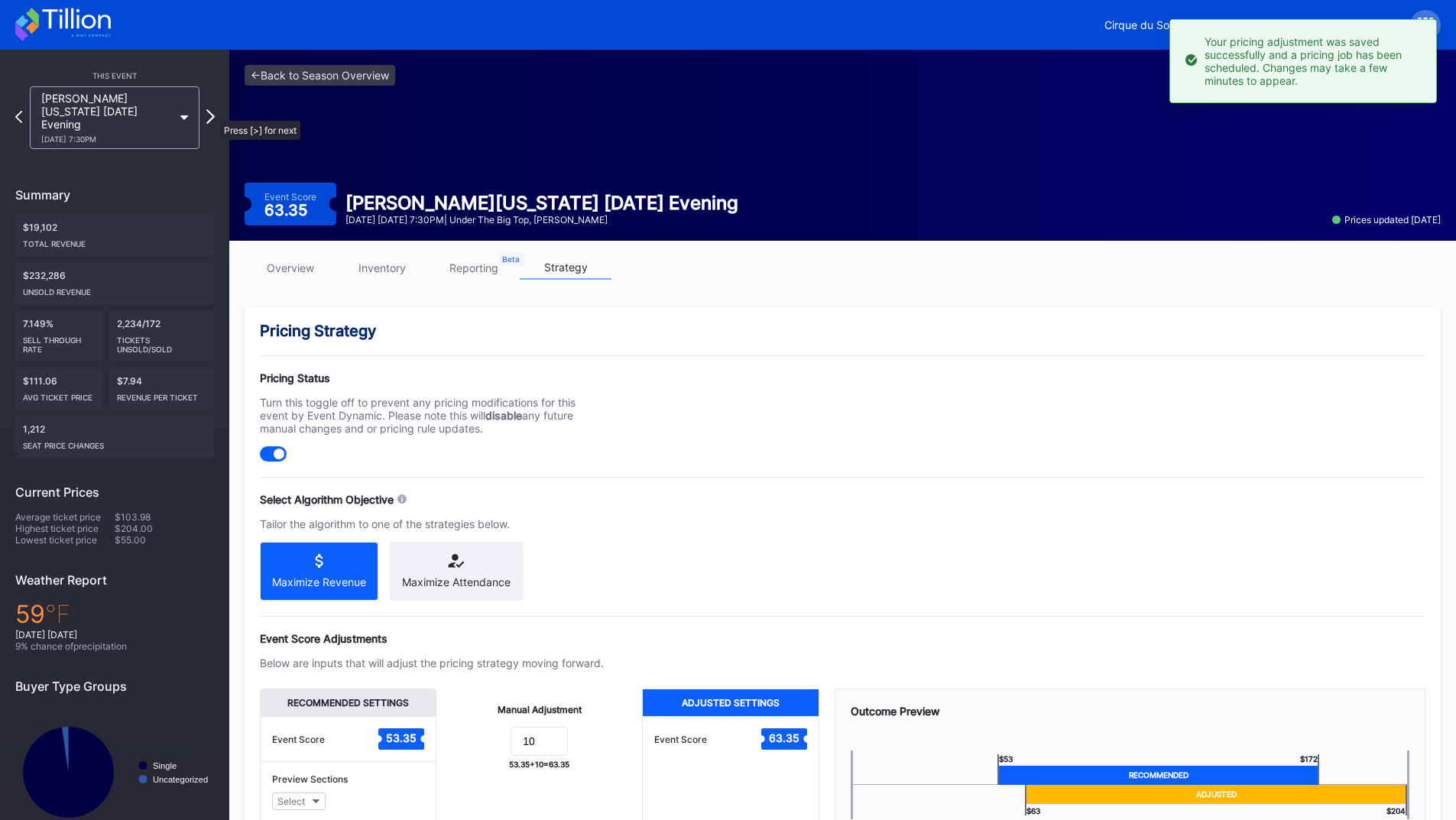
click at [211, 111] on icon at bounding box center [211, 117] width 8 height 15
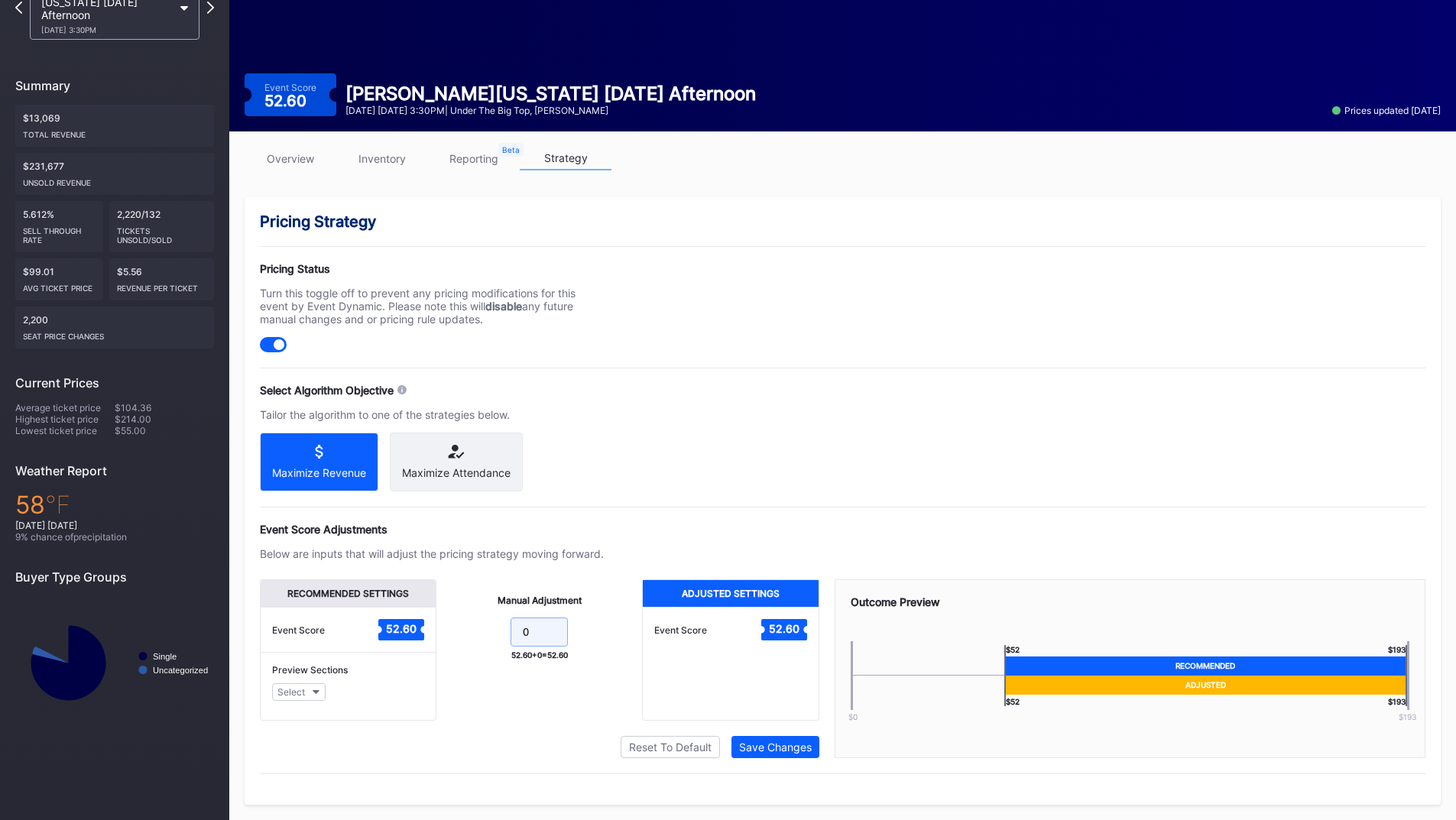
drag, startPoint x: 532, startPoint y: 637, endPoint x: 480, endPoint y: 635, distance: 52.0
click at [496, 638] on form "0" at bounding box center [539, 634] width 175 height 33
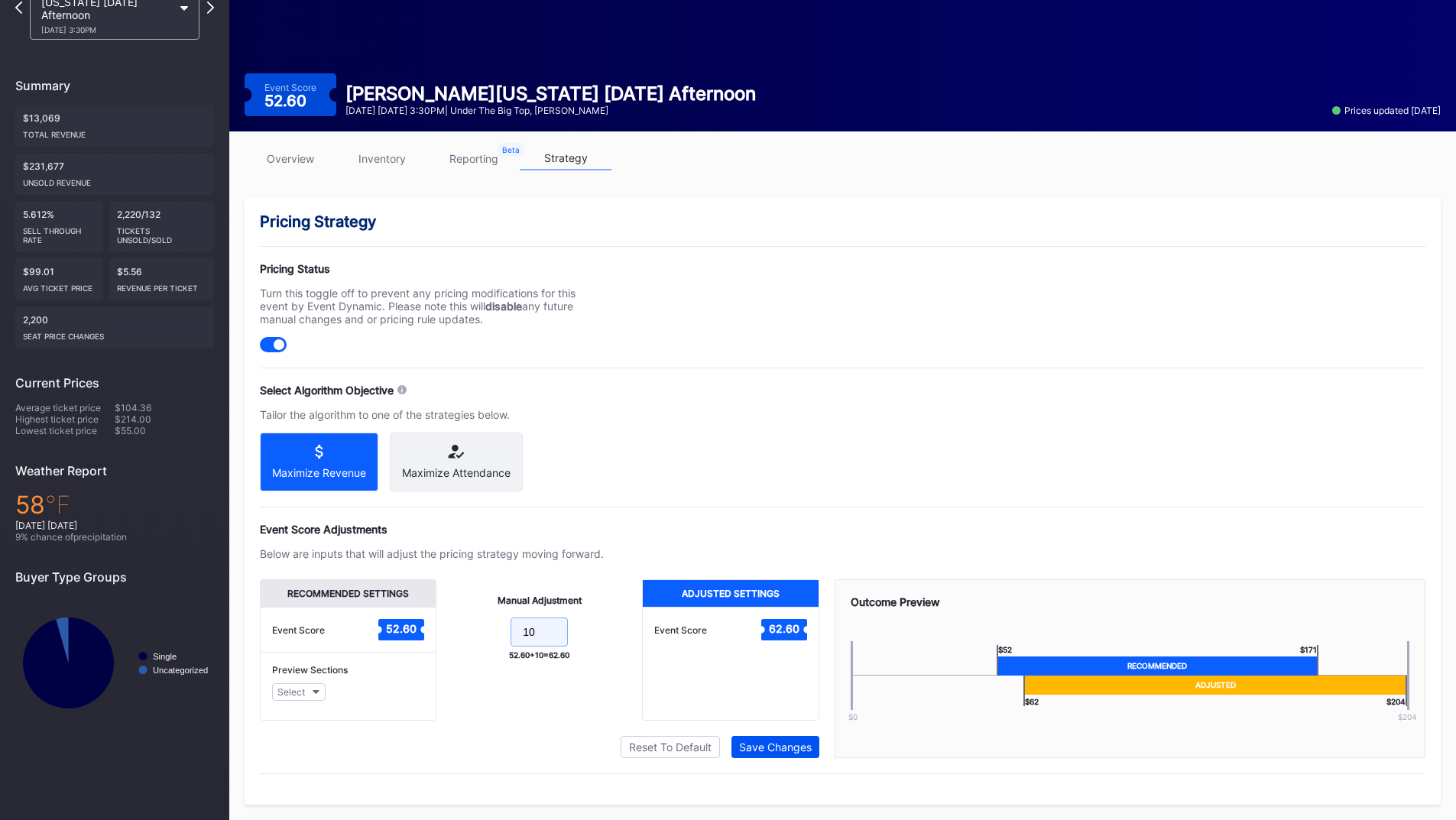
type input "10"
click at [774, 741] on div "Save Changes" at bounding box center [775, 747] width 73 height 13
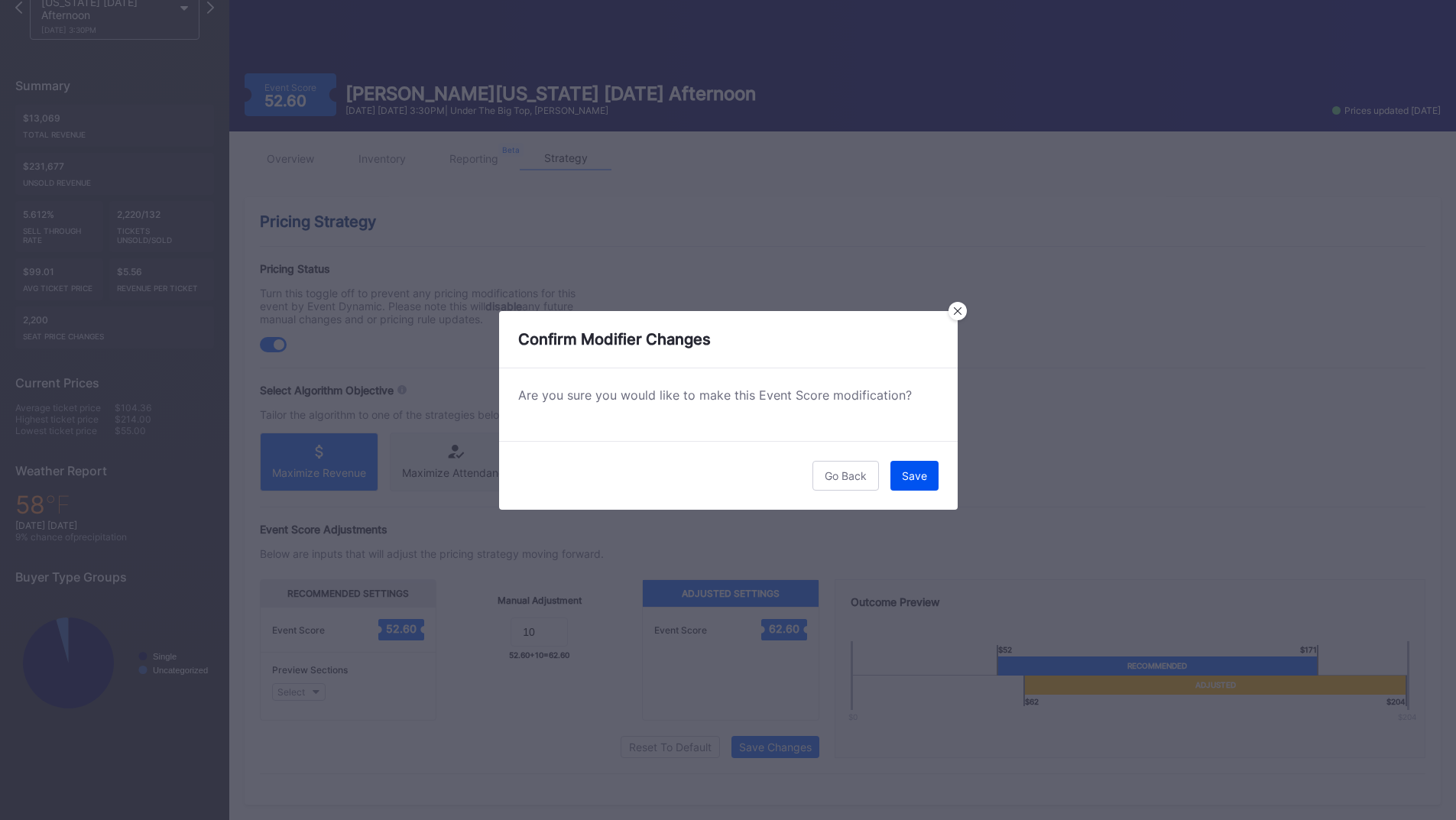
click at [912, 470] on div "Save" at bounding box center [914, 476] width 25 height 13
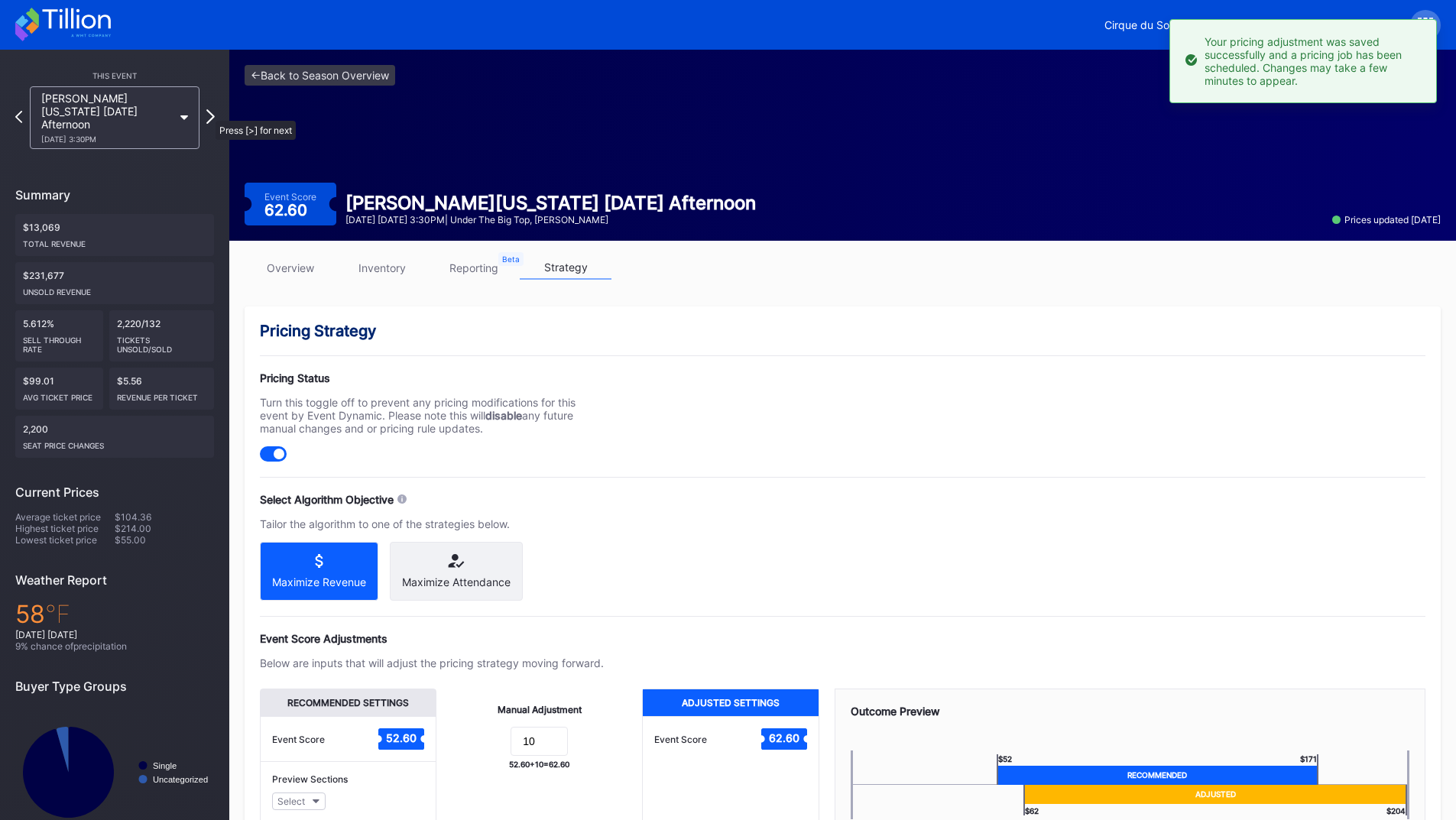
click at [207, 112] on icon at bounding box center [211, 117] width 8 height 15
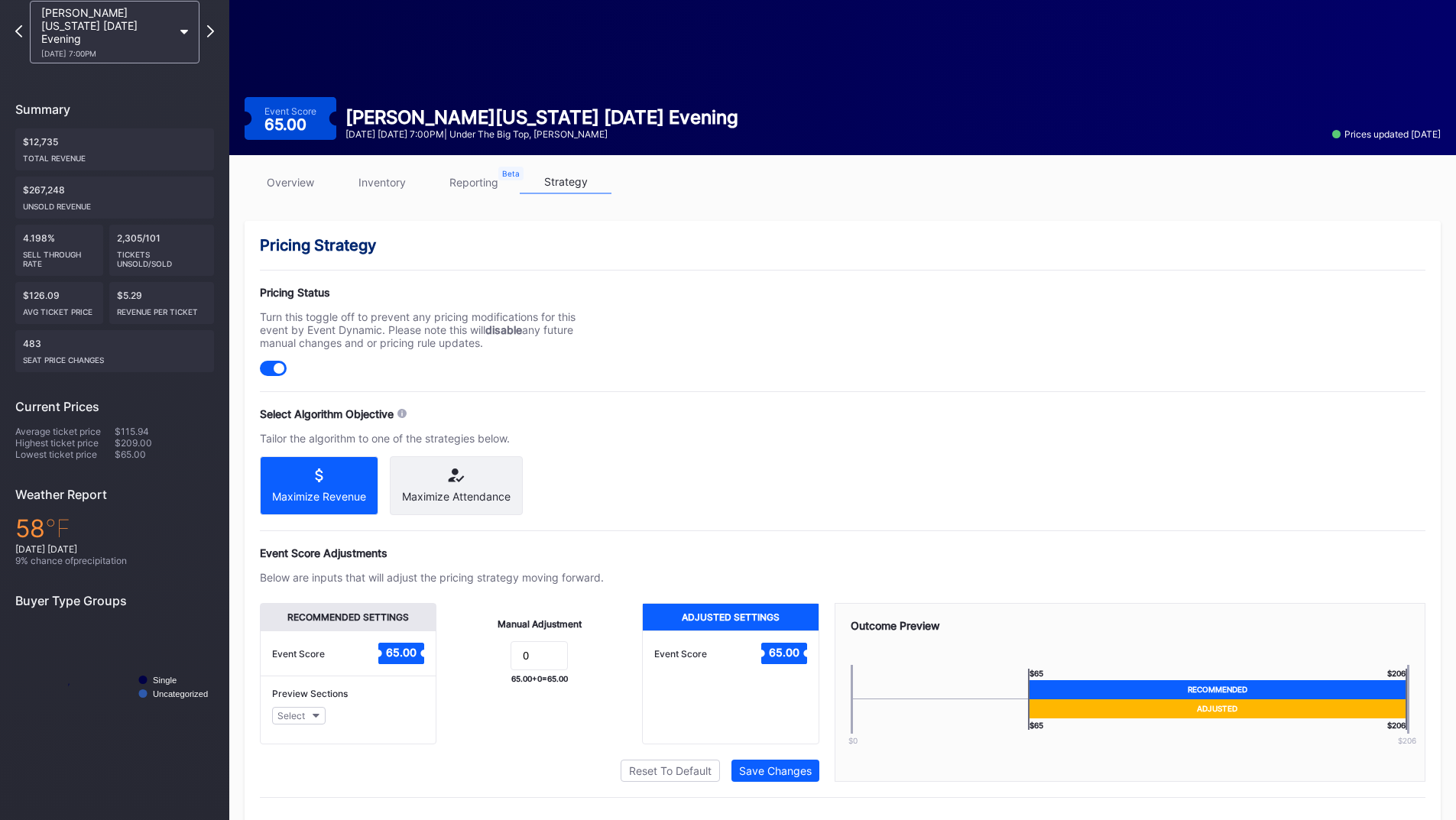
scroll to position [122, 0]
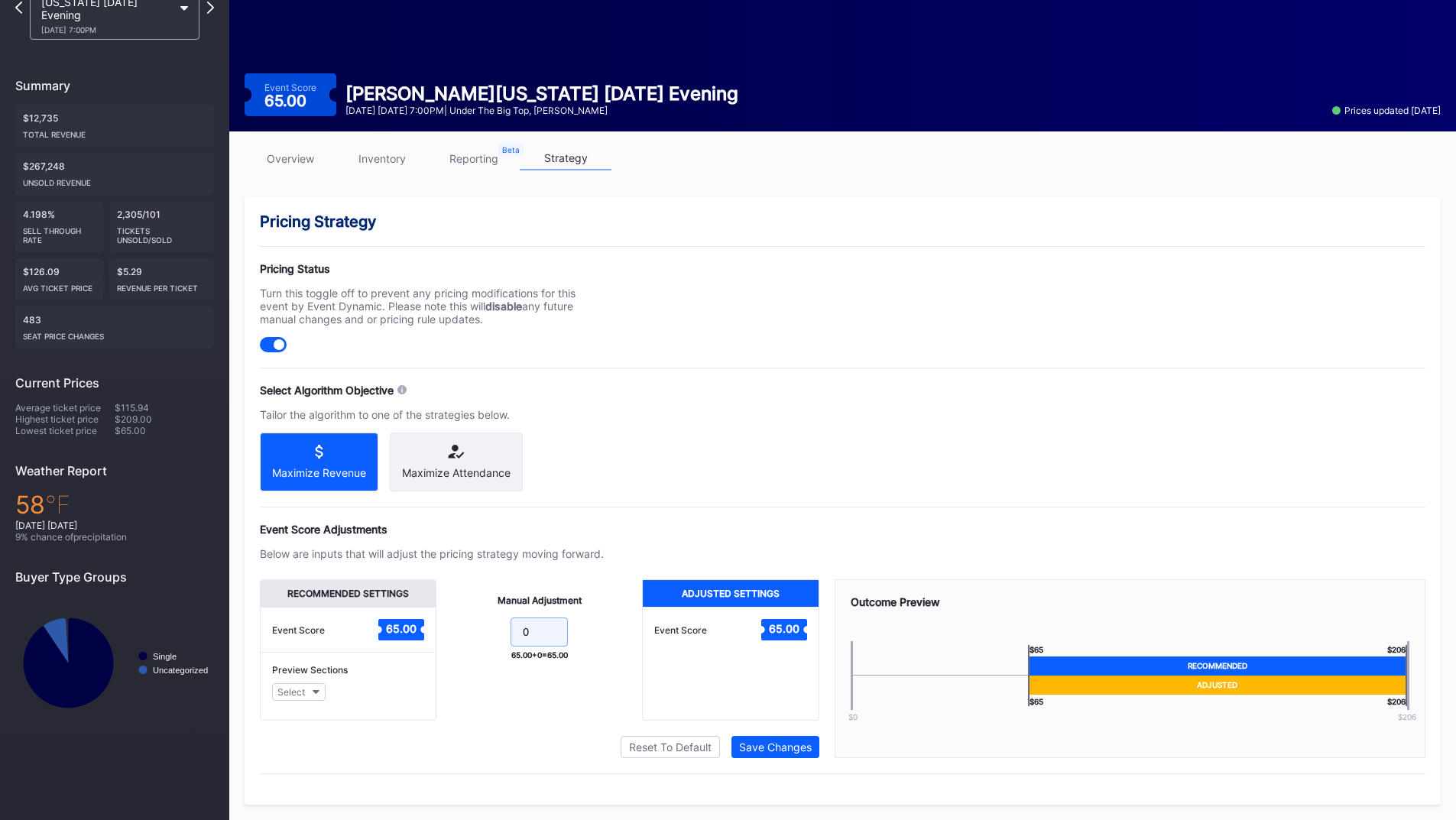
drag, startPoint x: 550, startPoint y: 633, endPoint x: 457, endPoint y: 634, distance: 93.0
click at [455, 634] on form "0" at bounding box center [539, 634] width 175 height 33
type input "10"
click at [762, 747] on div "Save Changes" at bounding box center [775, 747] width 73 height 13
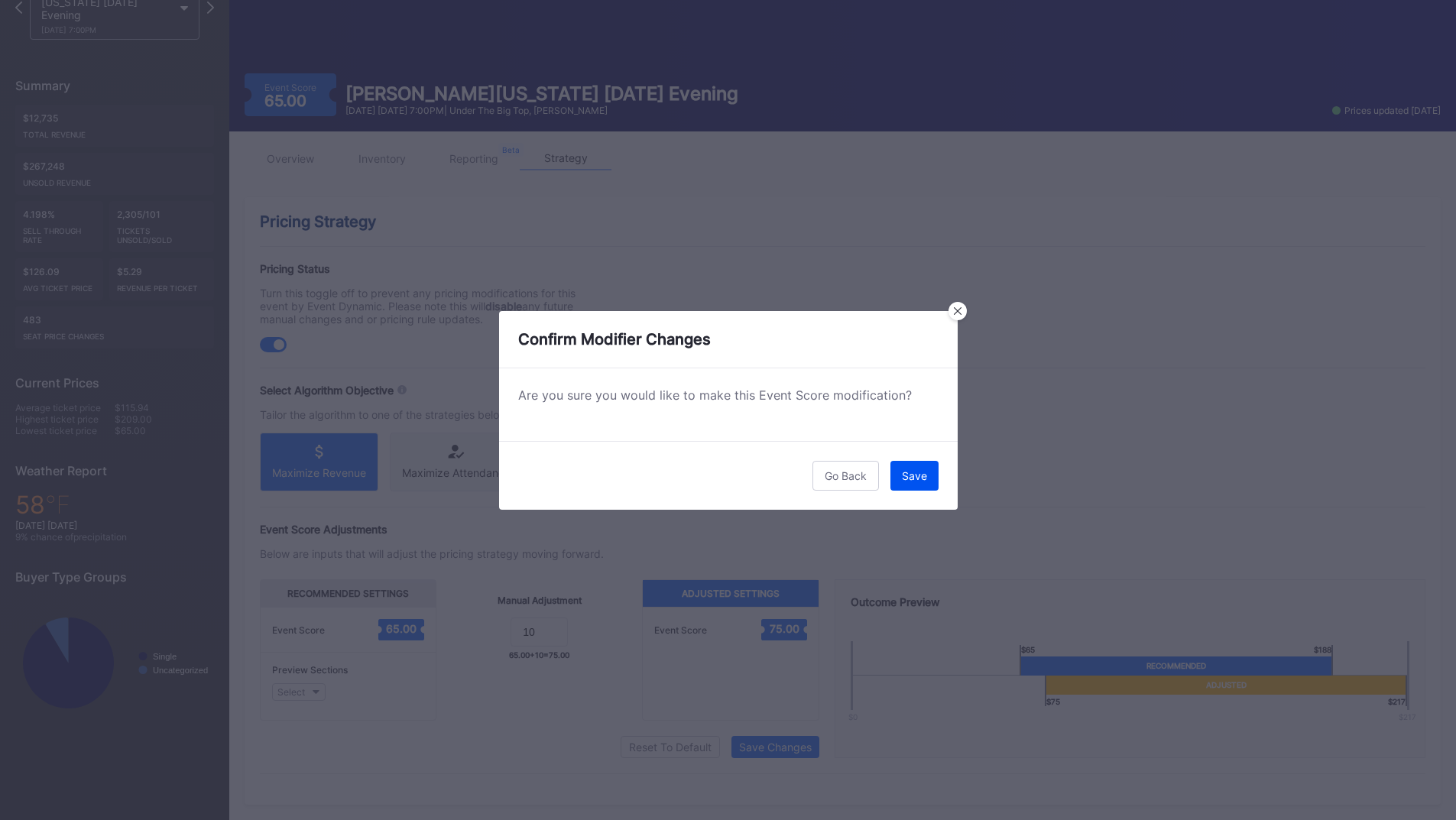
click at [892, 476] on button "Save" at bounding box center [914, 476] width 48 height 30
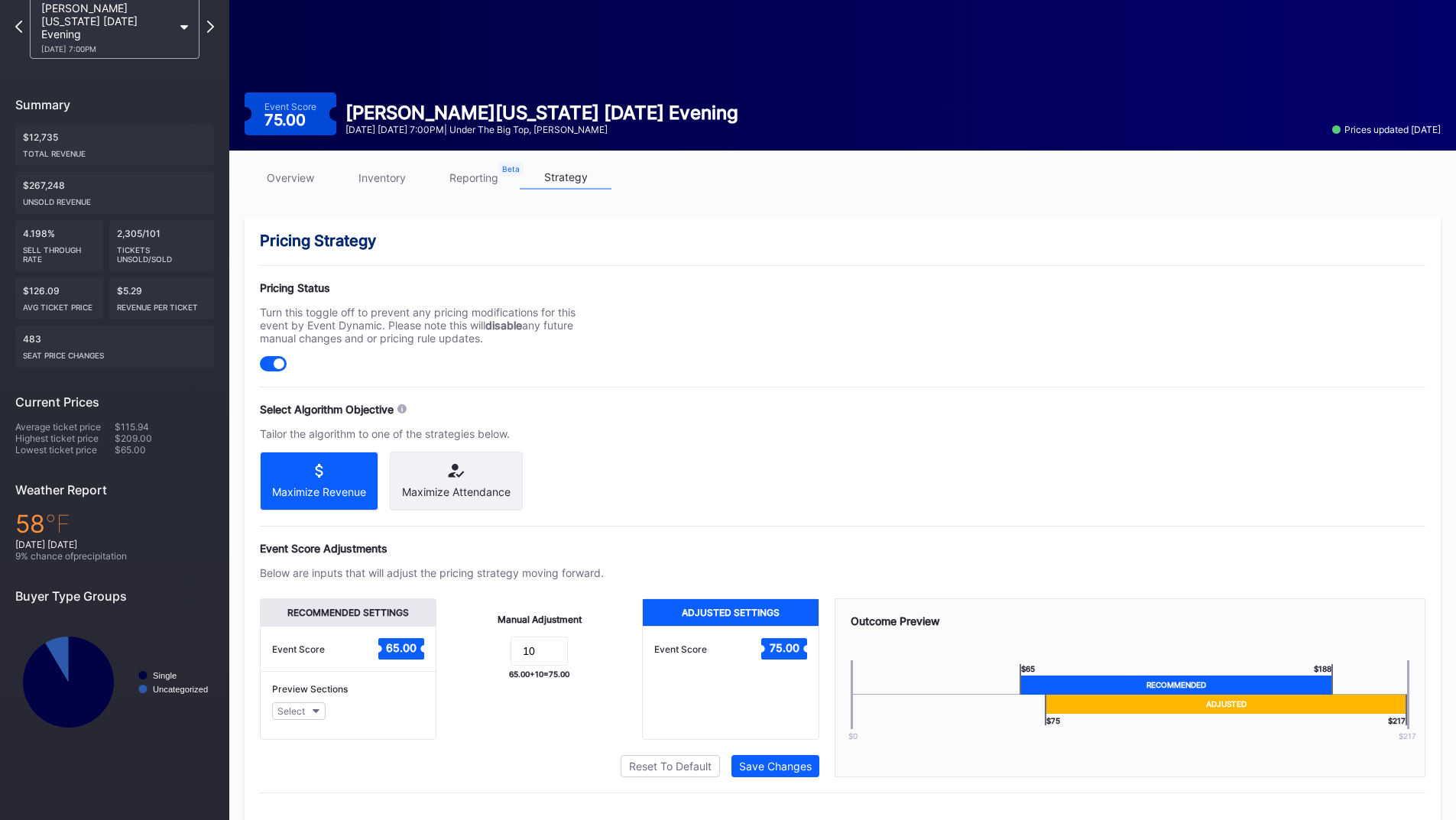
scroll to position [0, 0]
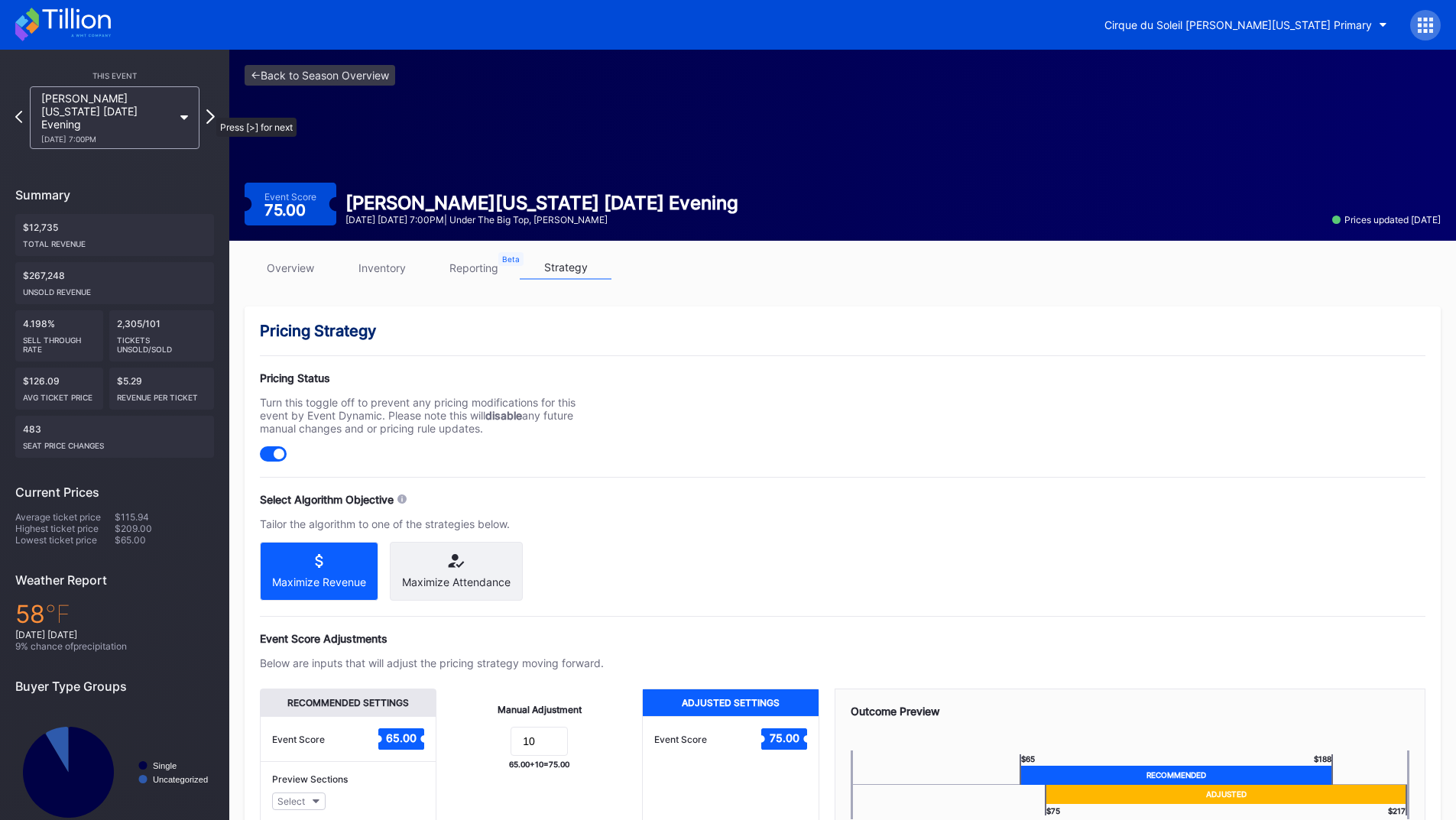
click at [208, 110] on icon at bounding box center [211, 117] width 8 height 15
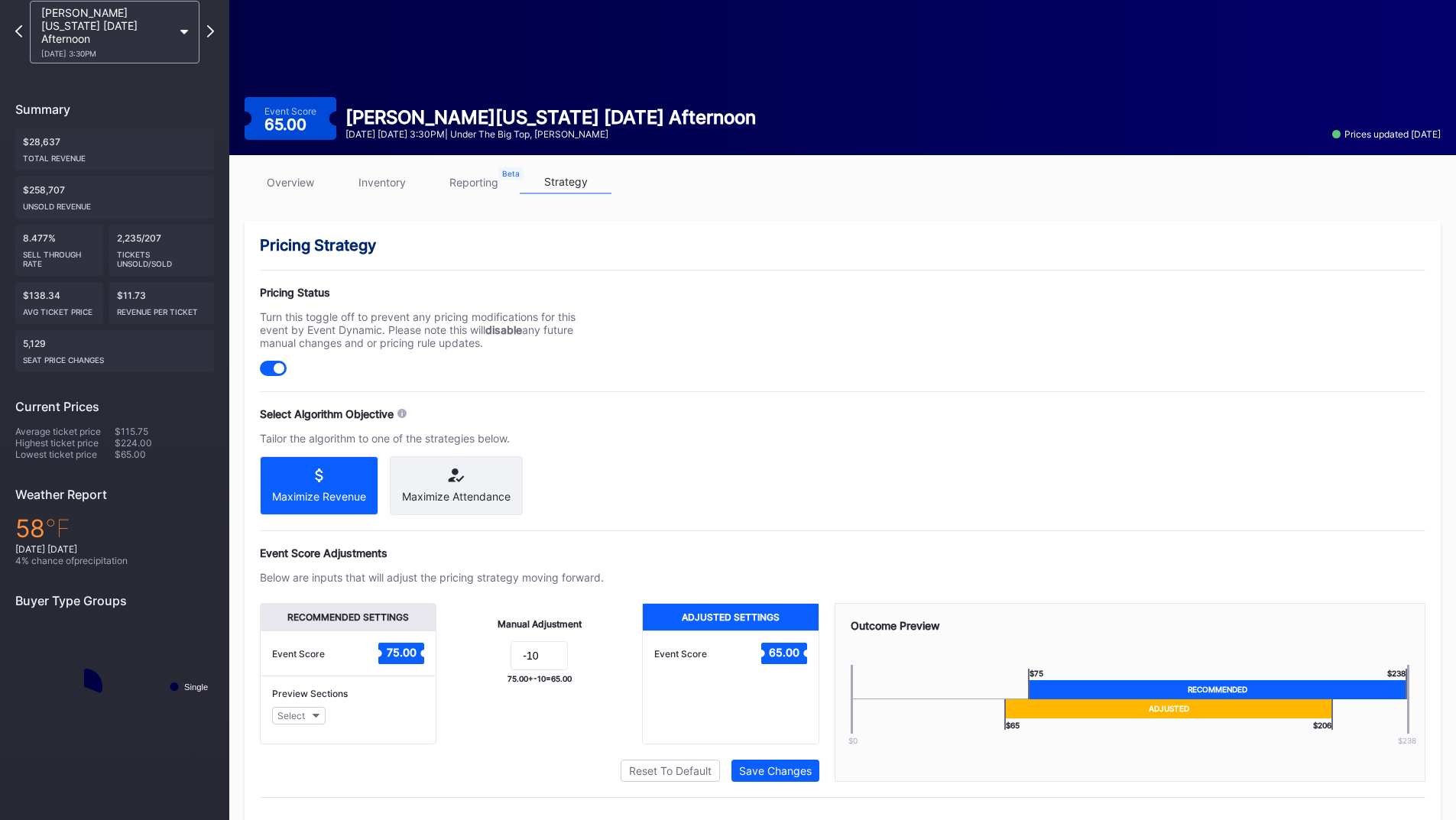
scroll to position [122, 0]
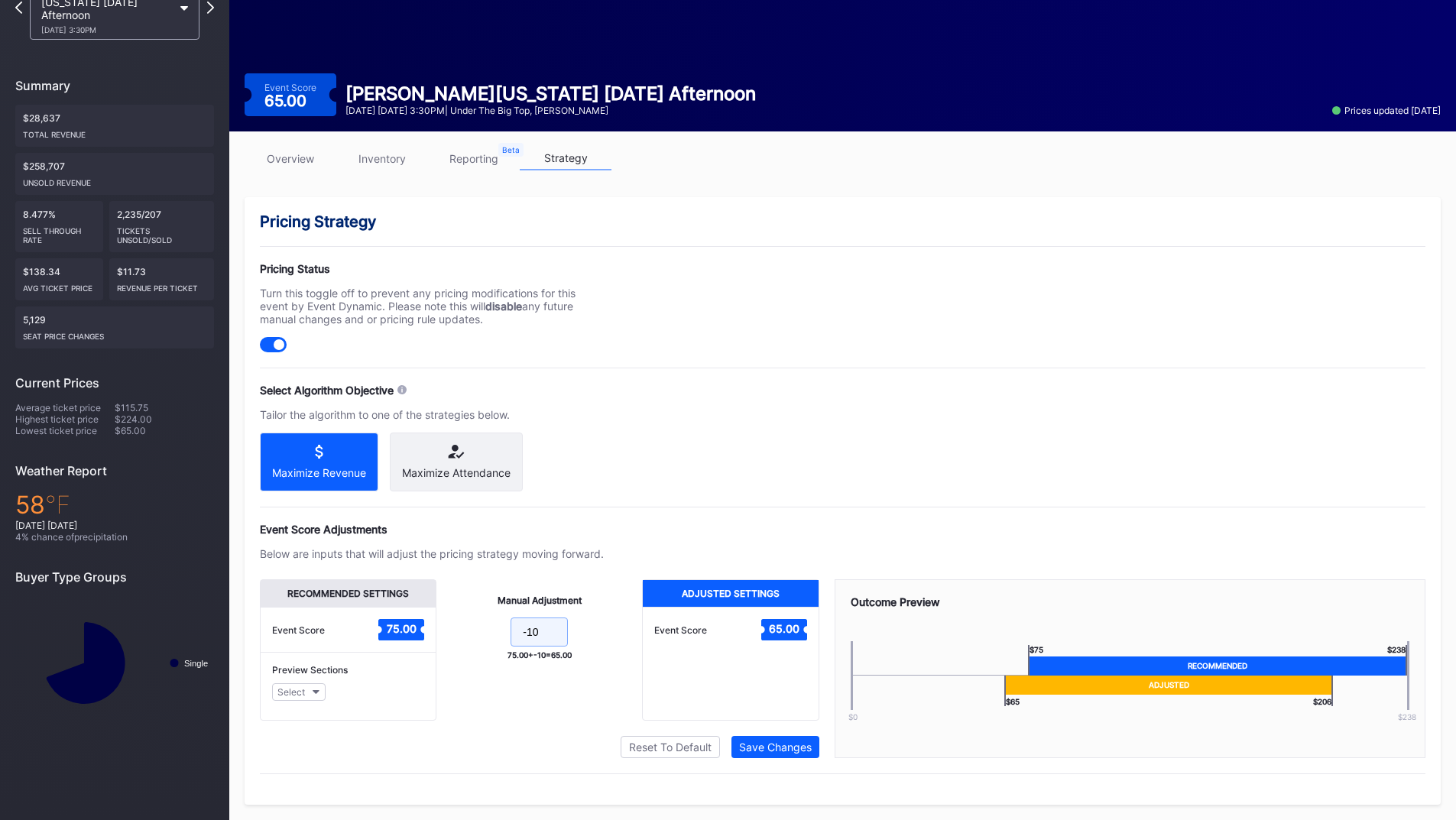
click at [419, 622] on div "Recommended Settings Event Score 75.00 Preview Sections Select Manual Adjustmen…" at bounding box center [540, 650] width 559 height 141
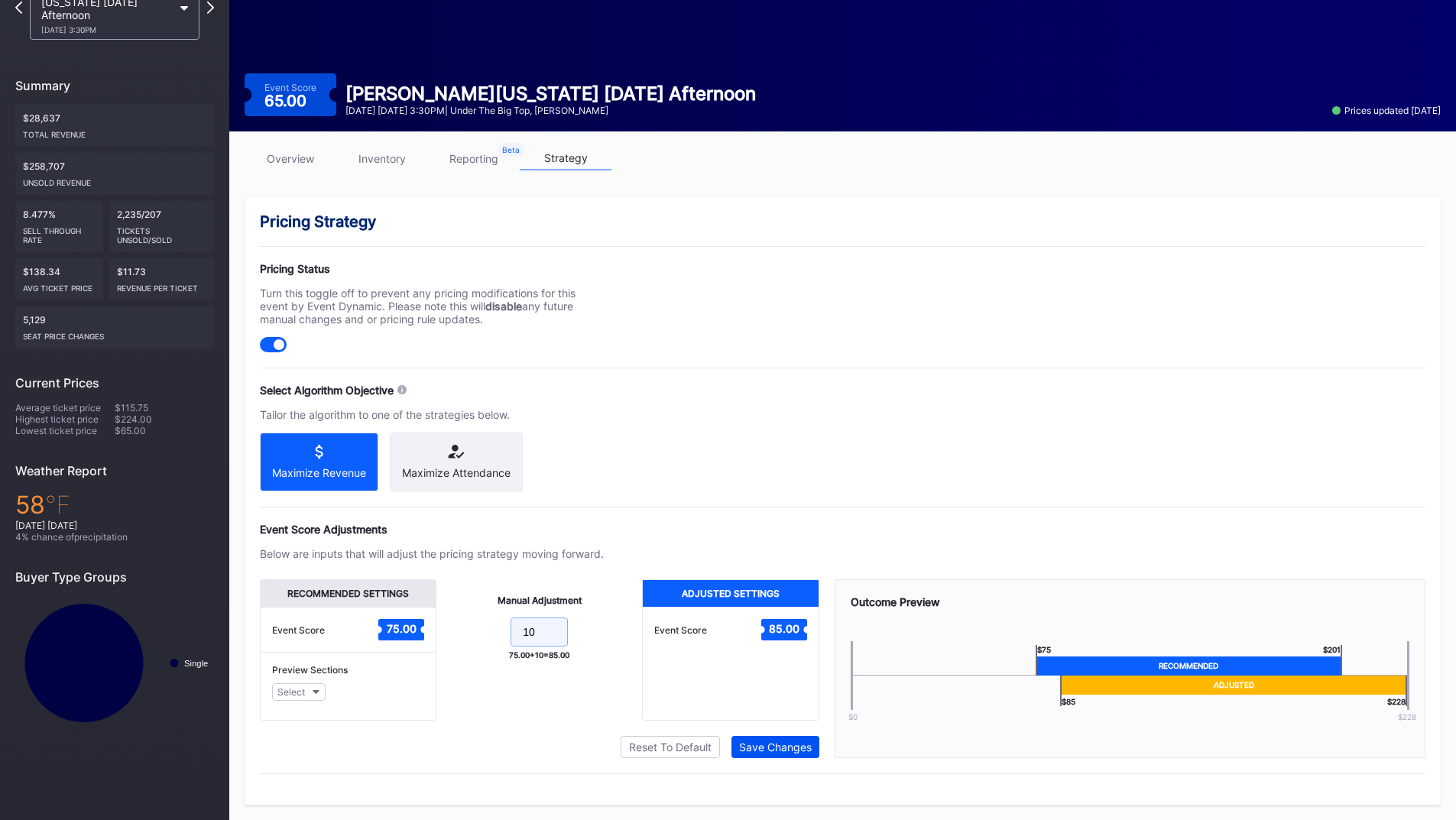
type input "10"
click at [812, 743] on button "Save Changes" at bounding box center [775, 746] width 88 height 22
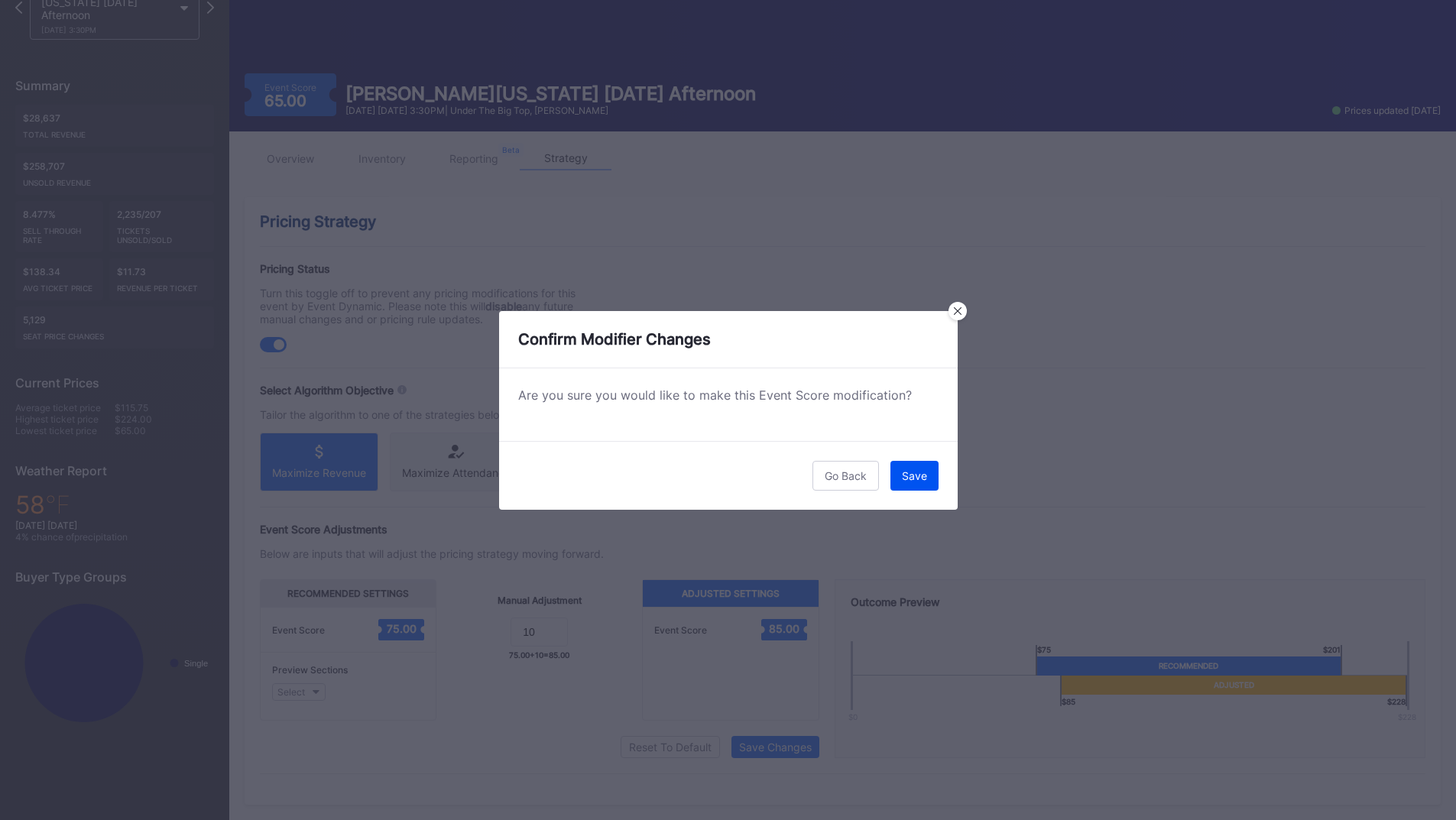
click at [928, 479] on button "Save" at bounding box center [914, 476] width 48 height 30
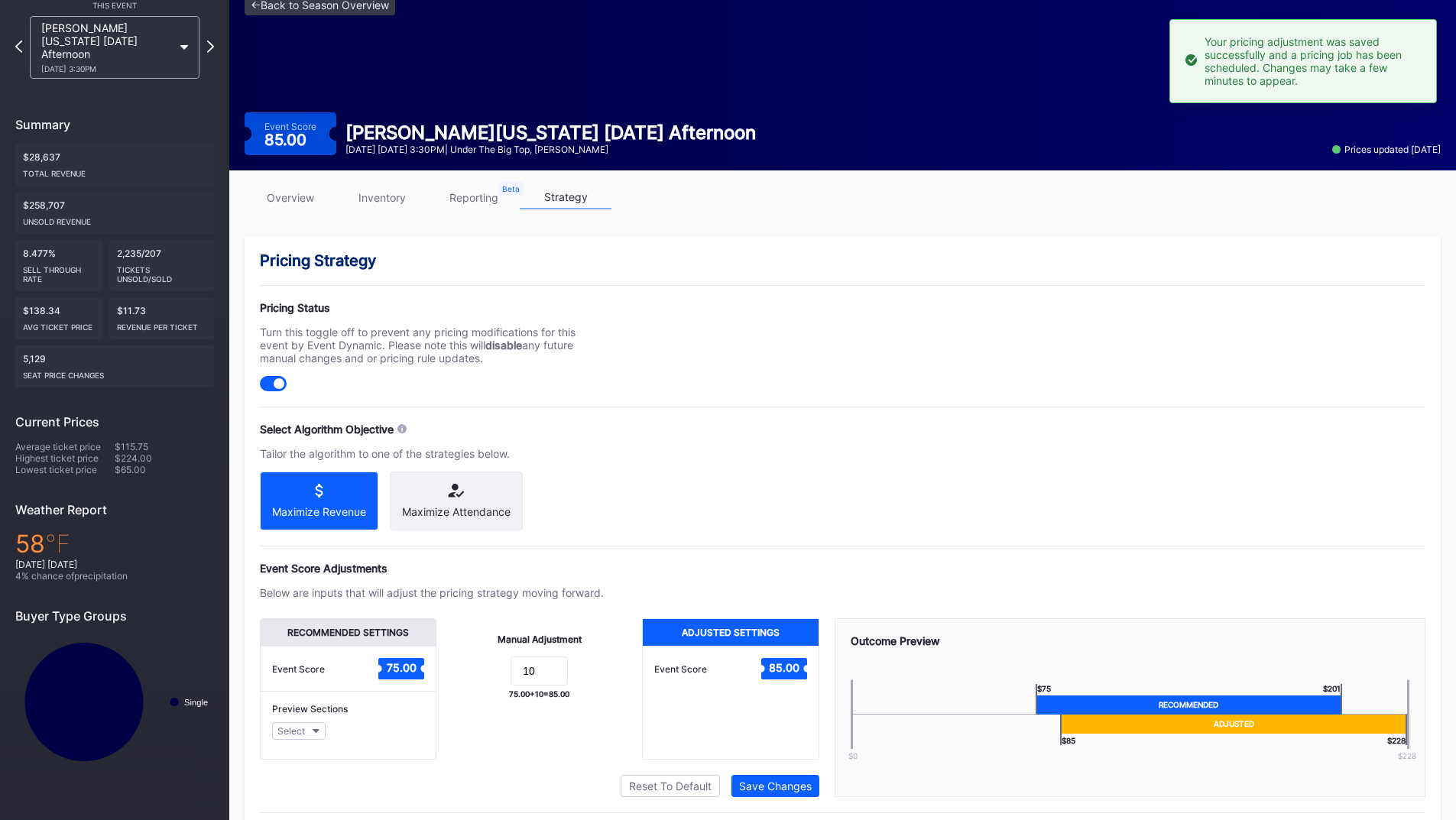
scroll to position [0, 0]
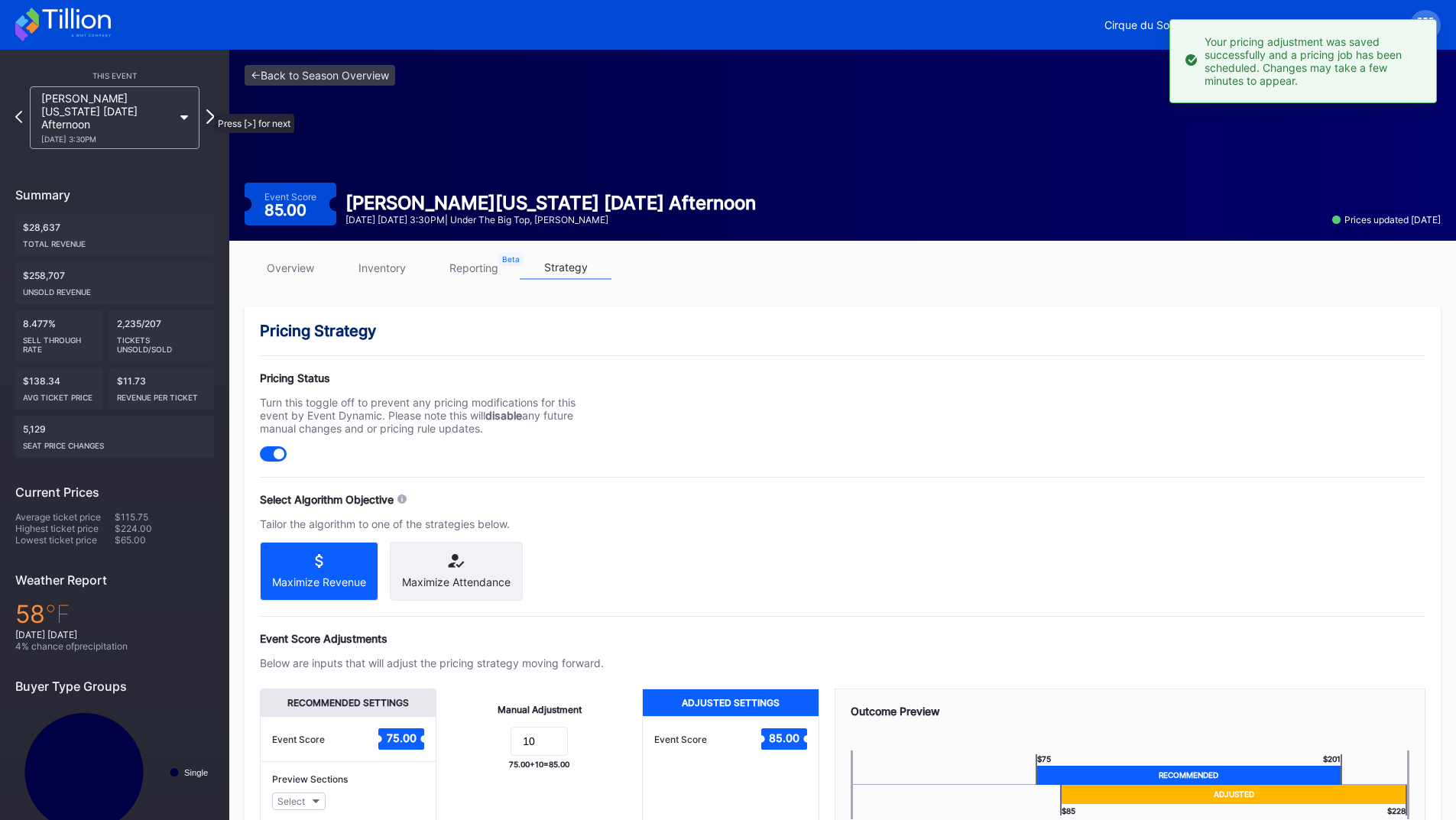
click at [207, 109] on icon at bounding box center [211, 117] width 8 height 15
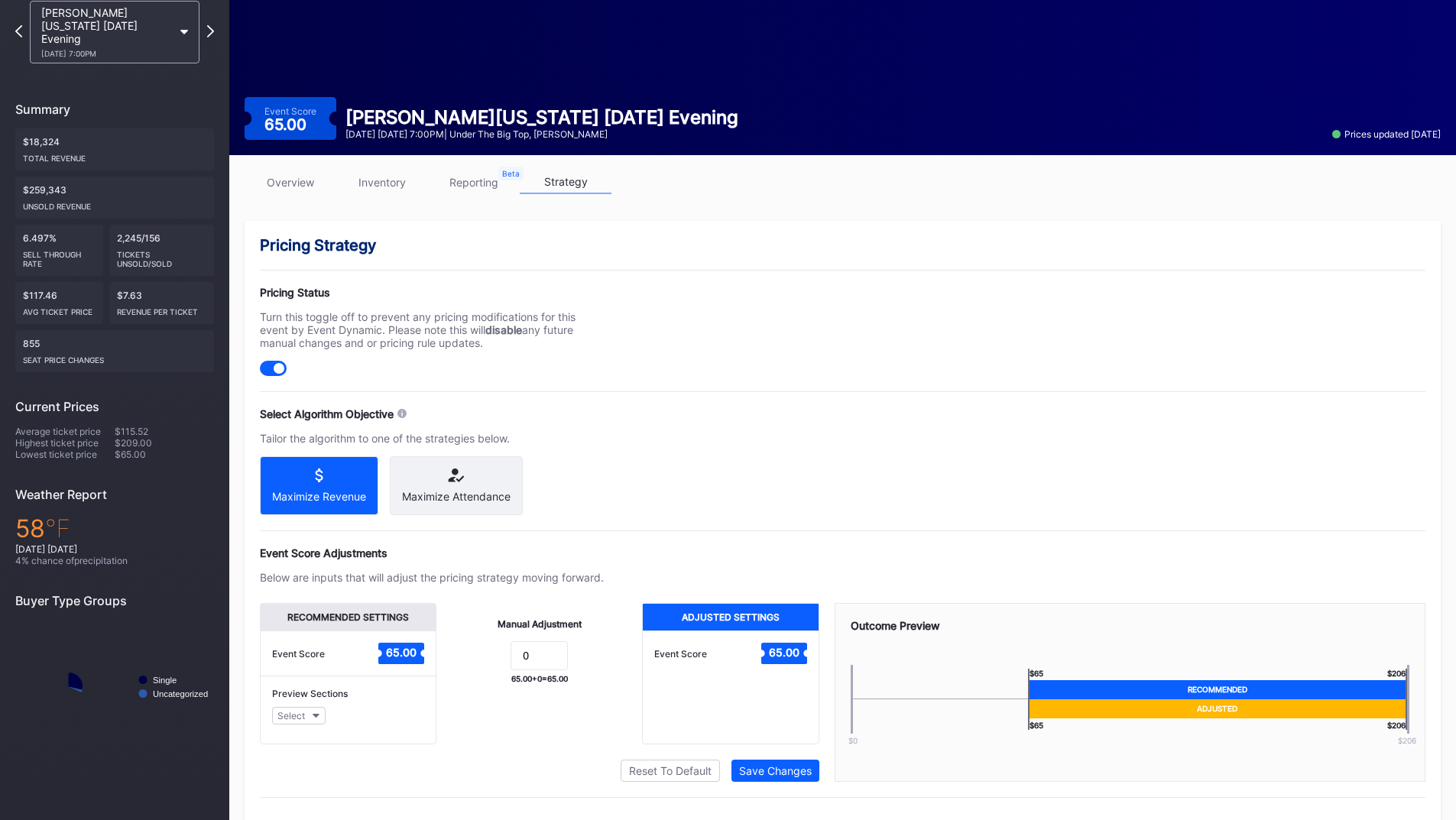
scroll to position [122, 0]
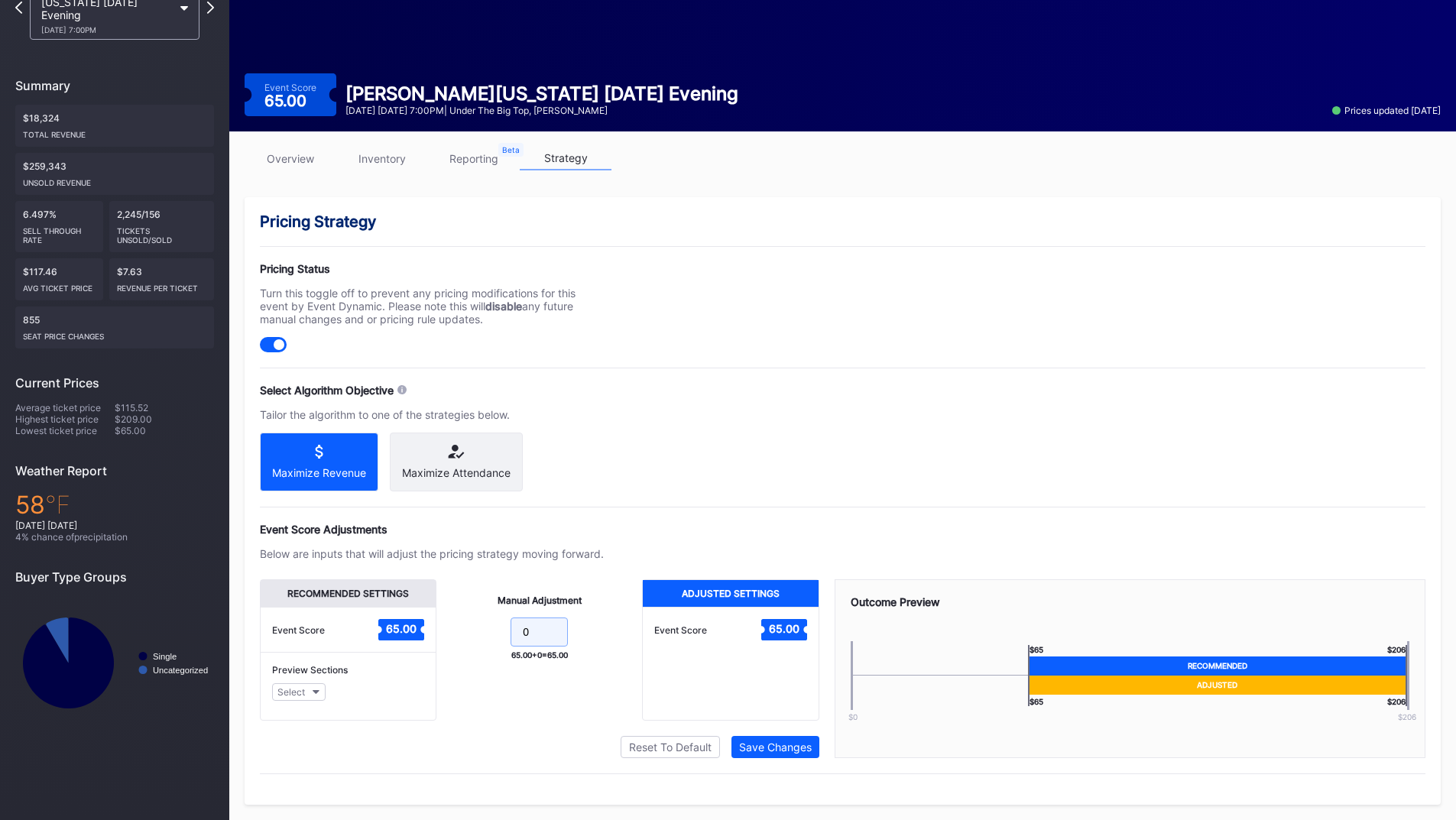
drag, startPoint x: 485, startPoint y: 635, endPoint x: 452, endPoint y: 637, distance: 33.1
click at [464, 636] on form "0" at bounding box center [539, 634] width 175 height 33
type input "10"
click at [739, 749] on div "Save Changes" at bounding box center [775, 747] width 73 height 13
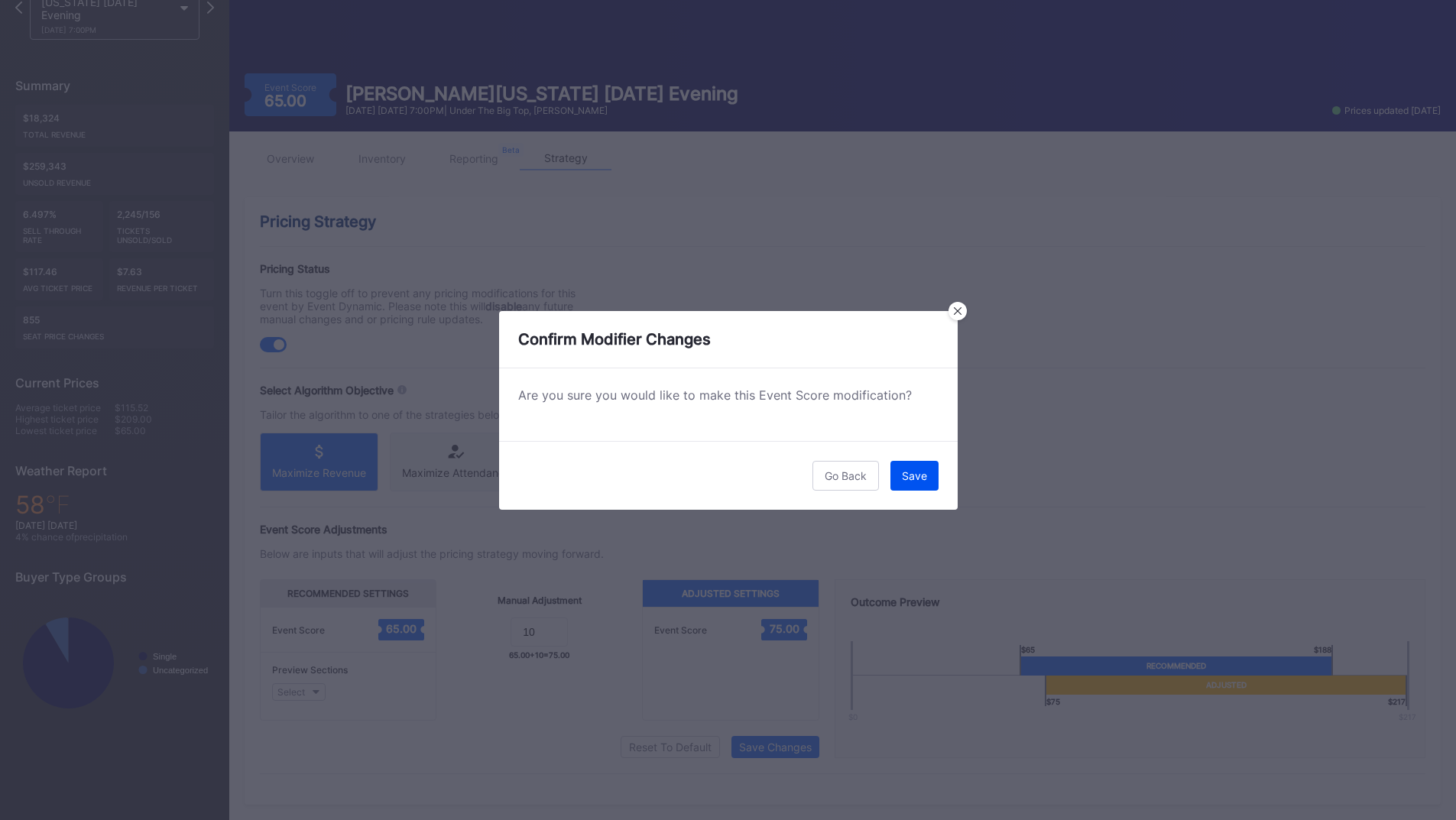
click at [911, 475] on div "Save" at bounding box center [914, 476] width 25 height 13
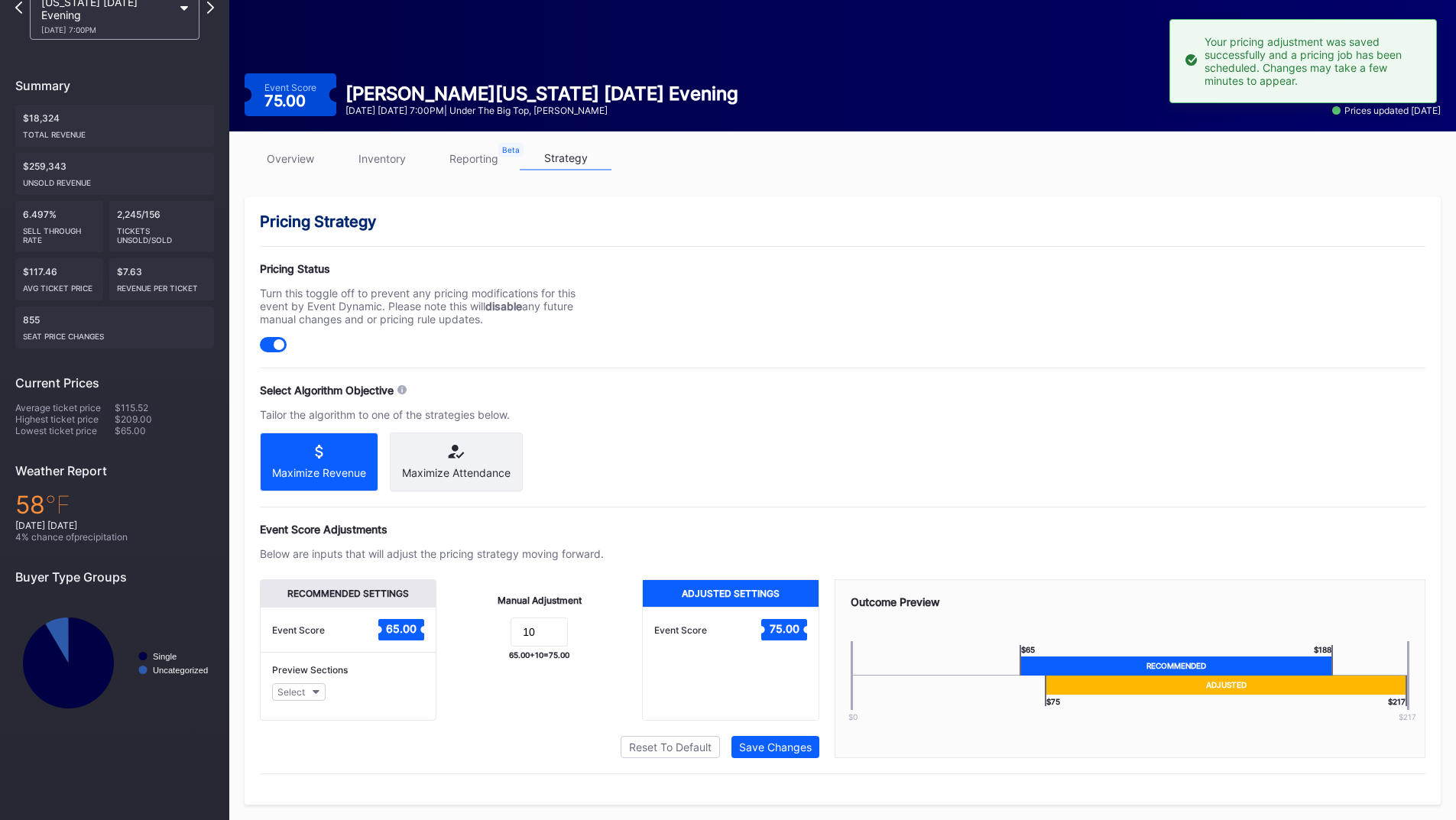
scroll to position [0, 0]
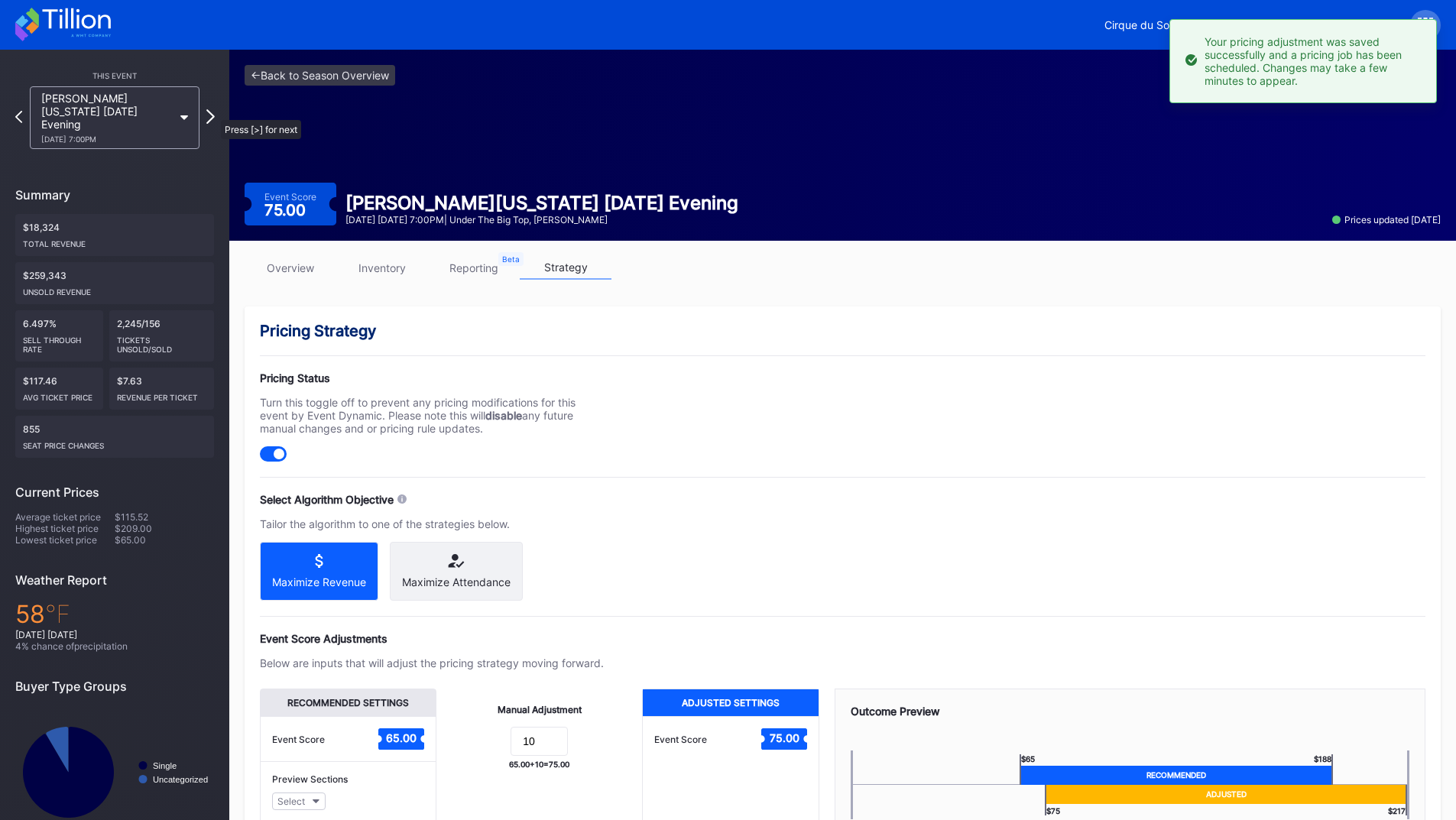
click at [213, 112] on icon at bounding box center [211, 117] width 8 height 15
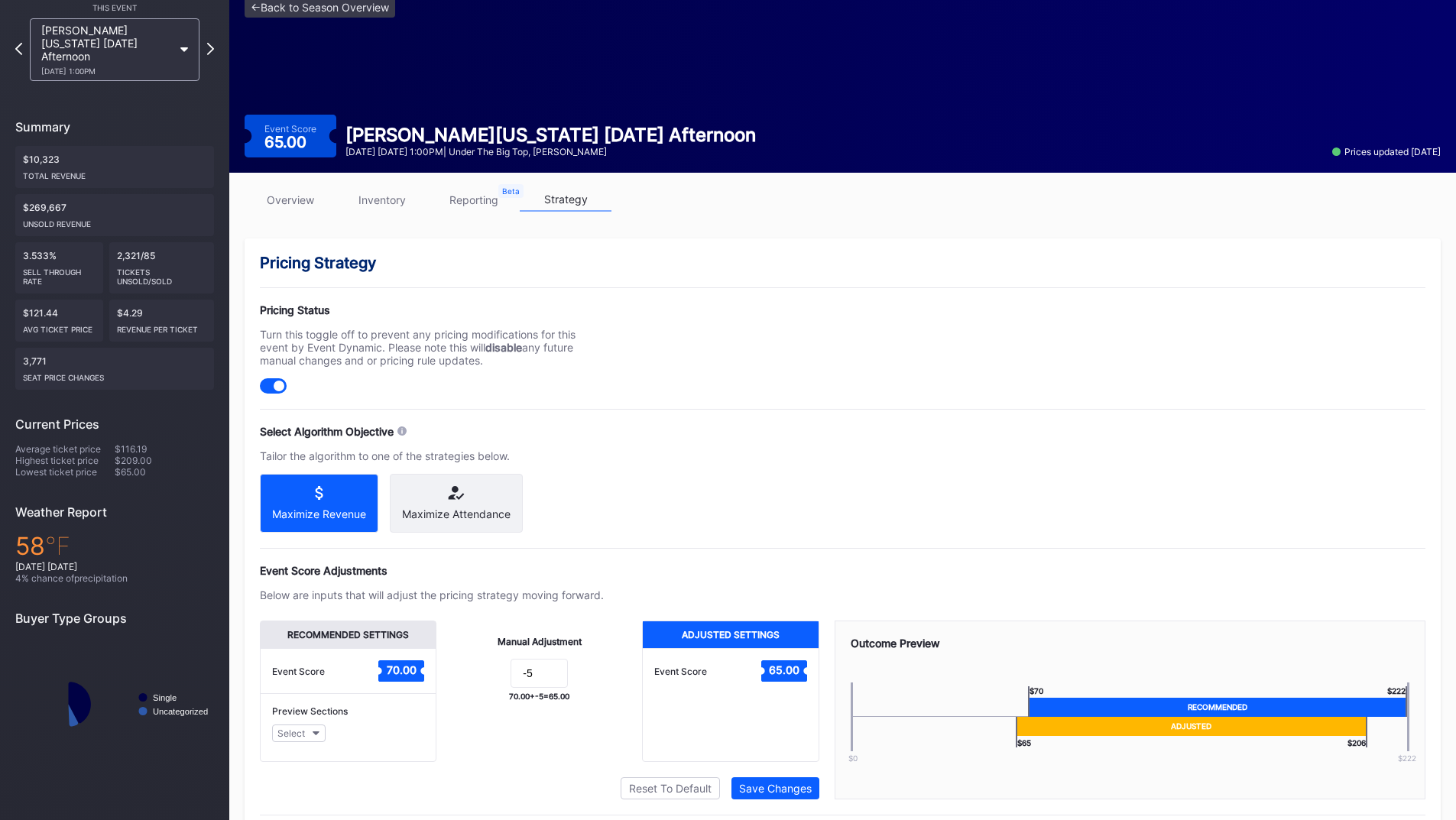
scroll to position [122, 0]
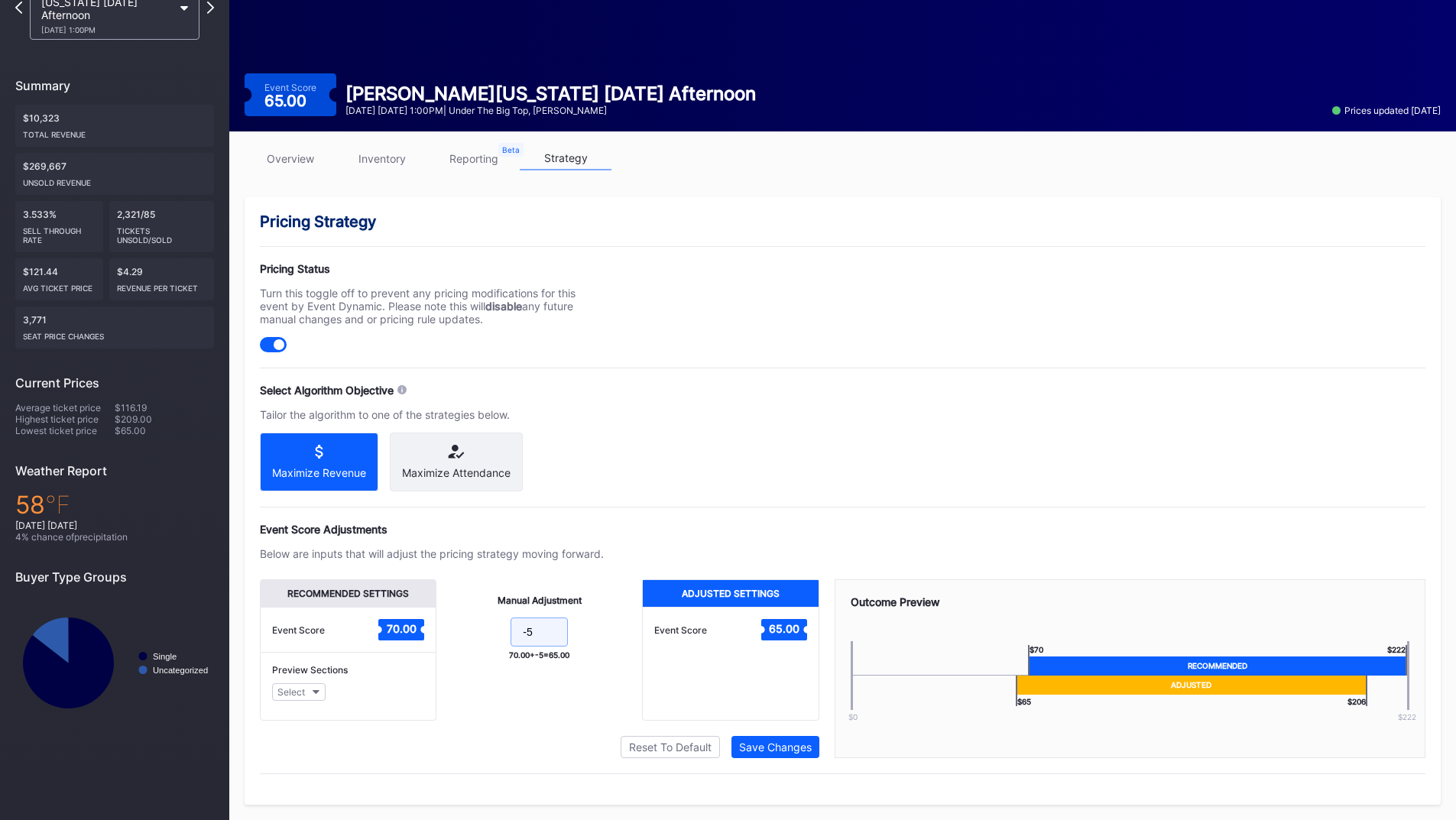
drag, startPoint x: 535, startPoint y: 638, endPoint x: 497, endPoint y: 638, distance: 38.0
click at [459, 630] on form "-5" at bounding box center [539, 634] width 175 height 33
type input "10"
click at [779, 754] on button "Save Changes" at bounding box center [775, 746] width 88 height 22
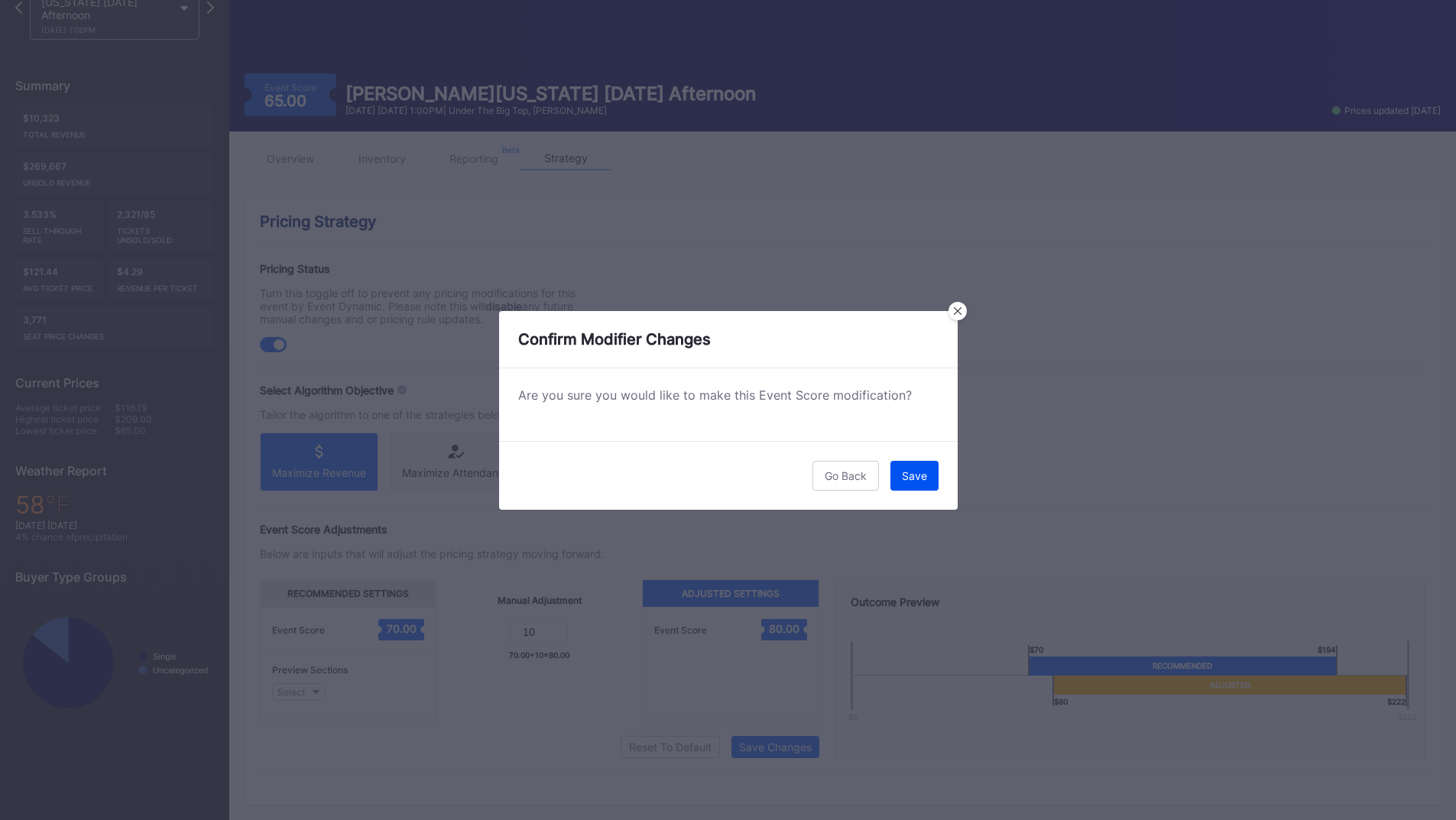
click at [912, 472] on div "Save" at bounding box center [914, 476] width 25 height 13
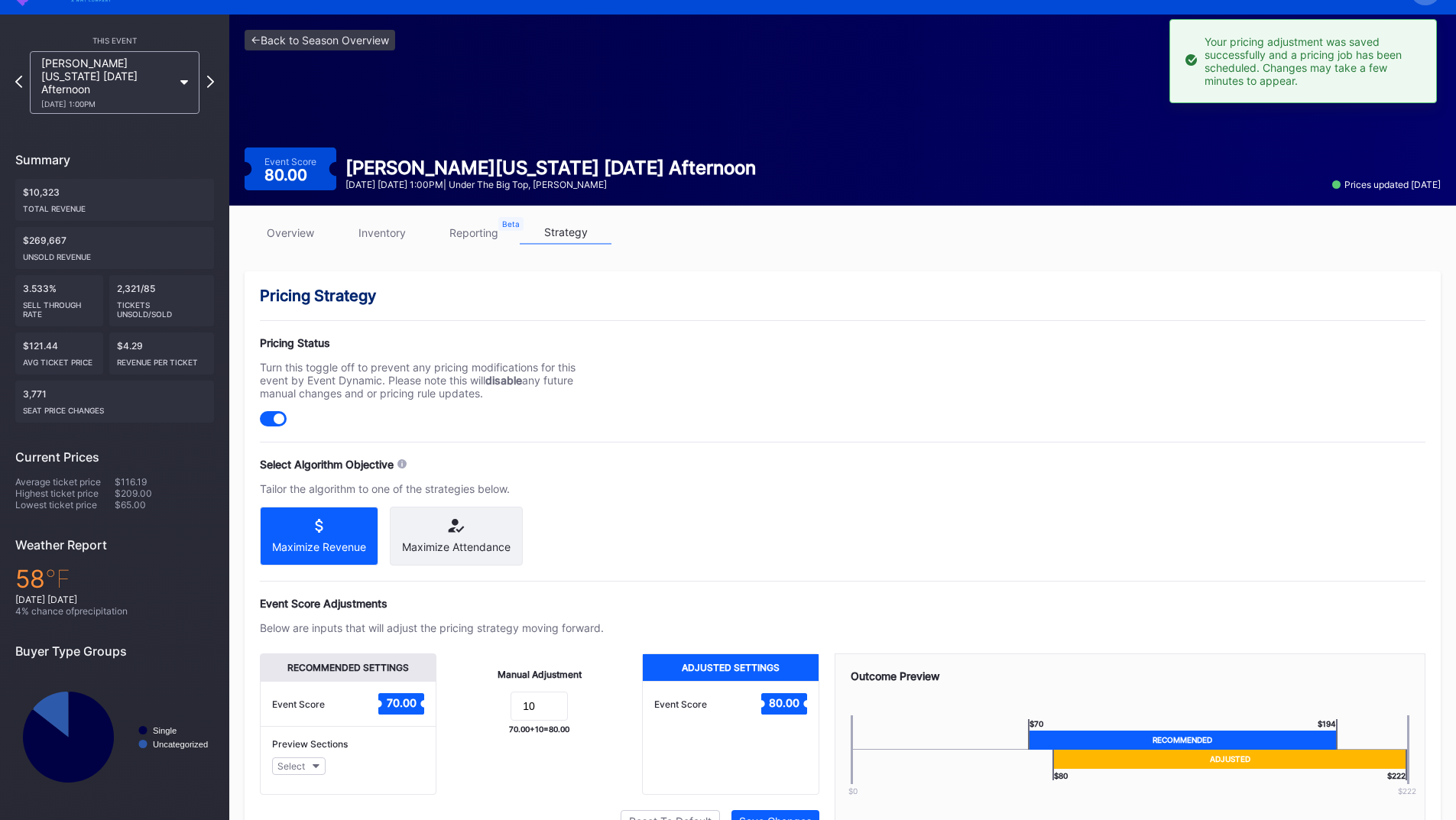
scroll to position [0, 0]
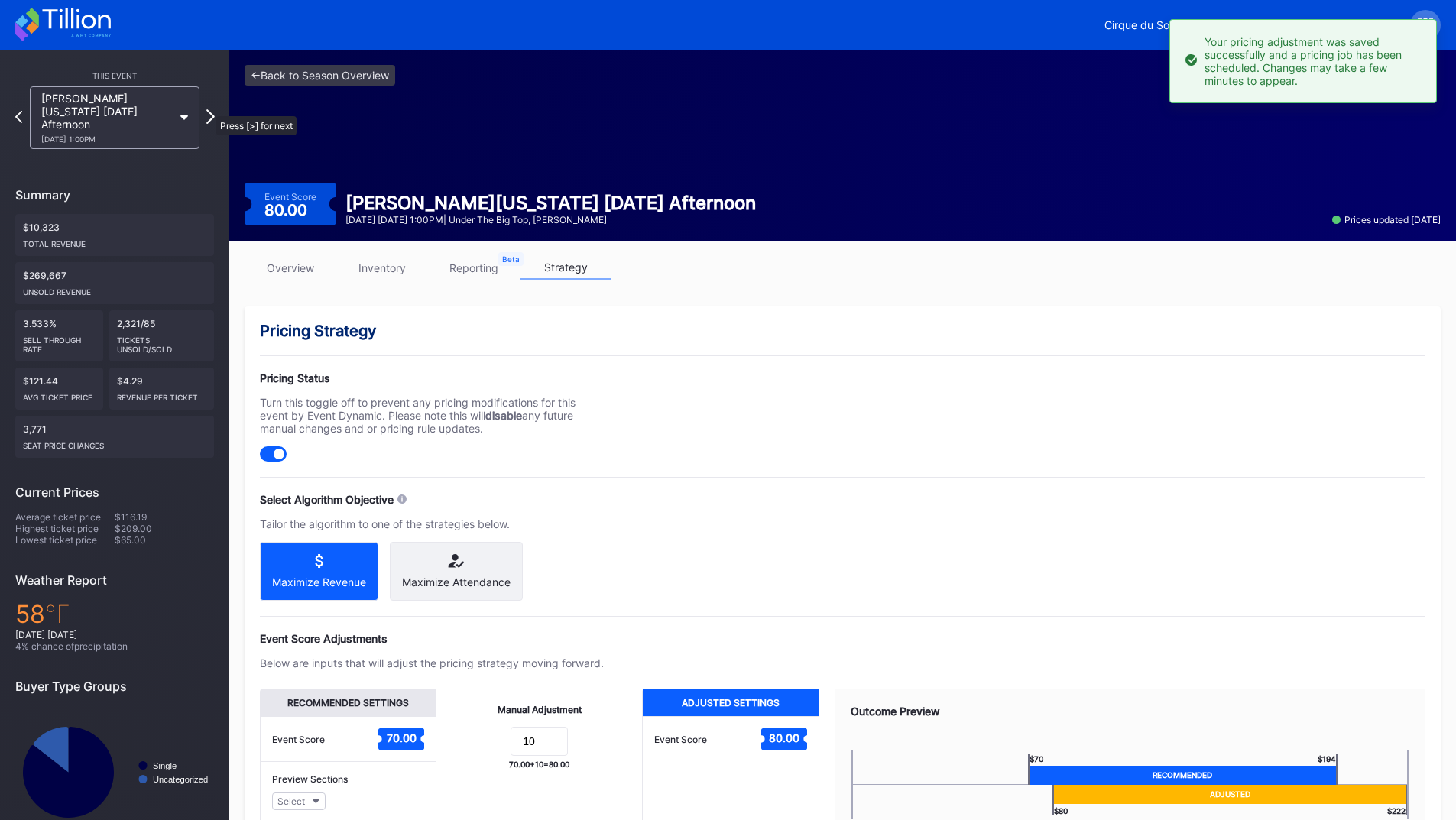
click at [208, 109] on icon at bounding box center [211, 117] width 8 height 15
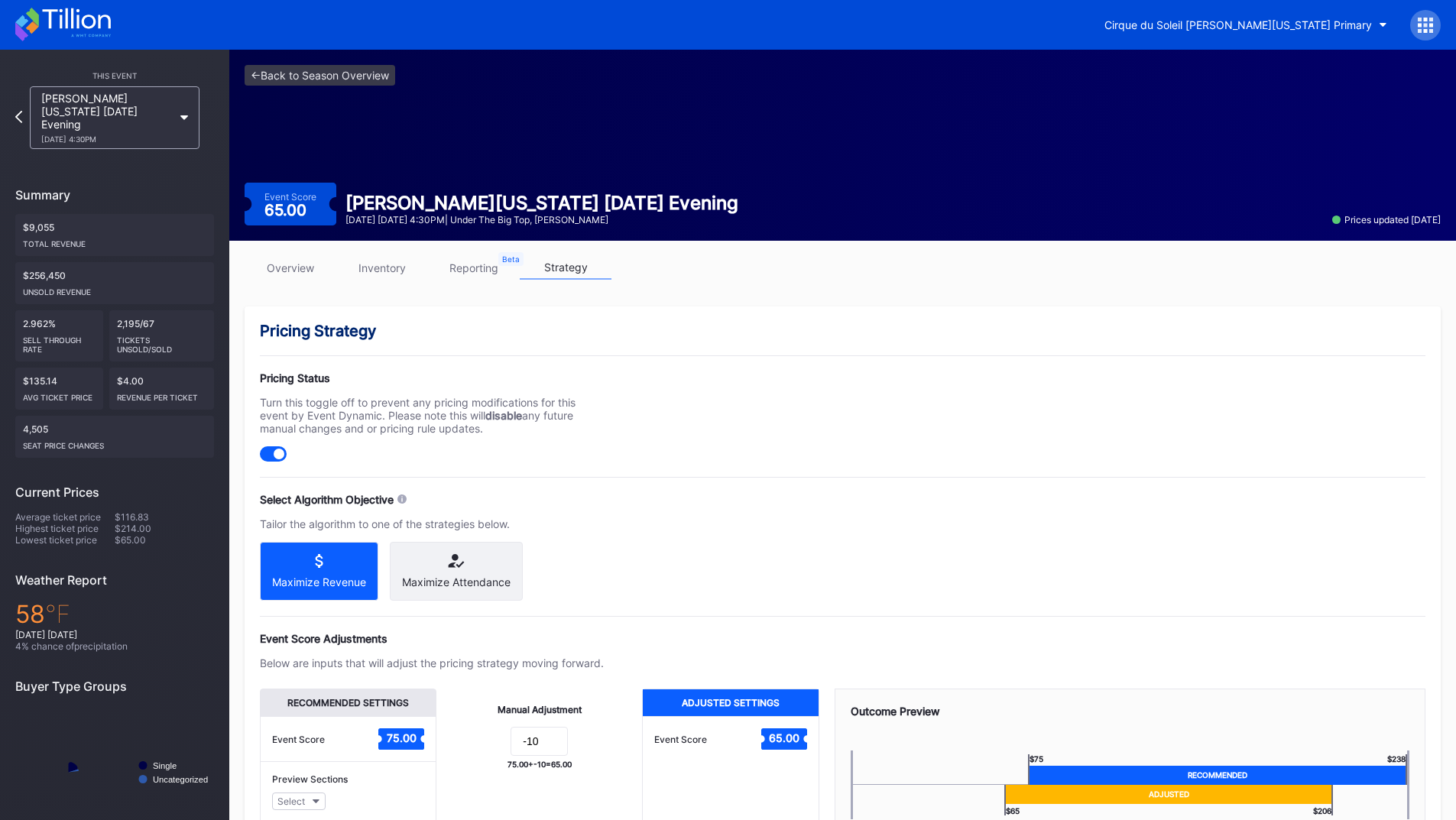
scroll to position [122, 0]
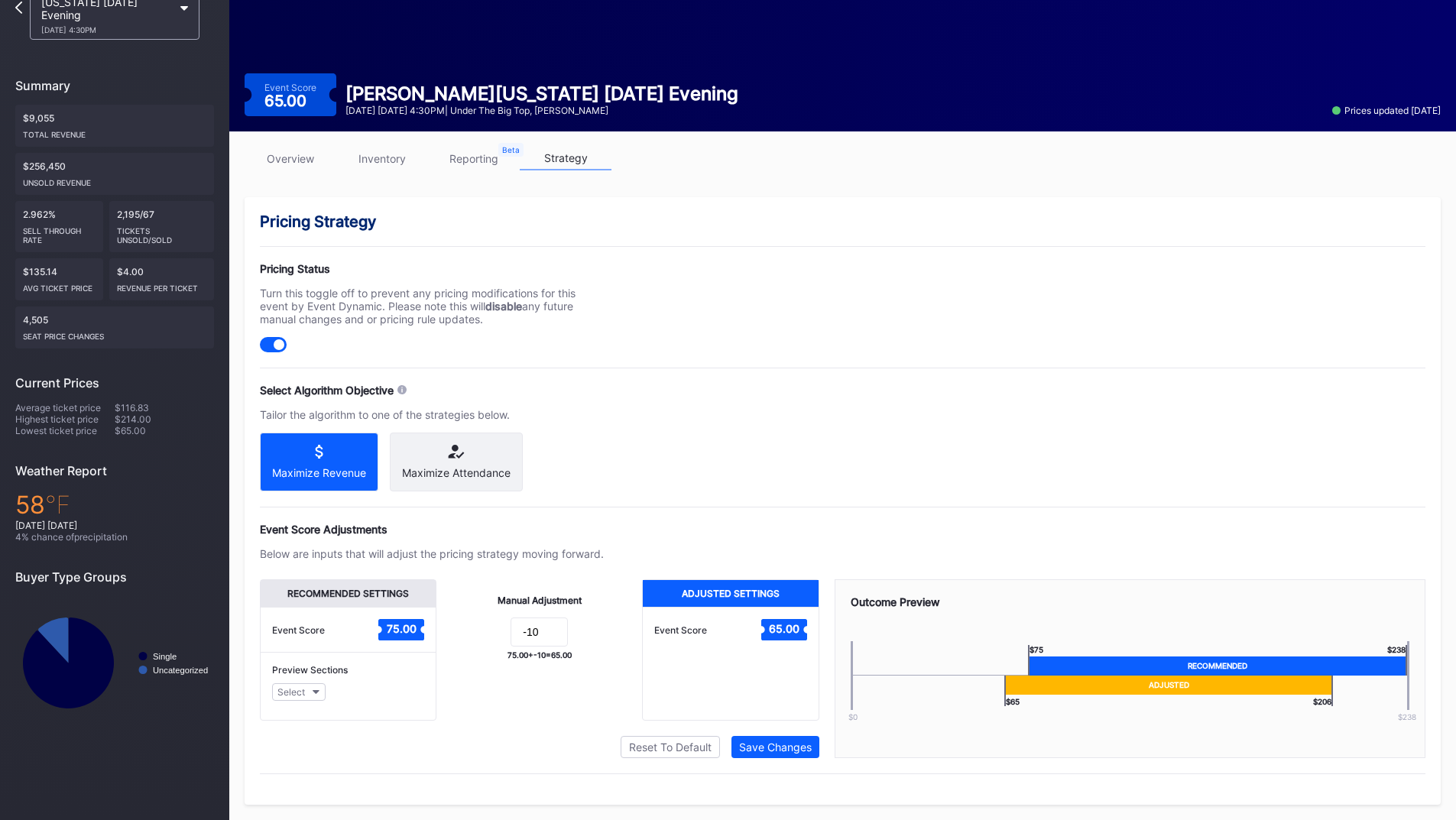
drag, startPoint x: 564, startPoint y: 648, endPoint x: 553, endPoint y: 641, distance: 13.0
click at [513, 647] on form "-10" at bounding box center [539, 634] width 175 height 33
drag, startPoint x: 469, startPoint y: 626, endPoint x: 450, endPoint y: 624, distance: 19.1
click at [453, 624] on form "-10" at bounding box center [539, 634] width 175 height 33
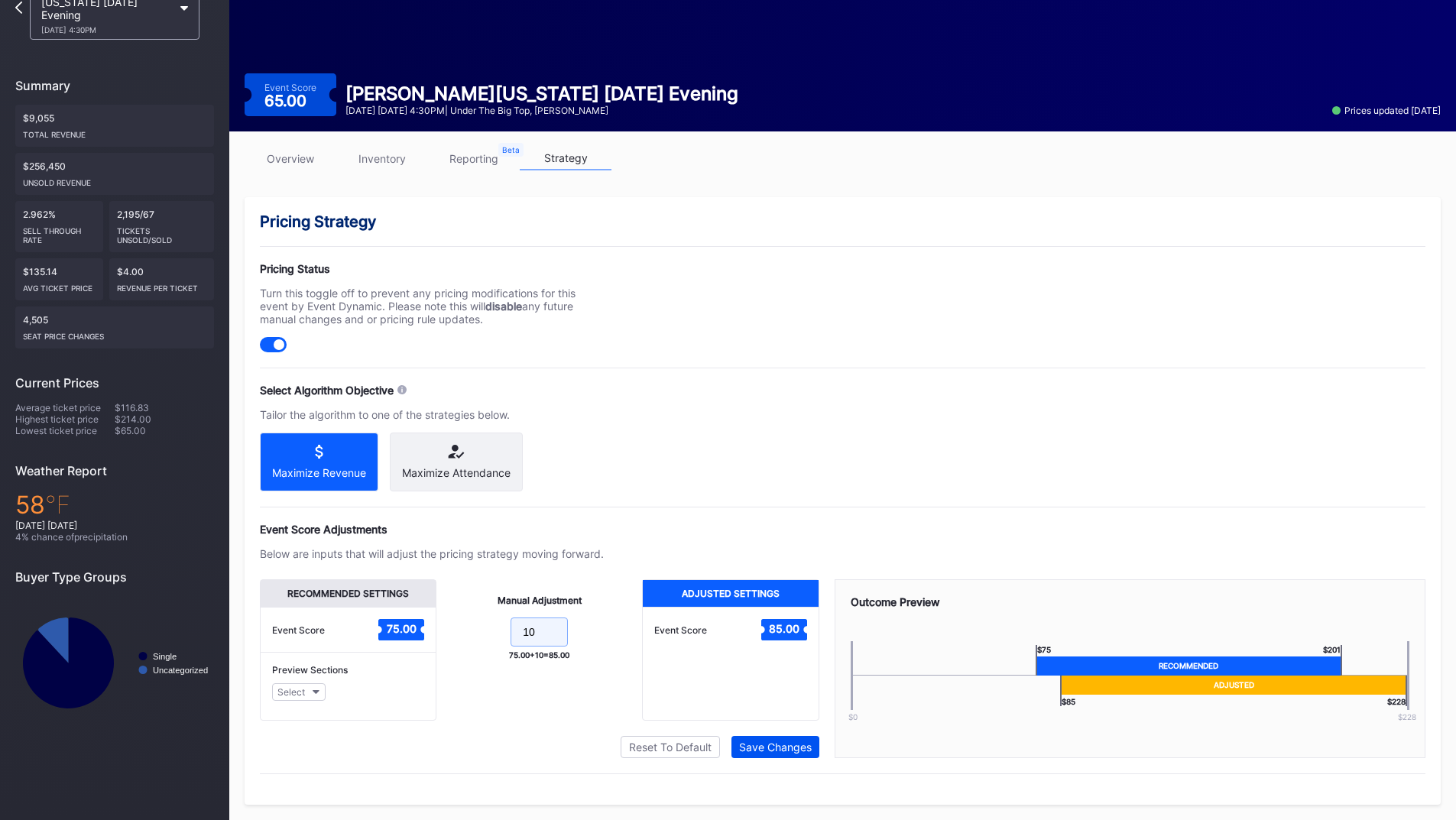
type input "10"
click at [765, 740] on button "Save Changes" at bounding box center [775, 746] width 88 height 22
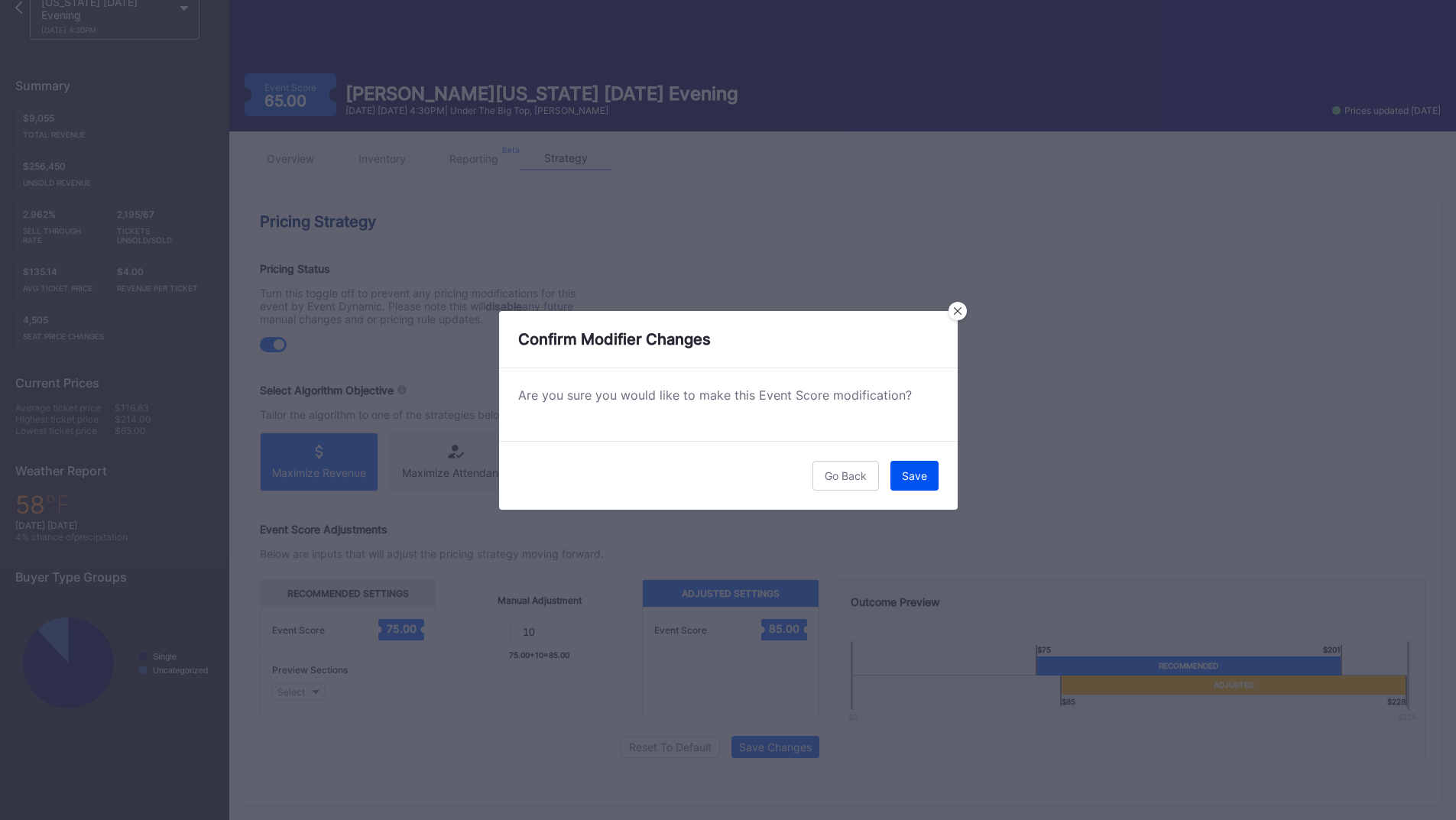
click at [917, 476] on div "Save" at bounding box center [914, 476] width 25 height 13
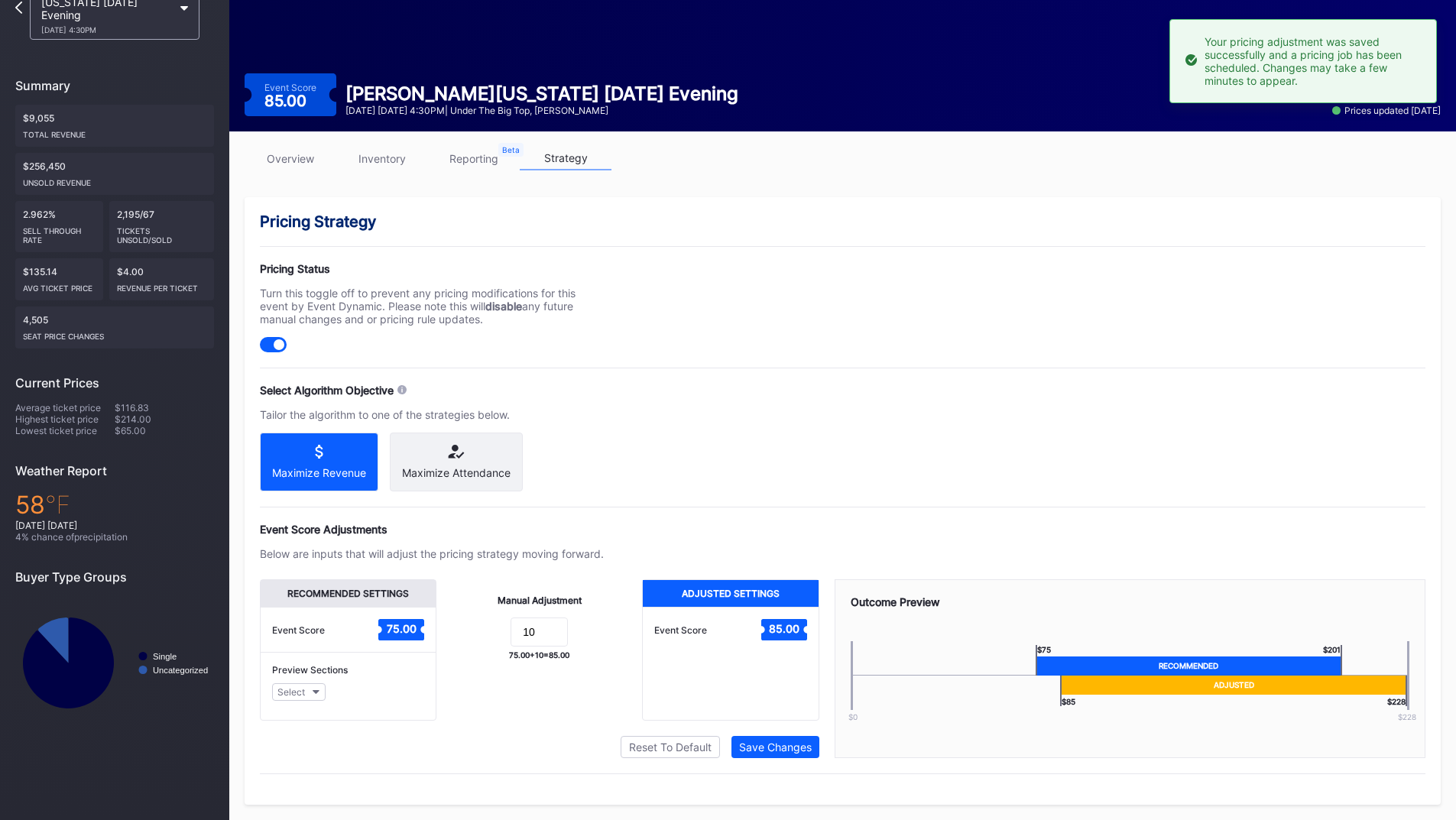
scroll to position [0, 0]
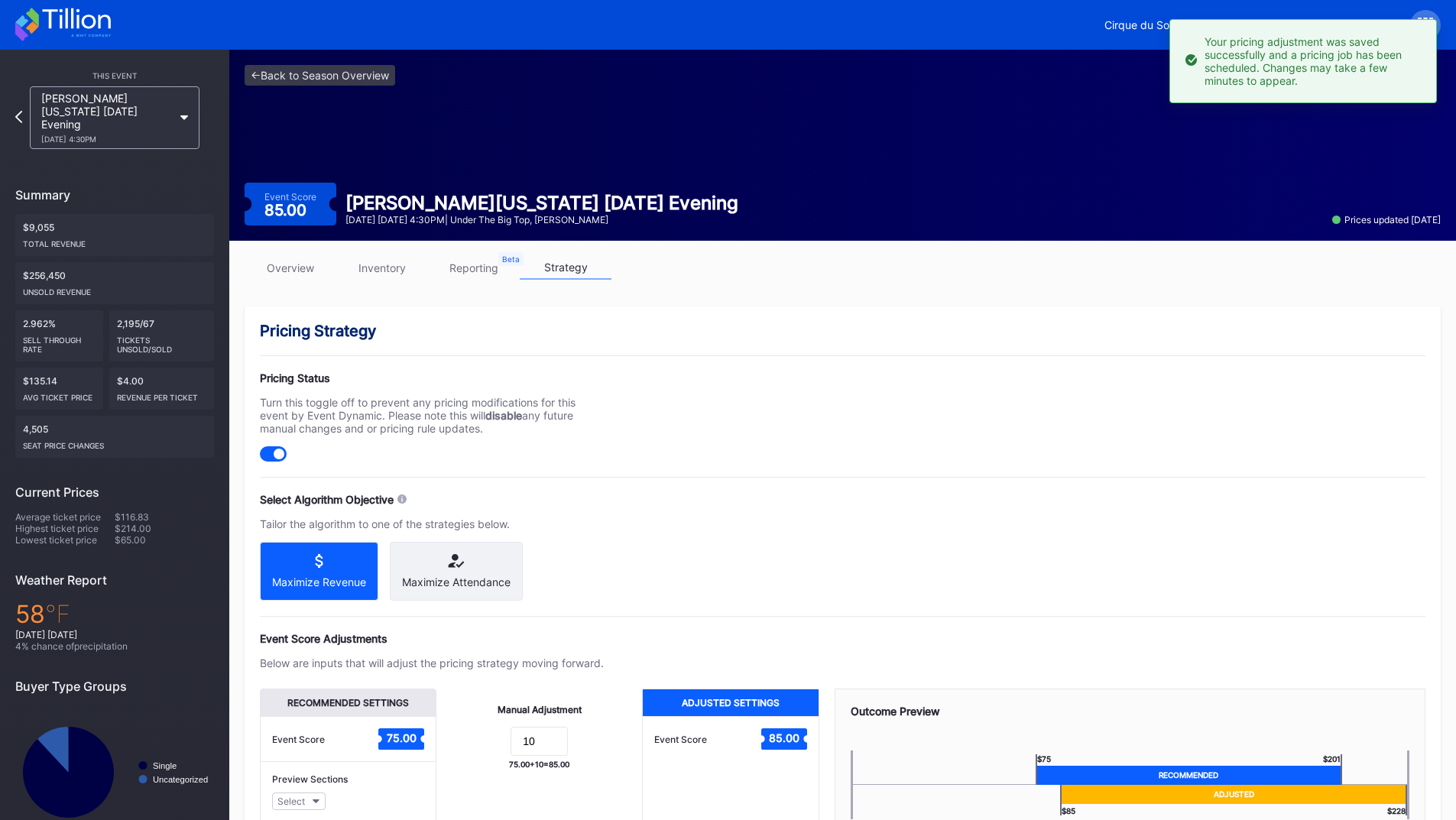
click at [73, 23] on icon at bounding box center [76, 18] width 68 height 20
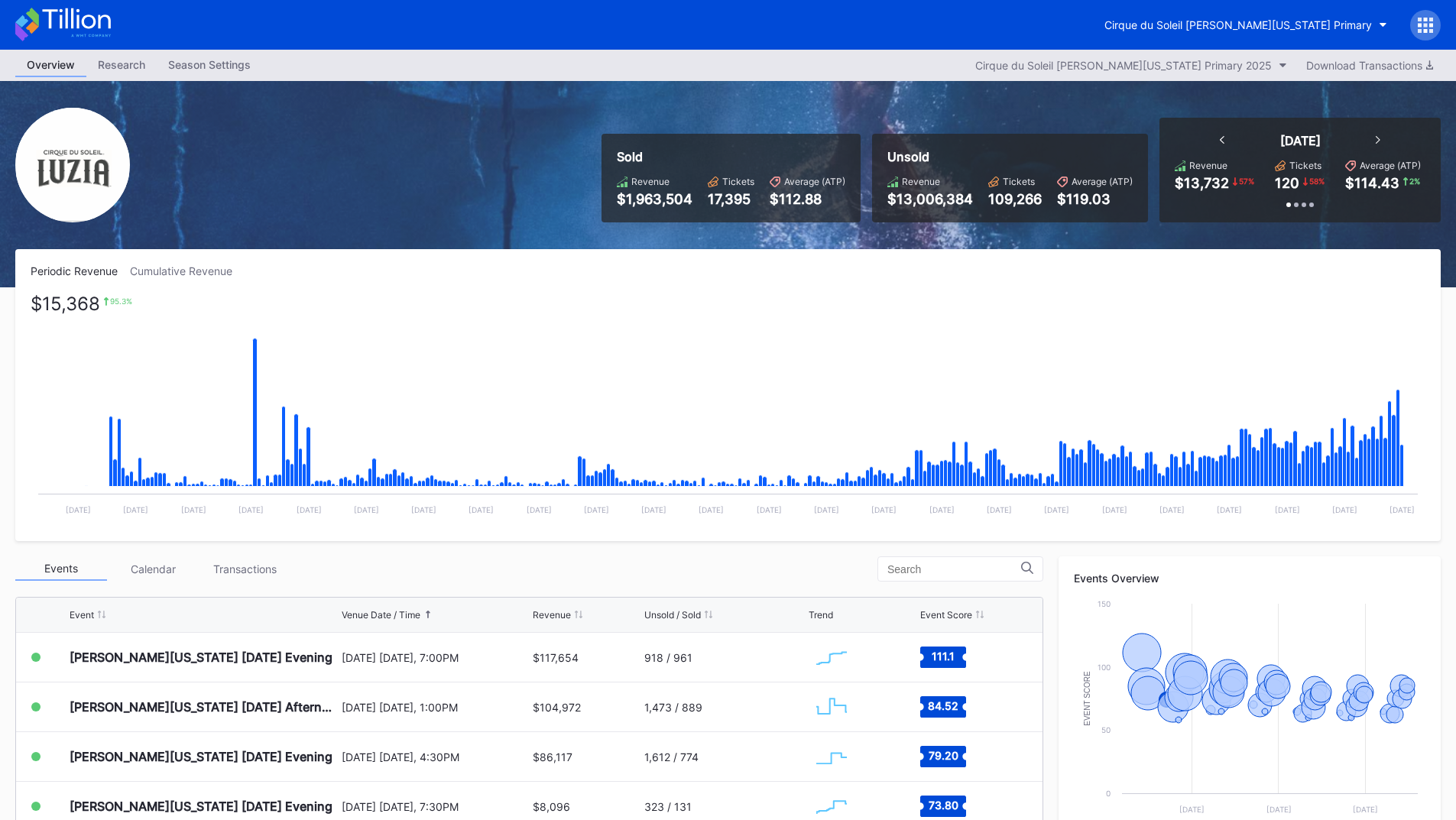
click at [1082, 361] on rect "Chart title" at bounding box center [728, 411] width 1394 height 229
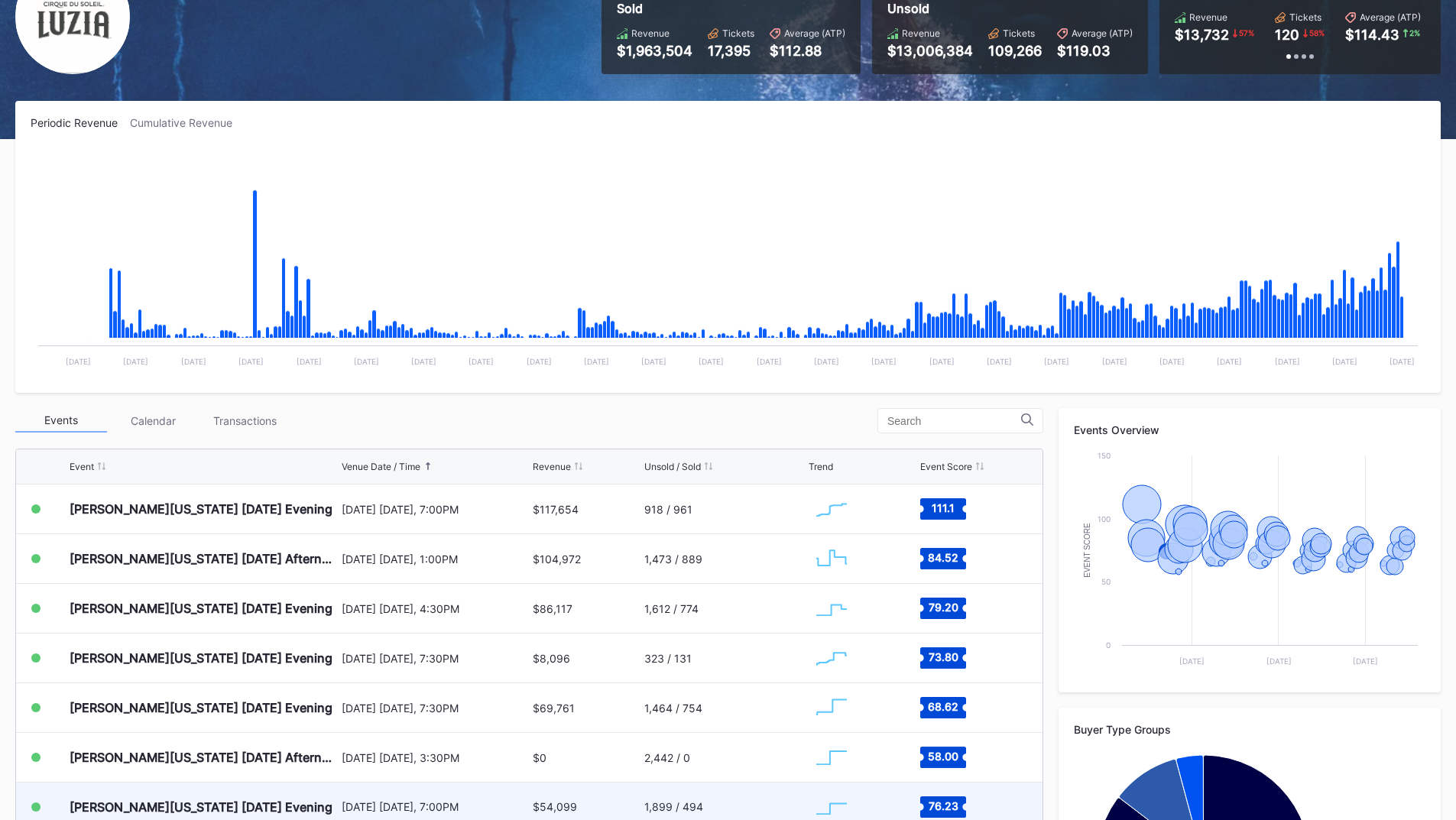
scroll to position [305, 0]
